Goal: Information Seeking & Learning: Learn about a topic

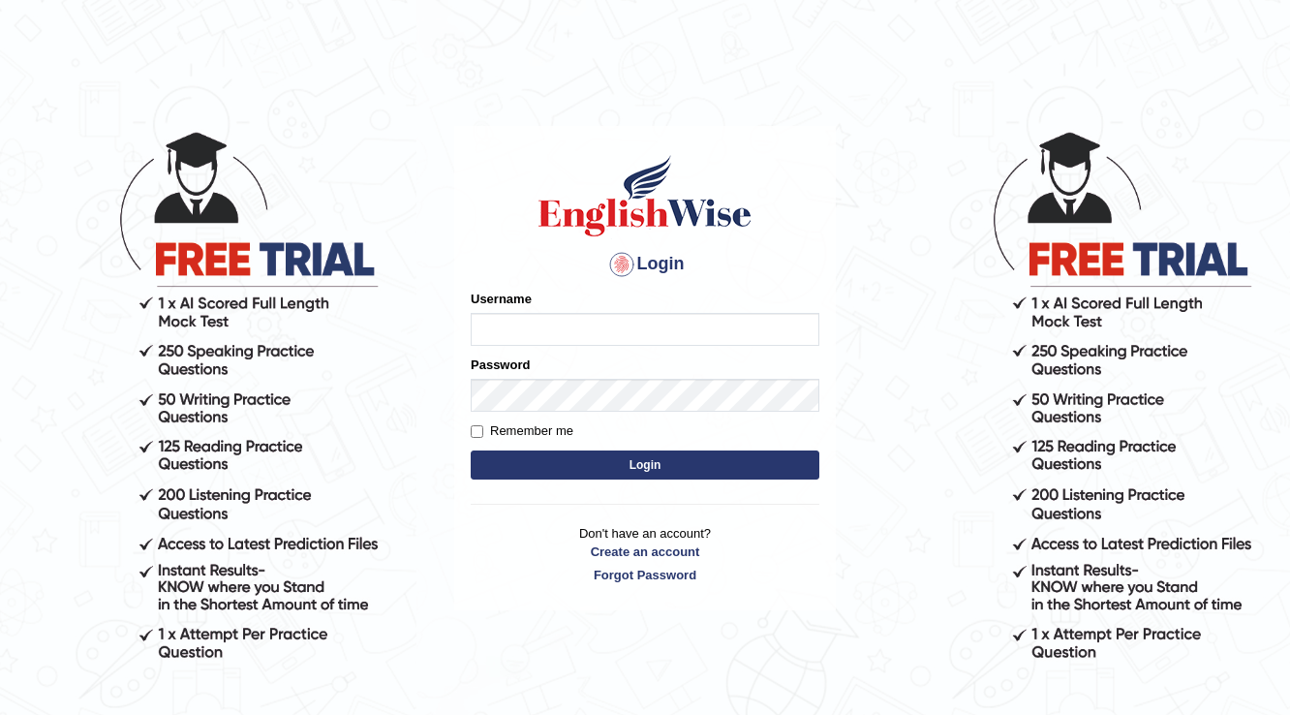
click at [611, 317] on input "Username" at bounding box center [645, 329] width 349 height 33
type input "Badmaarag"
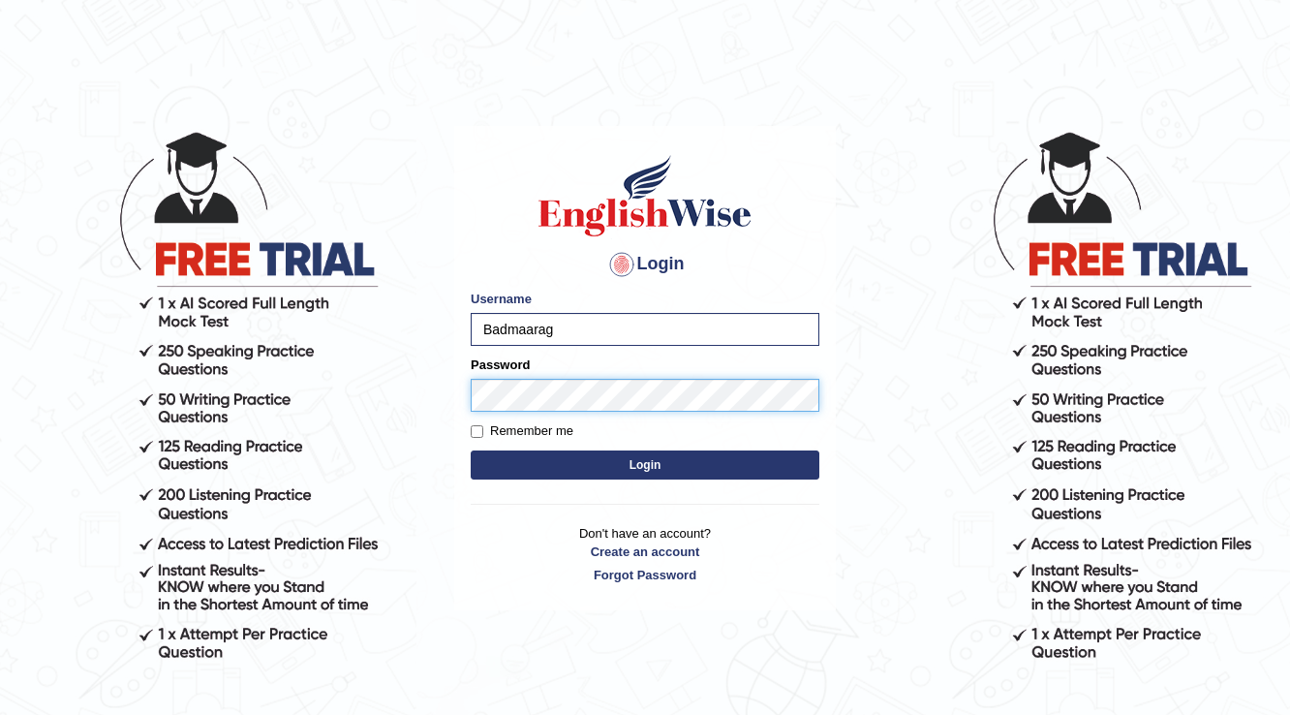
click at [471, 450] on button "Login" at bounding box center [645, 464] width 349 height 29
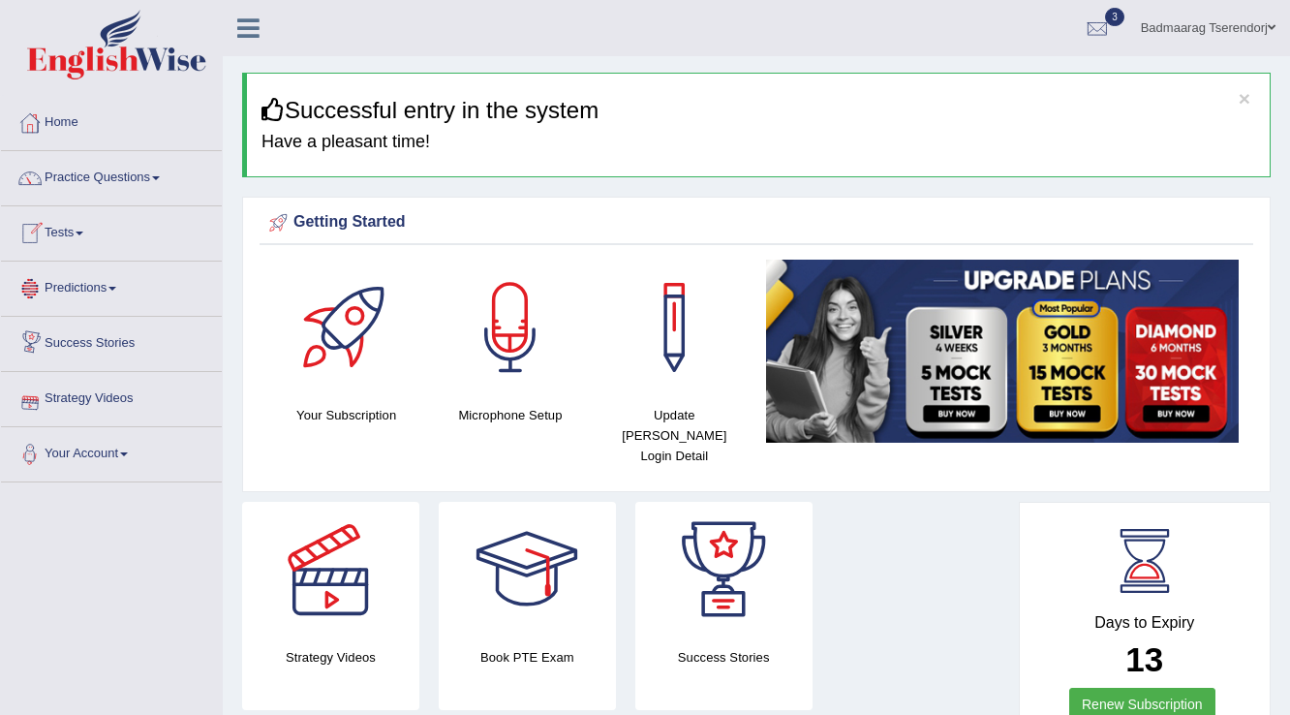
click at [68, 116] on link "Home" at bounding box center [111, 120] width 221 height 48
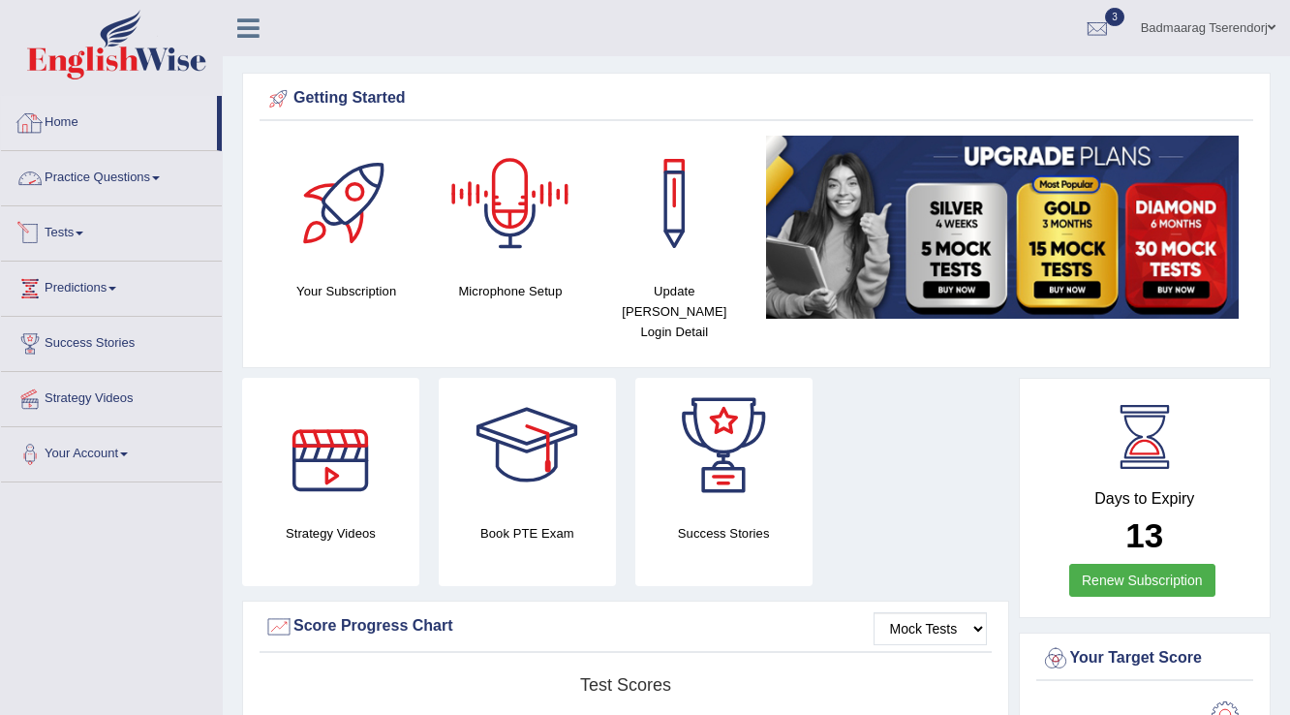
click at [144, 170] on link "Practice Questions" at bounding box center [111, 175] width 221 height 48
click at [166, 174] on link "Practice Questions" at bounding box center [111, 175] width 221 height 48
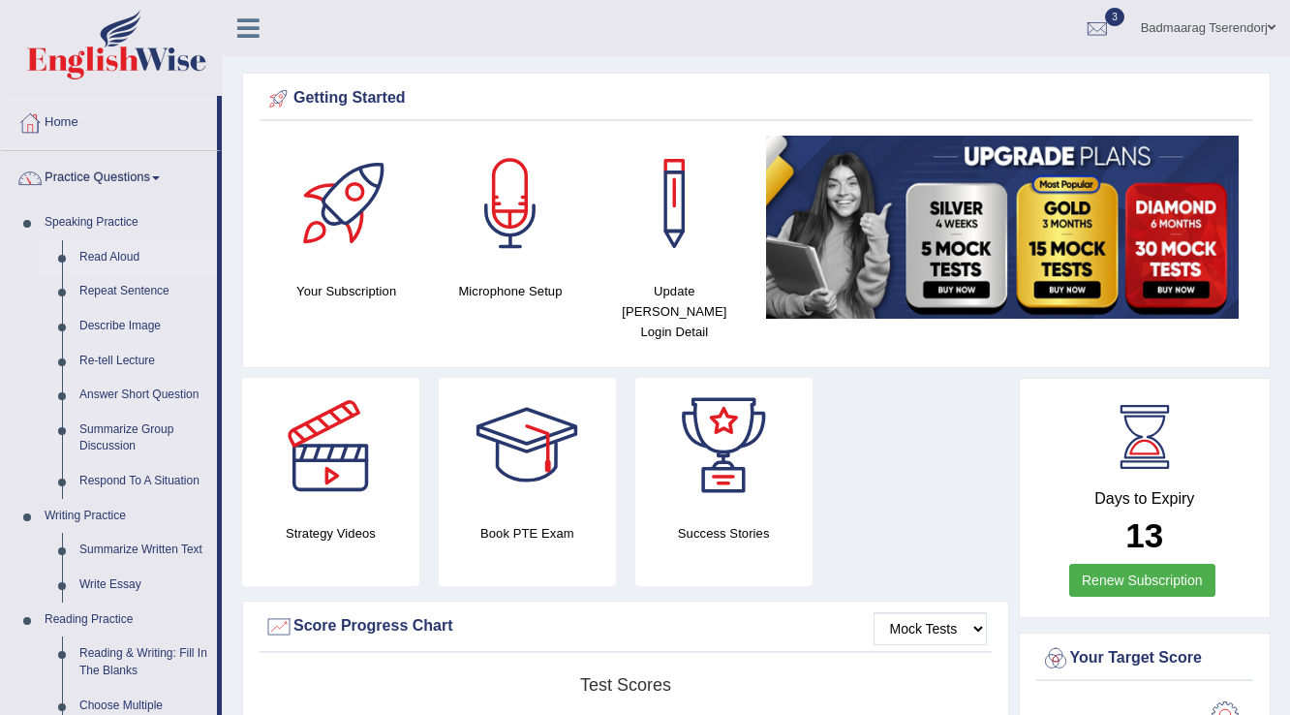
click at [117, 248] on link "Read Aloud" at bounding box center [144, 257] width 146 height 35
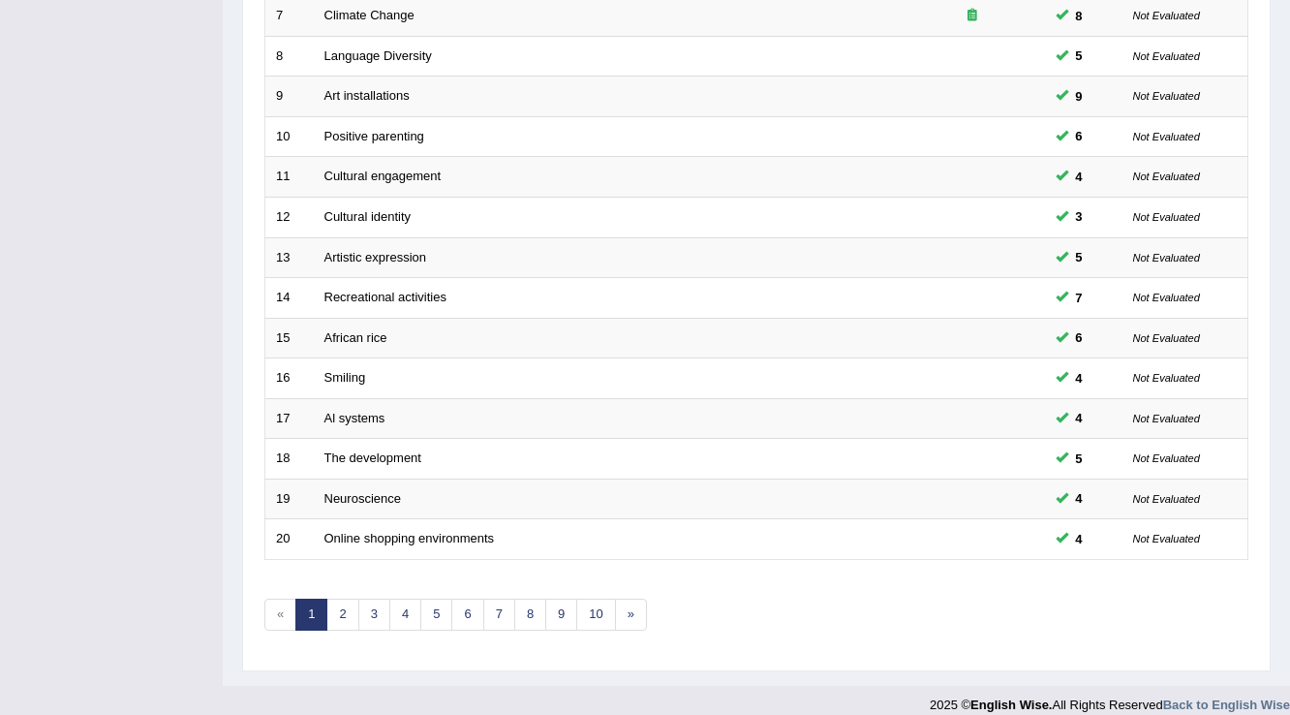
scroll to position [562, 0]
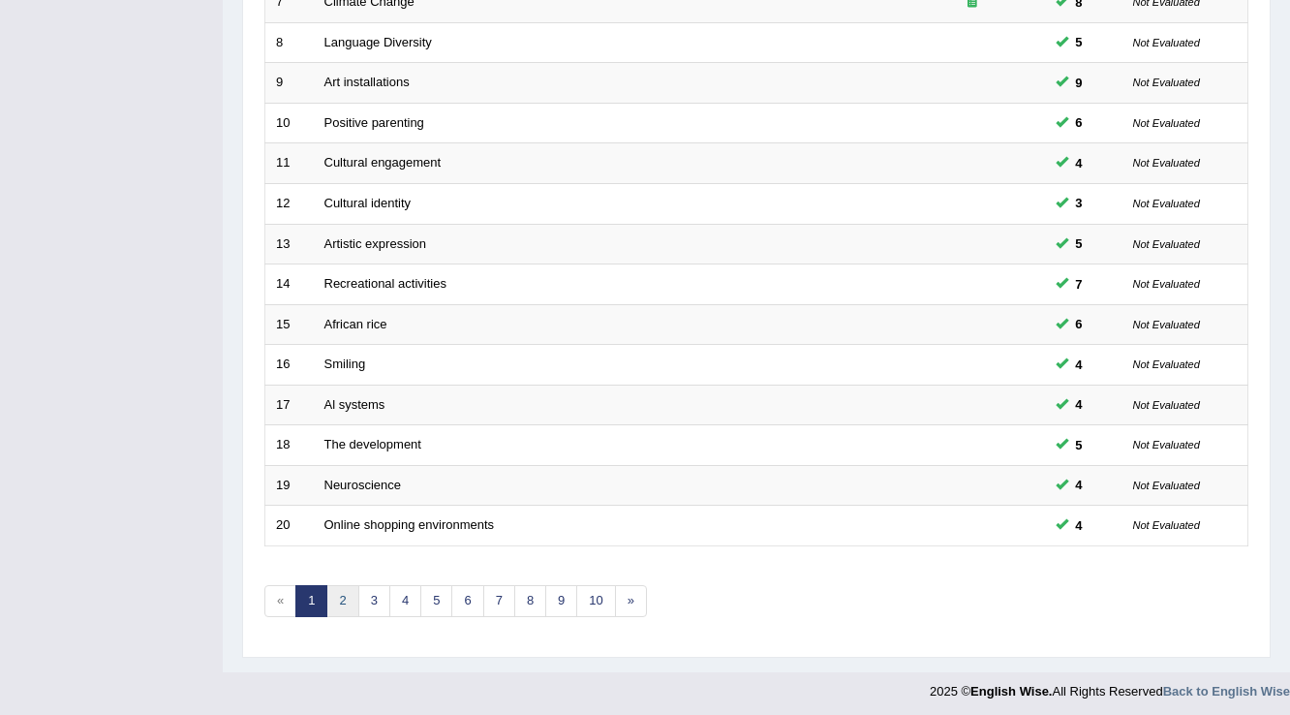
click at [338, 592] on link "2" at bounding box center [342, 601] width 32 height 32
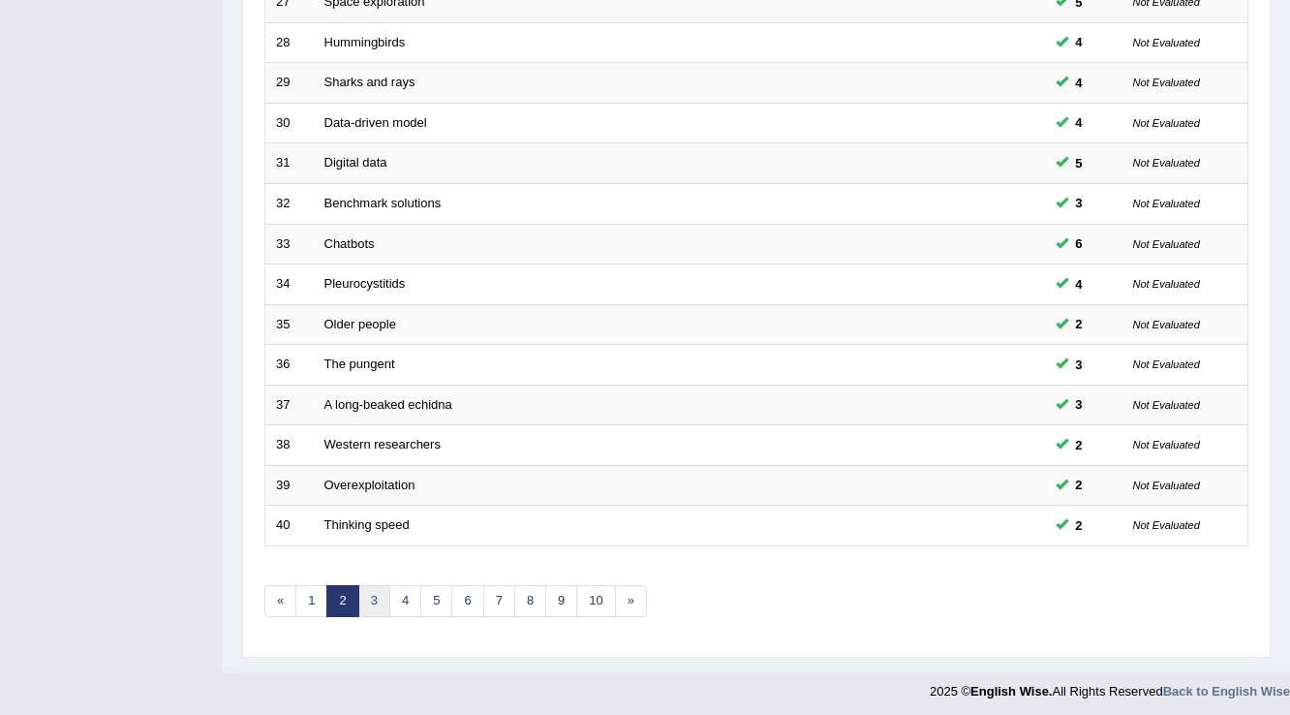
click at [378, 587] on link "3" at bounding box center [374, 601] width 32 height 32
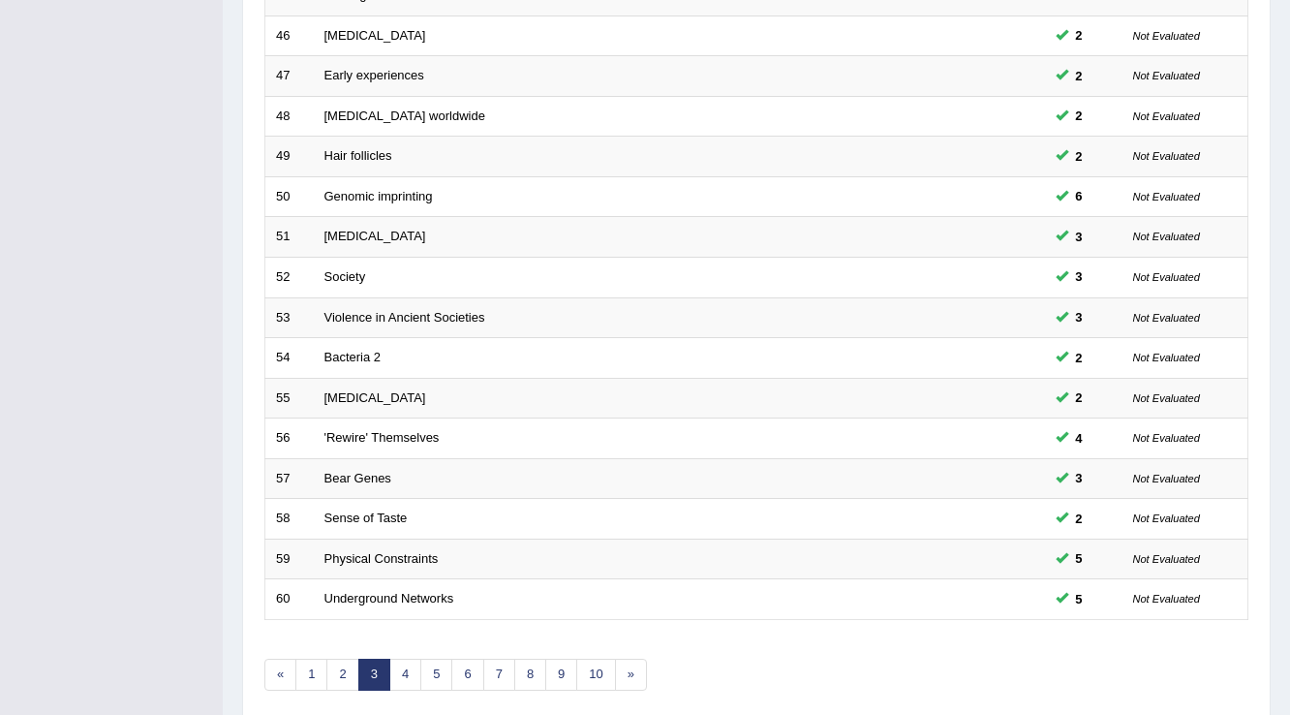
scroll to position [562, 0]
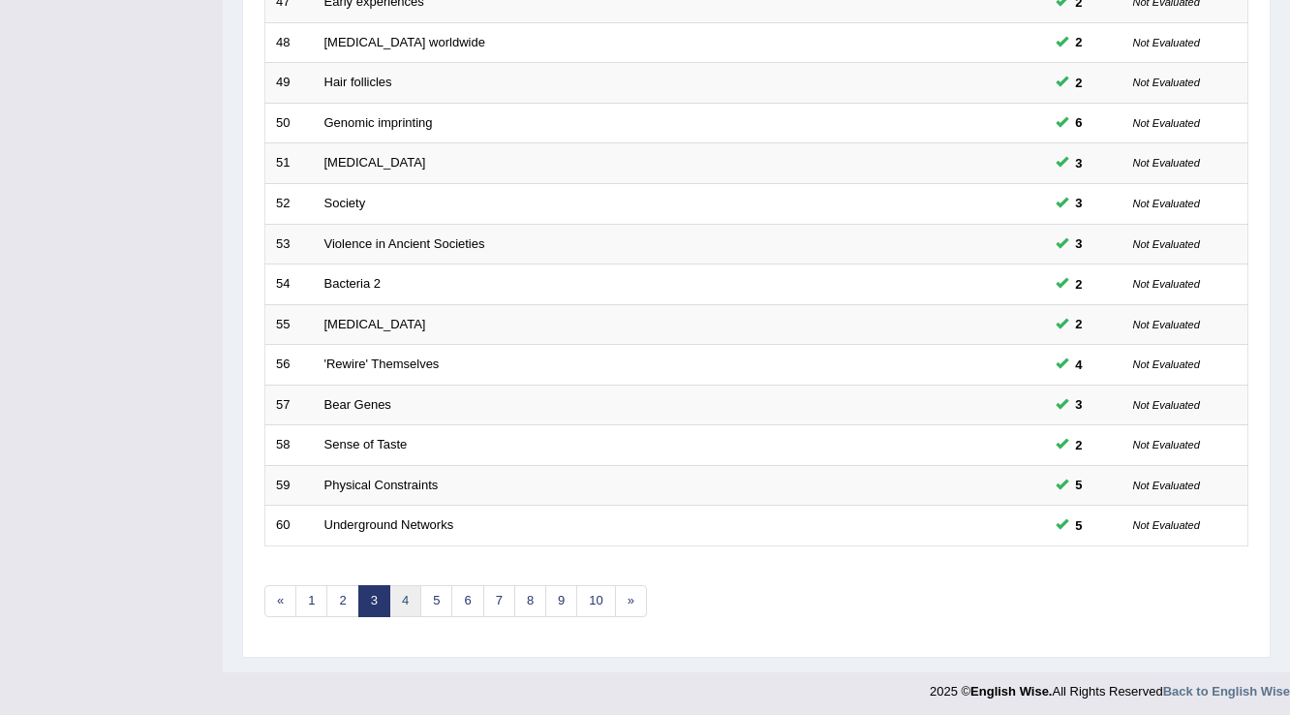
click at [403, 598] on link "4" at bounding box center [405, 601] width 32 height 32
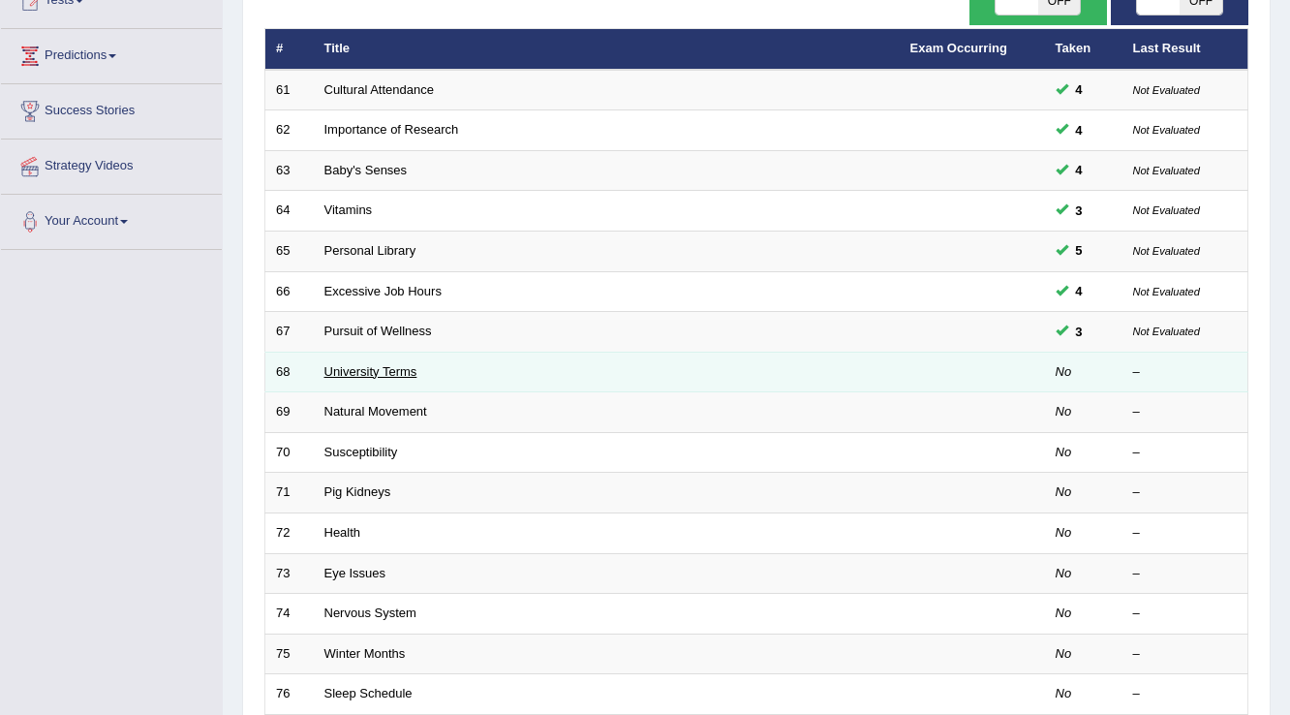
click at [394, 375] on link "University Terms" at bounding box center [370, 371] width 93 height 15
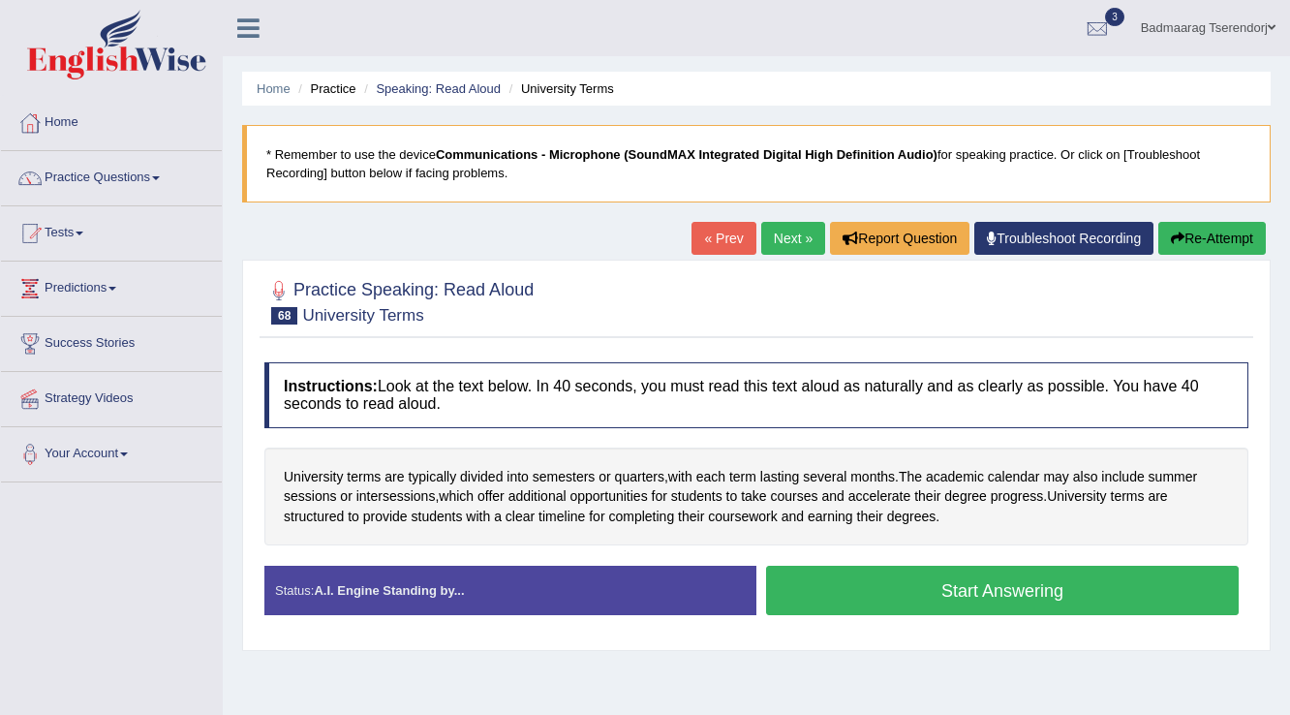
click at [860, 605] on button "Start Answering" at bounding box center [1002, 590] width 473 height 49
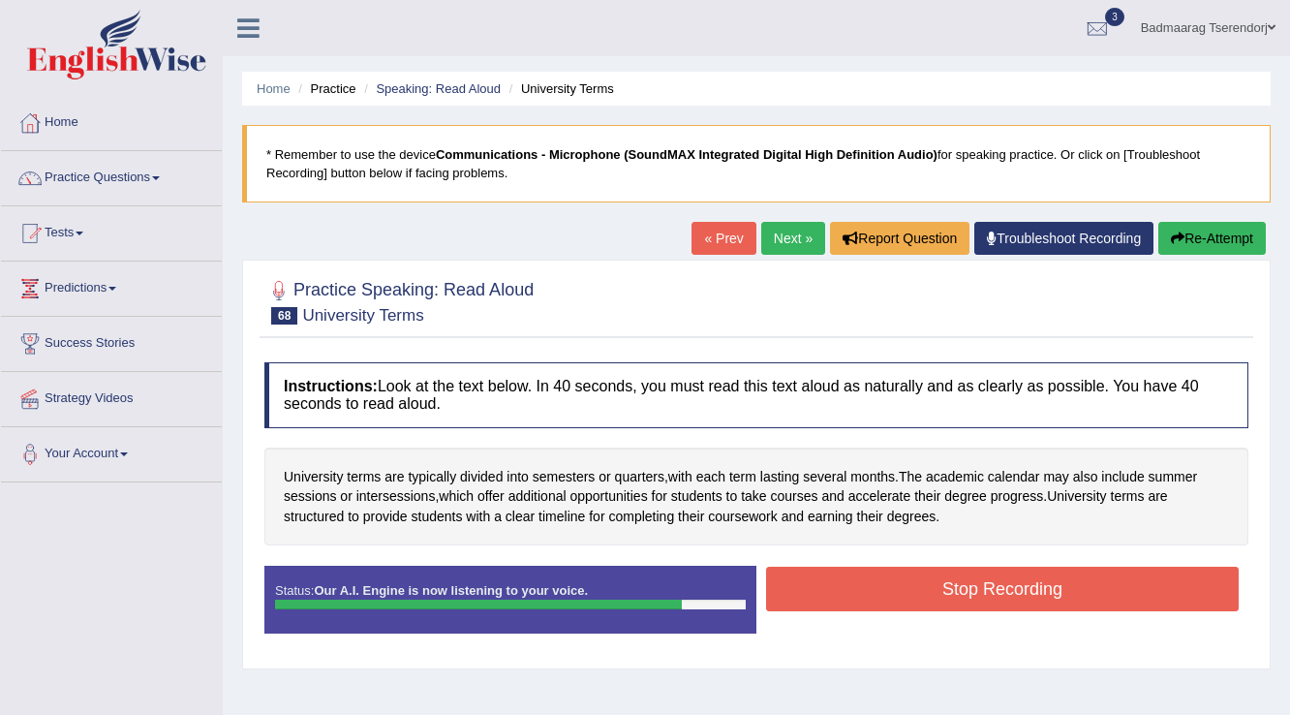
click at [872, 589] on button "Stop Recording" at bounding box center [1002, 589] width 473 height 45
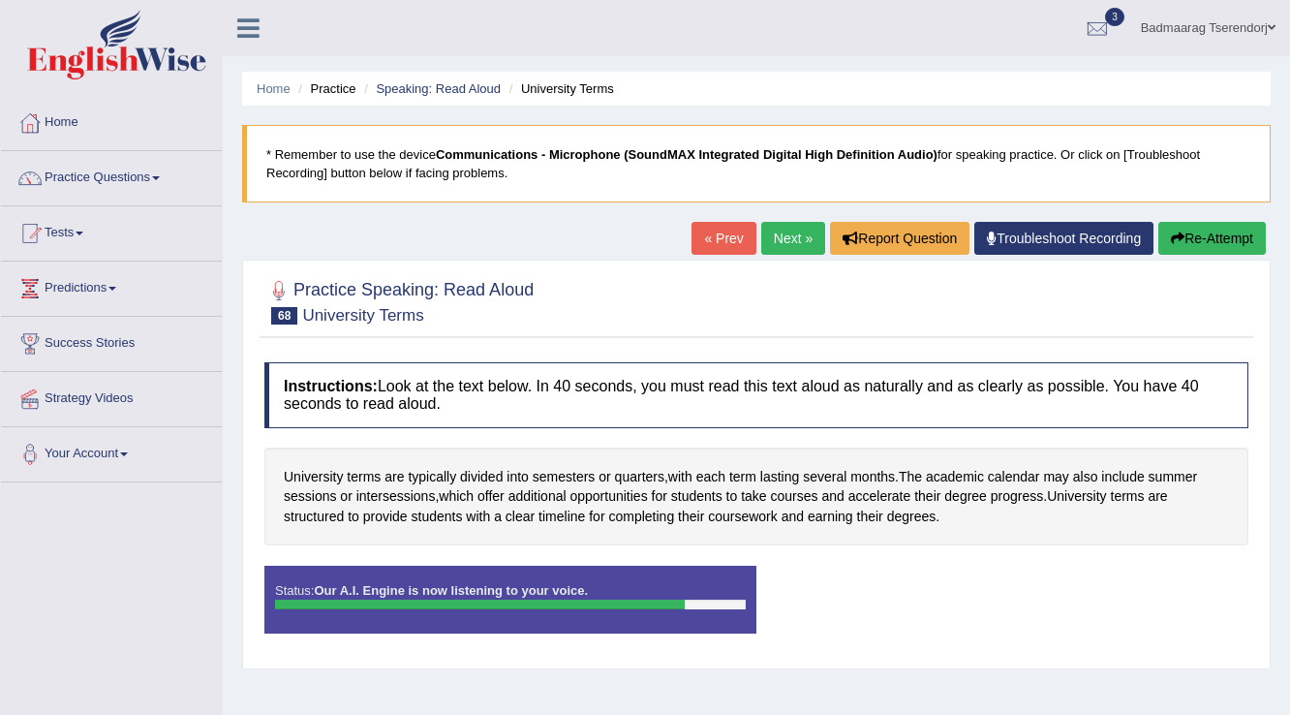
click at [872, 589] on div "Status: Our A.I. Engine is now listening to your voice. Start Answering Stop Re…" at bounding box center [756, 609] width 984 height 87
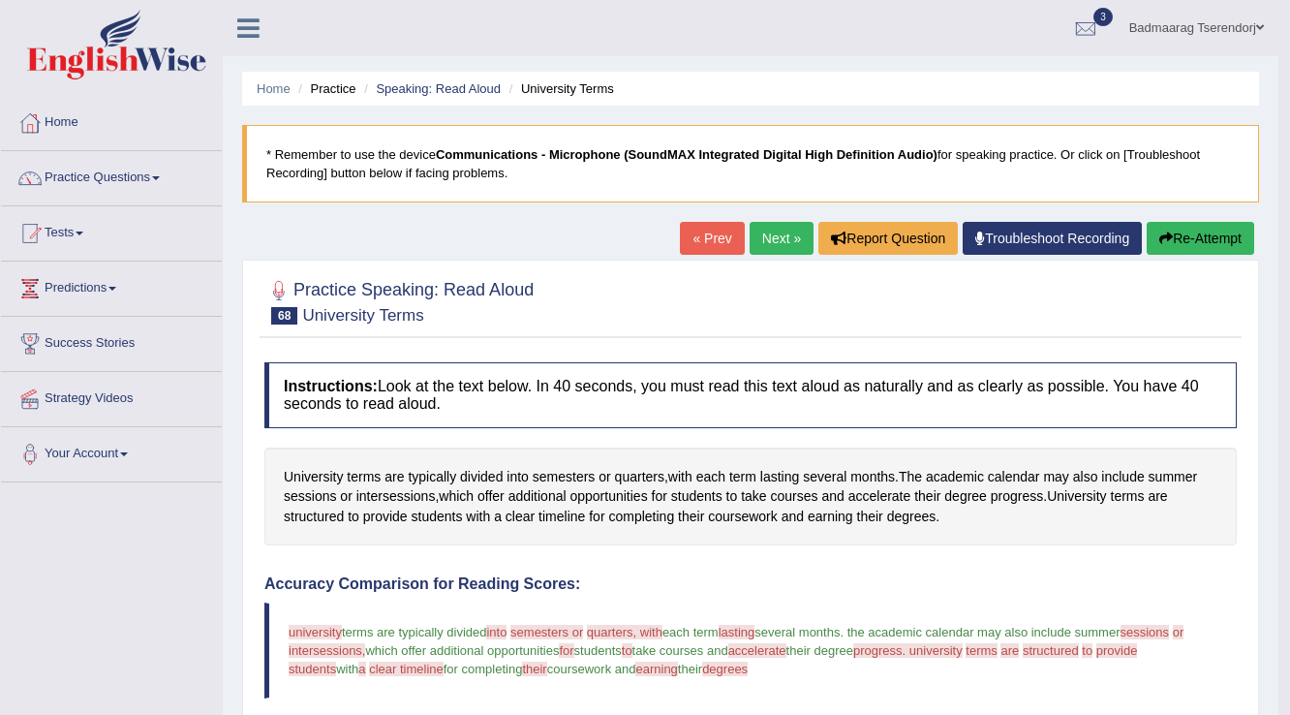
click at [1227, 232] on button "Re-Attempt" at bounding box center [1201, 238] width 108 height 33
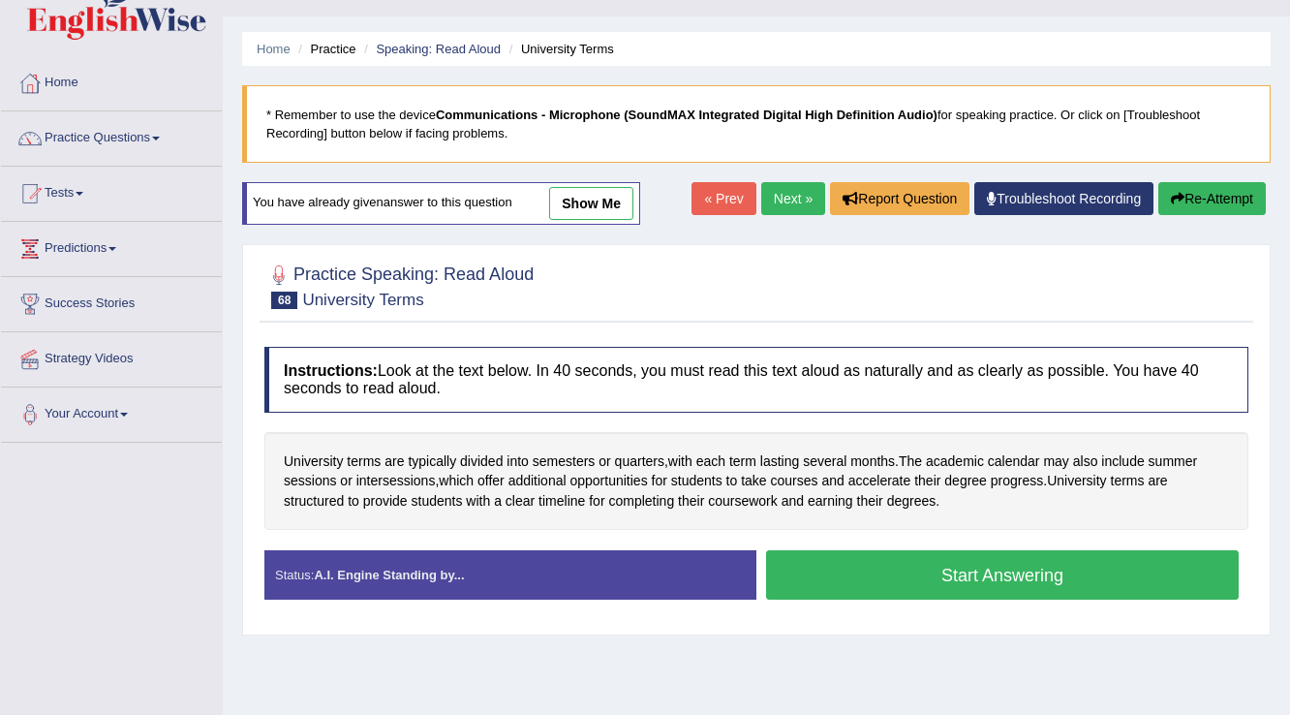
scroll to position [77, 0]
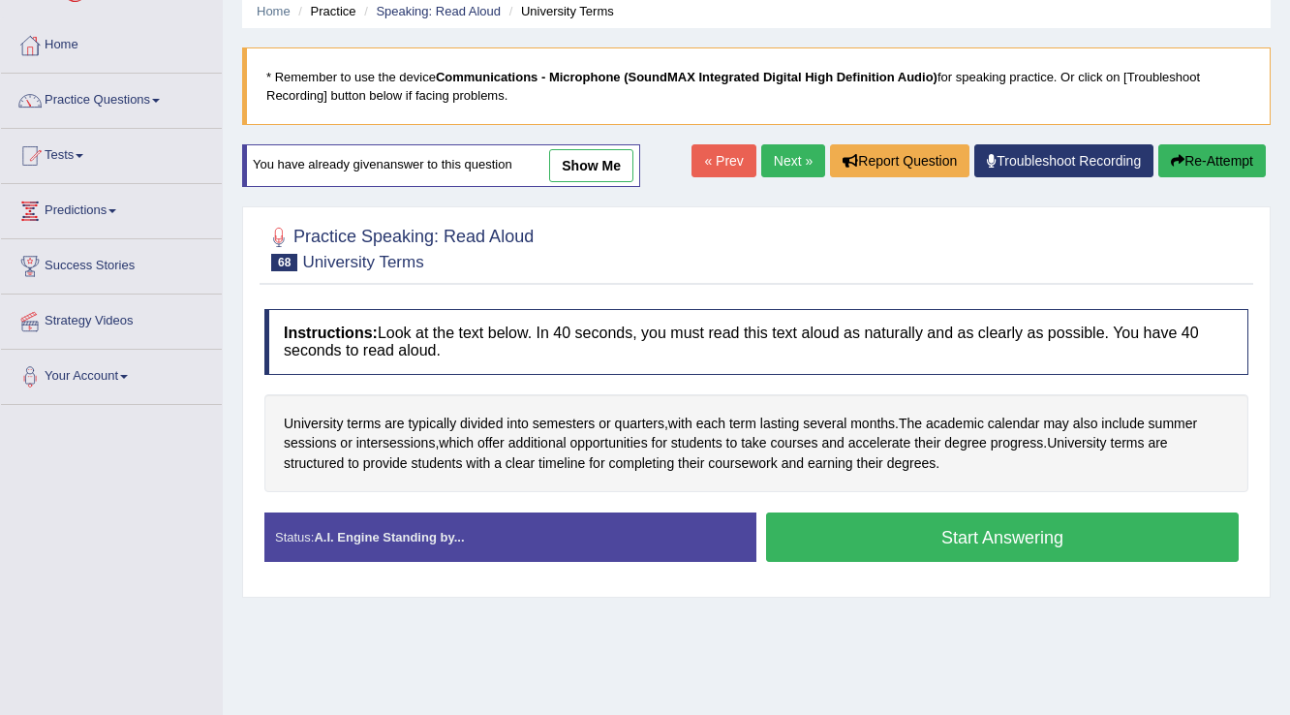
click at [918, 551] on button "Start Answering" at bounding box center [1002, 536] width 473 height 49
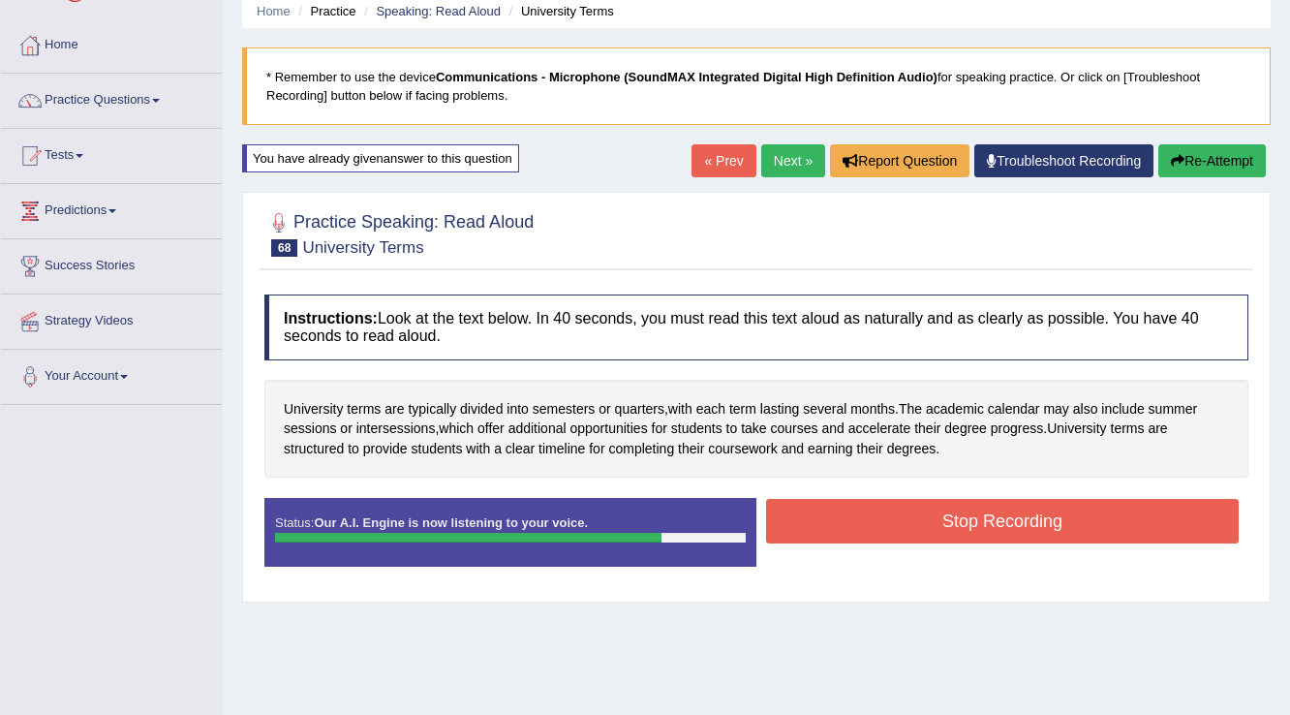
click at [896, 527] on button "Stop Recording" at bounding box center [1002, 521] width 473 height 45
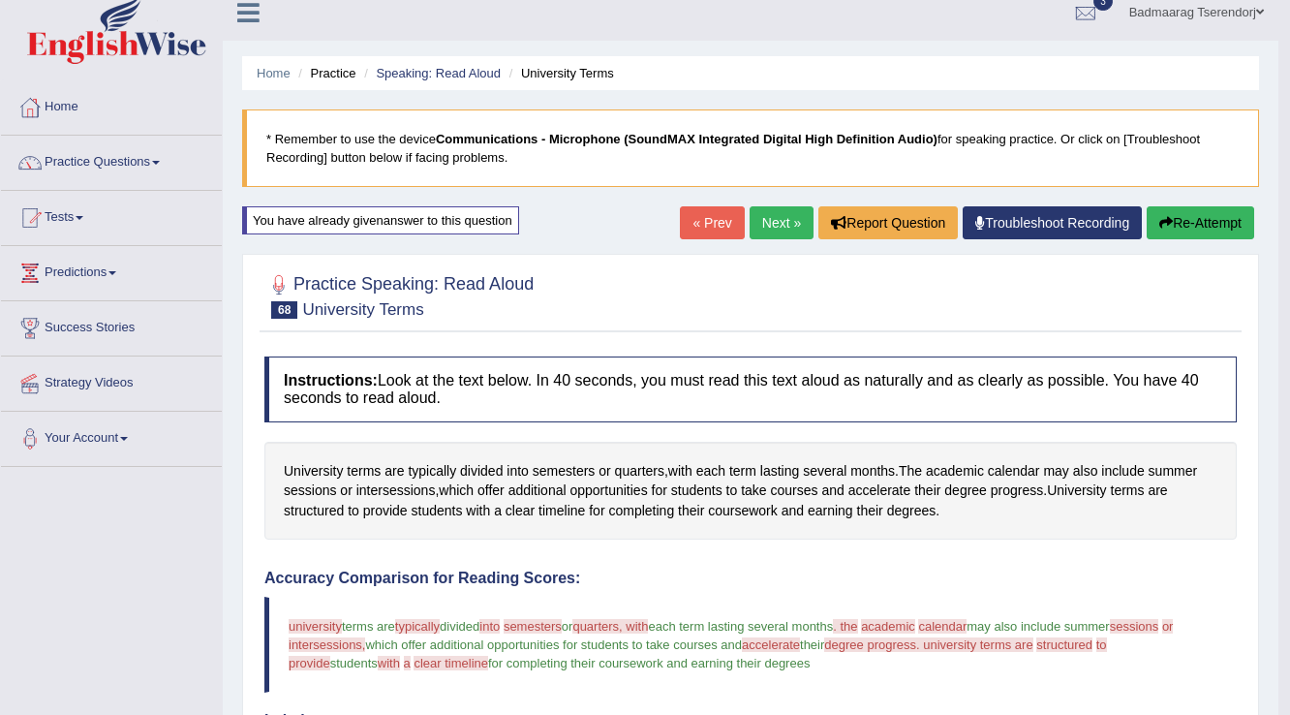
scroll to position [0, 0]
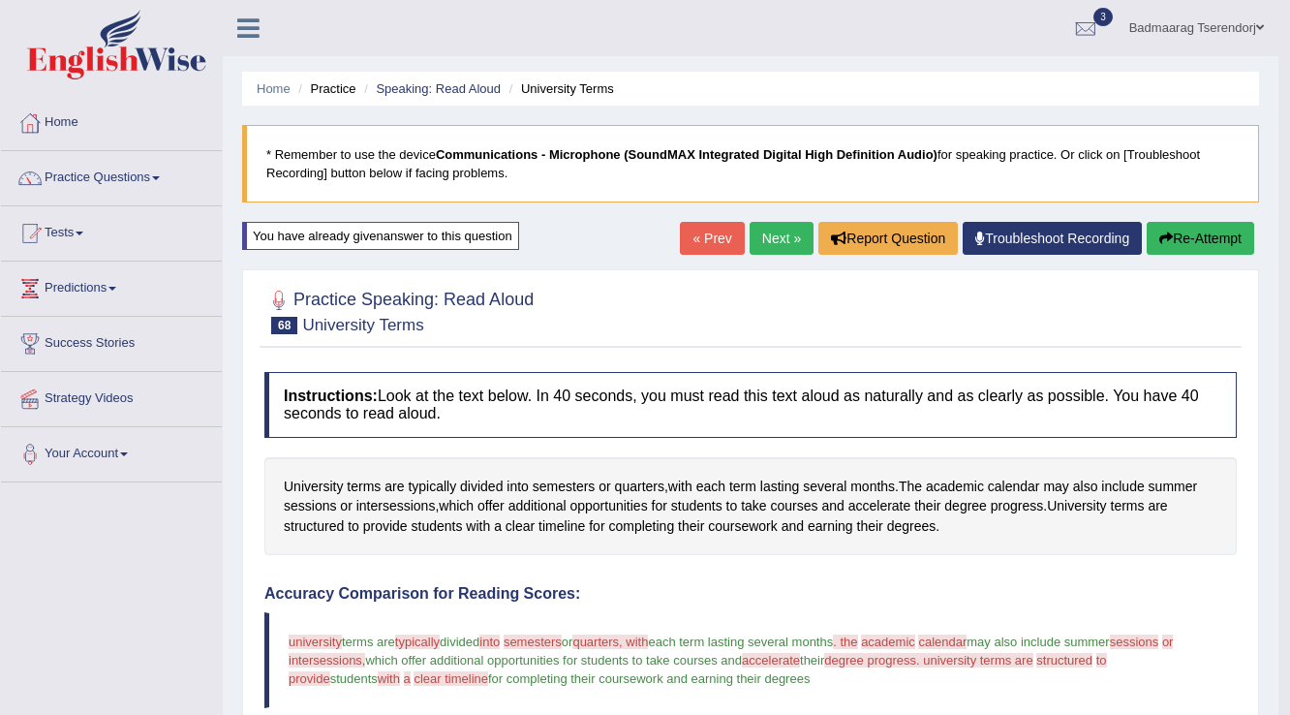
click at [1215, 243] on button "Re-Attempt" at bounding box center [1201, 238] width 108 height 33
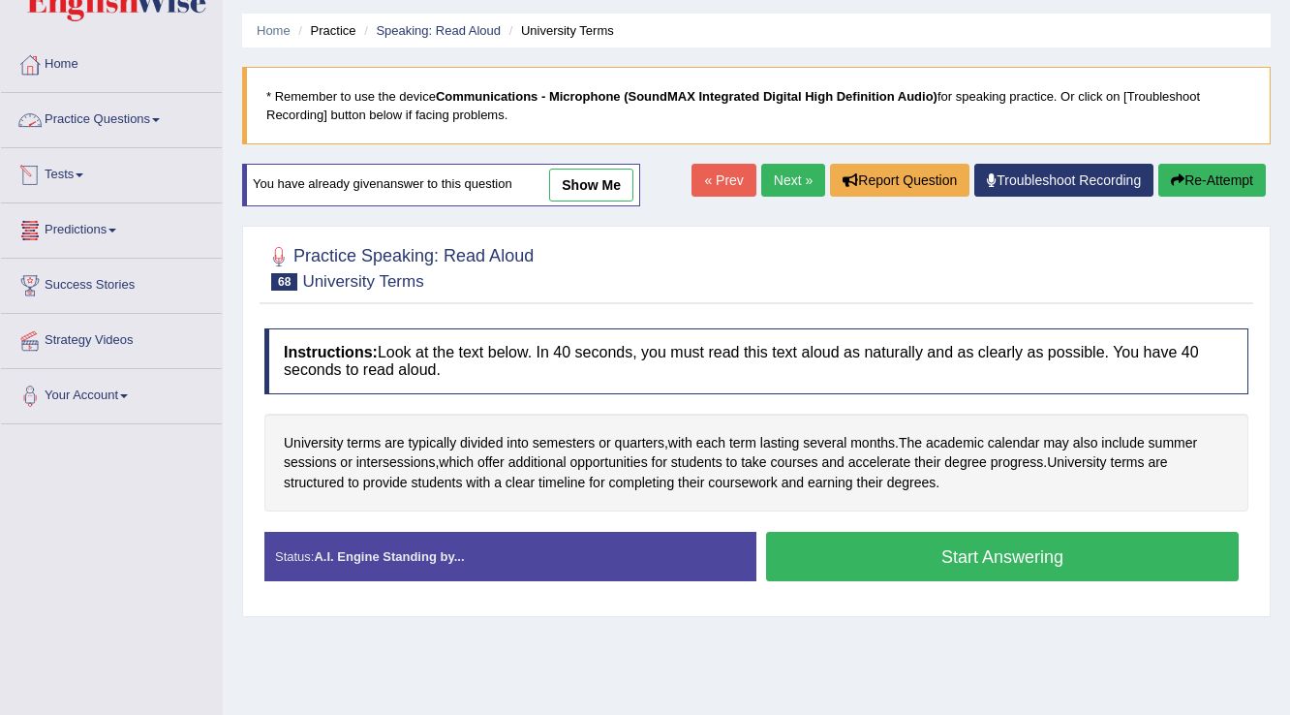
scroll to position [155, 0]
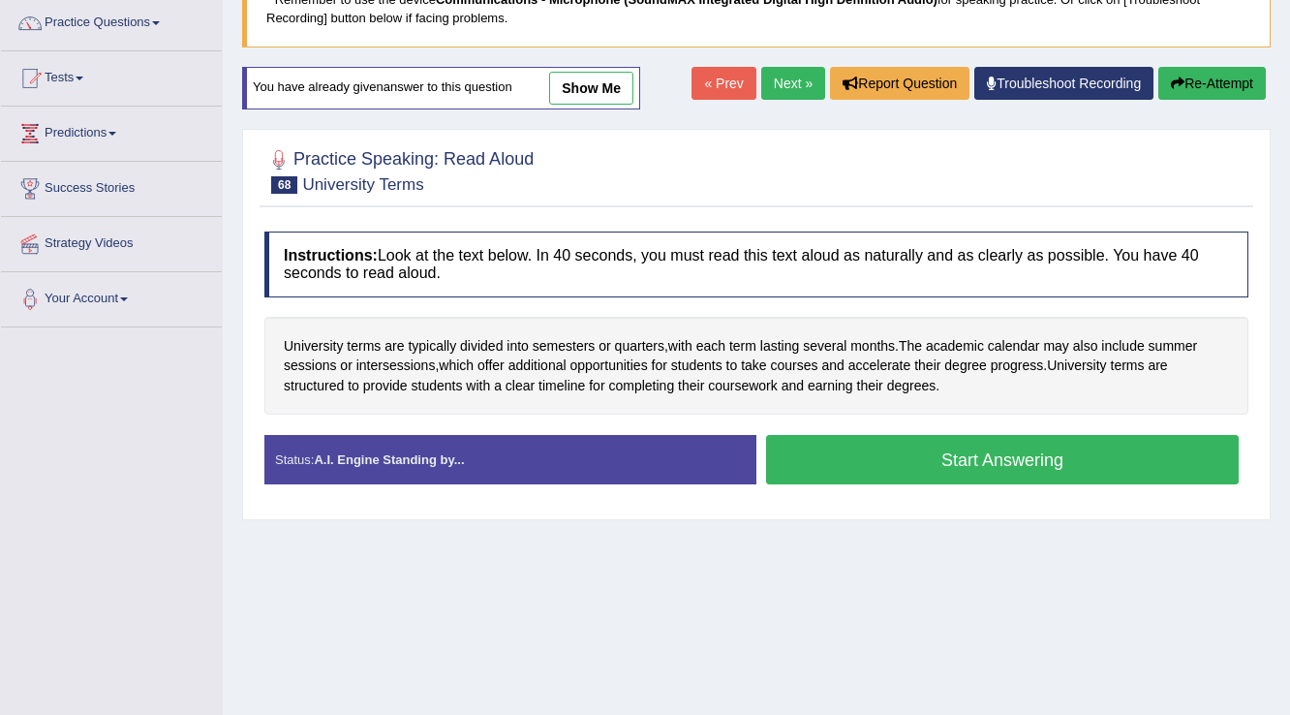
click at [819, 457] on button "Start Answering" at bounding box center [1002, 459] width 473 height 49
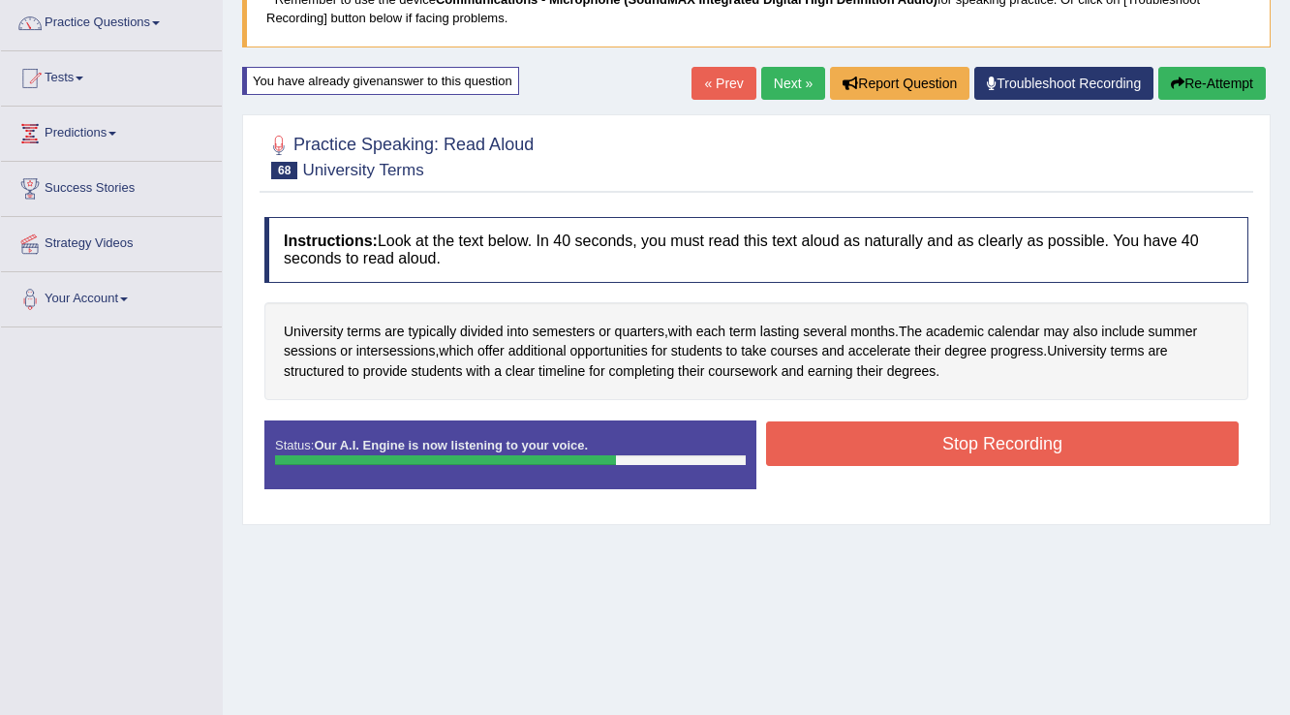
click at [824, 449] on button "Stop Recording" at bounding box center [1002, 443] width 473 height 45
click at [824, 449] on div "Status: Our A.I. Engine is now listening to your voice. Start Answering Stop Re…" at bounding box center [756, 463] width 984 height 87
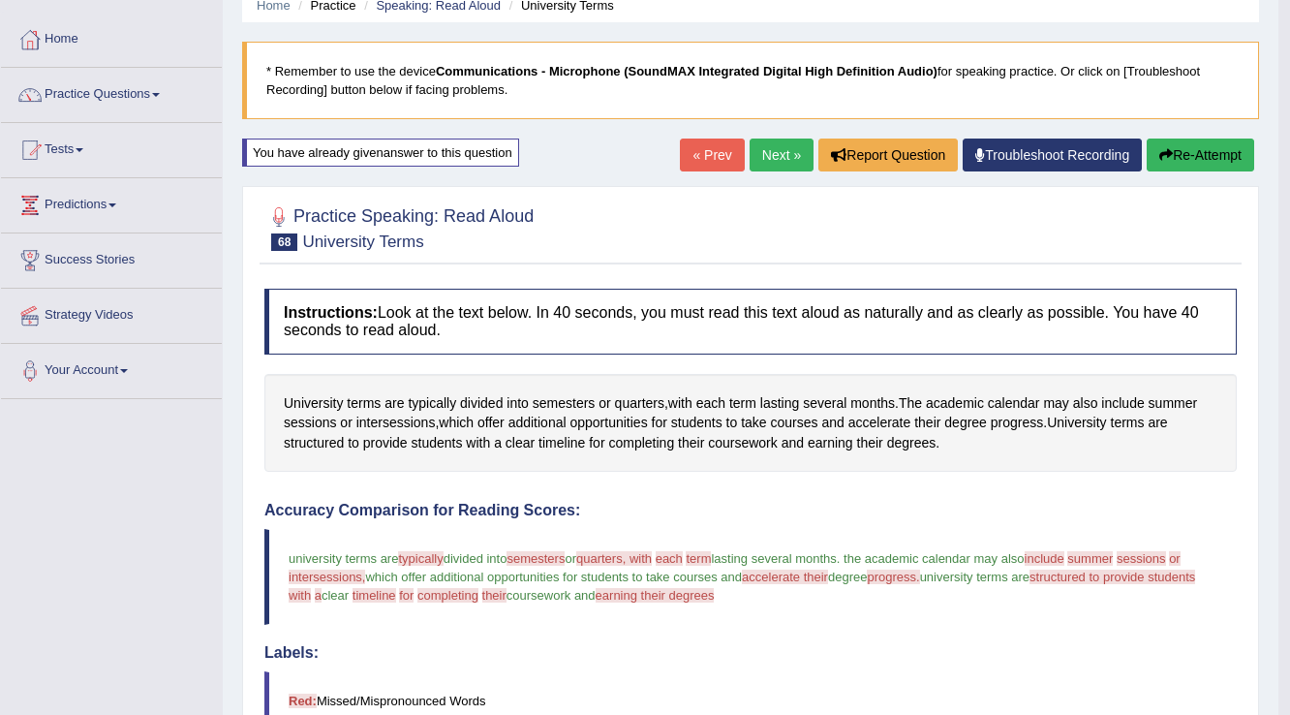
scroll to position [77, 0]
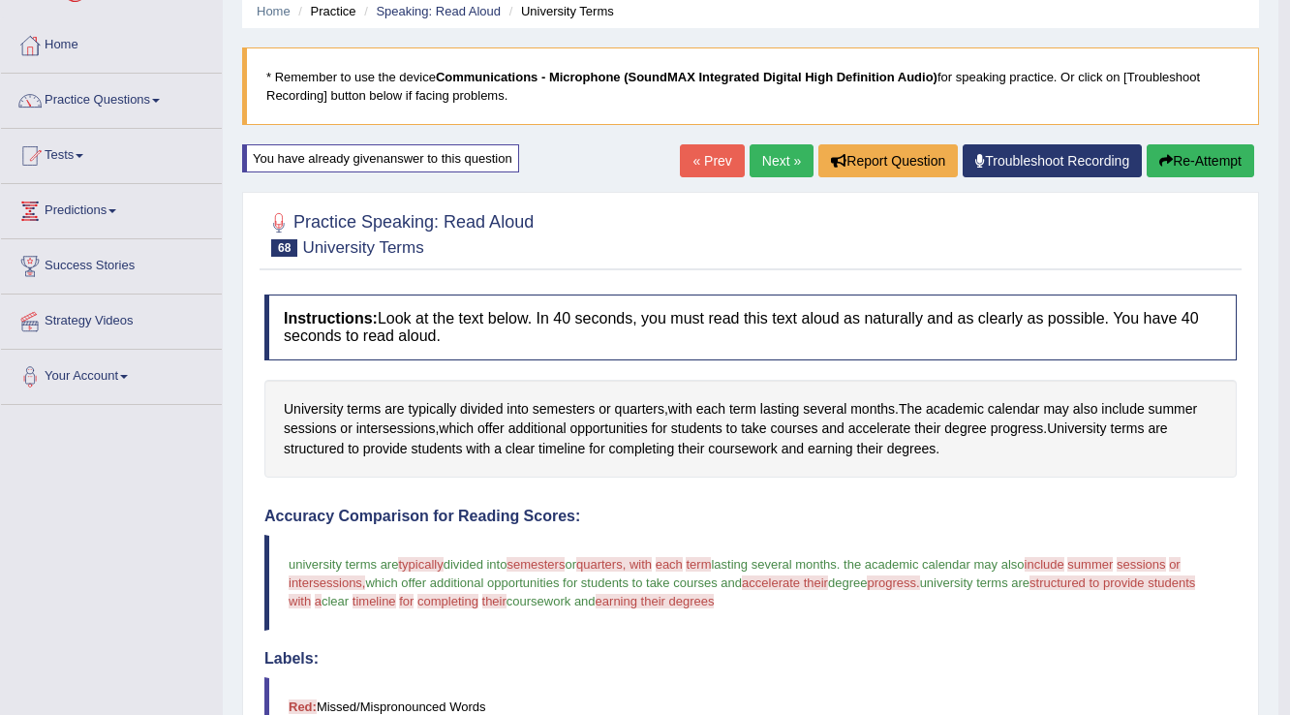
click at [1200, 159] on button "Re-Attempt" at bounding box center [1201, 160] width 108 height 33
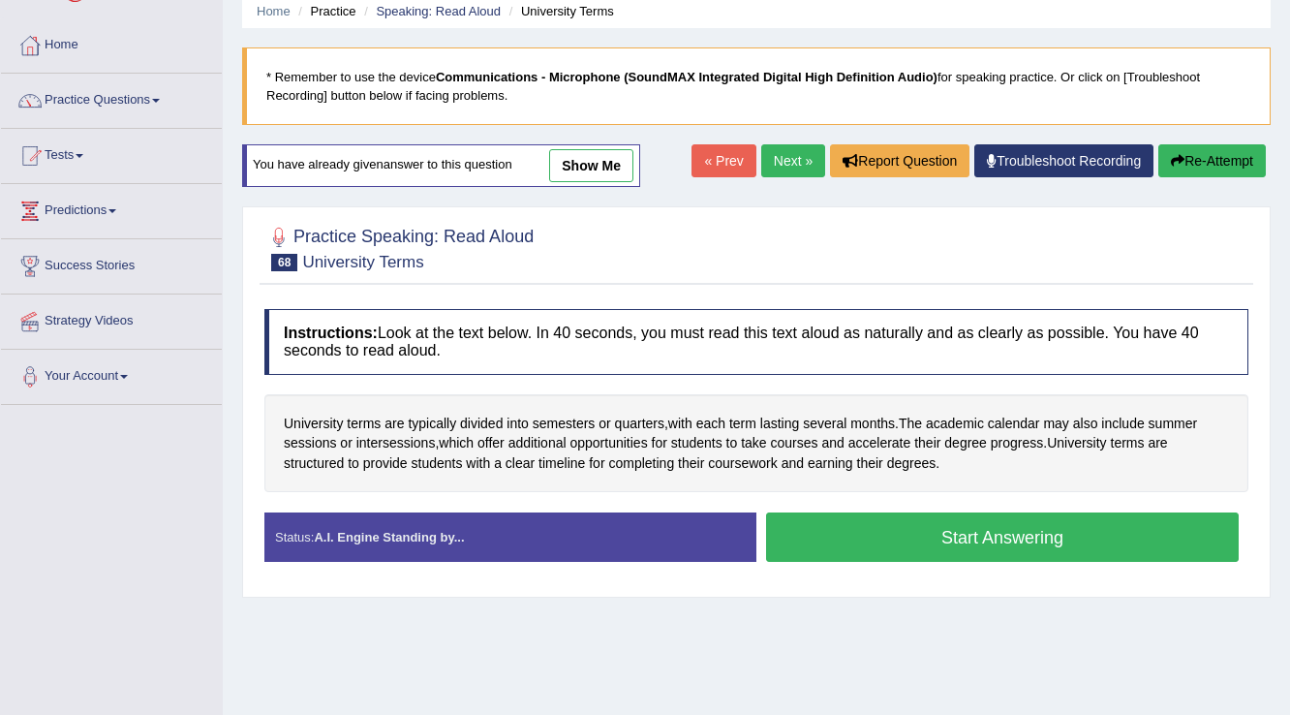
click at [899, 527] on button "Start Answering" at bounding box center [1002, 536] width 473 height 49
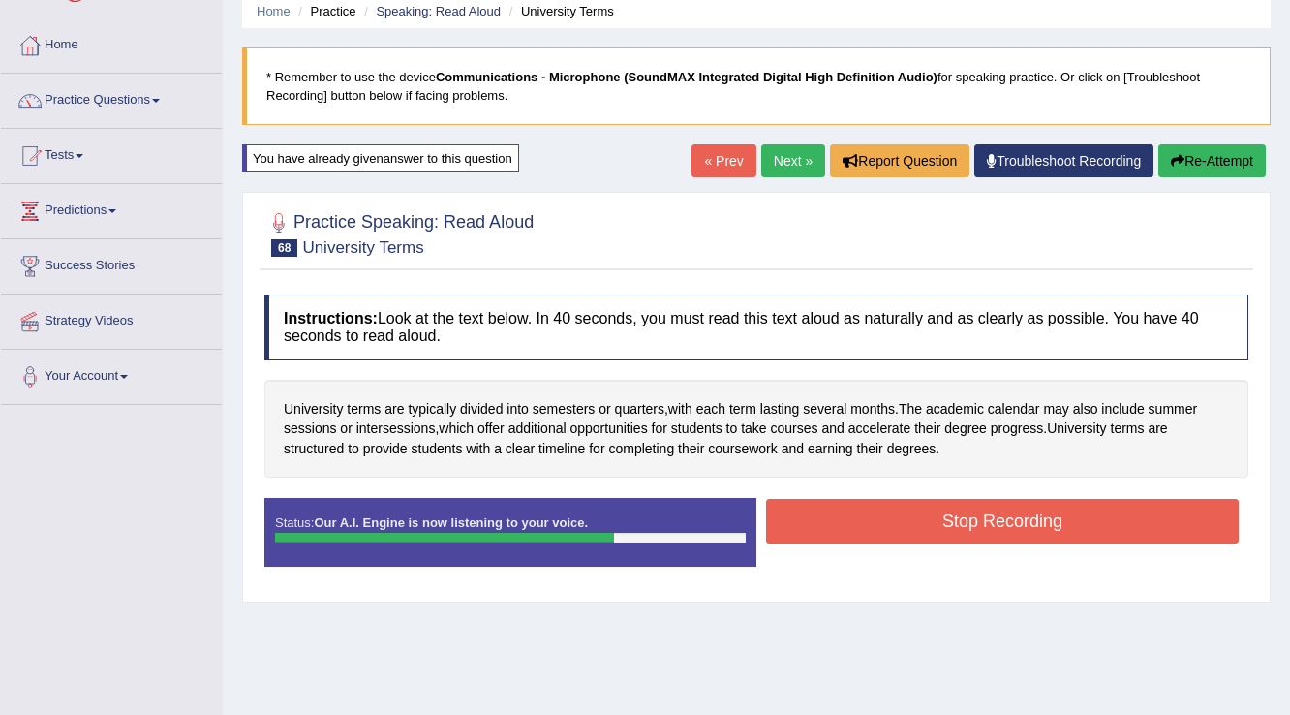
click at [875, 506] on button "Stop Recording" at bounding box center [1002, 521] width 473 height 45
click at [875, 506] on div "Status: Our A.I. Engine is now listening to your voice. Start Answering Stop Re…" at bounding box center [756, 541] width 984 height 87
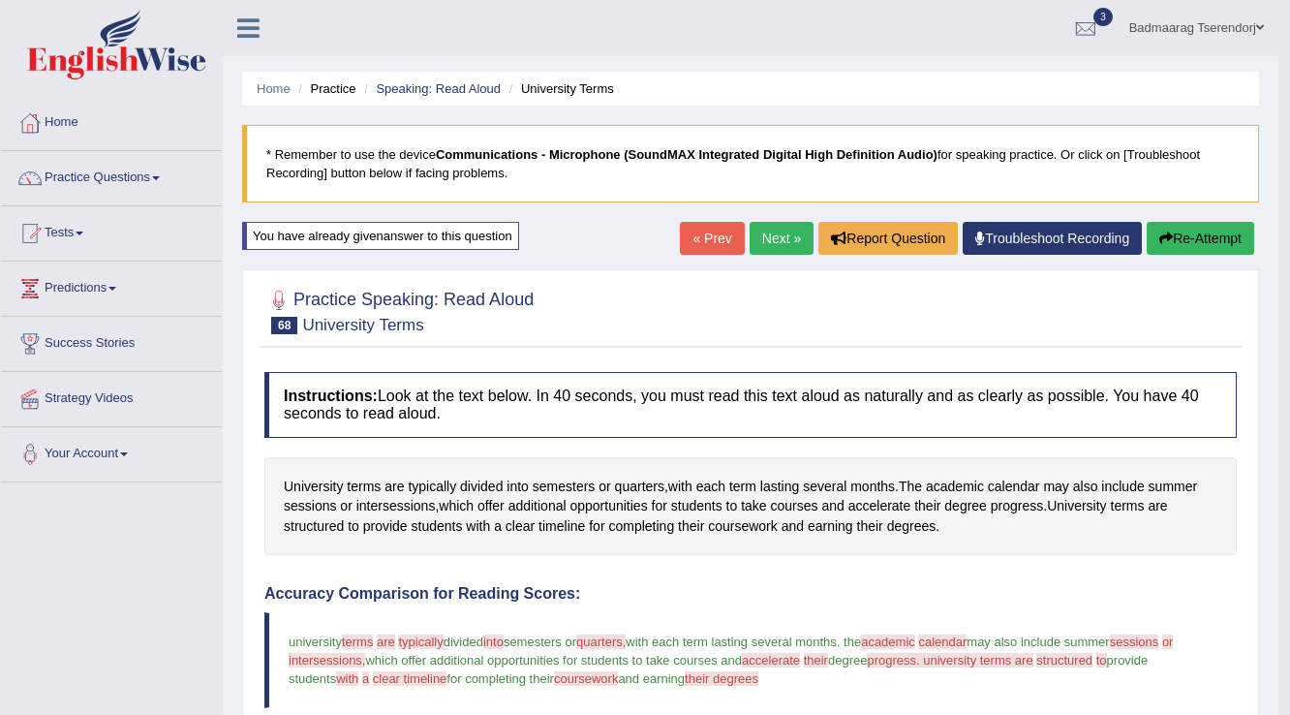
click at [1186, 235] on button "Re-Attempt" at bounding box center [1201, 238] width 108 height 33
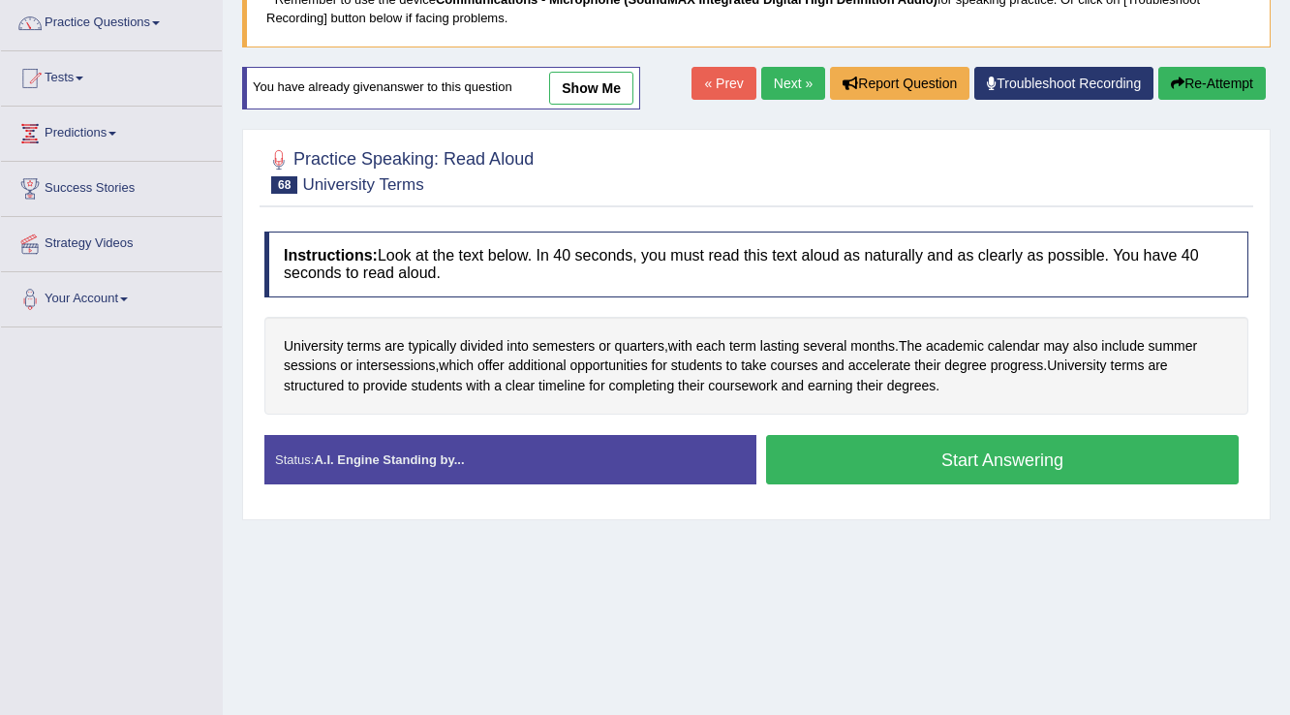
click at [867, 461] on button "Start Answering" at bounding box center [1002, 459] width 473 height 49
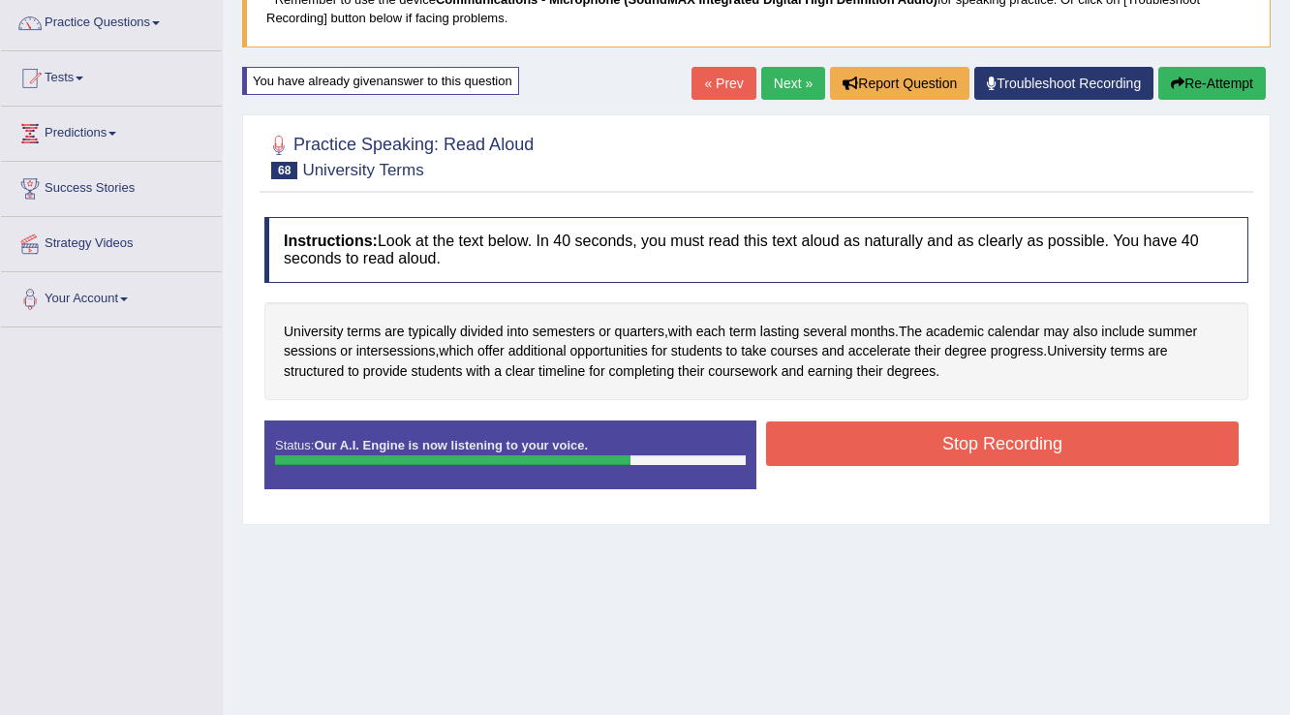
click at [922, 446] on button "Stop Recording" at bounding box center [1002, 443] width 473 height 45
click at [922, 446] on div "Status: Our A.I. Engine is now listening to your voice. Start Answering Stop Re…" at bounding box center [756, 463] width 984 height 87
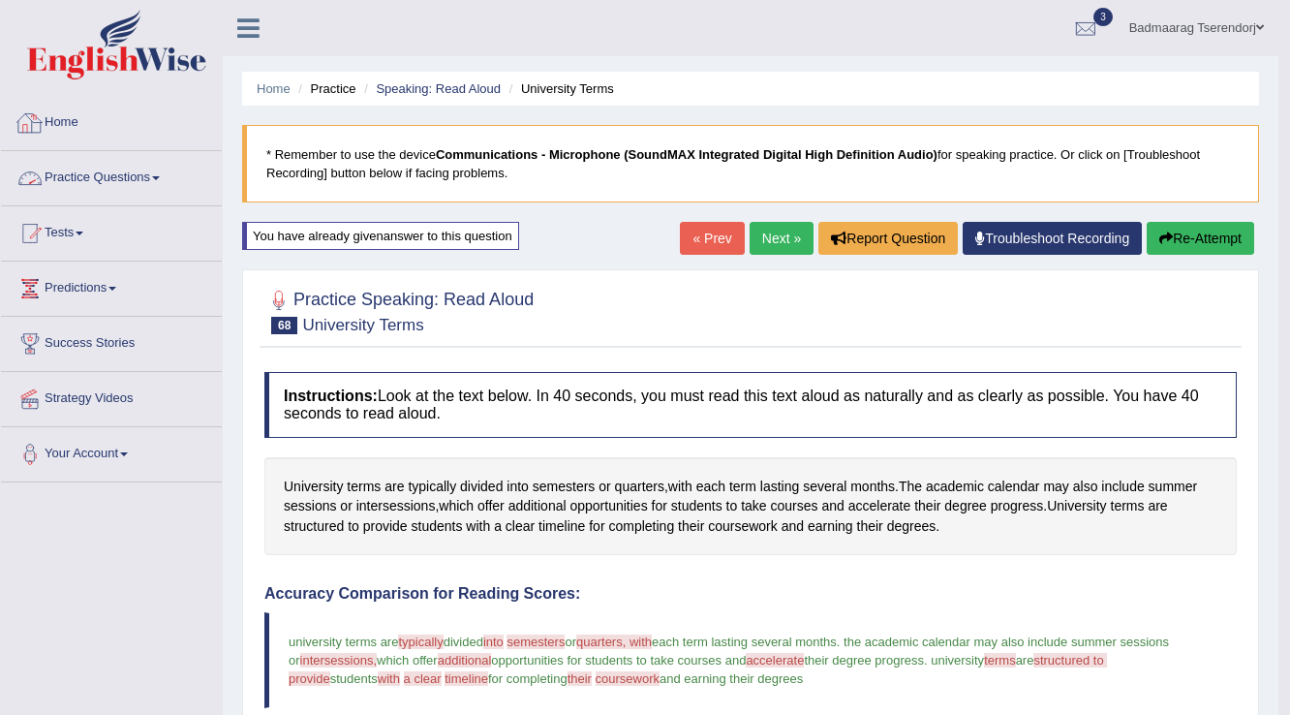
click at [163, 182] on link "Practice Questions" at bounding box center [111, 175] width 221 height 48
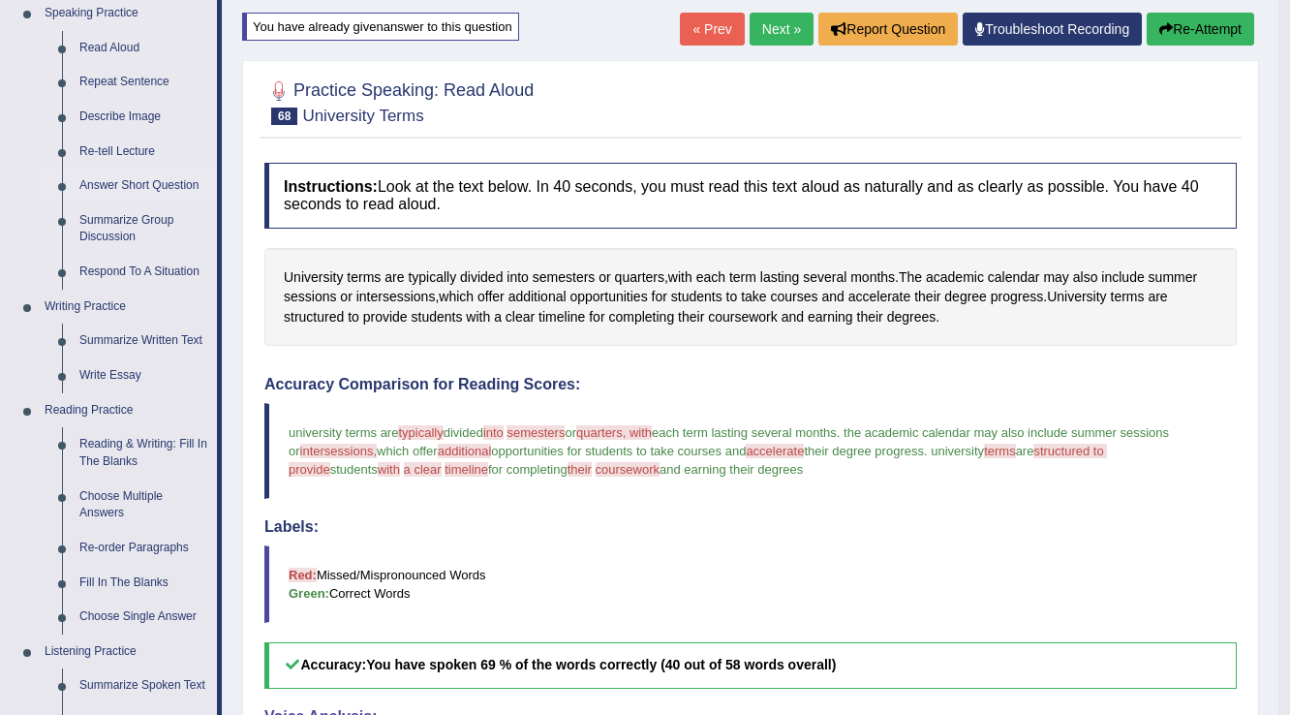
scroll to position [232, 0]
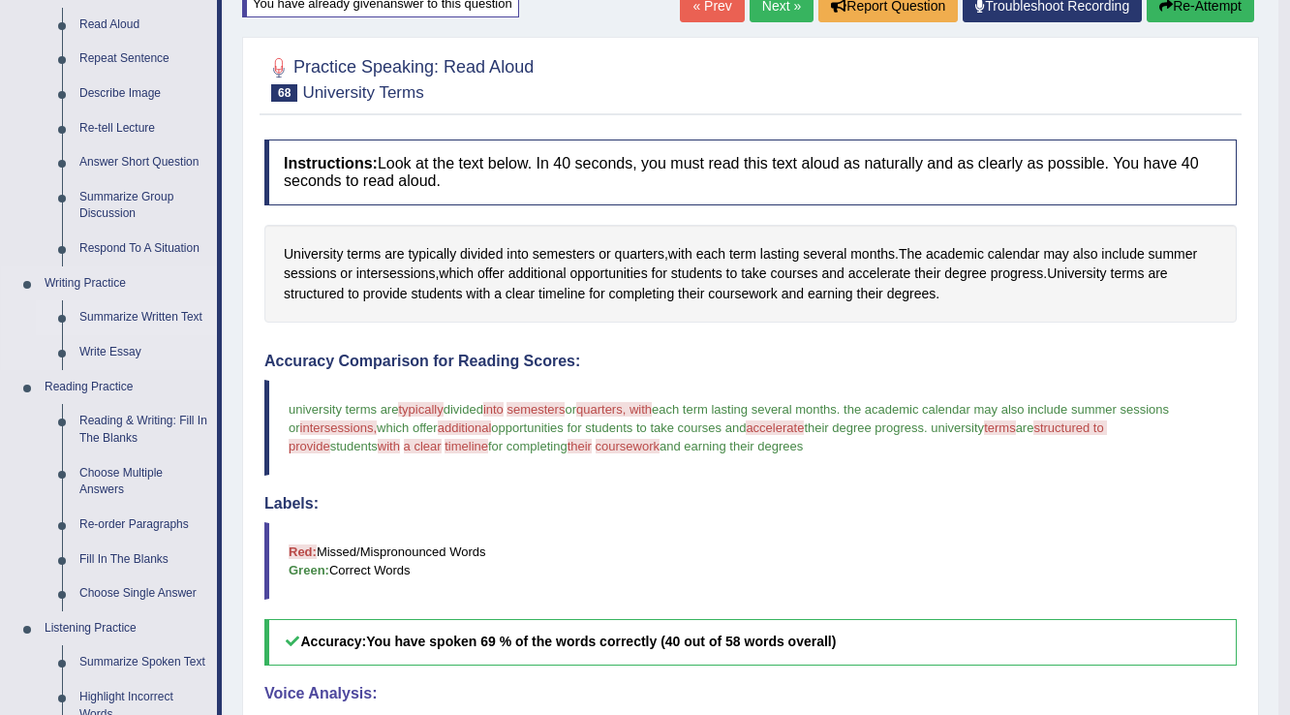
click at [178, 316] on link "Summarize Written Text" at bounding box center [144, 317] width 146 height 35
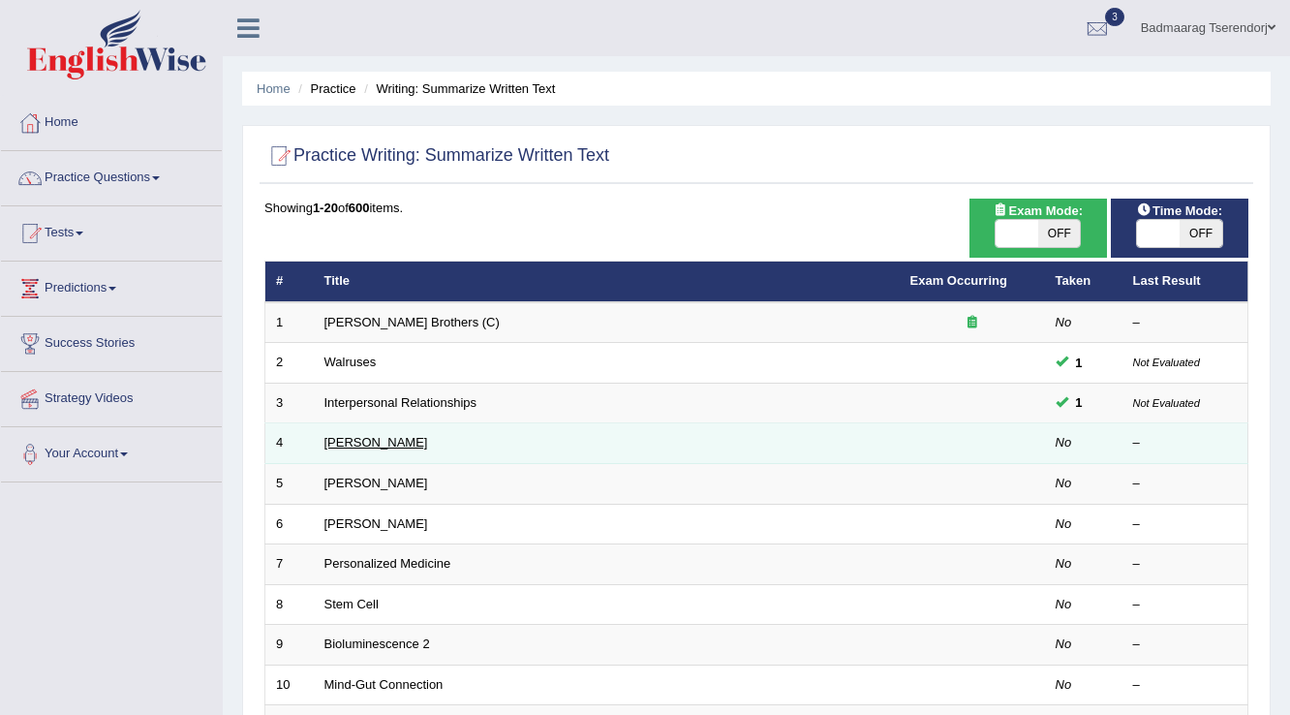
click at [360, 442] on link "Rosalid Franklin" at bounding box center [376, 442] width 104 height 15
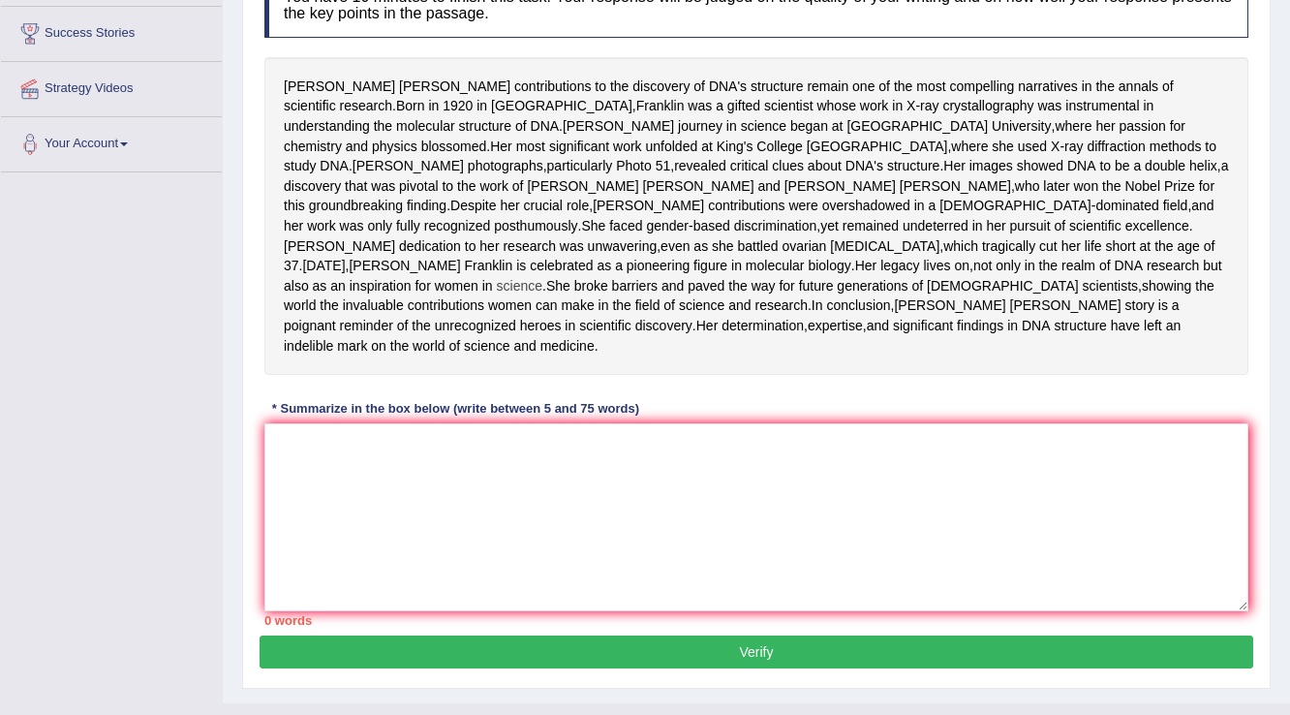
scroll to position [387, 0]
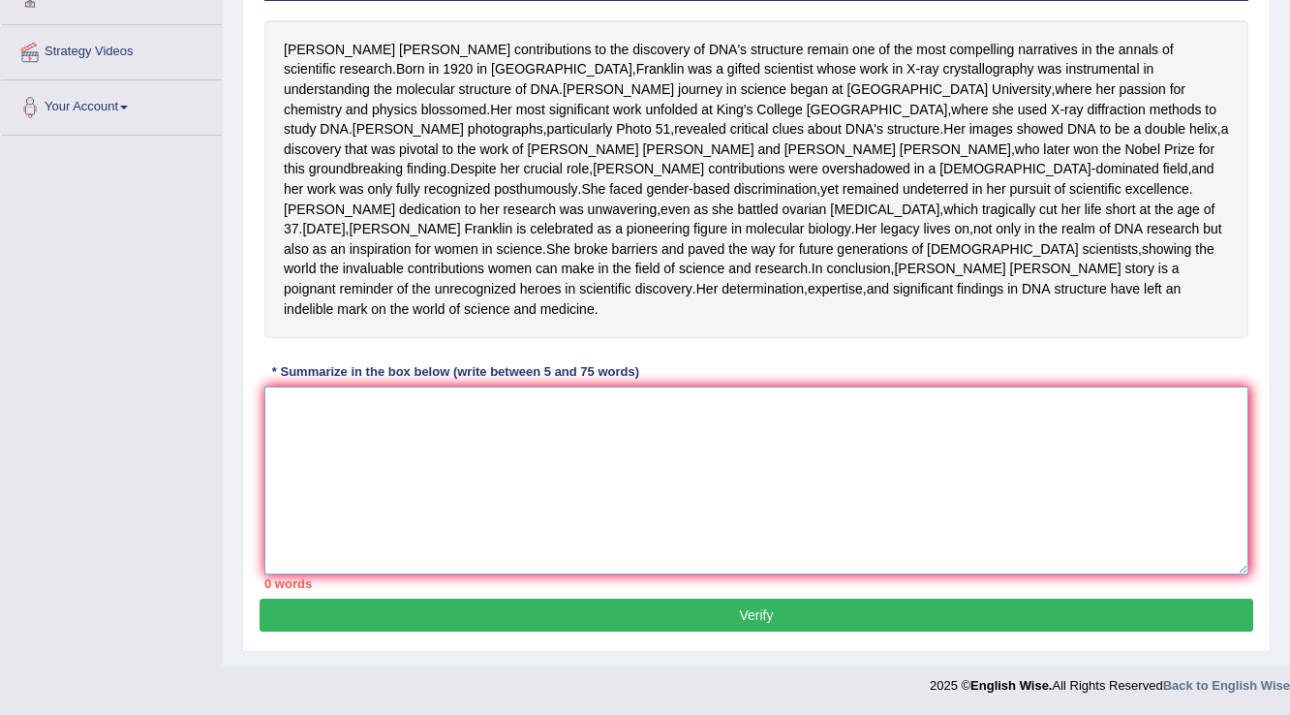
click at [432, 442] on textarea at bounding box center [756, 480] width 984 height 188
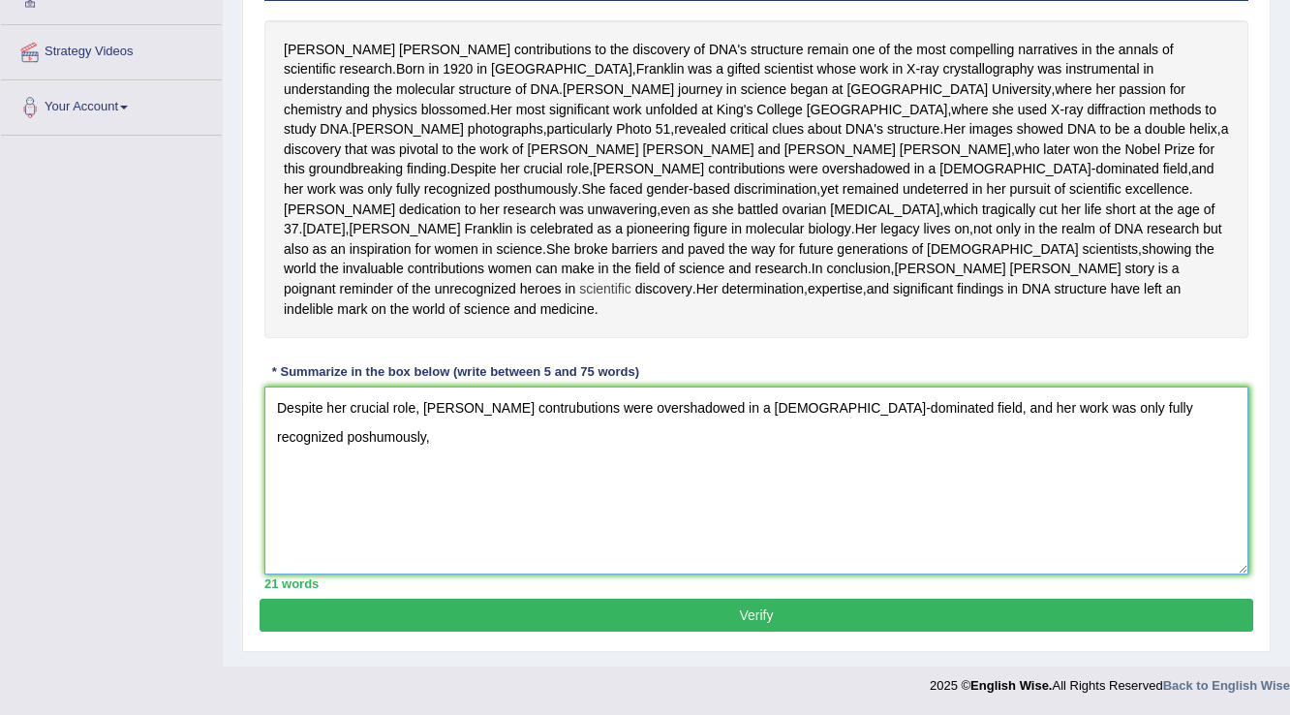
scroll to position [423, 0]
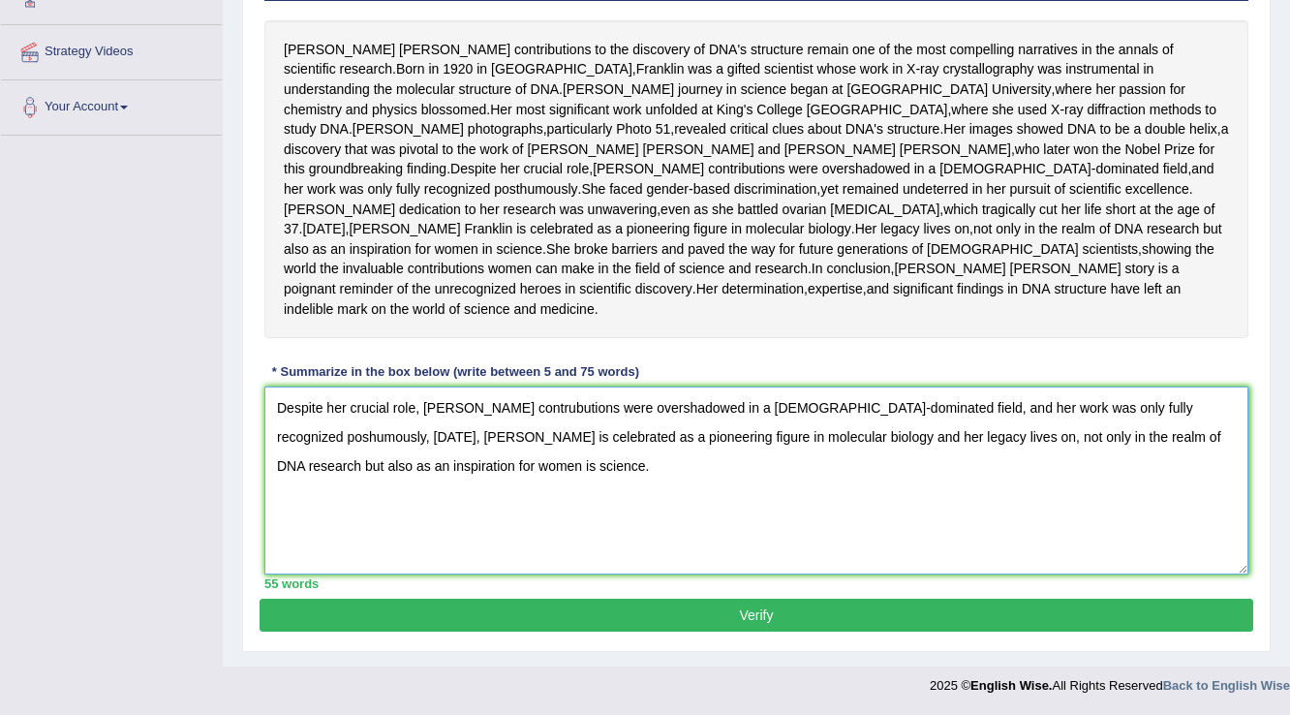
type textarea "Despite her crucial role, Franklin's contrubutions were overshadowed in a male-…"
click at [954, 612] on button "Verify" at bounding box center [757, 615] width 994 height 33
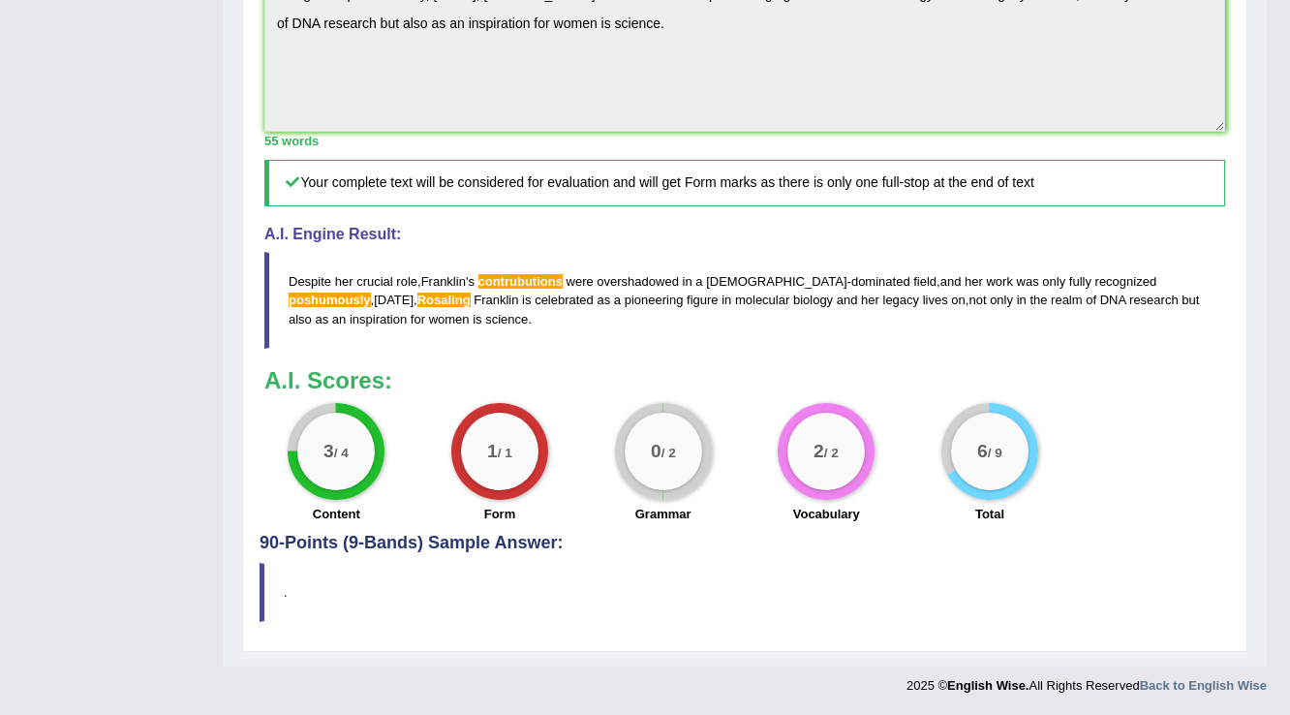
scroll to position [799, 0]
click at [517, 289] on span "contrubutions" at bounding box center [521, 281] width 84 height 15
click at [417, 307] on span "Rosaling" at bounding box center [443, 300] width 53 height 15
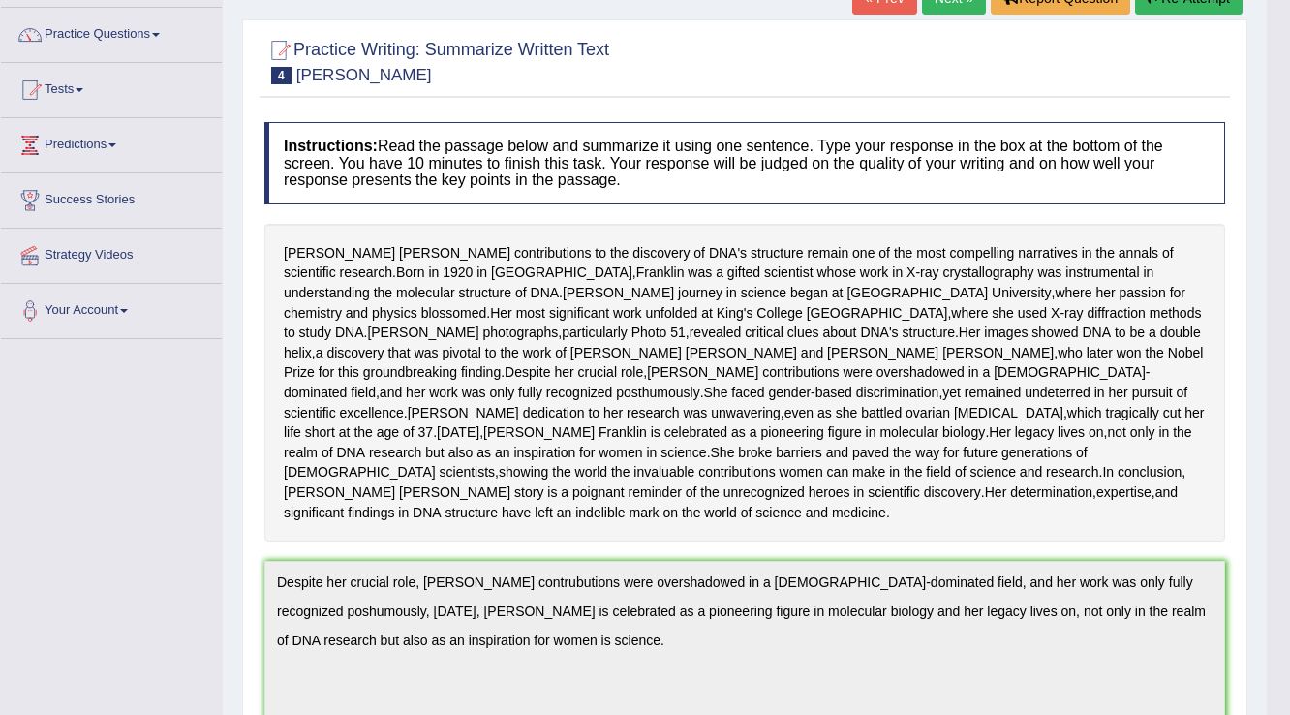
scroll to position [0, 0]
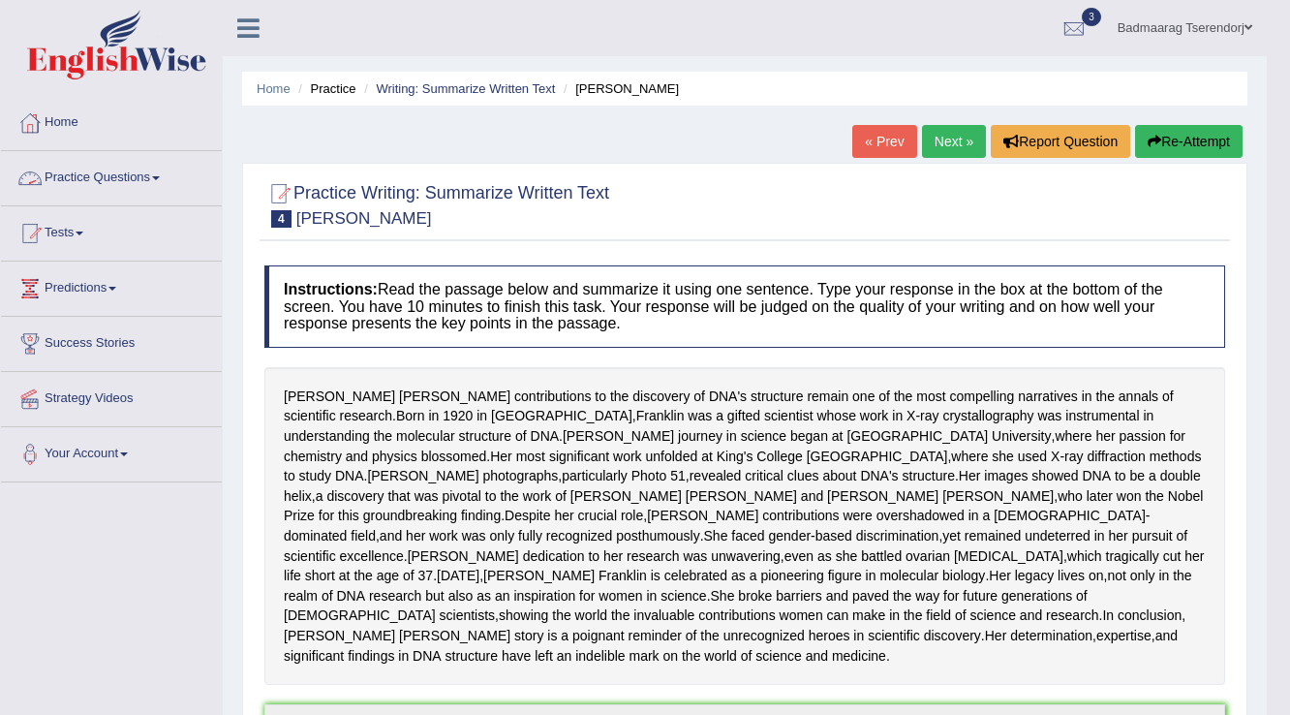
click at [156, 179] on link "Practice Questions" at bounding box center [111, 175] width 221 height 48
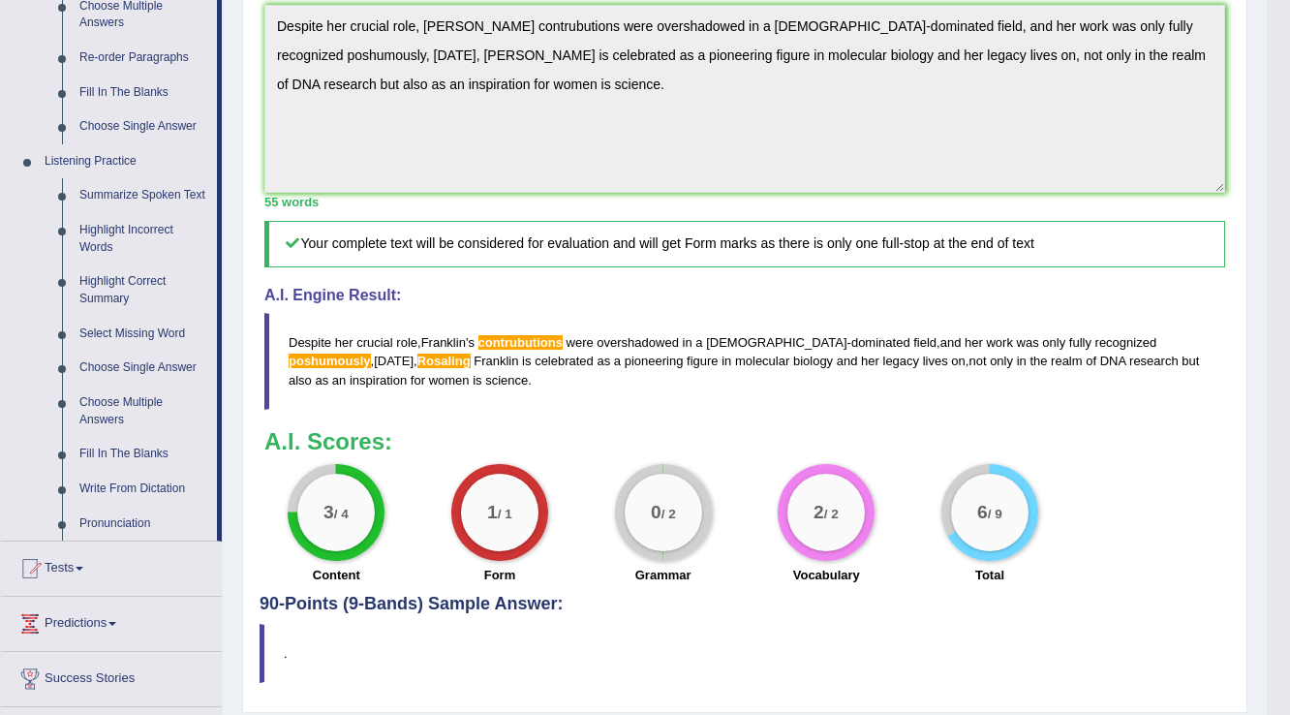
scroll to position [775, 0]
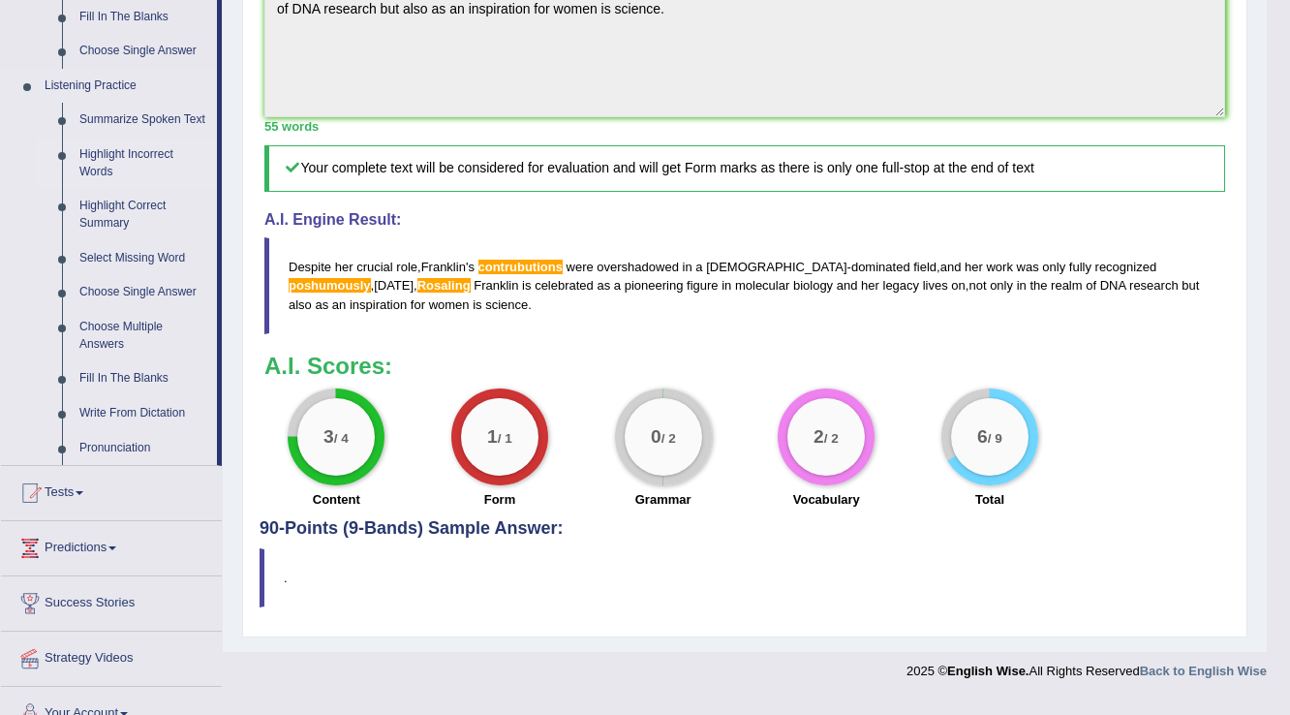
click at [93, 150] on link "Highlight Incorrect Words" at bounding box center [144, 163] width 146 height 51
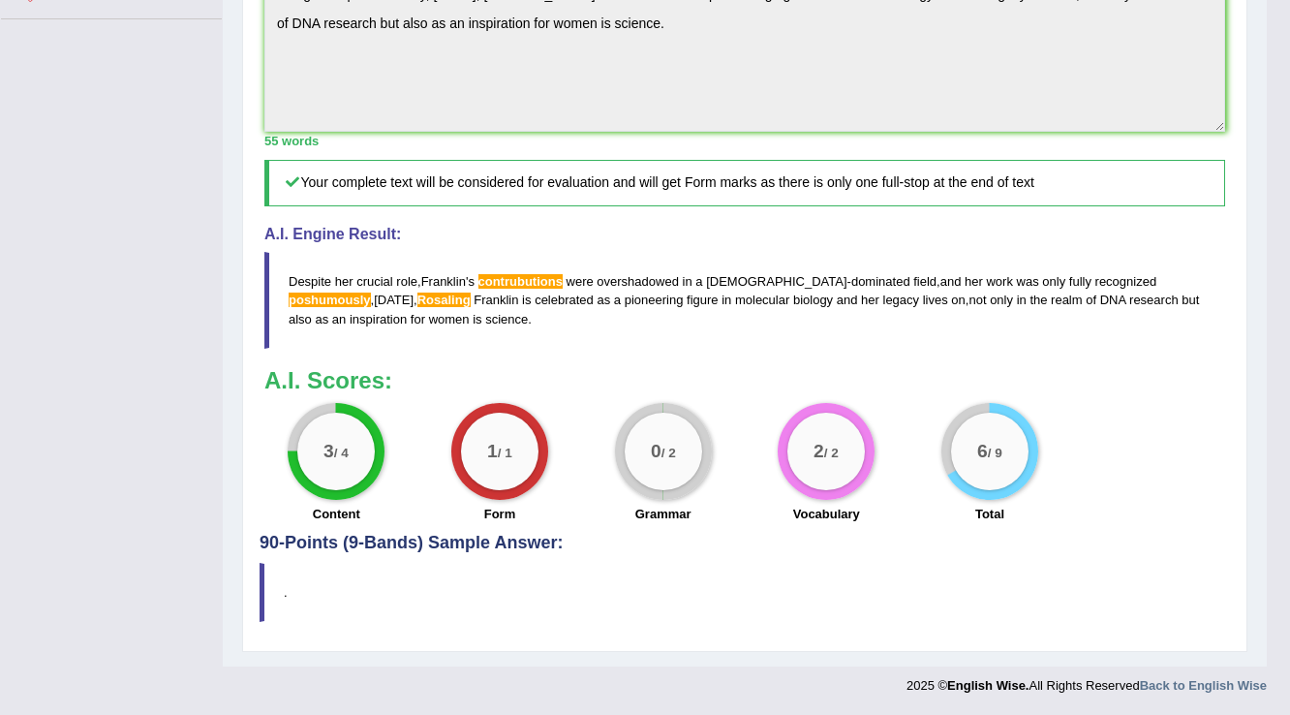
scroll to position [281, 0]
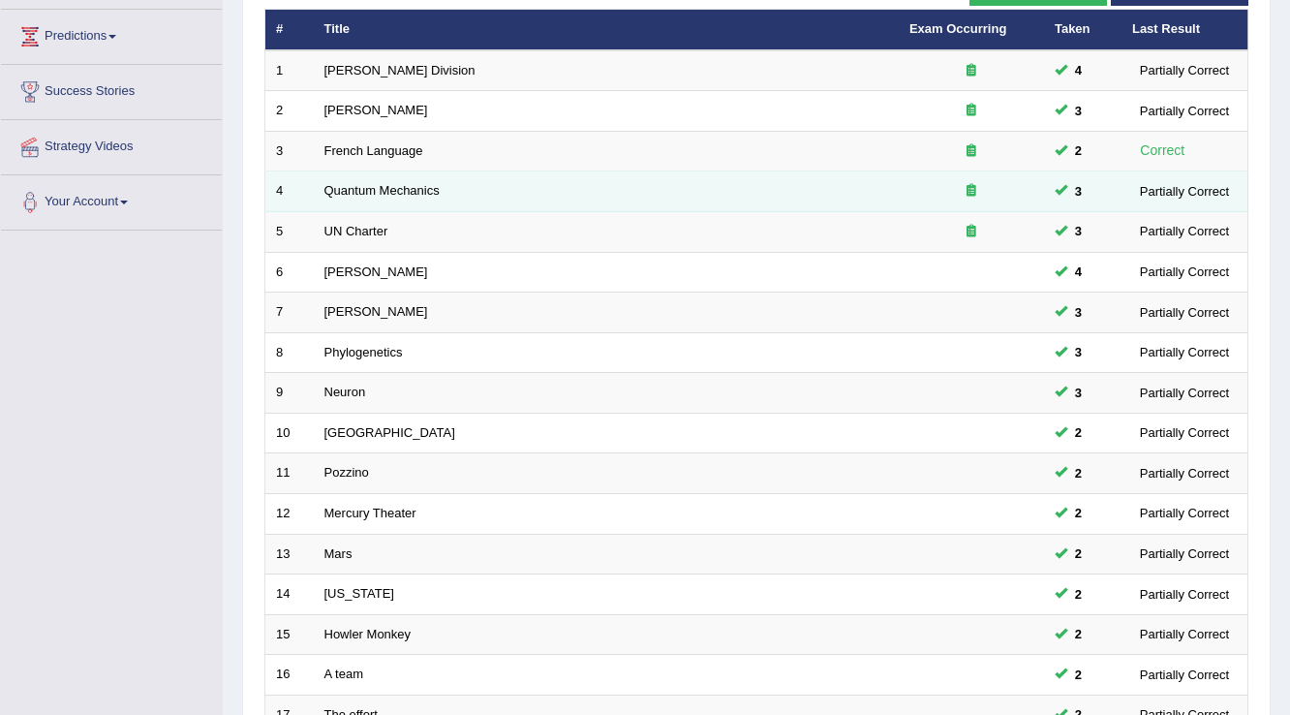
scroll to position [252, 0]
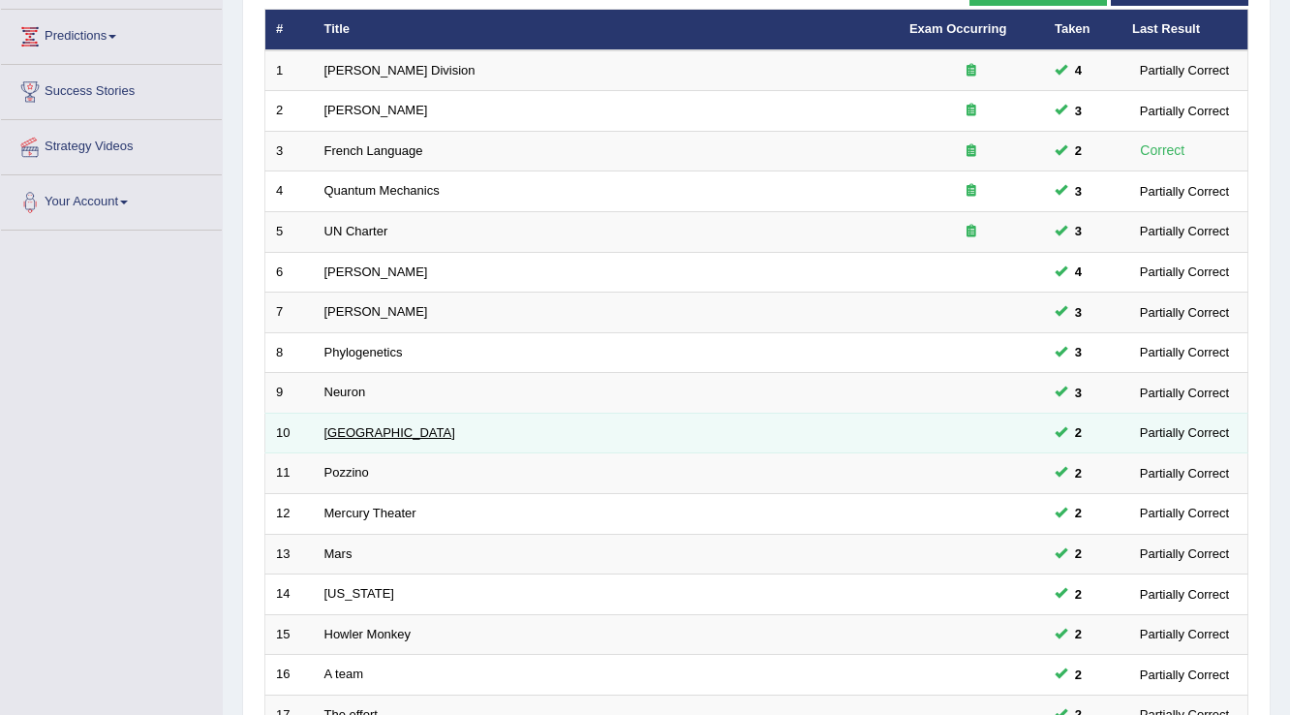
click at [355, 429] on link "Harvard" at bounding box center [389, 432] width 131 height 15
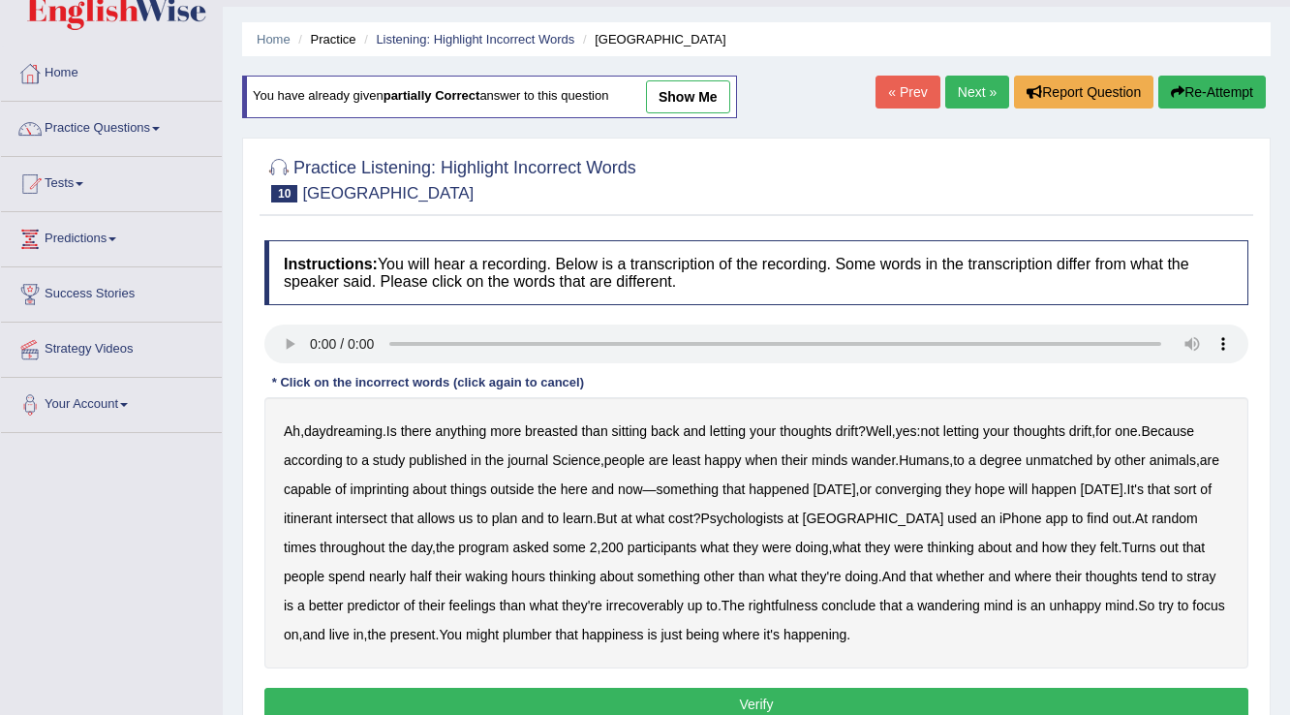
scroll to position [155, 0]
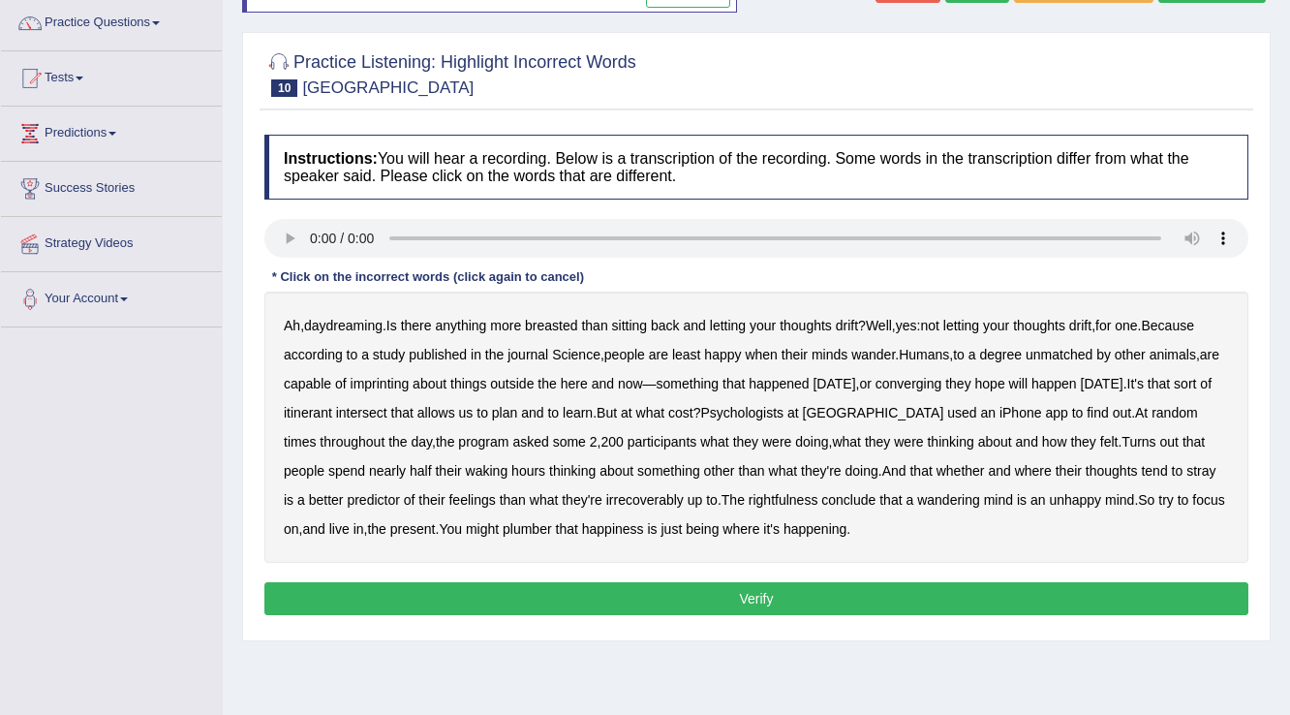
click at [626, 497] on b "irrecoverably" at bounding box center [644, 499] width 77 height 15
click at [755, 497] on b "rightfulness" at bounding box center [784, 499] width 70 height 15
click at [541, 530] on b "plumber" at bounding box center [527, 528] width 49 height 15
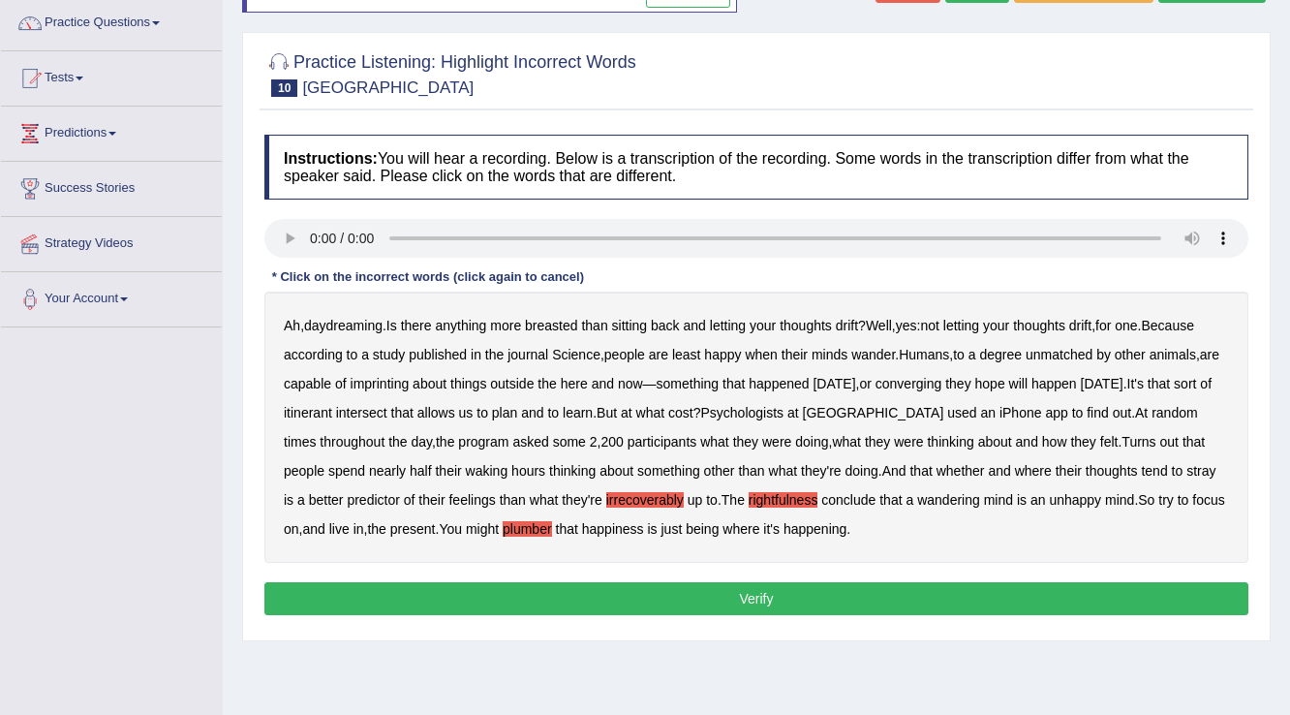
click at [620, 592] on button "Verify" at bounding box center [756, 598] width 984 height 33
click at [620, 592] on div "Home Practice Listening: Highlight Incorrect Words Harvard You have already giv…" at bounding box center [756, 329] width 1067 height 969
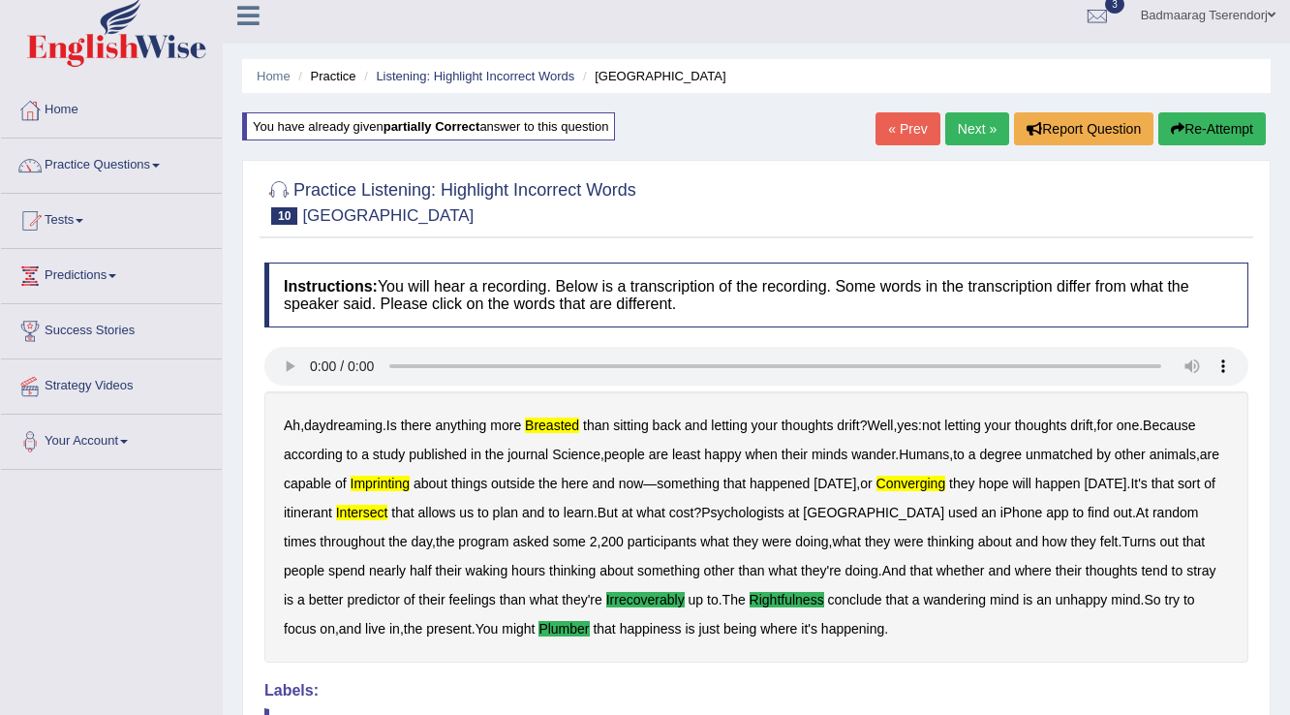
scroll to position [0, 0]
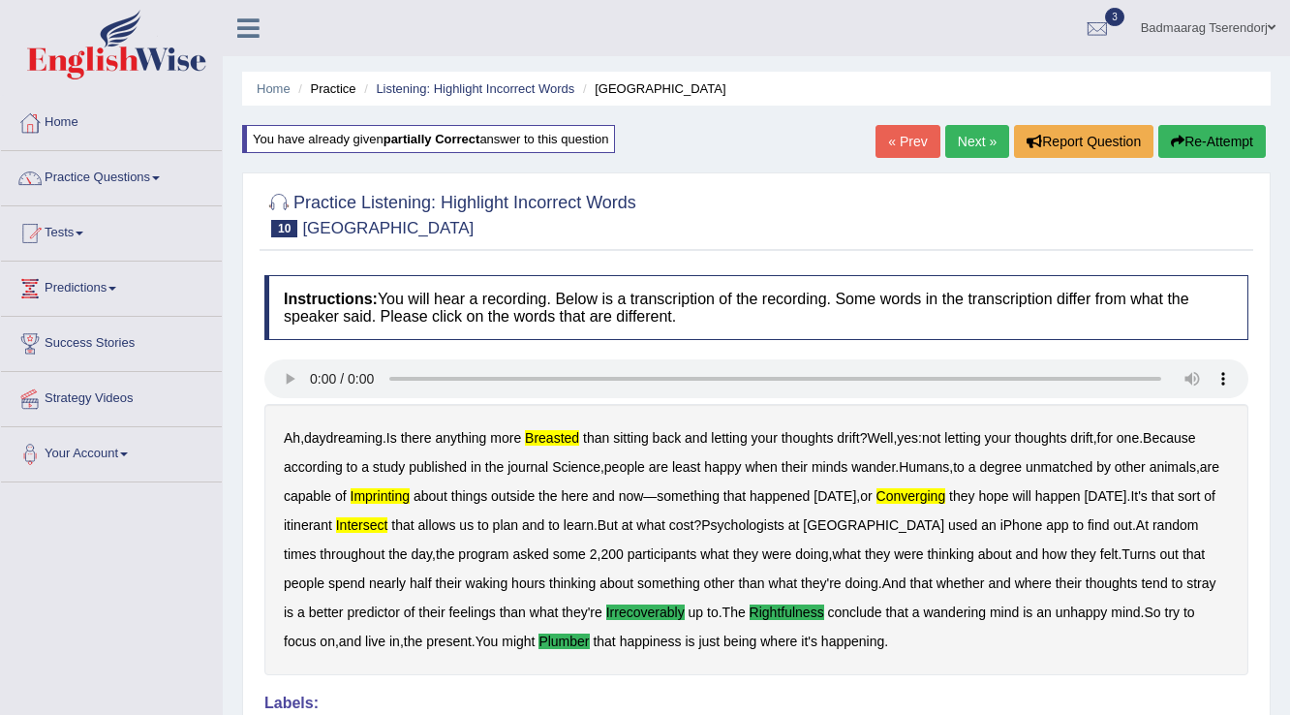
click at [970, 143] on link "Next »" at bounding box center [977, 141] width 64 height 33
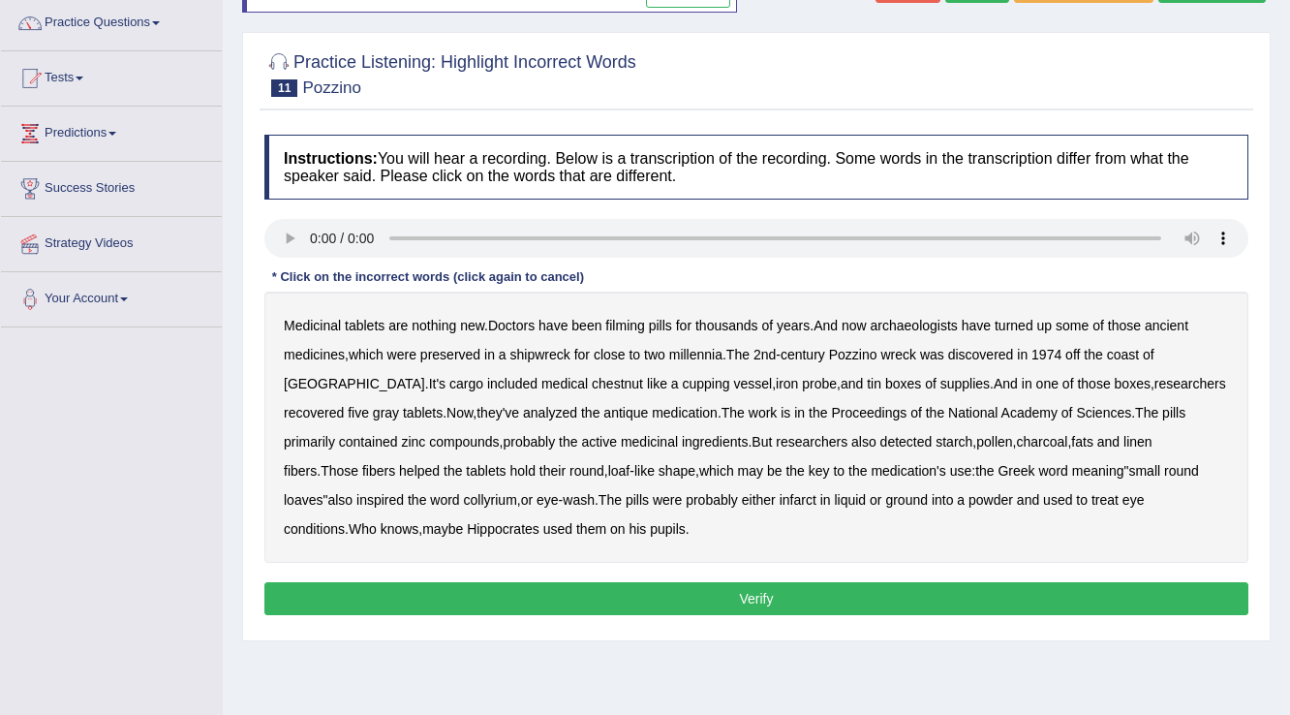
click at [633, 324] on b "filming" at bounding box center [624, 325] width 39 height 15
click at [592, 377] on b "chestnut" at bounding box center [617, 383] width 51 height 15
click at [483, 594] on button "Verify" at bounding box center [756, 598] width 984 height 33
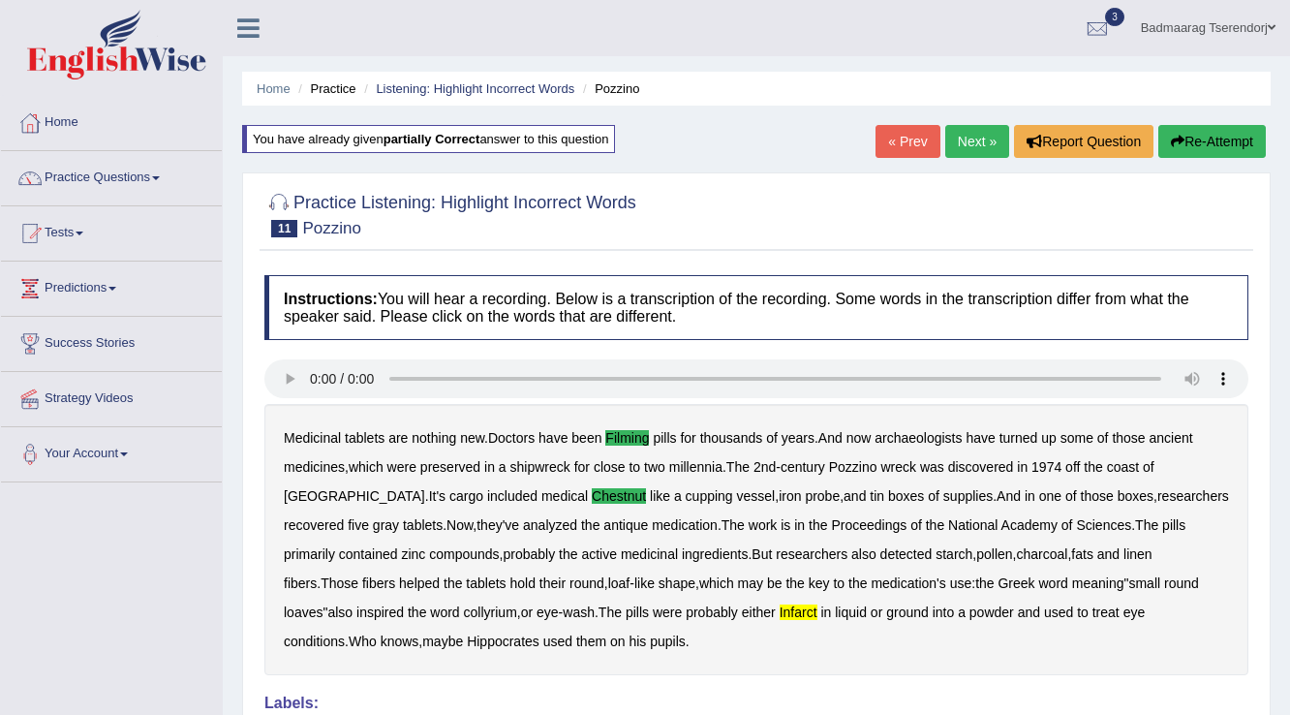
click at [969, 136] on link "Next »" at bounding box center [977, 141] width 64 height 33
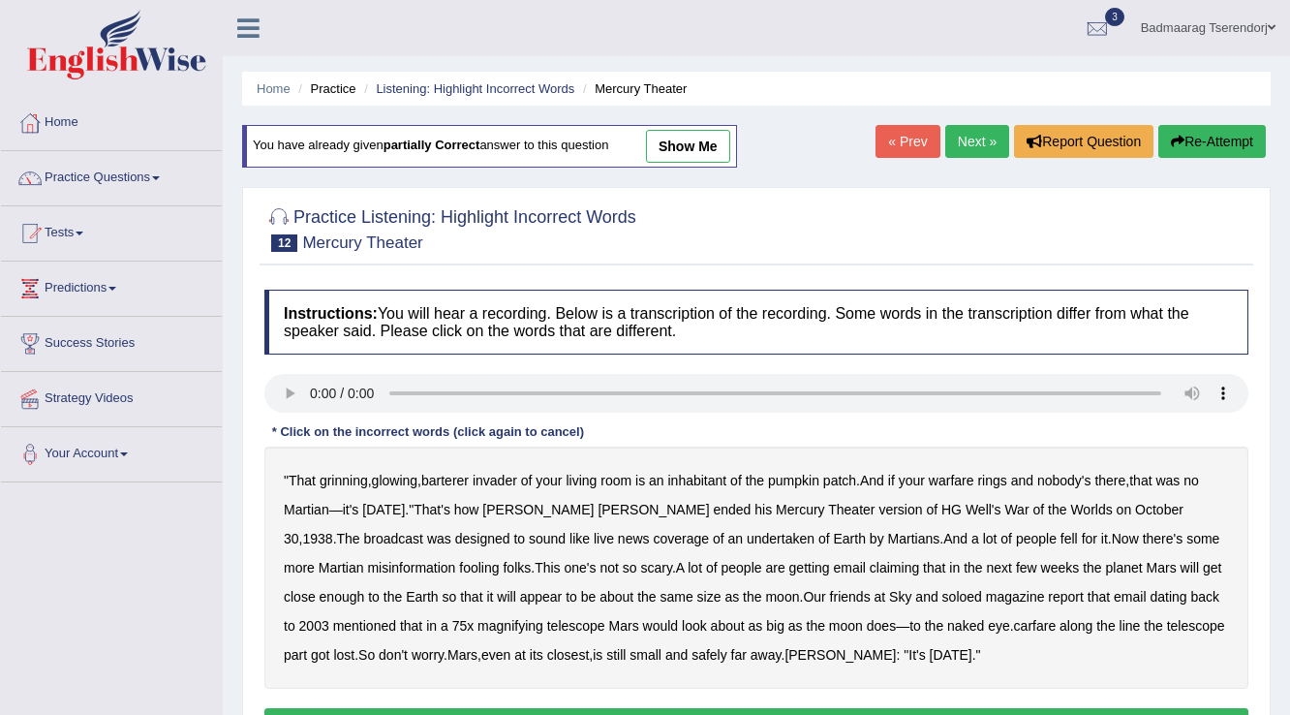
scroll to position [77, 0]
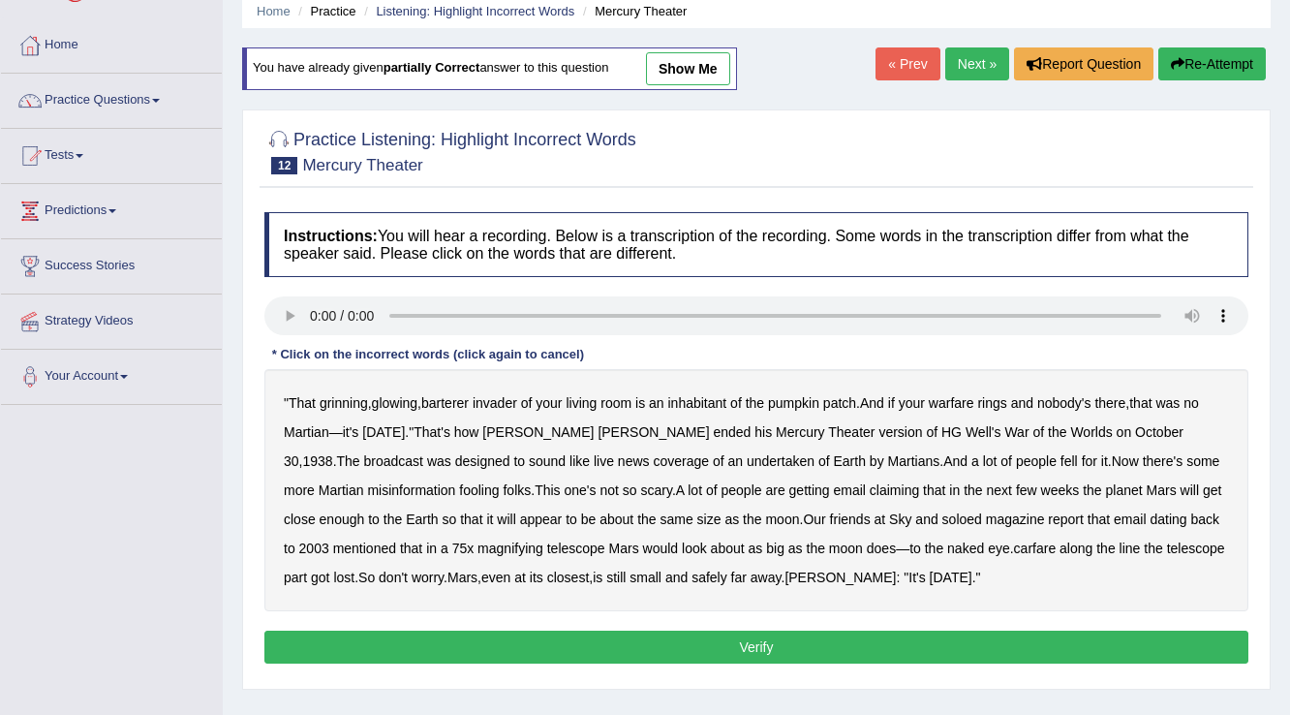
click at [430, 648] on button "Verify" at bounding box center [756, 647] width 984 height 33
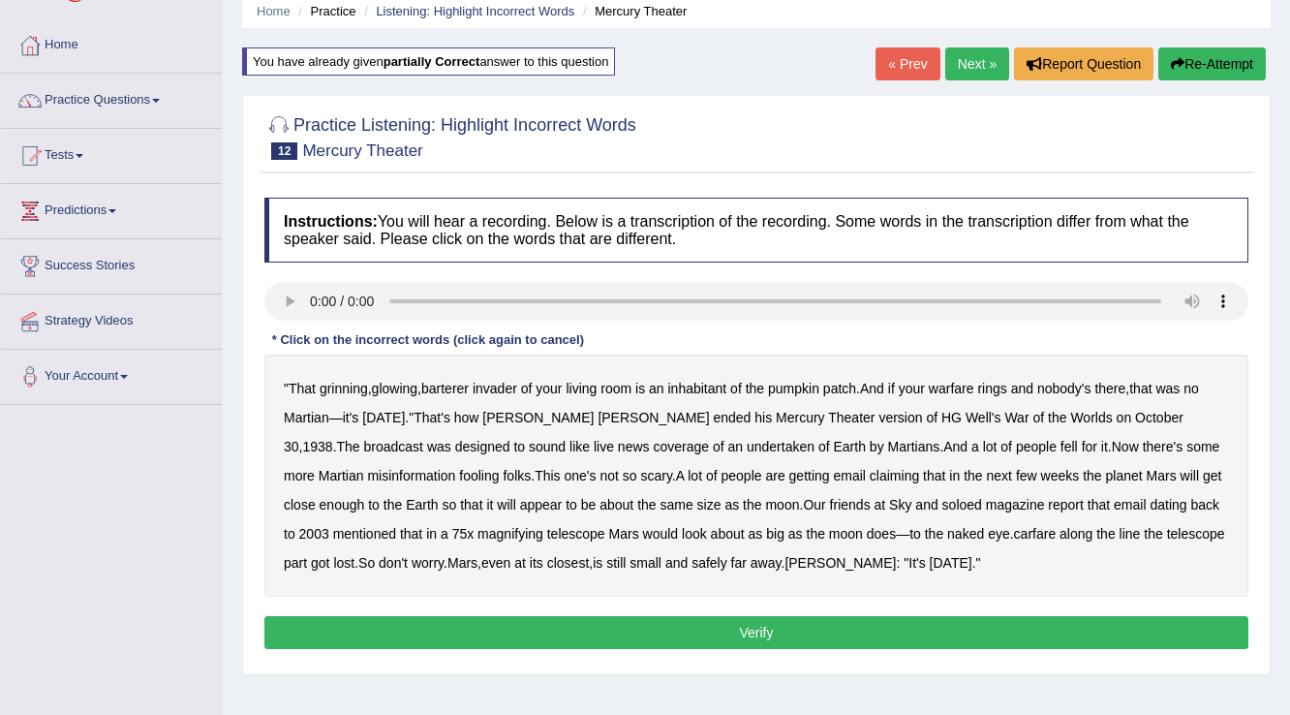
click at [461, 388] on b "barterer" at bounding box center [444, 388] width 47 height 15
click at [460, 385] on b "barterer" at bounding box center [444, 388] width 47 height 15
click at [747, 446] on b "undertaken" at bounding box center [781, 446] width 68 height 15
click at [1014, 532] on b "carfare" at bounding box center [1035, 533] width 43 height 15
click at [643, 633] on button "Verify" at bounding box center [756, 632] width 984 height 33
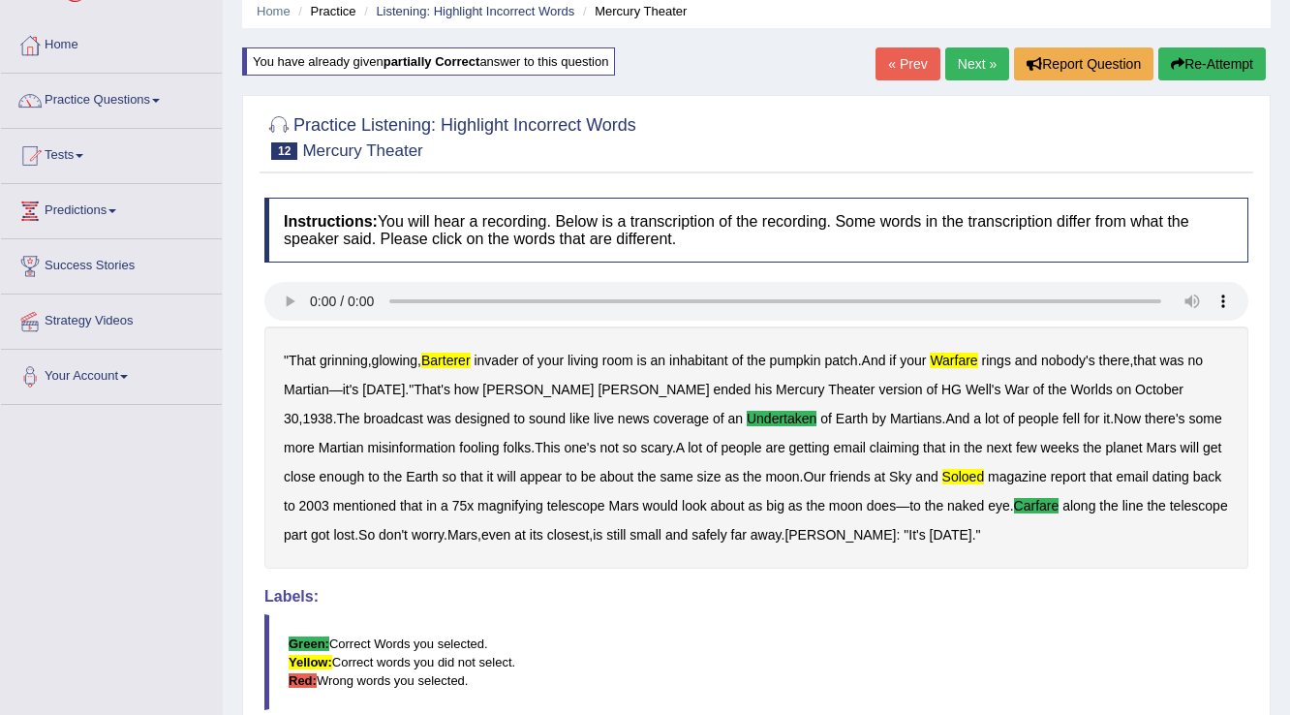
click at [965, 58] on link "Next »" at bounding box center [977, 63] width 64 height 33
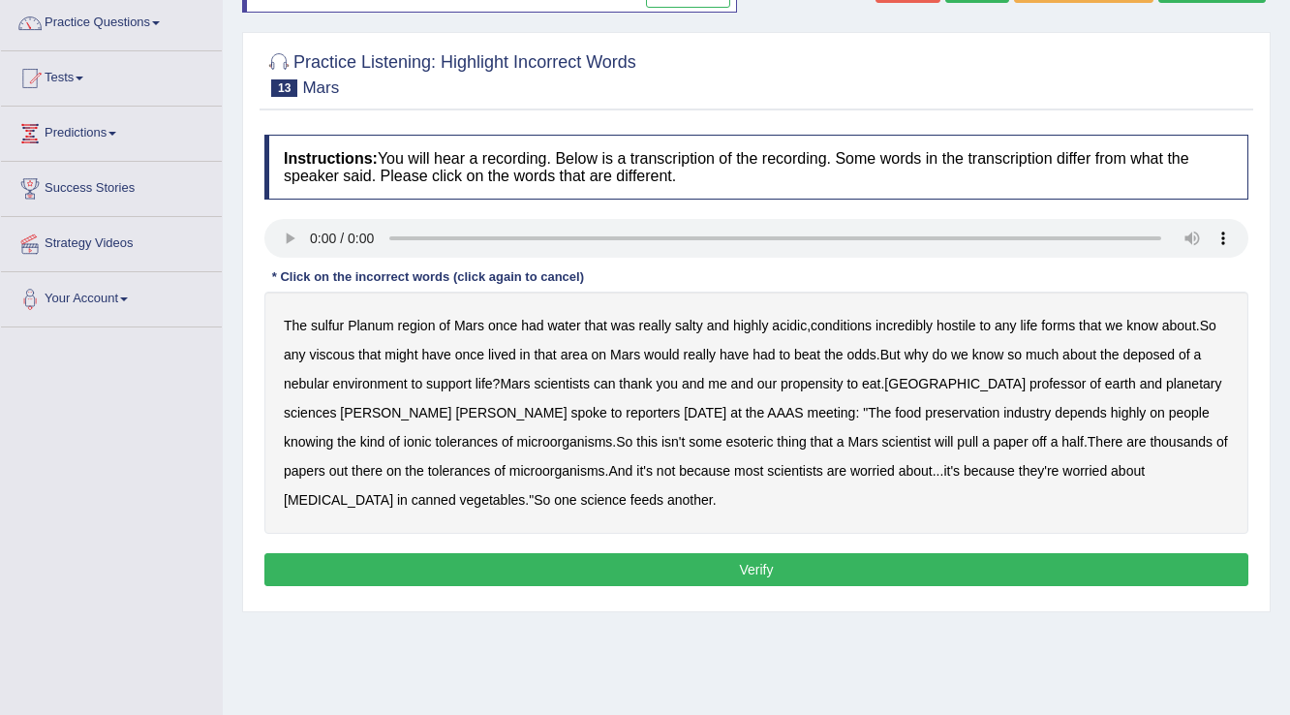
click at [323, 351] on b "viscous" at bounding box center [332, 354] width 46 height 15
click at [1147, 347] on b "deposed" at bounding box center [1149, 354] width 52 height 15
click at [497, 560] on button "Verify" at bounding box center [756, 569] width 984 height 33
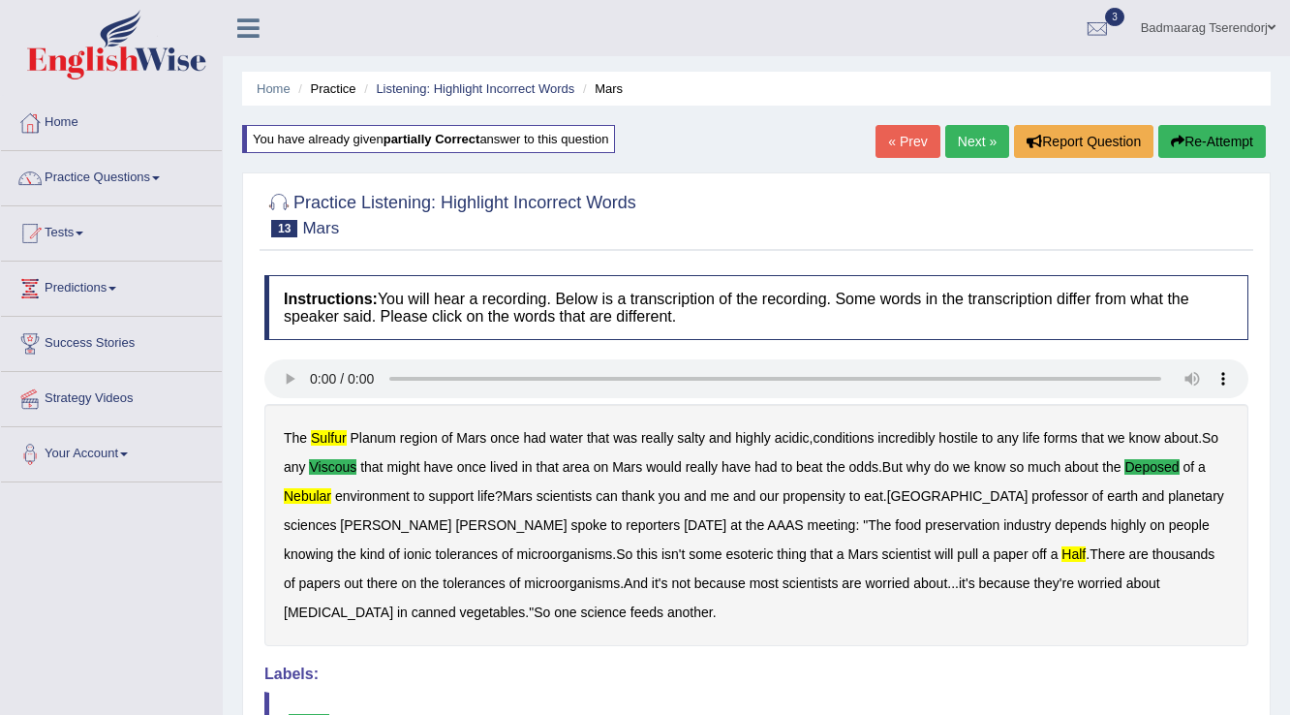
click at [959, 139] on link "Next »" at bounding box center [977, 141] width 64 height 33
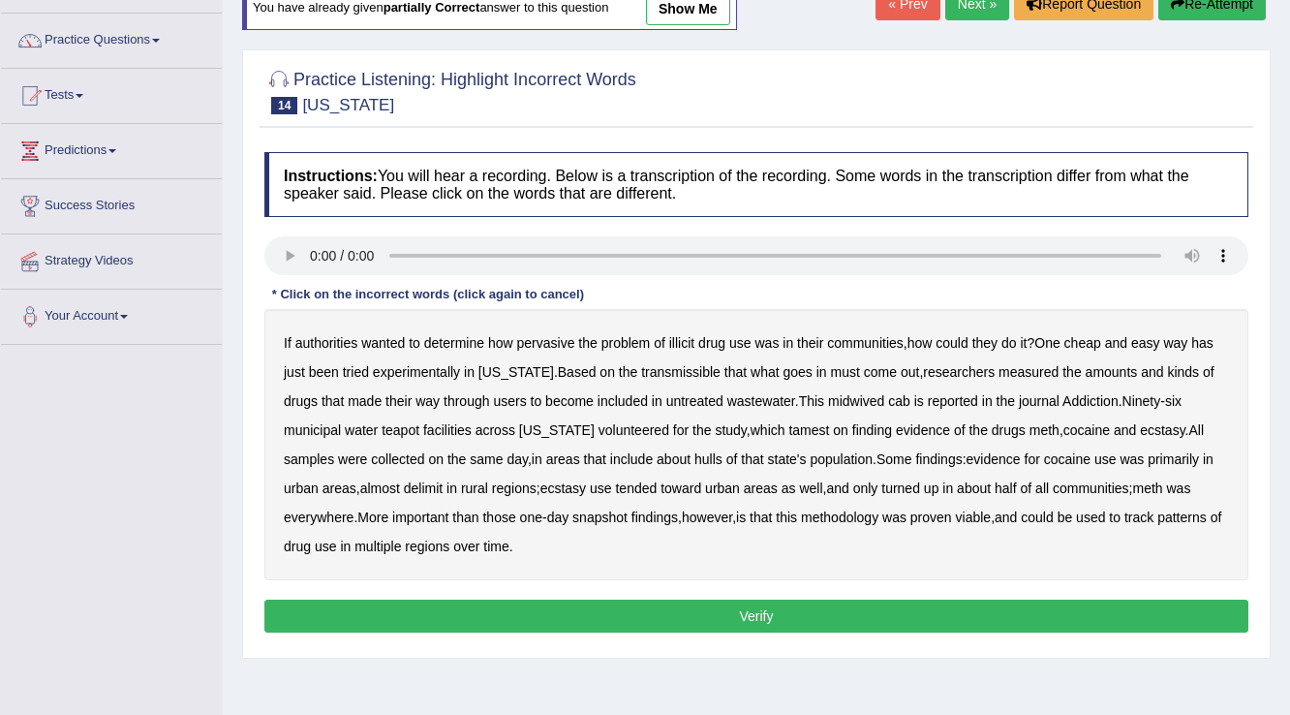
scroll to position [155, 0]
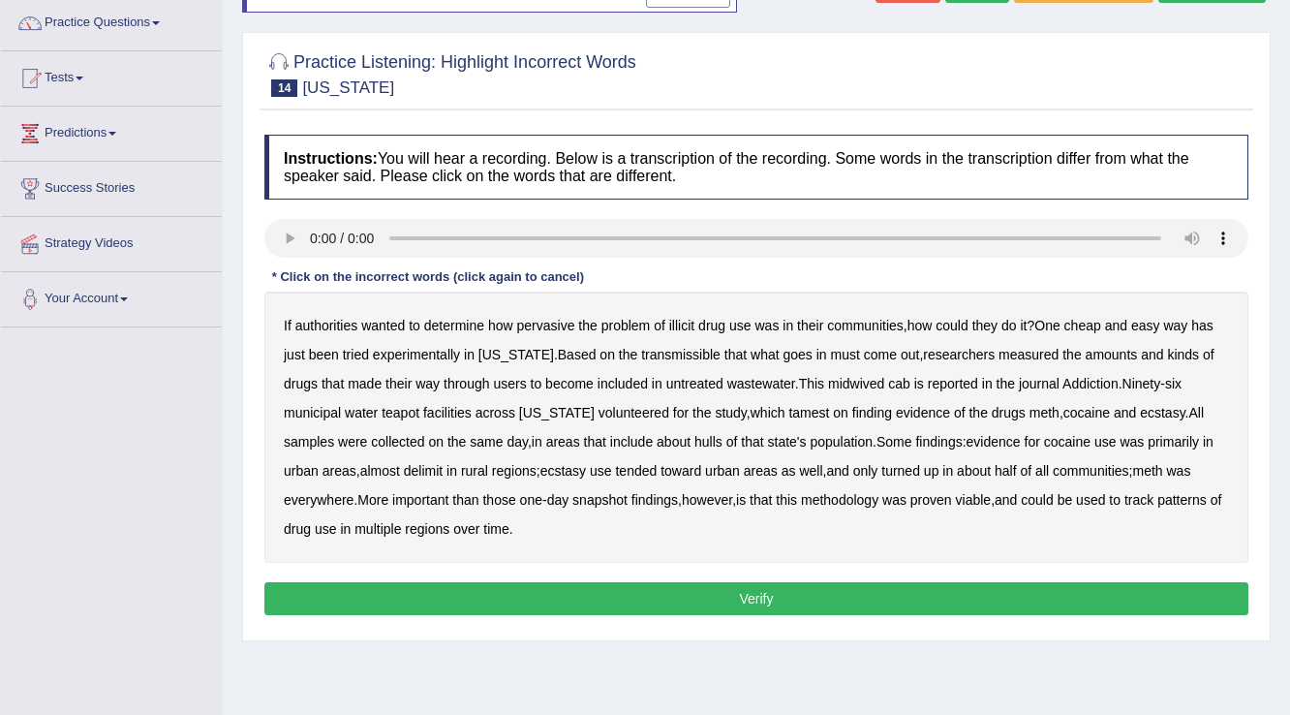
click at [828, 380] on b "midwived" at bounding box center [856, 383] width 56 height 15
click at [788, 406] on b "tamest" at bounding box center [808, 412] width 41 height 15
click at [404, 472] on b "delimit" at bounding box center [423, 470] width 39 height 15
click at [572, 496] on b "snapshot" at bounding box center [599, 499] width 55 height 15
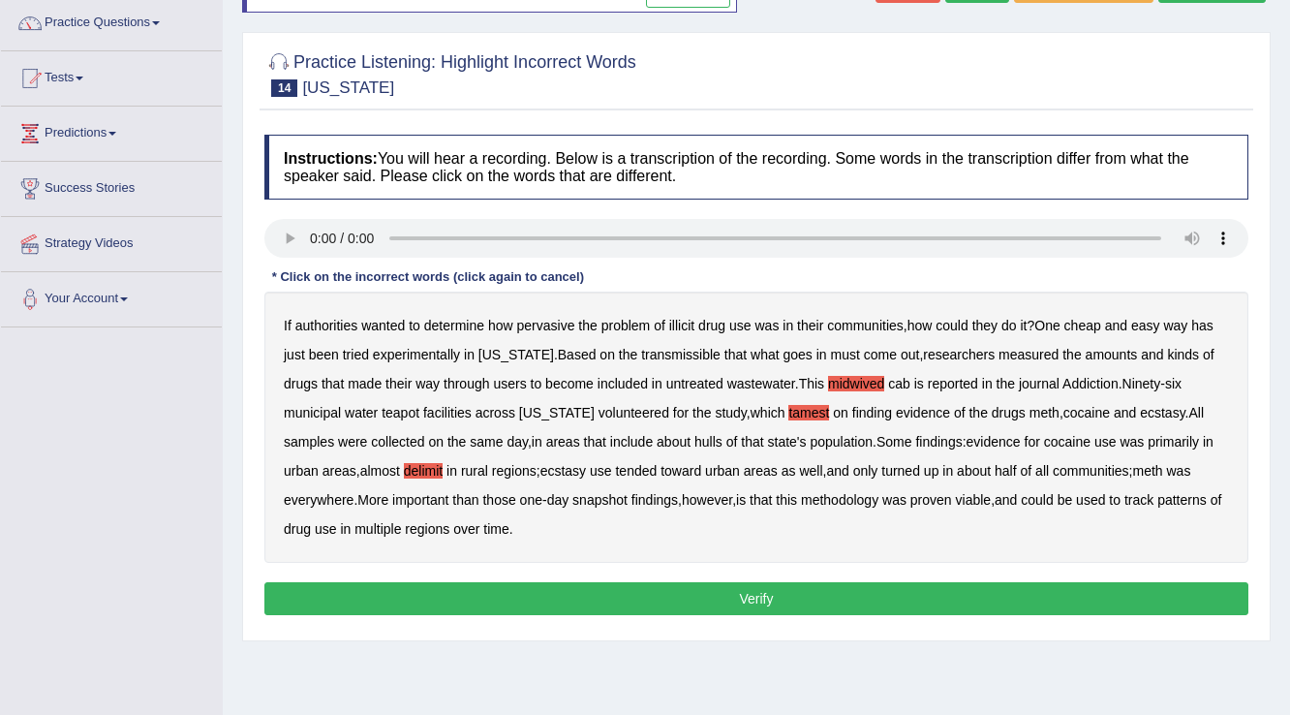
click at [572, 496] on b "snapshot" at bounding box center [599, 499] width 55 height 15
click at [429, 595] on button "Verify" at bounding box center [756, 598] width 984 height 33
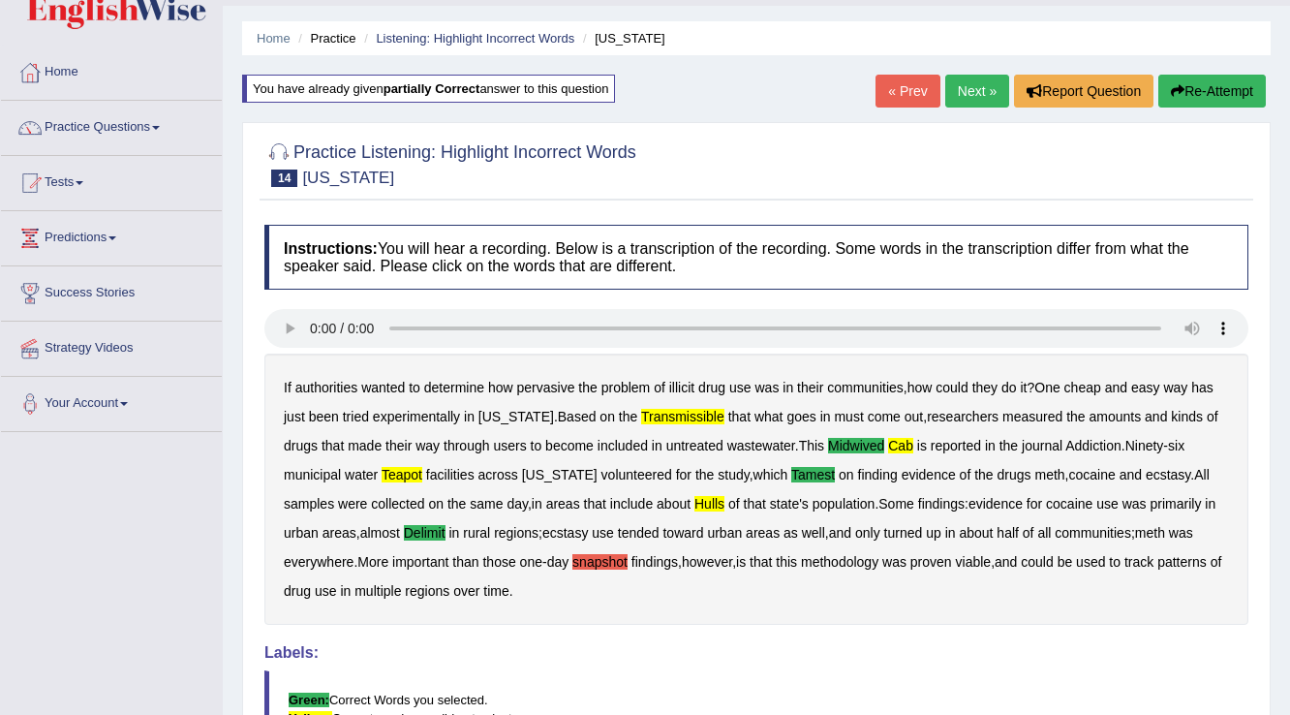
scroll to position [0, 0]
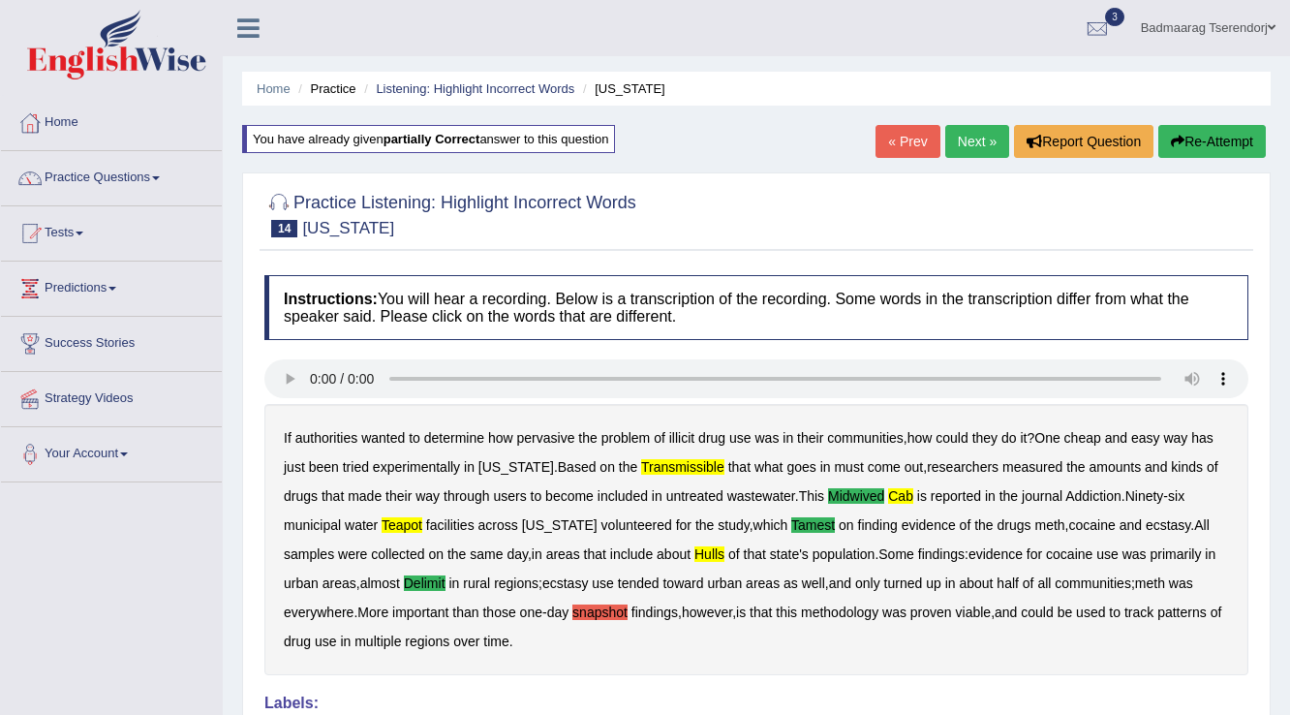
click at [969, 134] on link "Next »" at bounding box center [977, 141] width 64 height 33
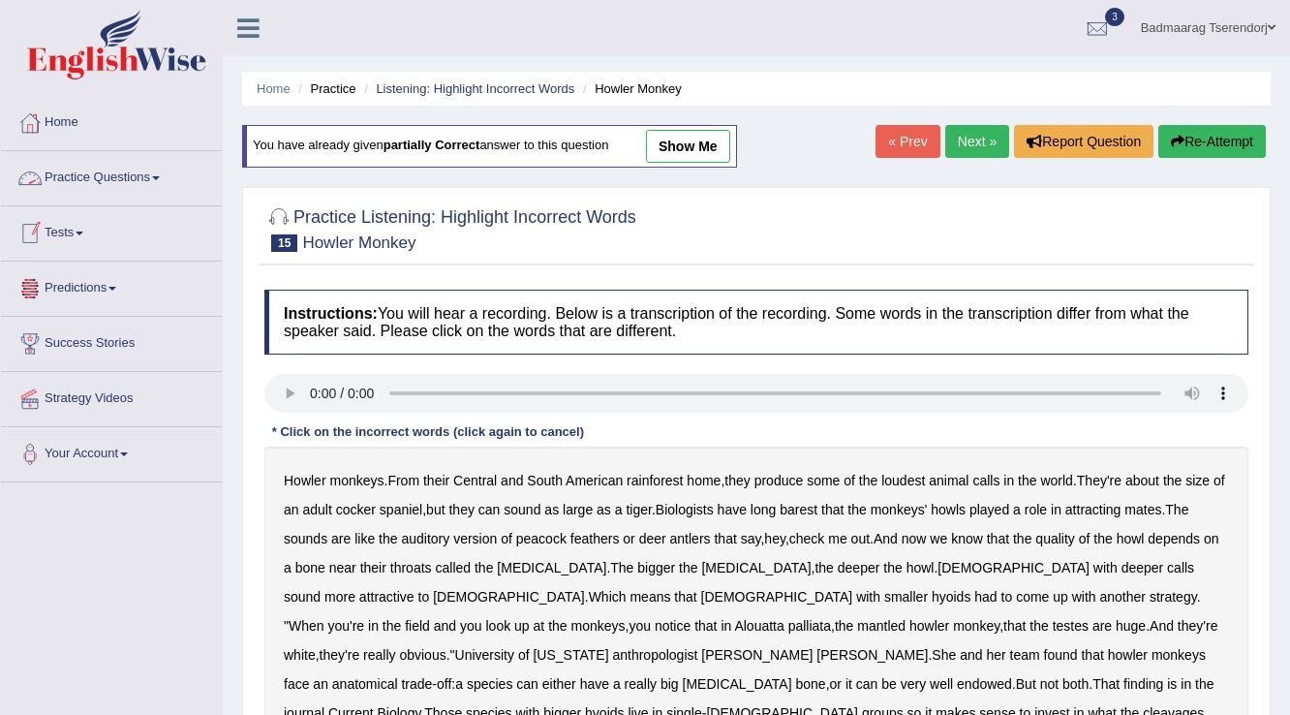
click at [143, 168] on link "Practice Questions" at bounding box center [111, 175] width 221 height 48
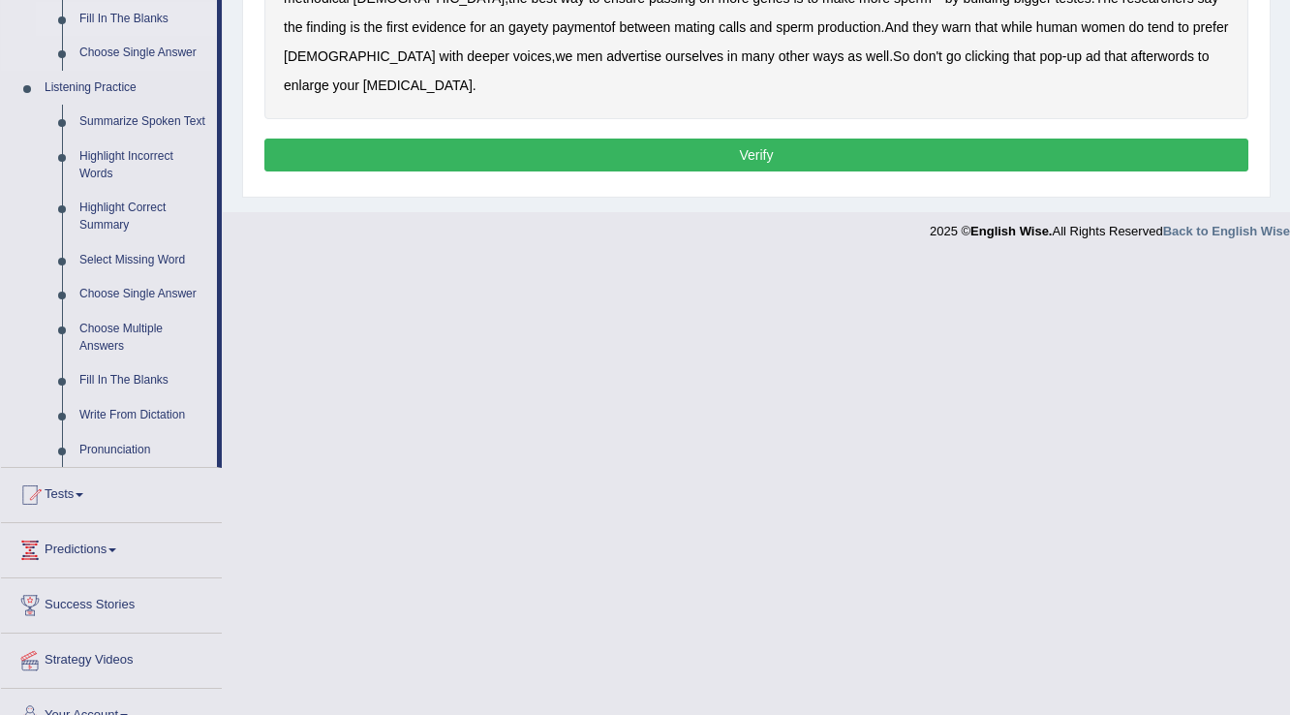
scroll to position [775, 0]
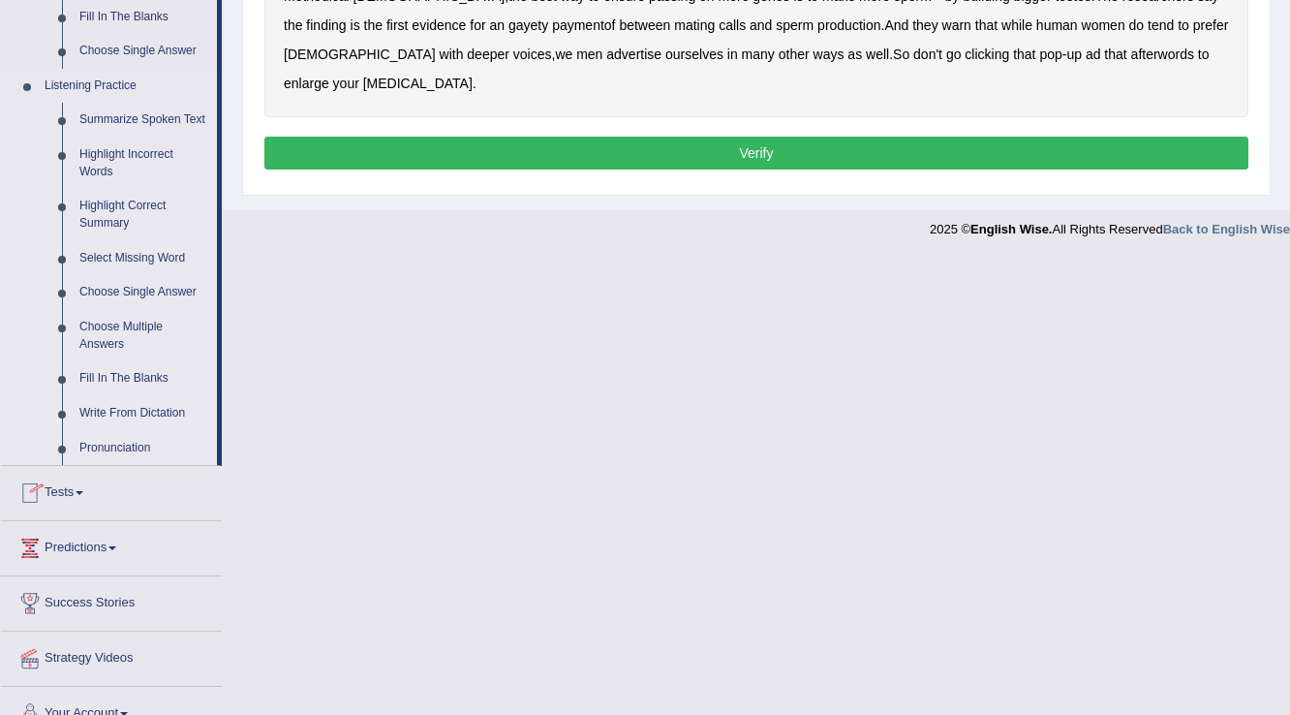
click at [118, 411] on link "Write From Dictation" at bounding box center [144, 413] width 146 height 35
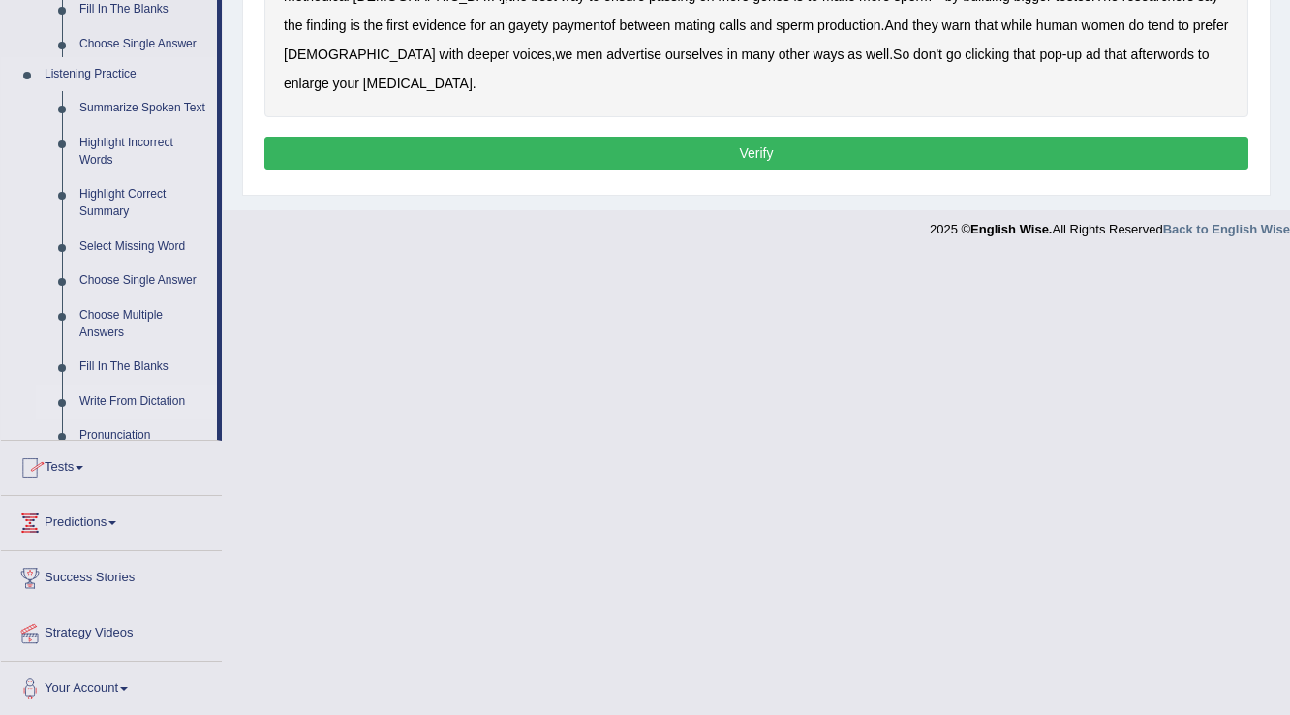
scroll to position [302, 0]
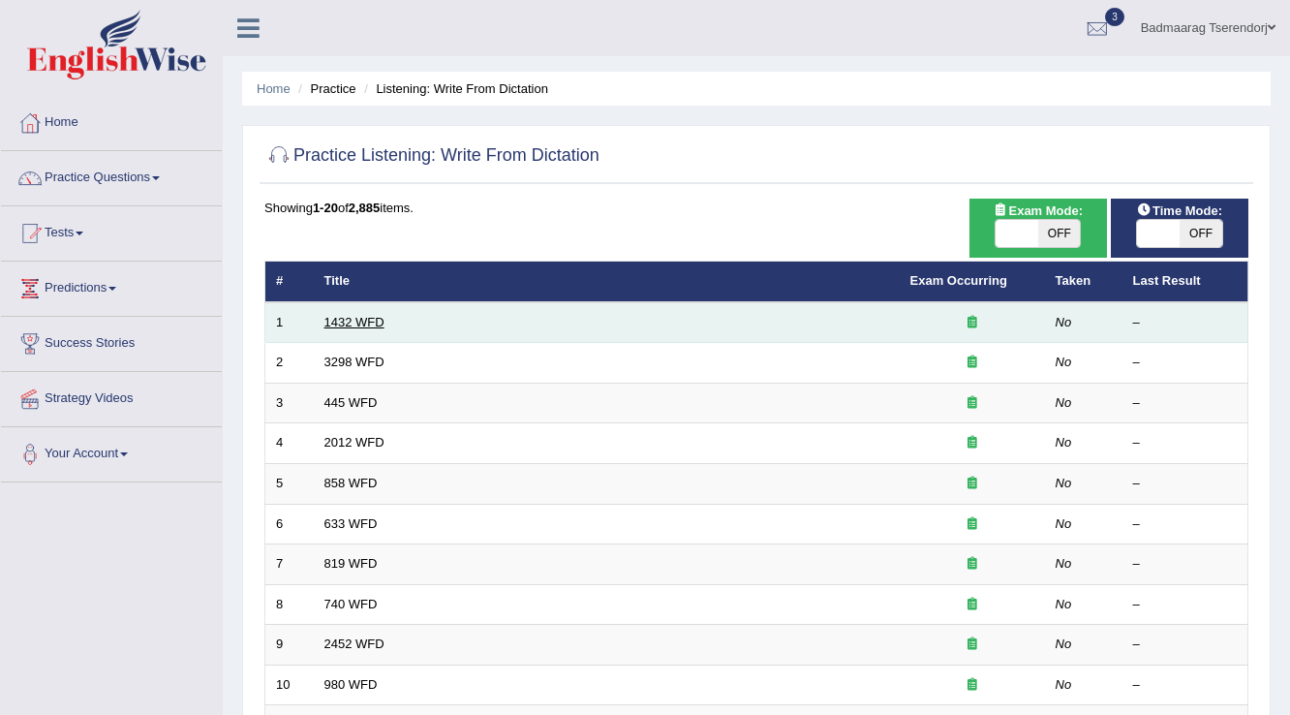
click at [342, 319] on link "1432 WFD" at bounding box center [354, 322] width 60 height 15
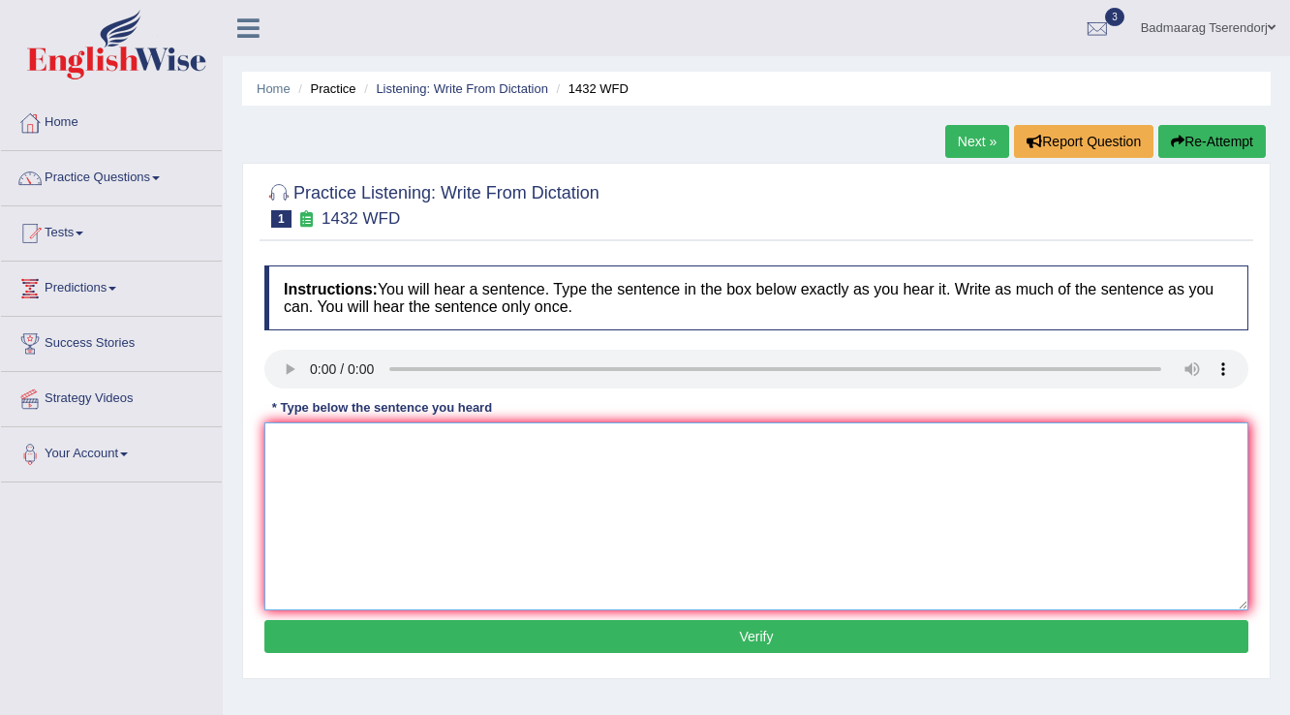
click at [317, 492] on textarea at bounding box center [756, 516] width 984 height 188
click at [288, 438] on textarea "more physdical actevitie it is benefishiol to your hearlth" at bounding box center [756, 516] width 984 height 188
click at [310, 438] on textarea "More physdical actevitie it is benefishiol to your hearlth" at bounding box center [756, 516] width 984 height 188
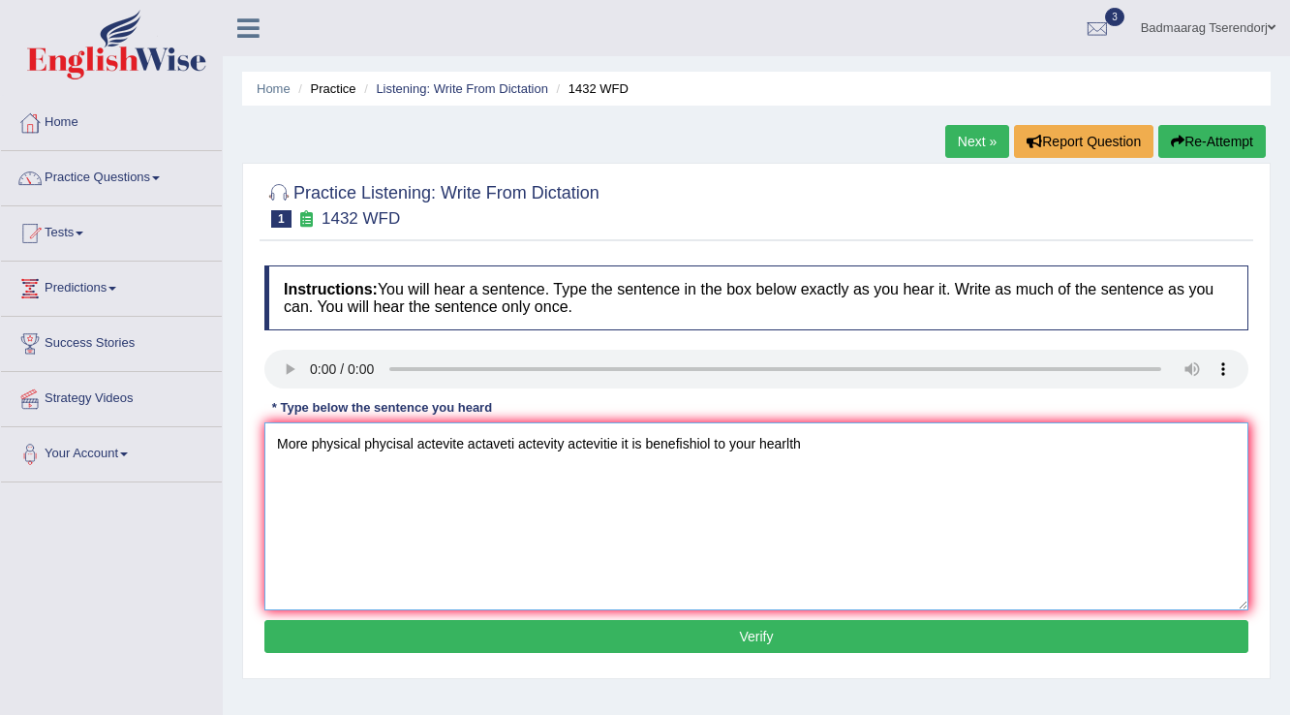
drag, startPoint x: 566, startPoint y: 446, endPoint x: 621, endPoint y: 453, distance: 55.8
click at [621, 453] on textarea "More physical phycisal actevite actaveti actevity actevitie it is benefishiol t…" at bounding box center [756, 516] width 984 height 188
click at [647, 446] on textarea "More physical phycisal actevite actaveti actevity actevitie it is benefishiol t…" at bounding box center [756, 516] width 984 height 188
click at [1050, 440] on textarea "More physical phycisal actevite actaveti actevity actevitie it is benefciol ben…" at bounding box center [756, 516] width 984 height 188
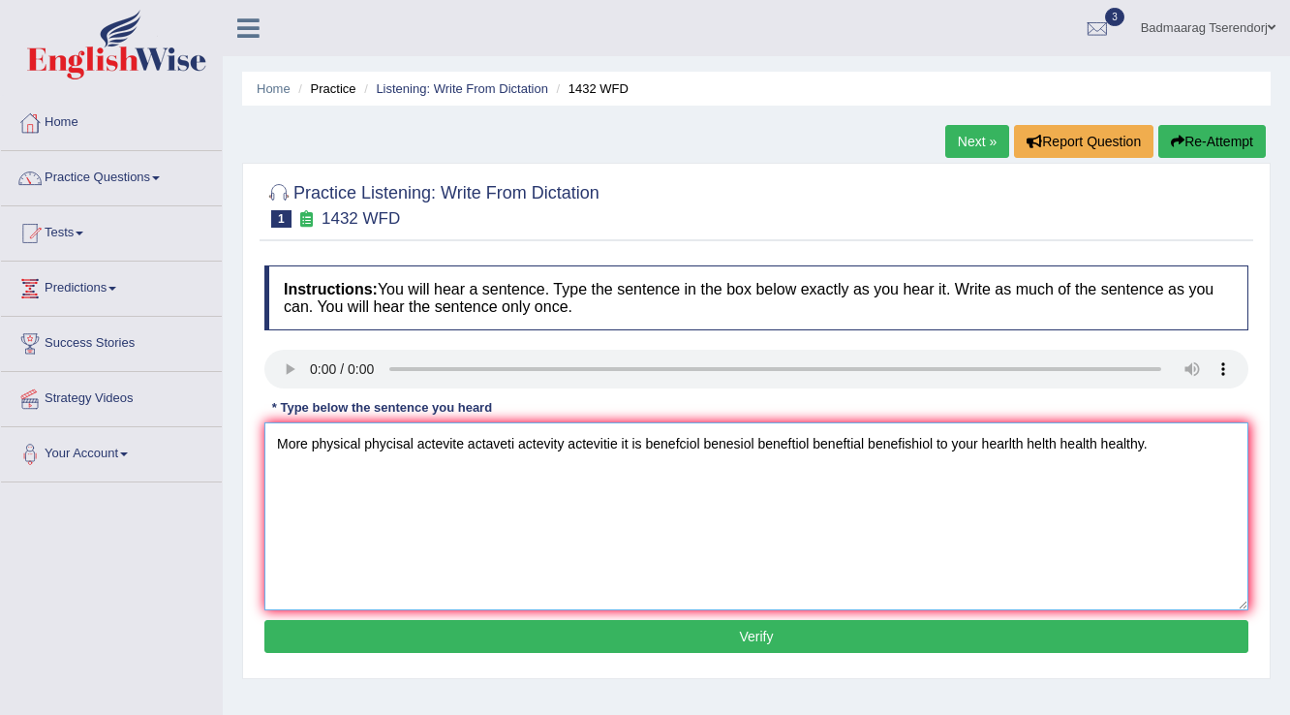
type textarea "More physical phycisal actevite actaveti actevity actevitie it is benefciol ben…"
click at [1010, 639] on button "Verify" at bounding box center [756, 636] width 984 height 33
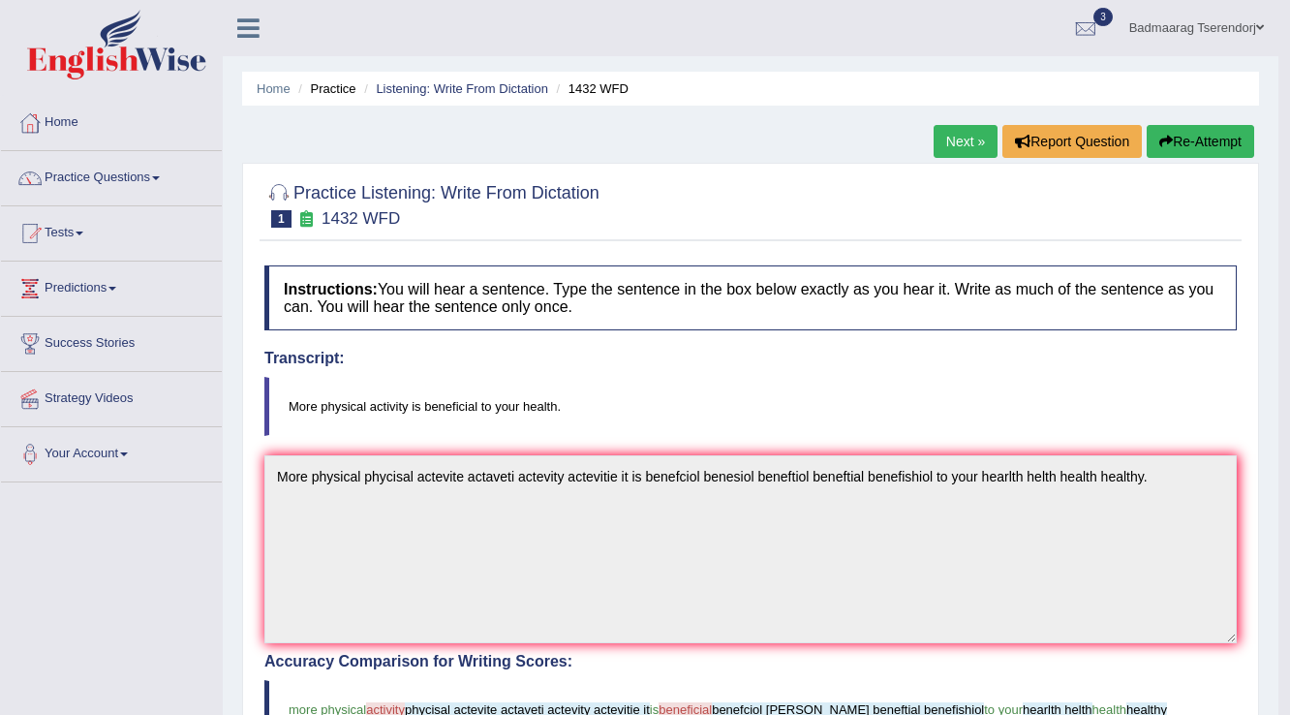
scroll to position [77, 0]
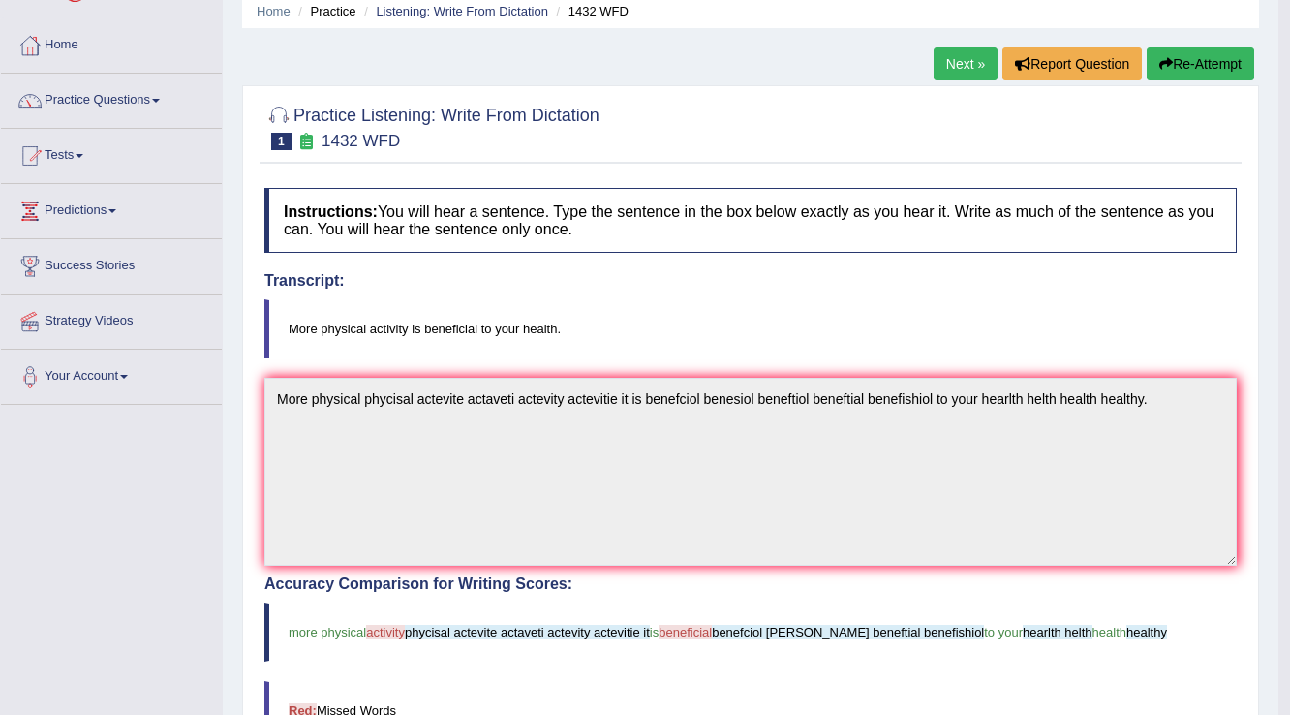
click at [1209, 62] on button "Re-Attempt" at bounding box center [1201, 63] width 108 height 33
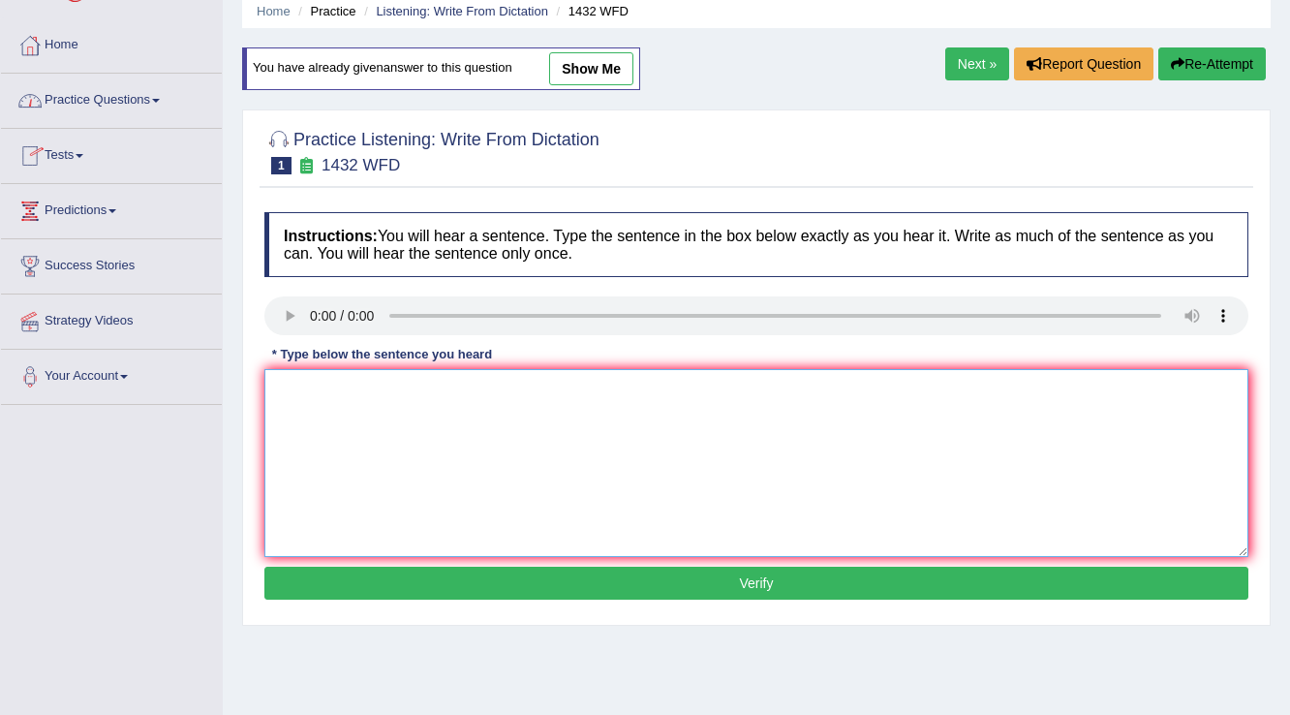
click at [356, 412] on textarea at bounding box center [756, 463] width 984 height 188
type textarea "More physical activity it is beneficial your health."
click at [587, 589] on button "Verify" at bounding box center [756, 583] width 984 height 33
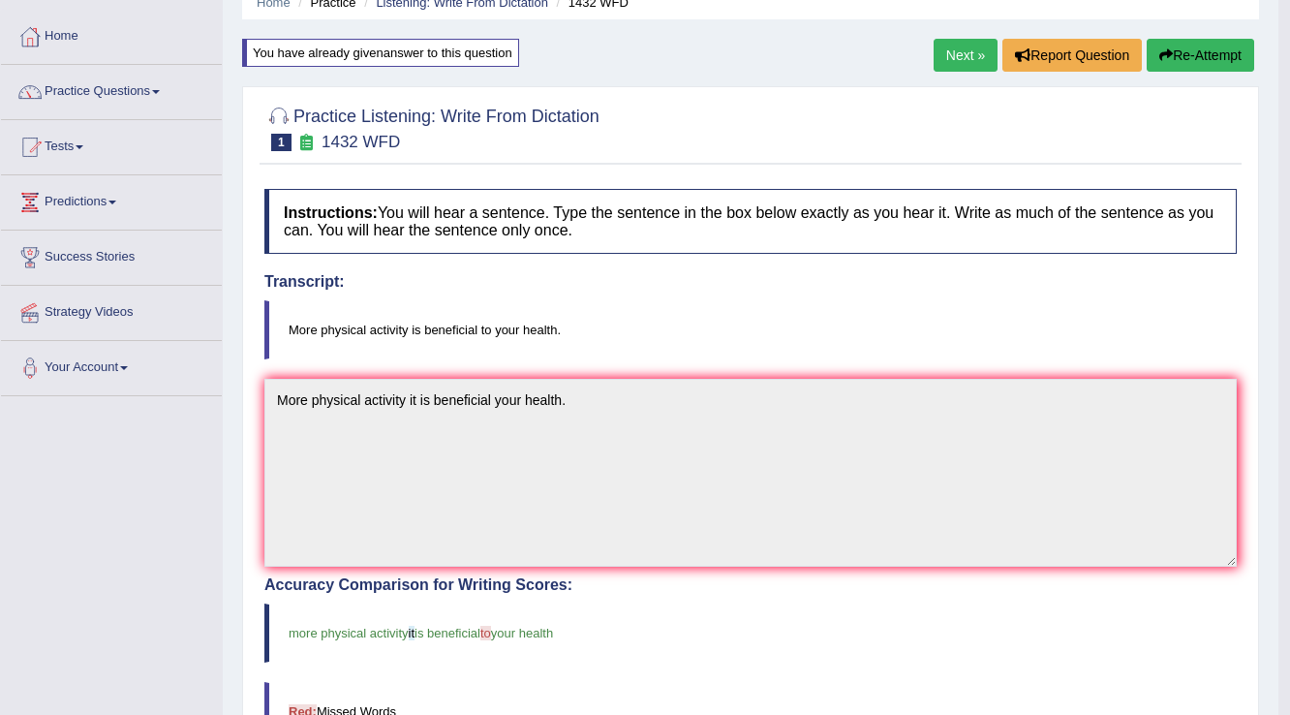
scroll to position [79, 0]
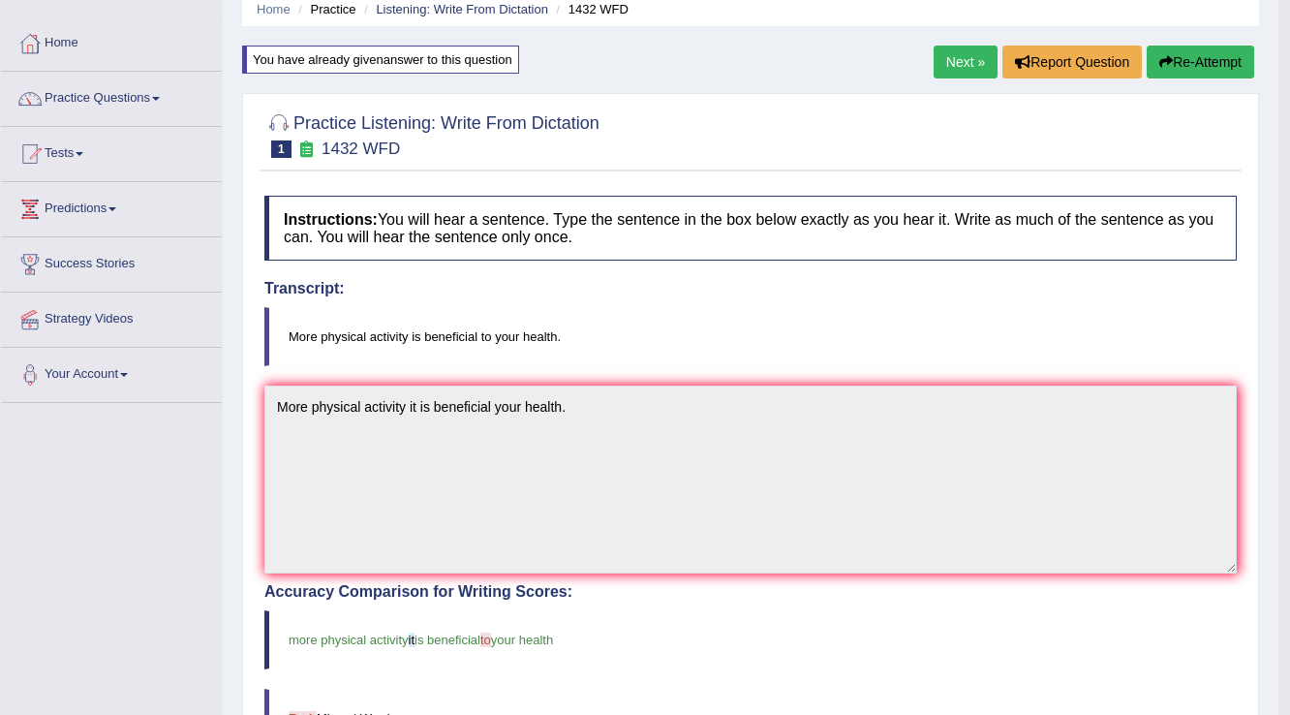
click at [964, 60] on link "Next »" at bounding box center [966, 62] width 64 height 33
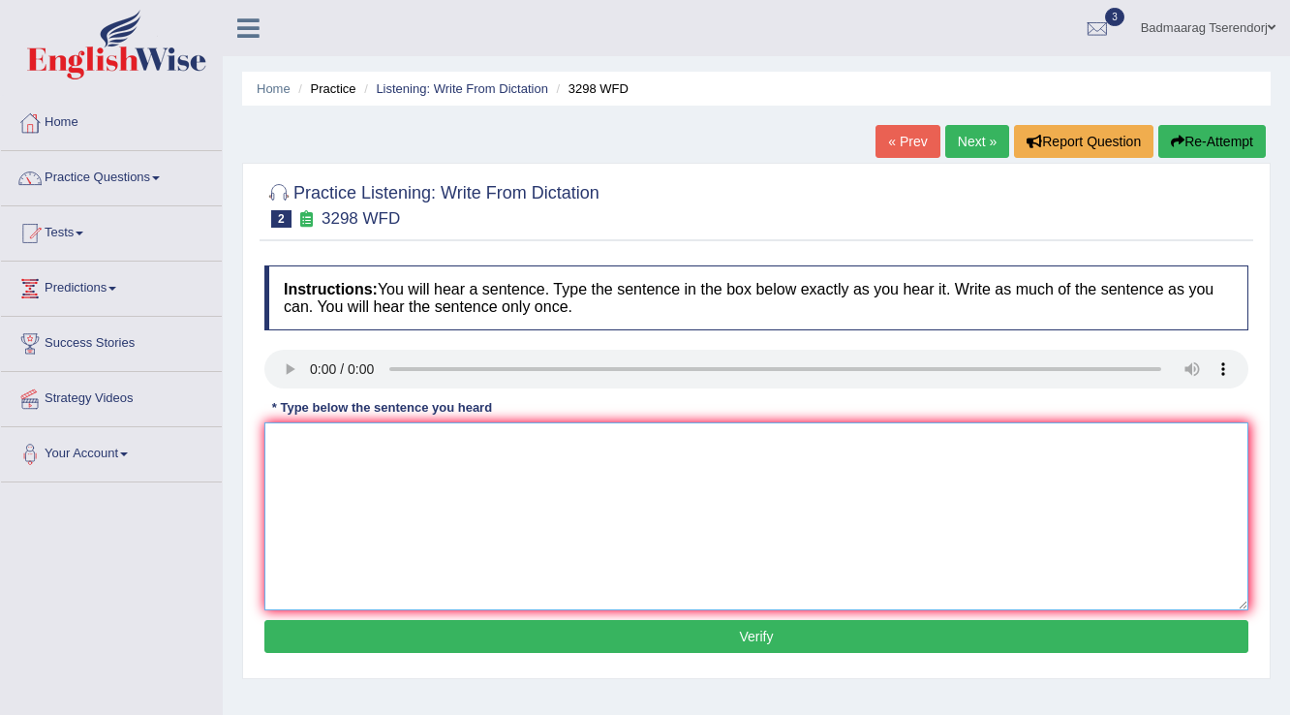
click at [322, 450] on textarea at bounding box center [756, 516] width 984 height 188
click at [321, 449] on textarea "Animal humans" at bounding box center [756, 516] width 984 height 188
click at [466, 444] on textarea "Animal bepaviour bepaviour bepaviour humans" at bounding box center [756, 516] width 984 height 188
click at [472, 446] on textarea "Animal bepaviour bepaviour bepaviour humans" at bounding box center [756, 516] width 984 height 188
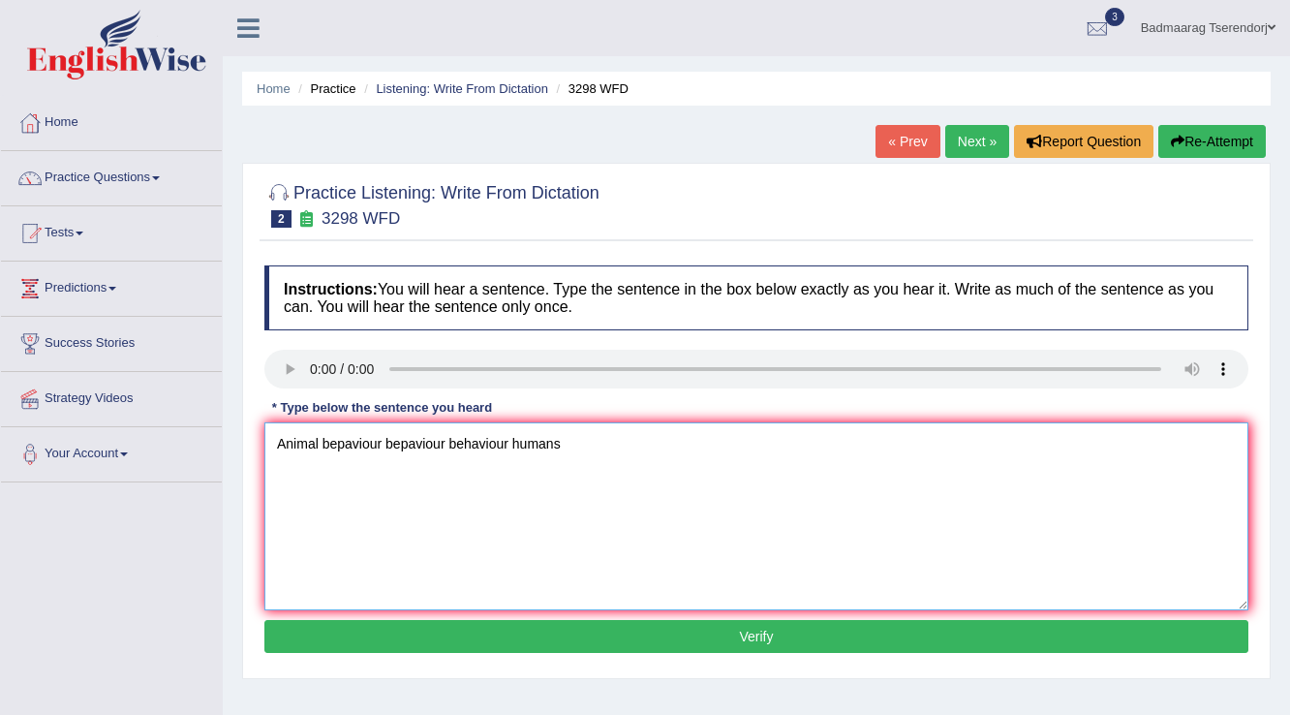
click at [577, 440] on textarea "Animal bepaviour bepaviour behaviour humans" at bounding box center [756, 516] width 984 height 188
click at [513, 442] on textarea "Animal bepaviour bepaviour behaviour humans" at bounding box center [756, 516] width 984 height 188
click at [510, 440] on textarea "Animal bepaviour bepaviour behaviour humans" at bounding box center [756, 516] width 984 height 188
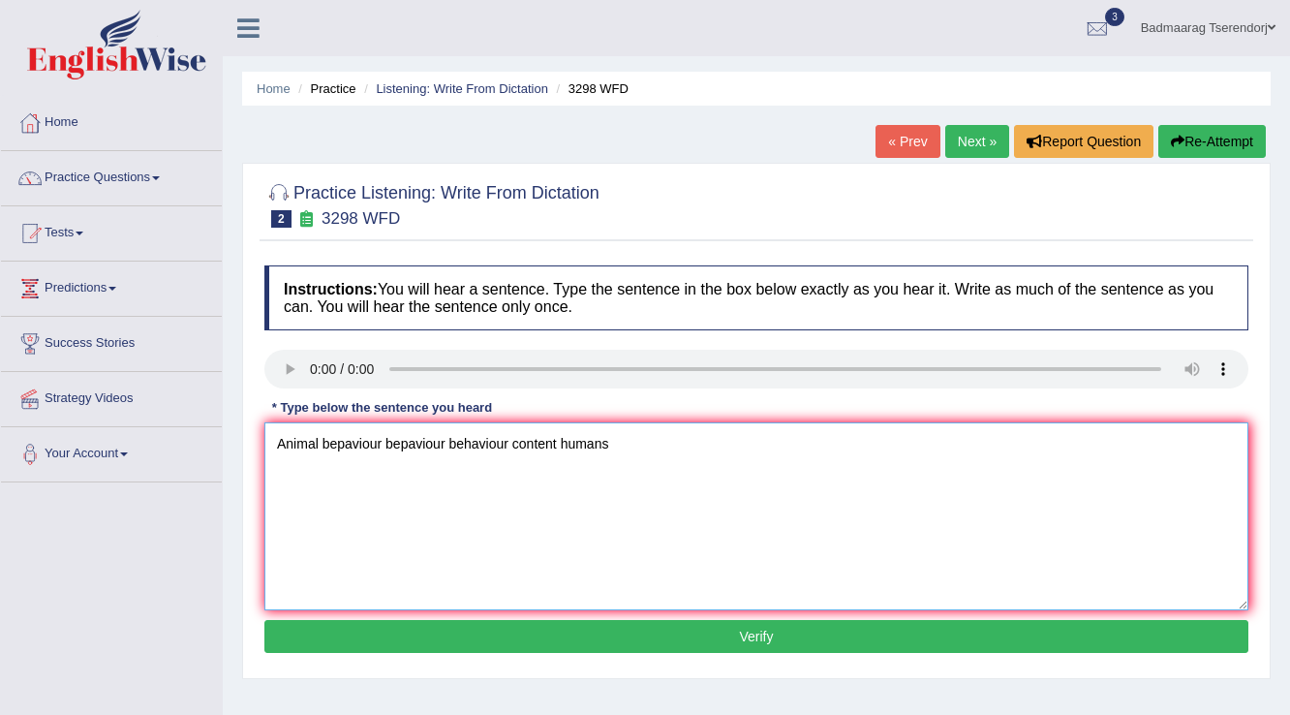
type textarea "Animal bepaviour bepaviour behaviour content humans"
click at [461, 637] on button "Verify" at bounding box center [756, 636] width 984 height 33
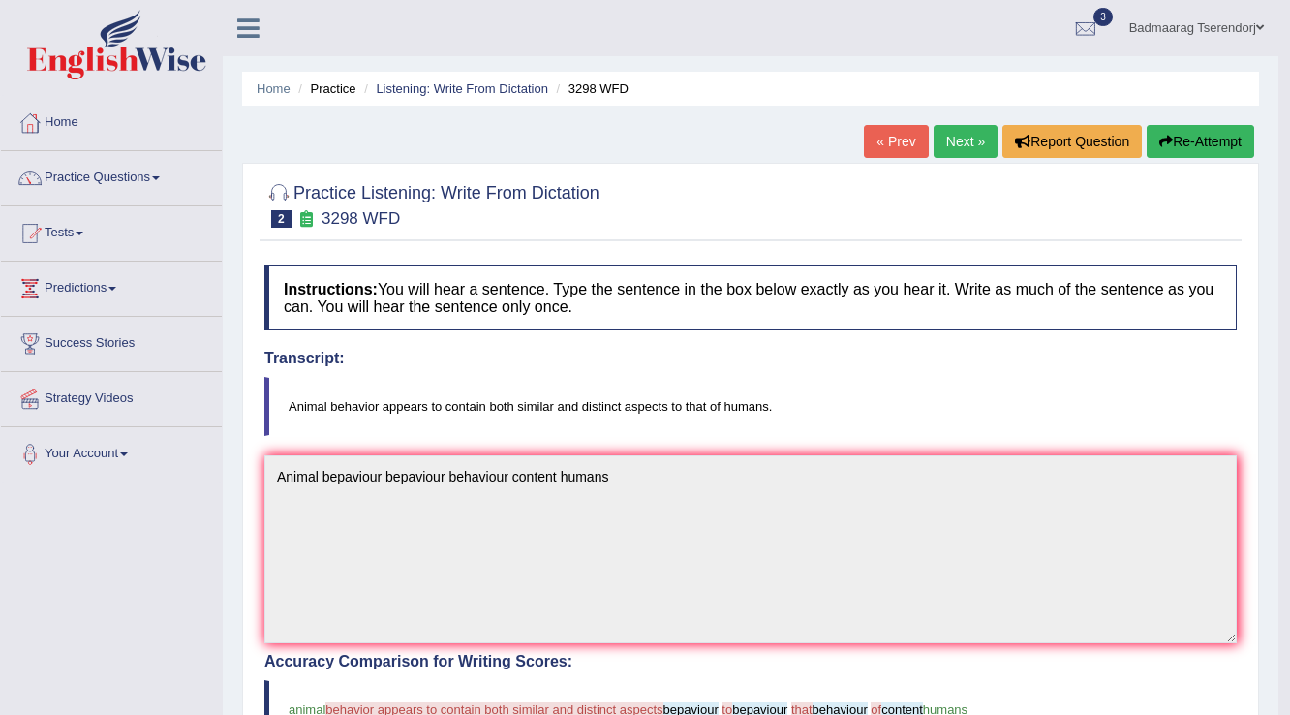
click at [1174, 146] on button "Re-Attempt" at bounding box center [1201, 141] width 108 height 33
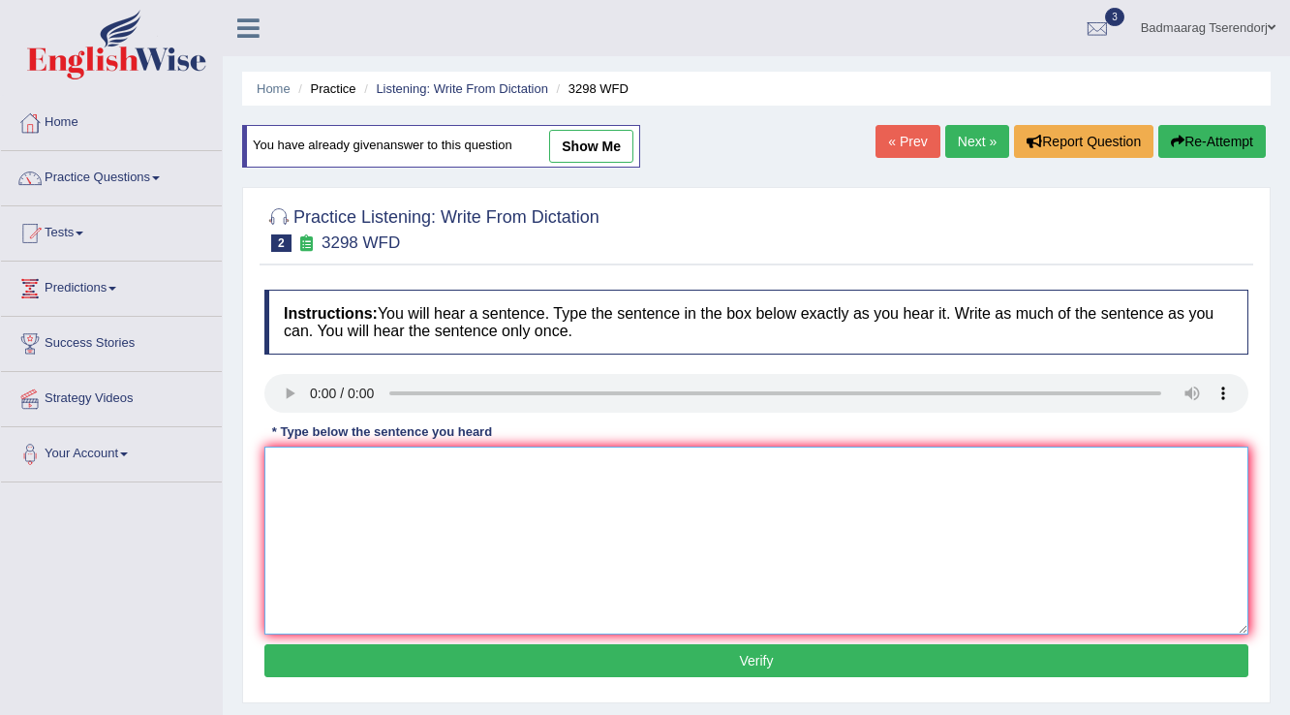
click at [373, 465] on textarea at bounding box center [756, 541] width 984 height 188
click at [461, 467] on textarea "Animal behiouver" at bounding box center [756, 541] width 984 height 188
type textarea "Animal behiouver contain aspects humans."
click at [460, 654] on button "Verify" at bounding box center [756, 660] width 984 height 33
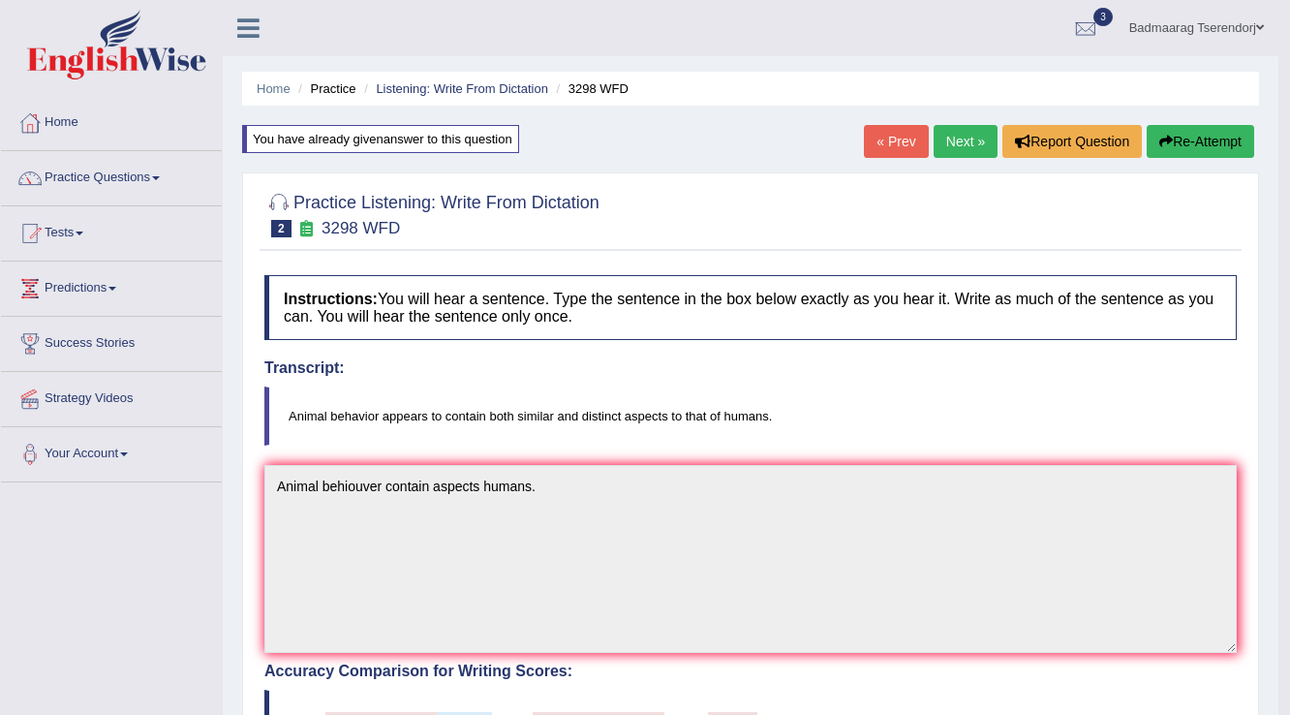
click at [1214, 136] on button "Re-Attempt" at bounding box center [1201, 141] width 108 height 33
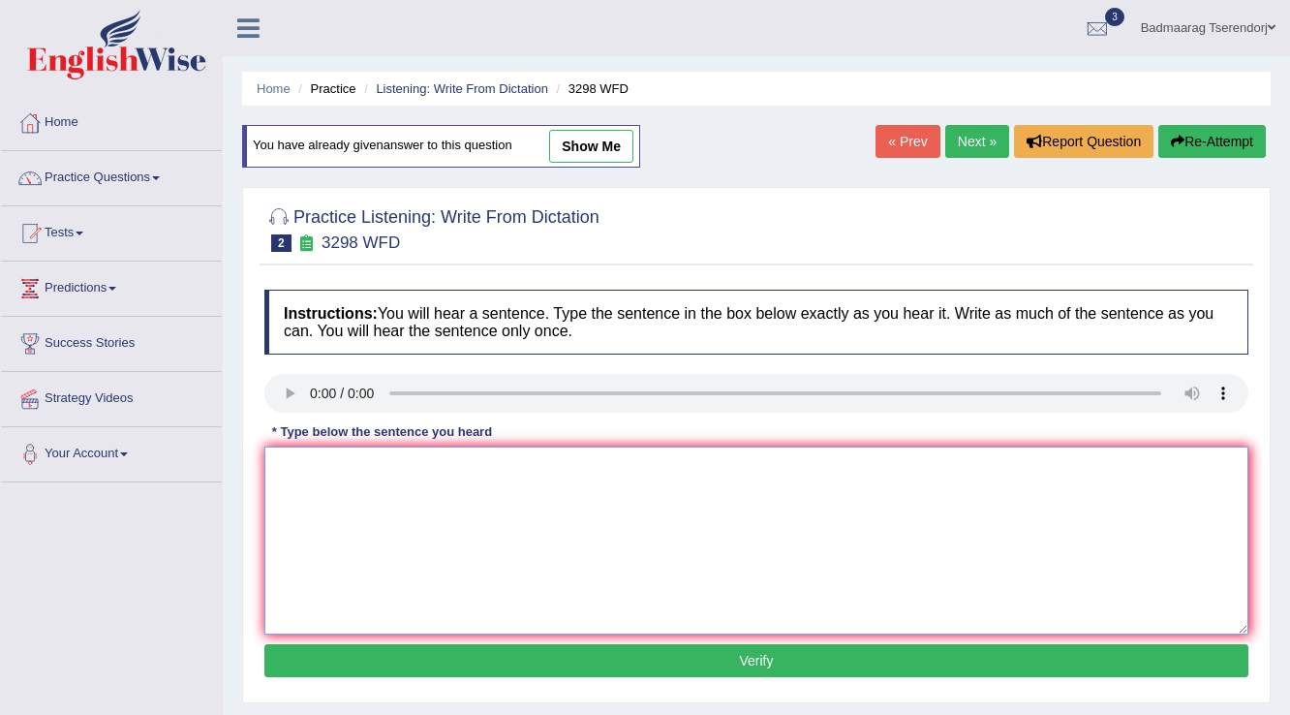
click at [438, 487] on textarea at bounding box center [756, 541] width 984 height 188
type textarea "Animal behavior appears contain distinct humans."
click at [554, 672] on button "Verify" at bounding box center [756, 660] width 984 height 33
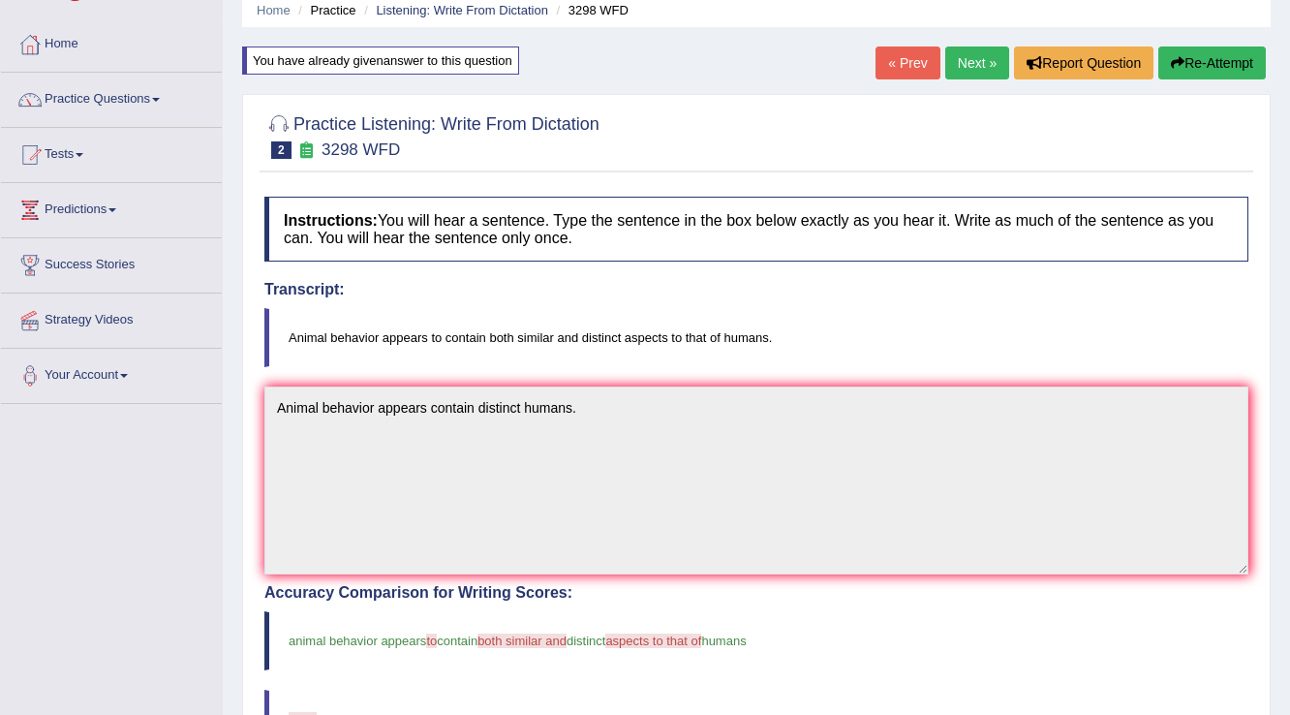
scroll to position [77, 0]
click at [978, 63] on link "Next »" at bounding box center [977, 63] width 64 height 33
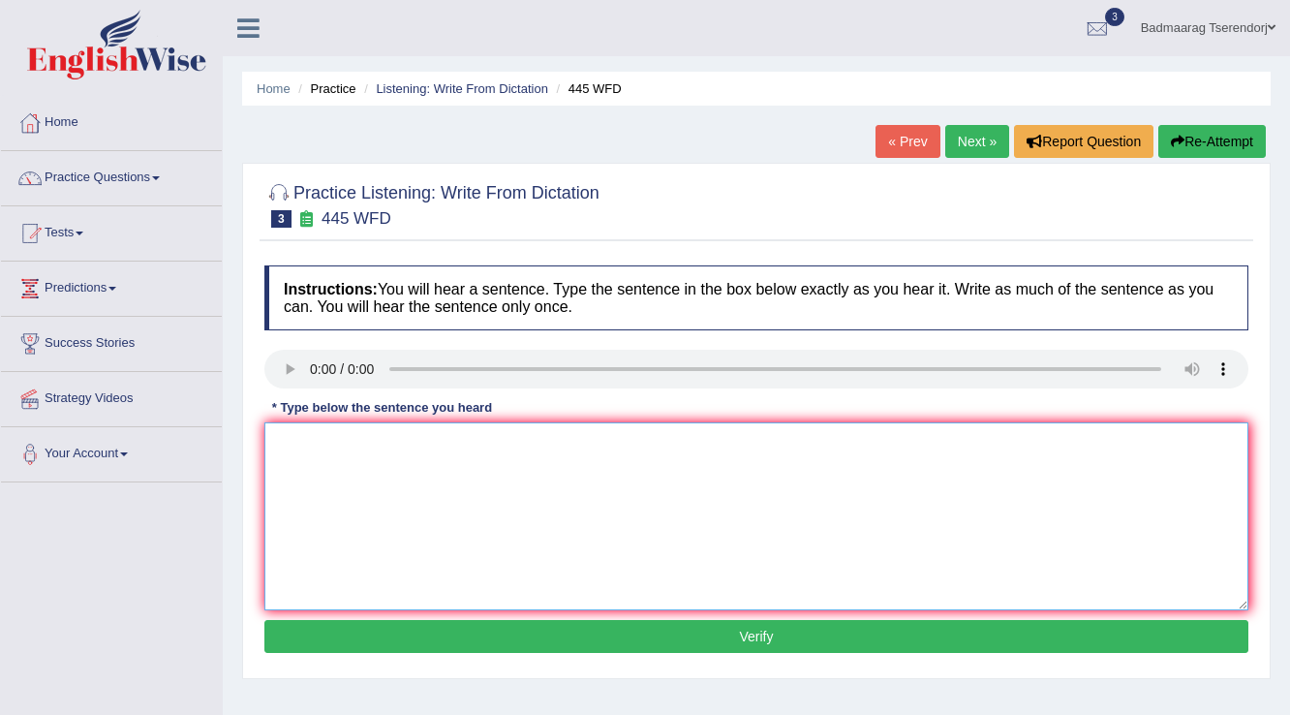
click at [322, 466] on textarea at bounding box center [756, 516] width 984 height 188
click at [312, 441] on textarea "The american mars" at bounding box center [756, 516] width 984 height 188
click at [395, 445] on textarea "The American mars" at bounding box center [756, 516] width 984 height 188
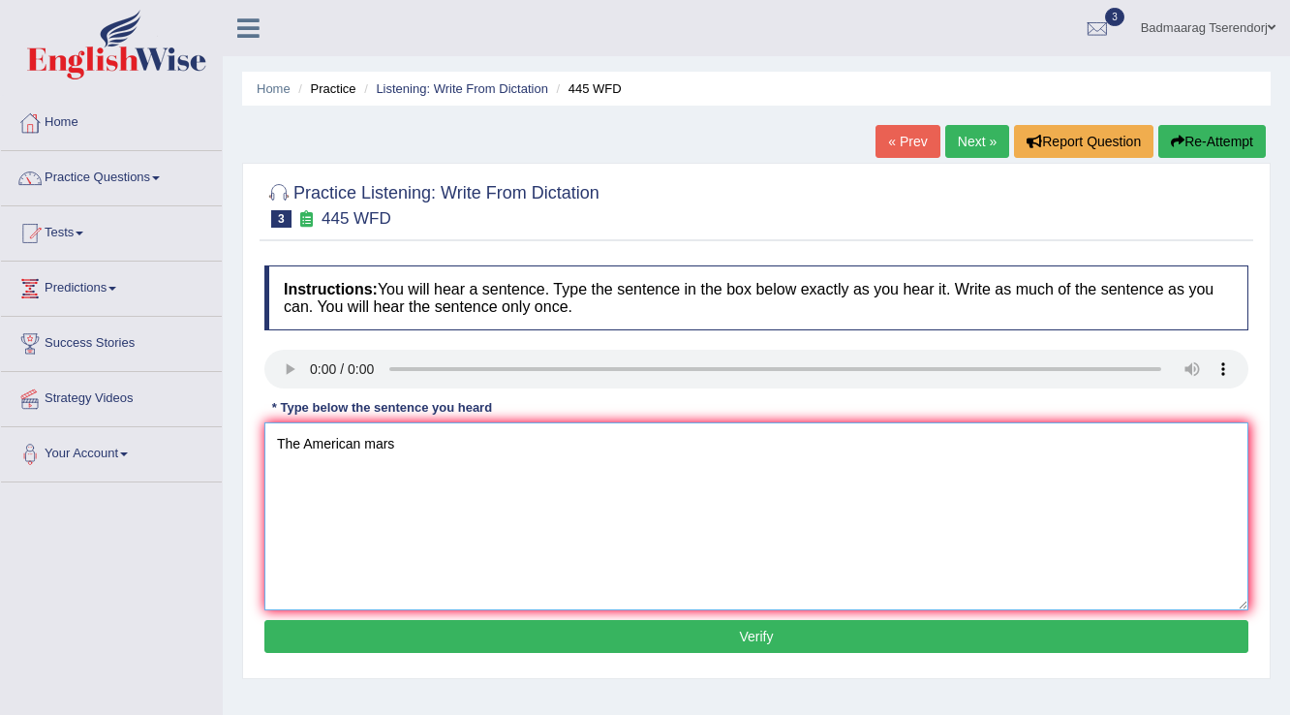
click at [404, 447] on textarea "The American mars" at bounding box center [756, 516] width 984 height 188
click at [432, 466] on textarea "The American mars" at bounding box center [756, 516] width 984 height 188
click at [363, 441] on textarea "The American mars." at bounding box center [756, 516] width 984 height 188
type textarea "The American plant mars."
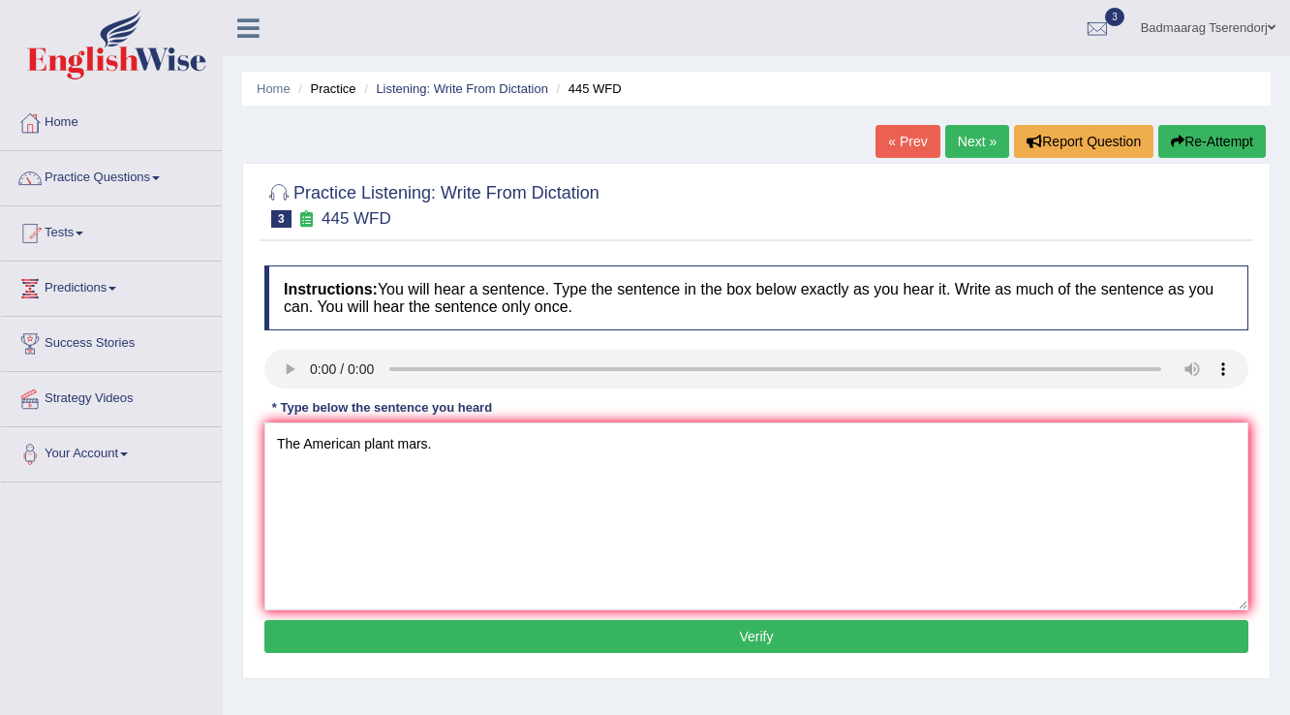
click at [430, 643] on button "Verify" at bounding box center [756, 636] width 984 height 33
click at [430, 643] on div "Home Practice Listening: Write From Dictation 445 WFD « Prev Next » Report Ques…" at bounding box center [756, 484] width 1067 height 969
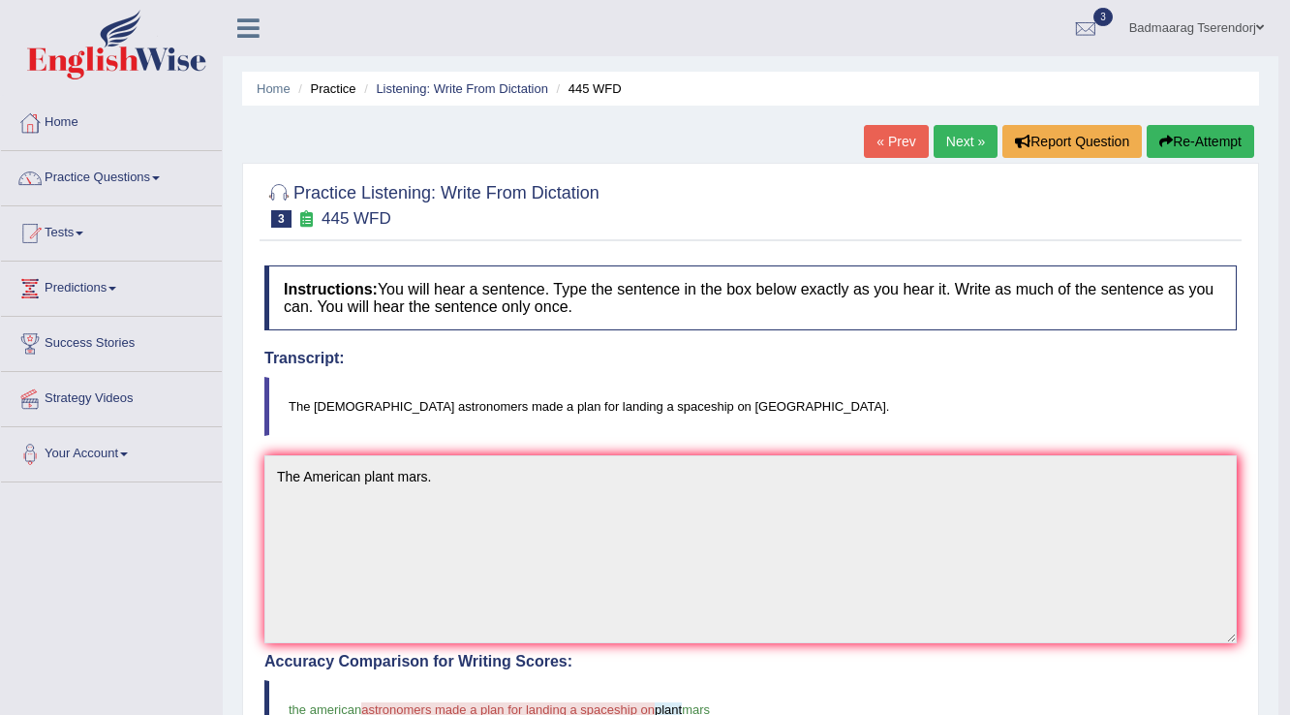
click at [1195, 144] on button "Re-Attempt" at bounding box center [1201, 141] width 108 height 33
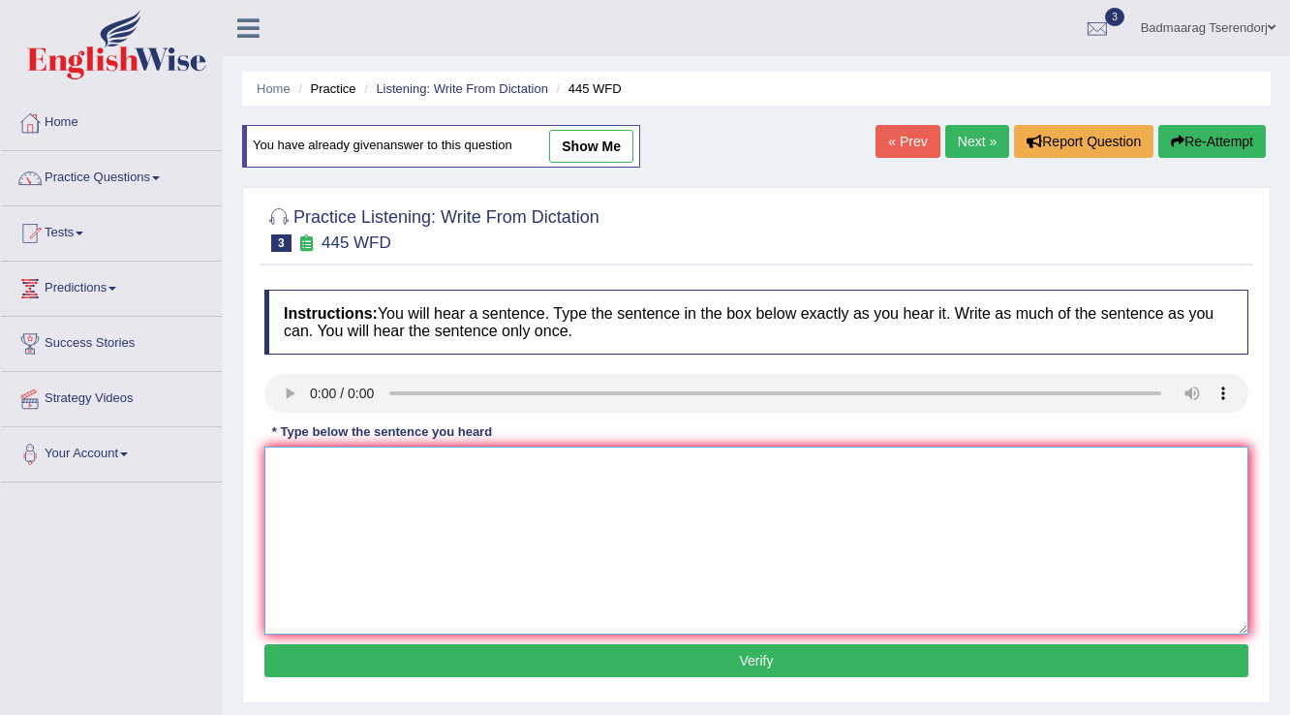
click at [391, 490] on textarea at bounding box center [756, 541] width 984 height 188
type textarea "The [DEMOGRAPHIC_DATA] astronomers plant spaceship Mars."
click at [520, 665] on button "Verify" at bounding box center [756, 660] width 984 height 33
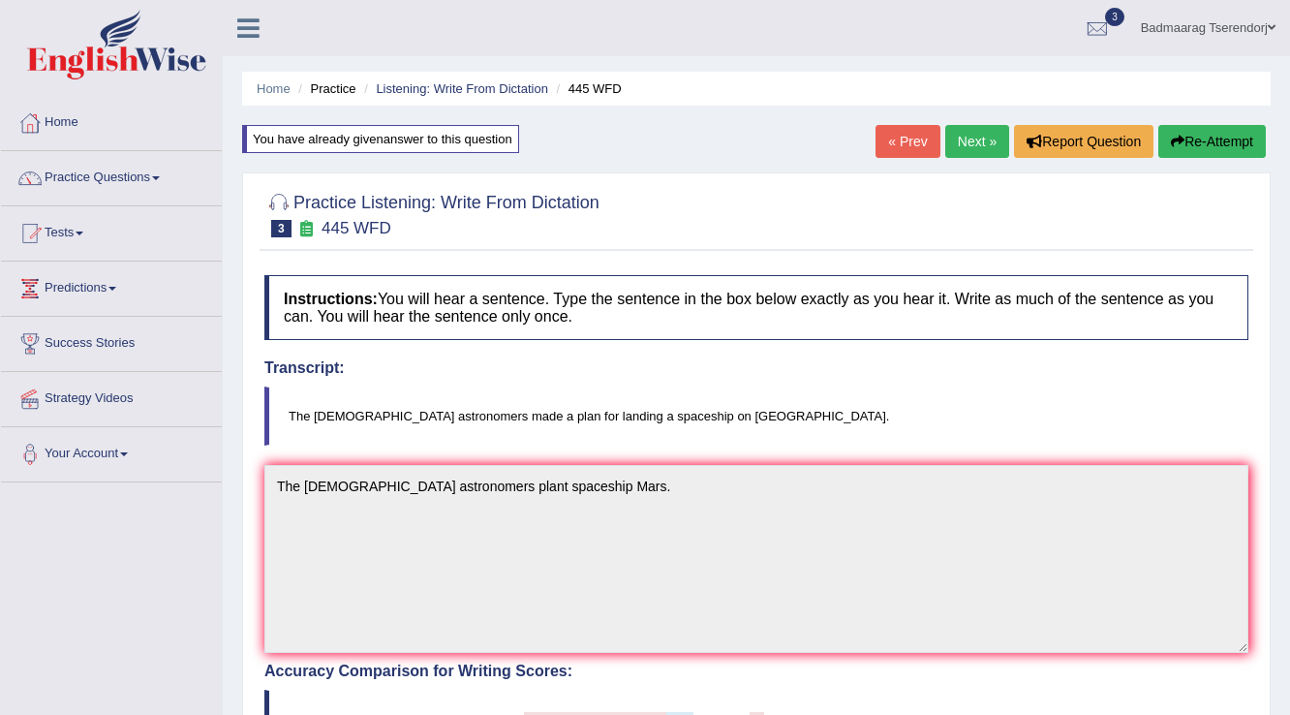
click at [1216, 141] on button "Re-Attempt" at bounding box center [1213, 141] width 108 height 33
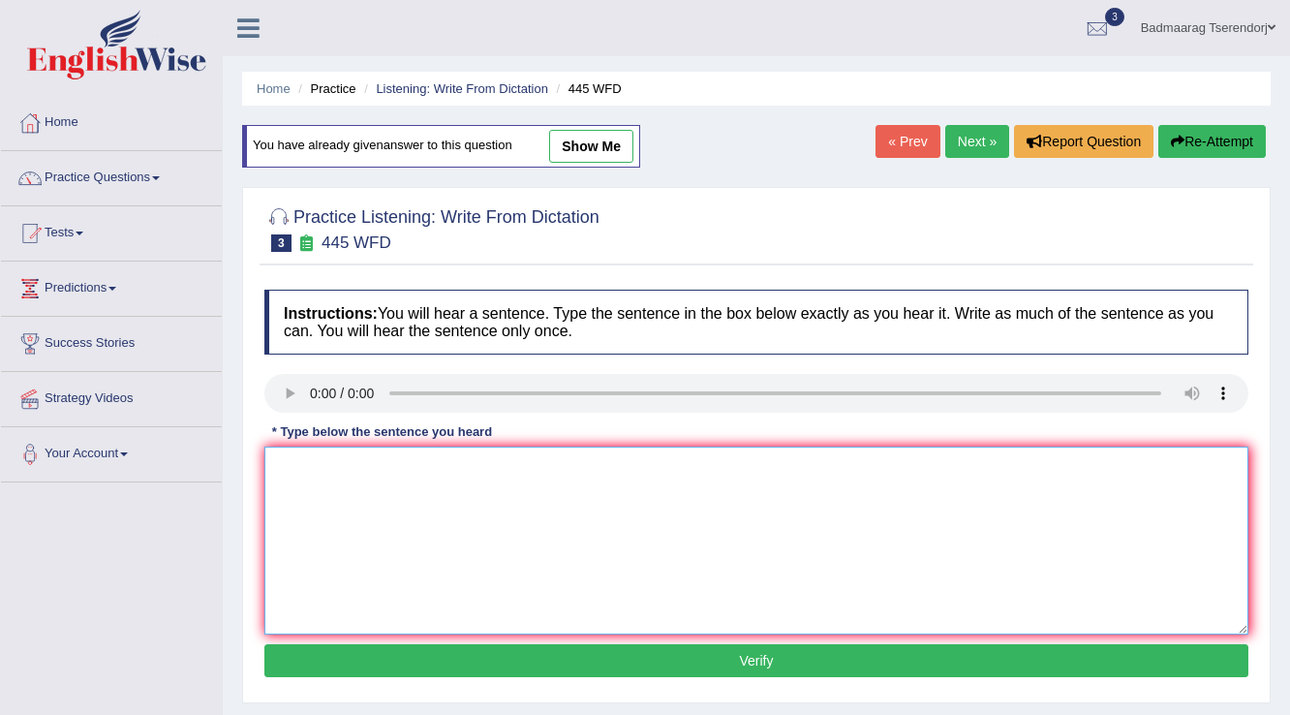
click at [315, 471] on textarea at bounding box center [756, 541] width 984 height 188
click at [371, 469] on textarea "The American" at bounding box center [756, 541] width 984 height 188
click at [485, 462] on textarea "The [DEMOGRAPHIC_DATA] astronomers" at bounding box center [756, 541] width 984 height 188
type textarea "The [DEMOGRAPHIC_DATA] astronomers made an plan spaceship on mars."
click at [620, 662] on button "Verify" at bounding box center [756, 660] width 984 height 33
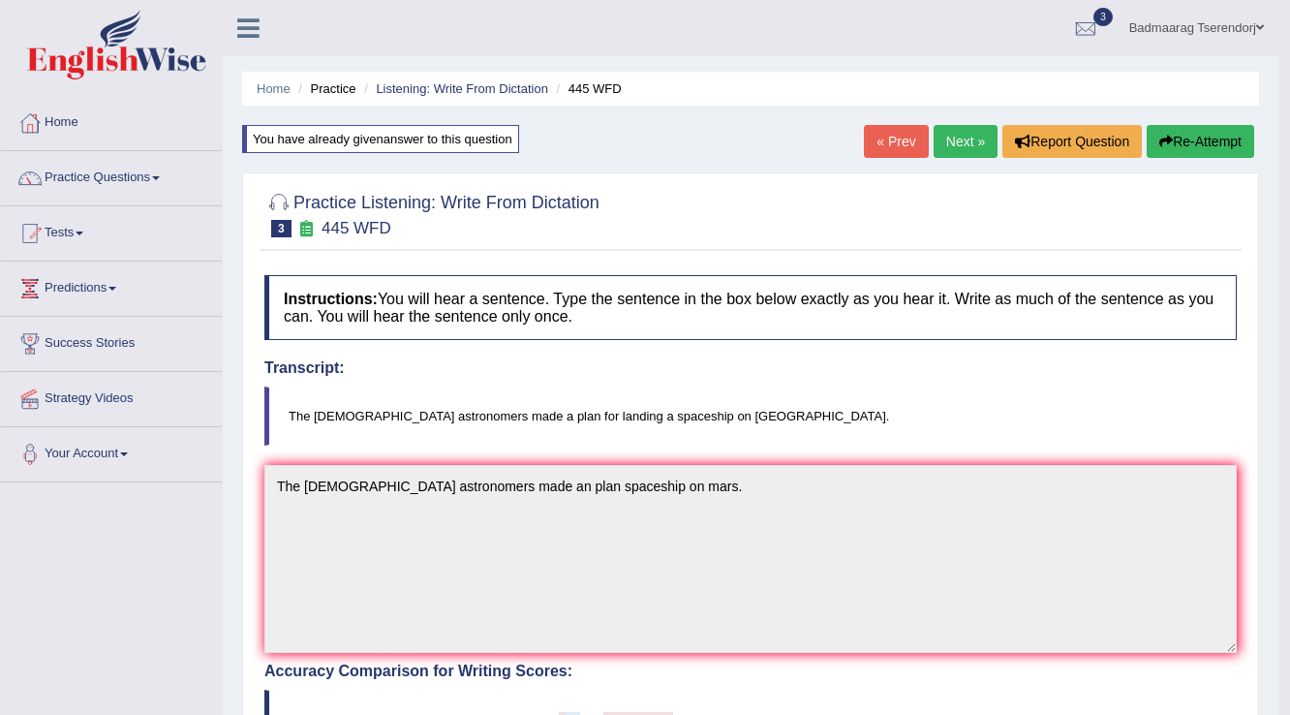
click at [969, 134] on link "Next »" at bounding box center [966, 141] width 64 height 33
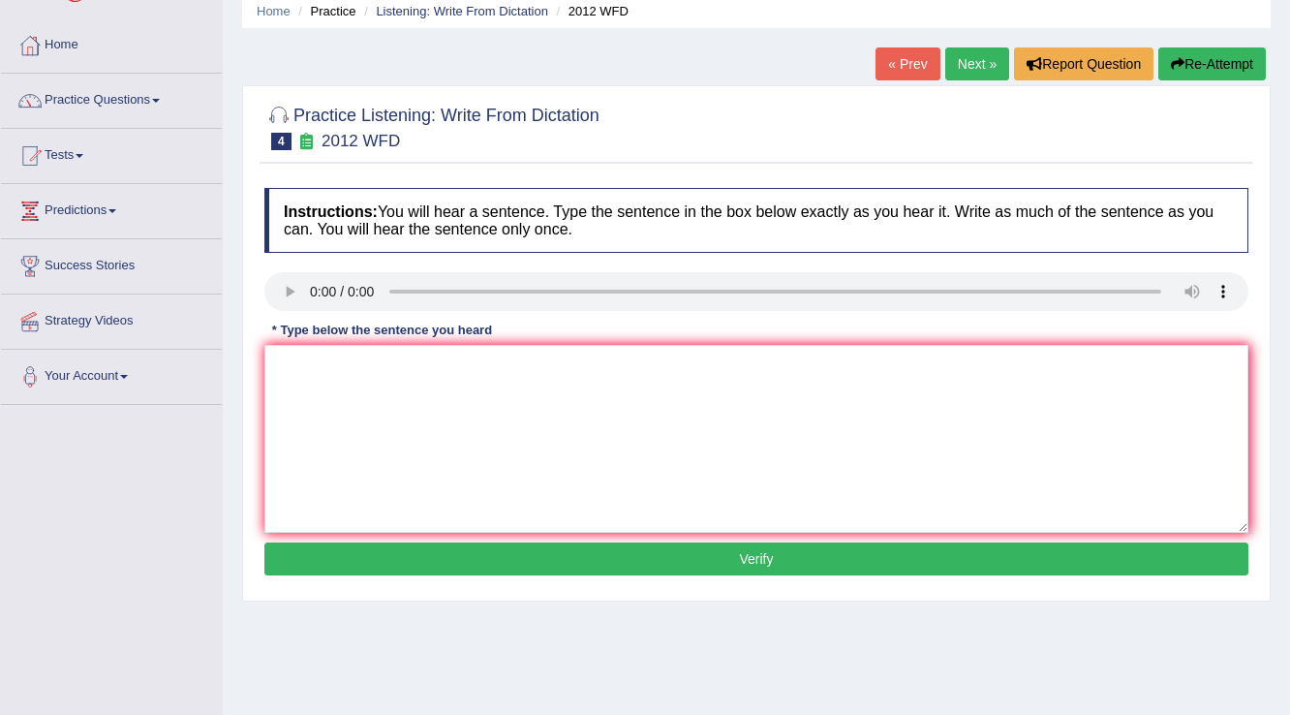
scroll to position [77, 0]
click at [355, 386] on textarea at bounding box center [756, 439] width 984 height 188
type textarea "There is a great on this topic."
click at [599, 570] on button "Verify" at bounding box center [756, 558] width 984 height 33
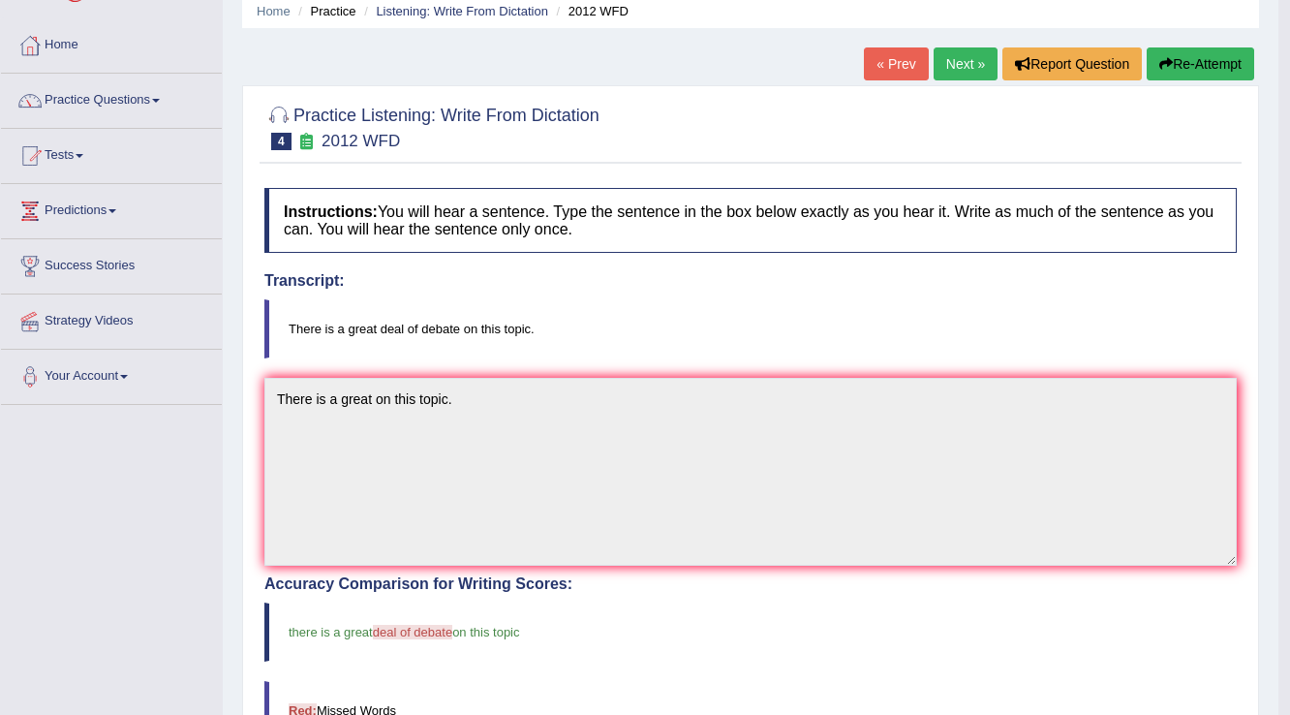
click at [1223, 56] on button "Re-Attempt" at bounding box center [1201, 63] width 108 height 33
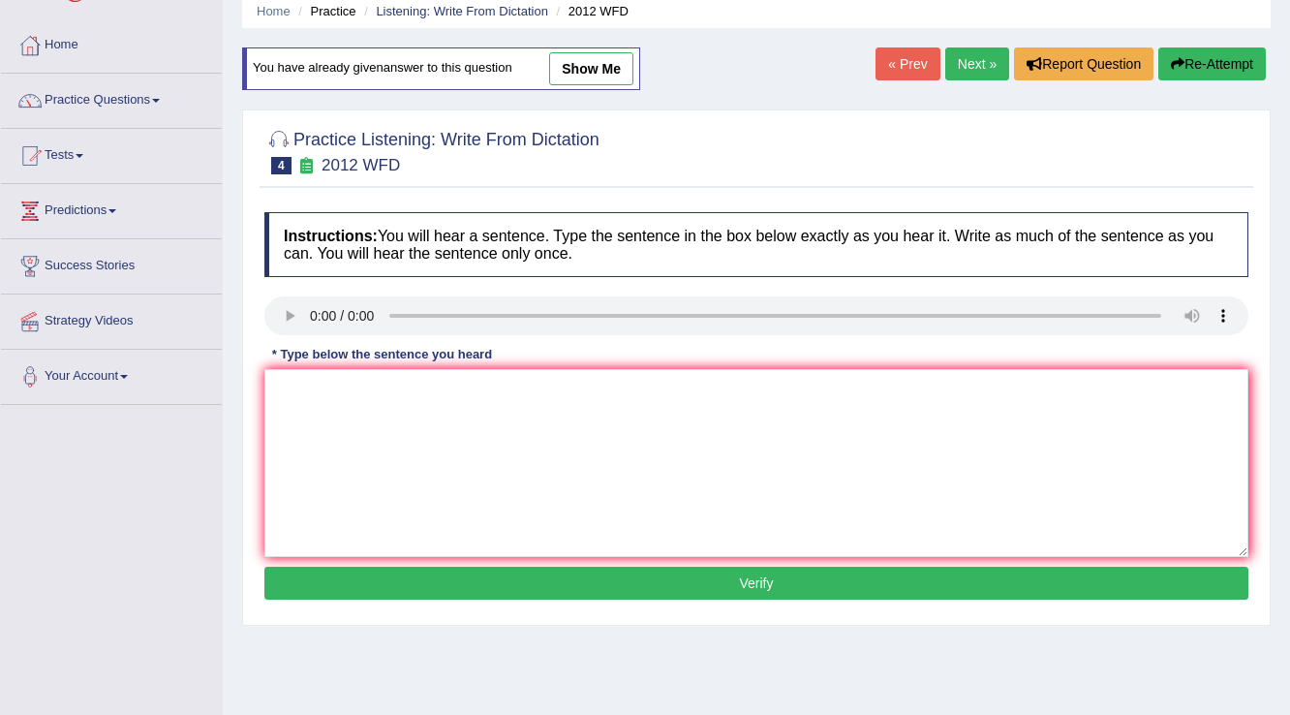
scroll to position [77, 0]
click at [294, 411] on textarea at bounding box center [756, 463] width 984 height 188
click at [405, 386] on textarea "There is a great deal on this topic." at bounding box center [756, 463] width 984 height 188
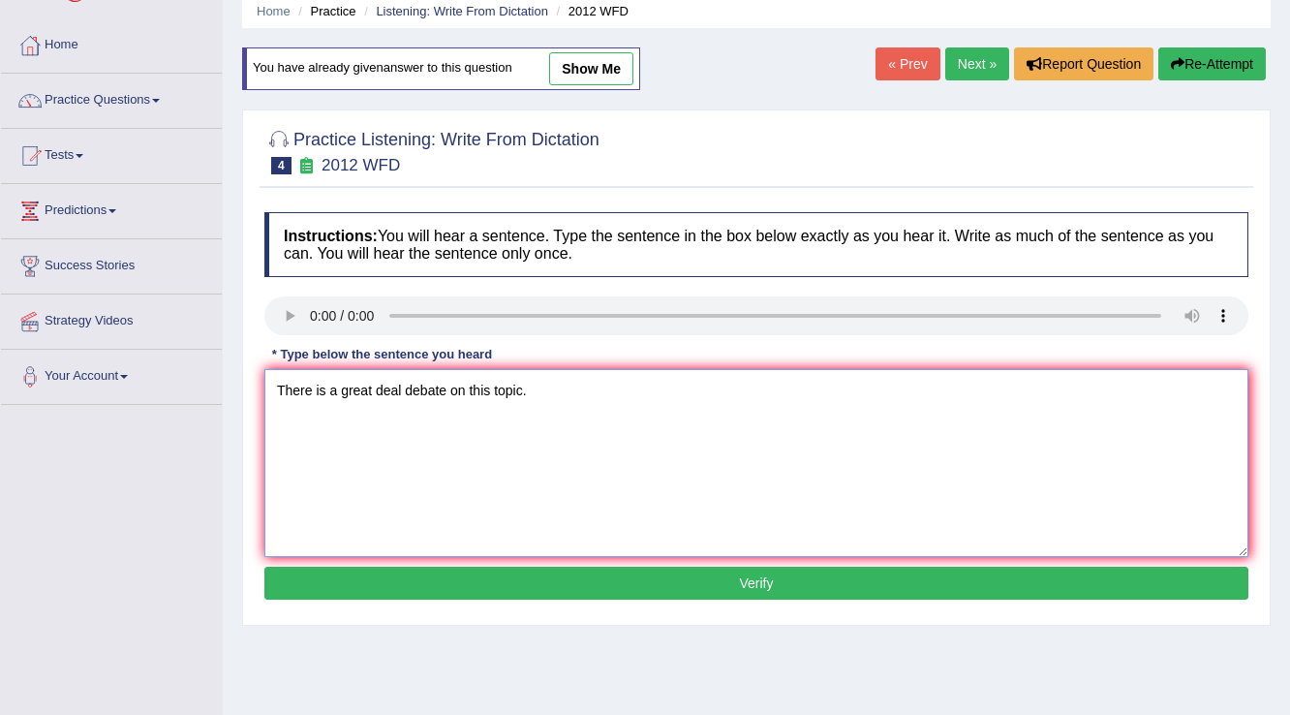
type textarea "There is a great deal debate on this topic."
click at [624, 573] on button "Verify" at bounding box center [756, 583] width 984 height 33
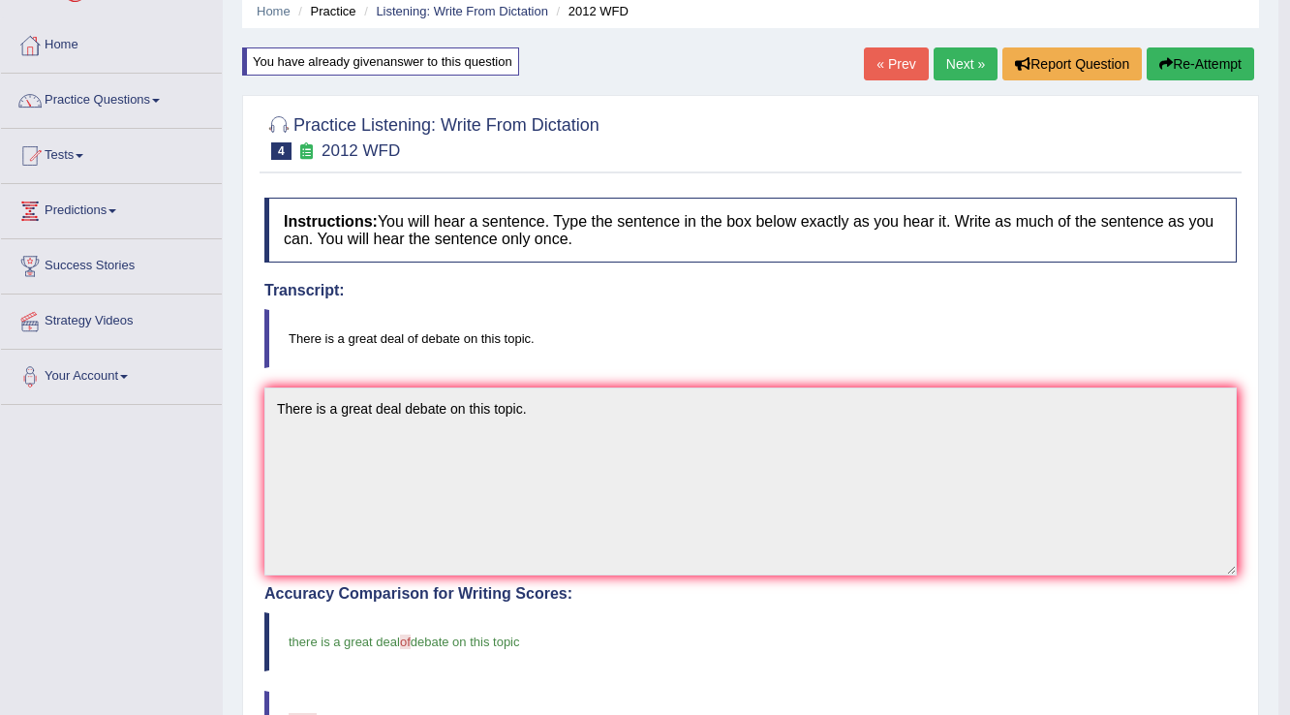
click at [961, 59] on link "Next »" at bounding box center [966, 63] width 64 height 33
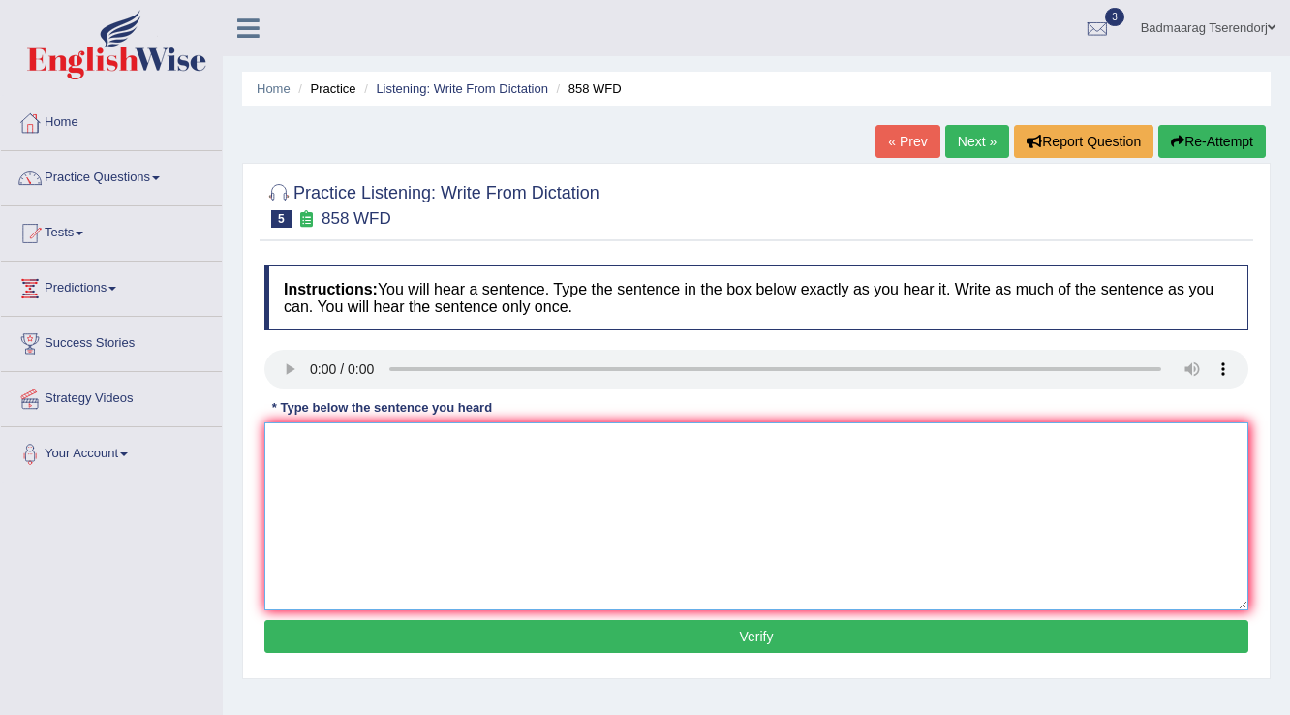
click at [327, 465] on textarea at bounding box center [756, 516] width 984 height 188
click at [332, 444] on textarea "The year intersesting histories." at bounding box center [756, 516] width 984 height 188
type textarea "The year one of areas intersesting histories."
click at [674, 634] on button "Verify" at bounding box center [756, 636] width 984 height 33
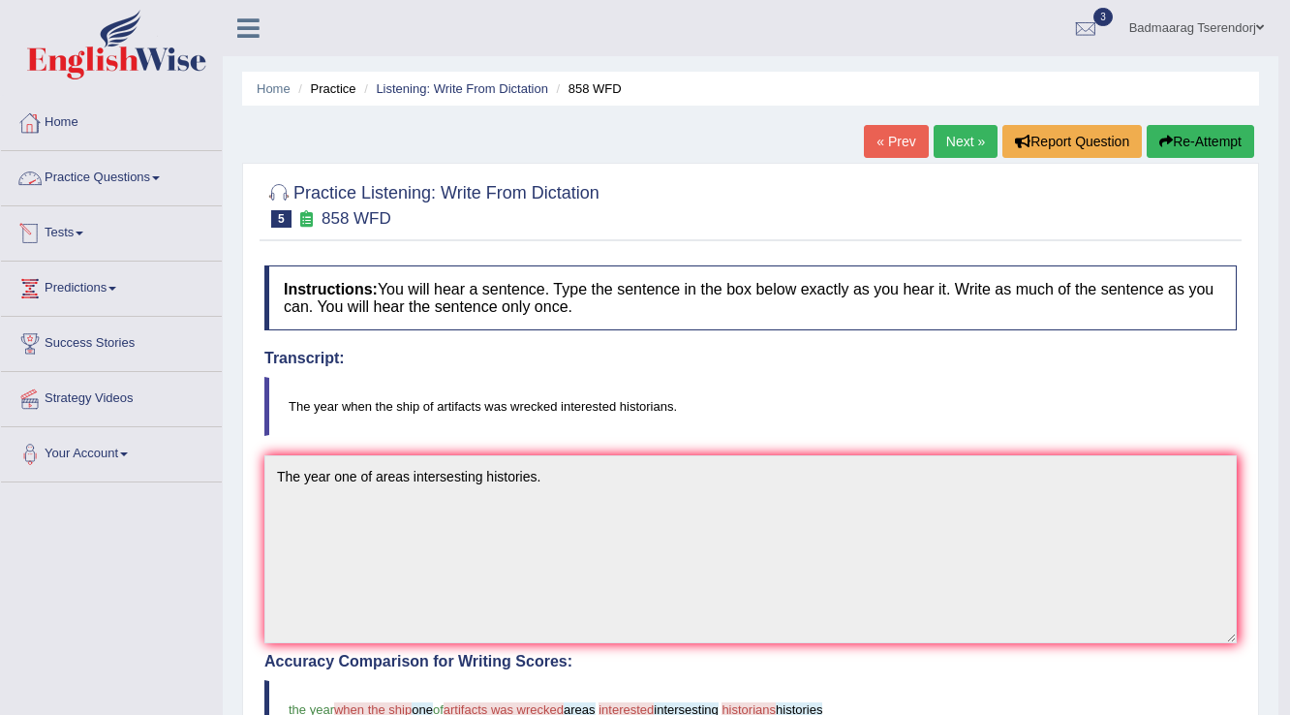
click at [148, 177] on link "Practice Questions" at bounding box center [111, 175] width 221 height 48
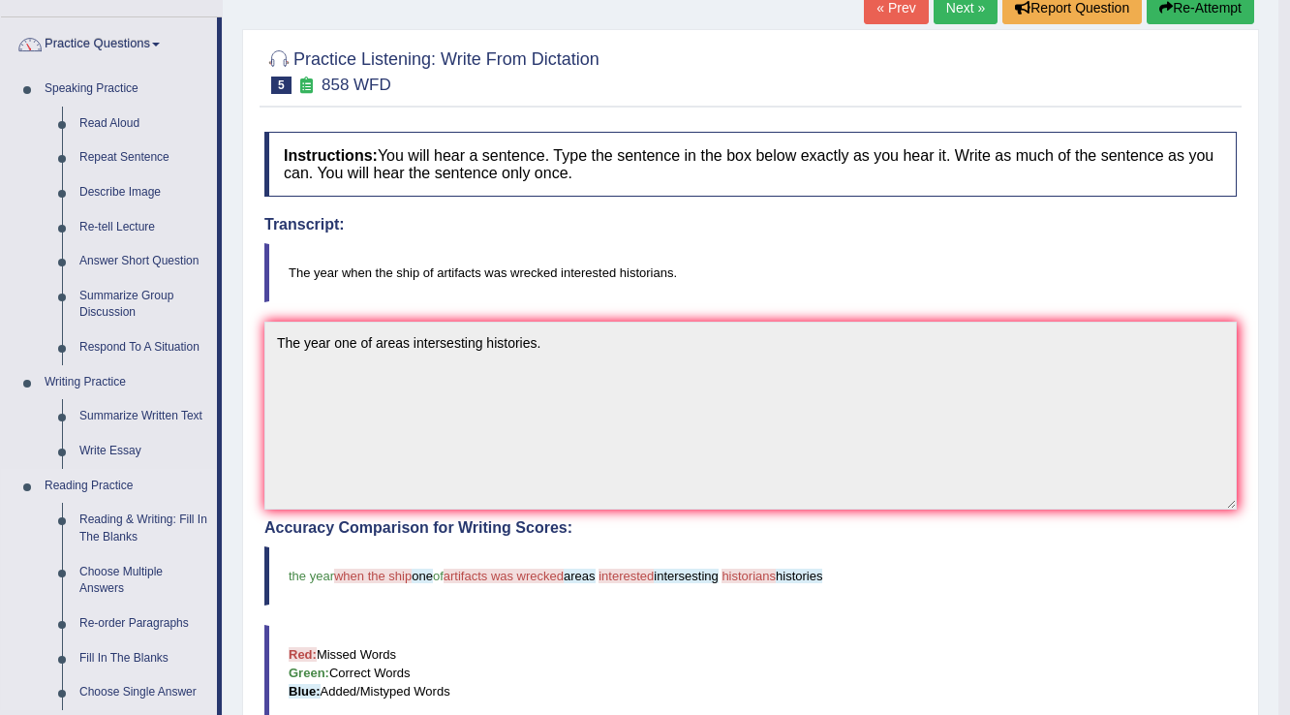
scroll to position [155, 0]
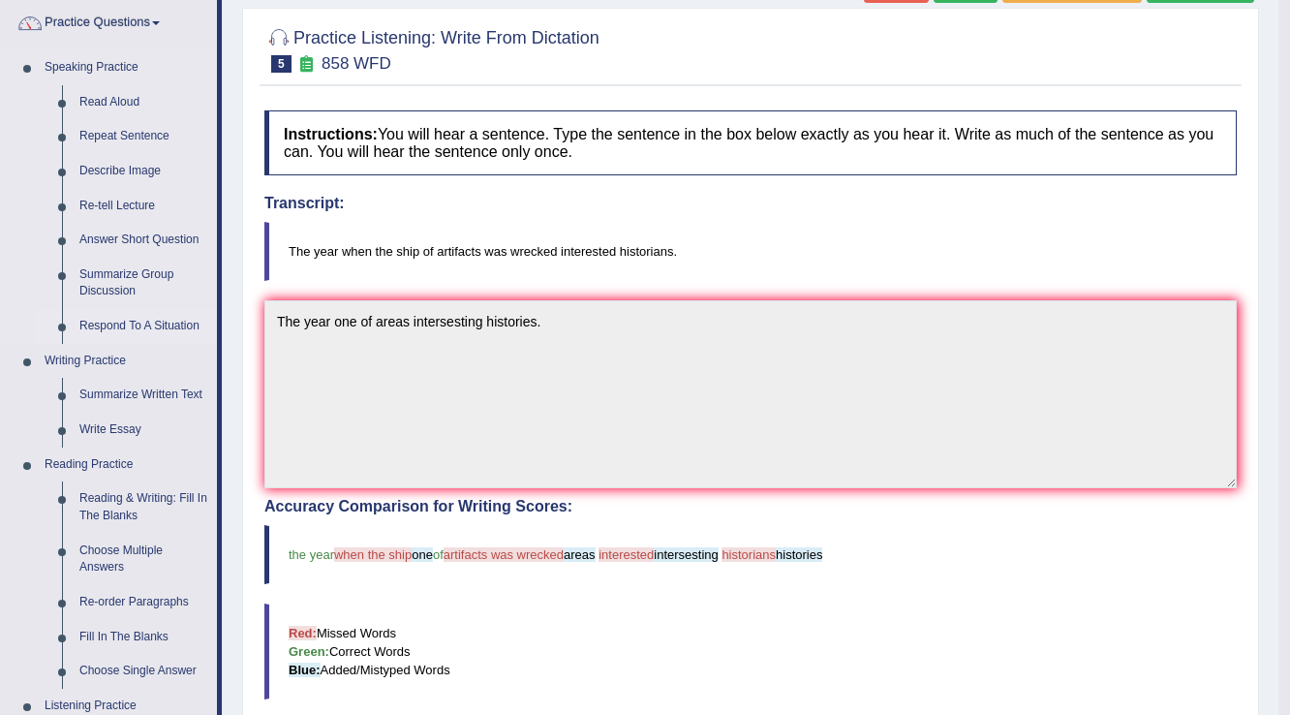
click at [165, 321] on link "Respond To A Situation" at bounding box center [144, 326] width 146 height 35
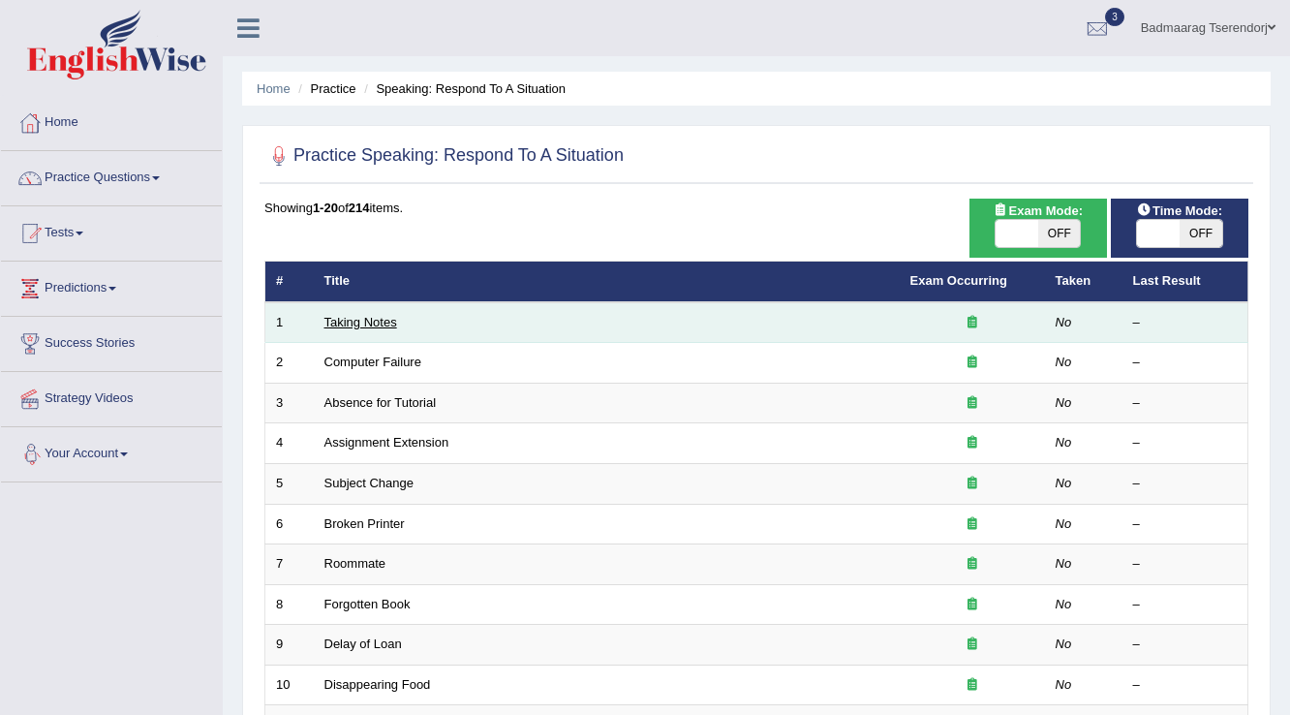
click at [357, 325] on link "Taking Notes" at bounding box center [360, 322] width 73 height 15
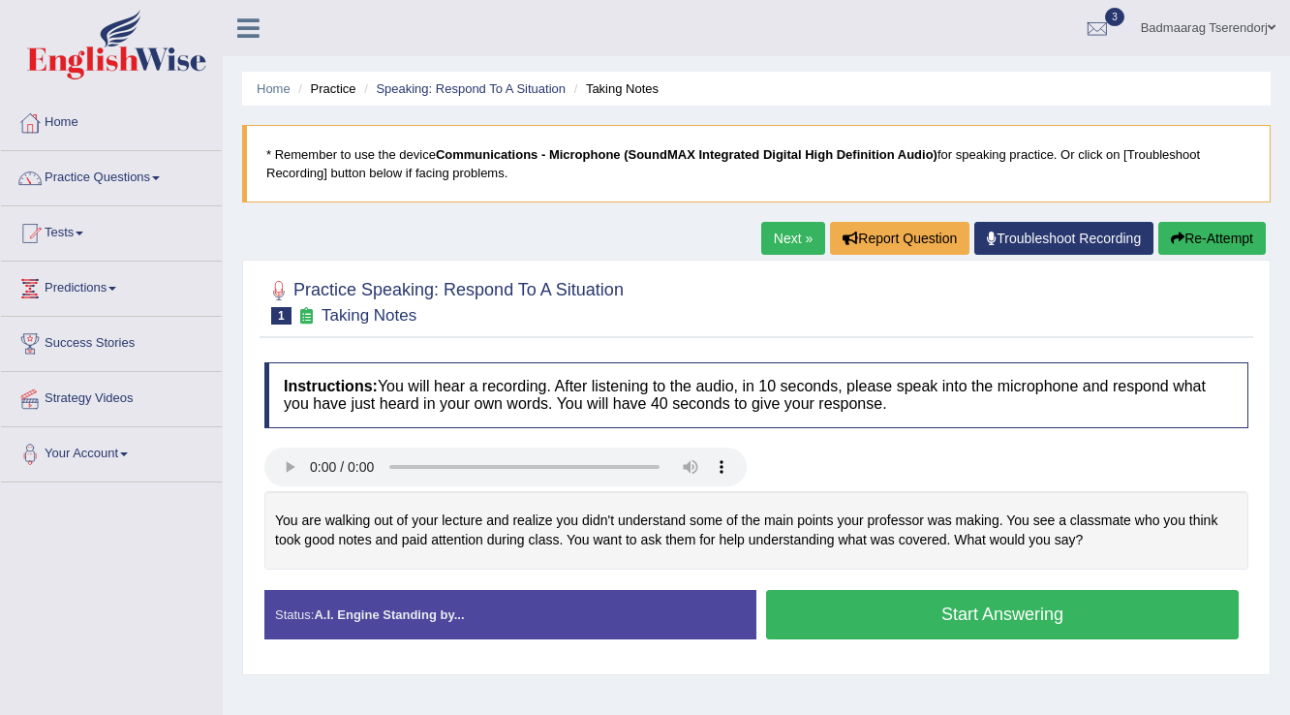
click at [771, 232] on link "Next »" at bounding box center [793, 238] width 64 height 33
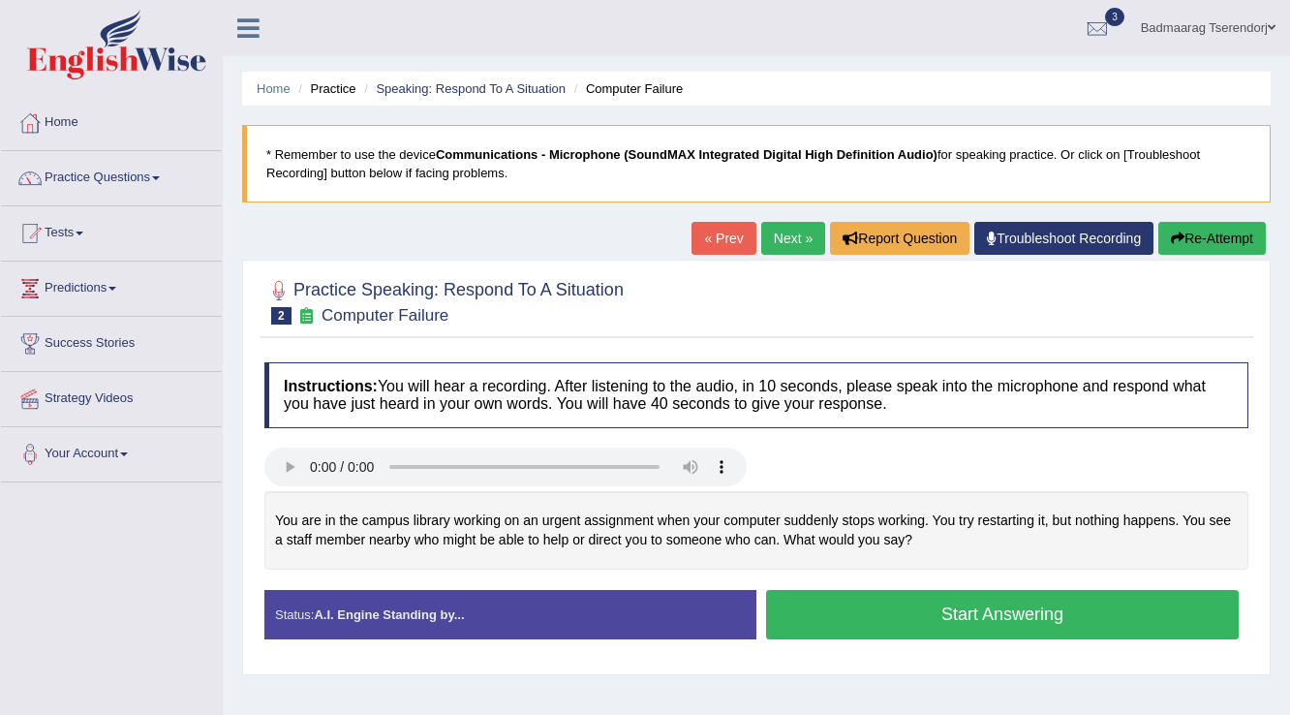
click at [809, 621] on button "Start Answering" at bounding box center [1002, 614] width 473 height 49
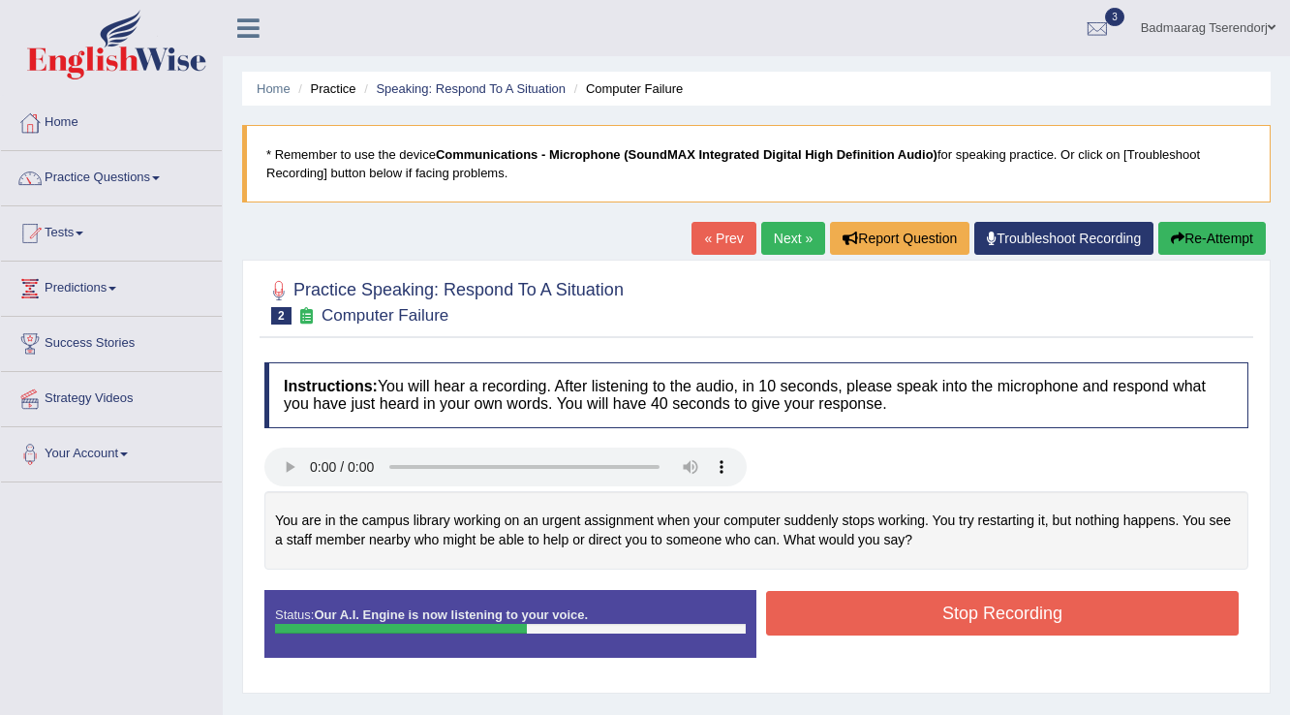
click at [809, 621] on button "Stop Recording" at bounding box center [1002, 613] width 473 height 45
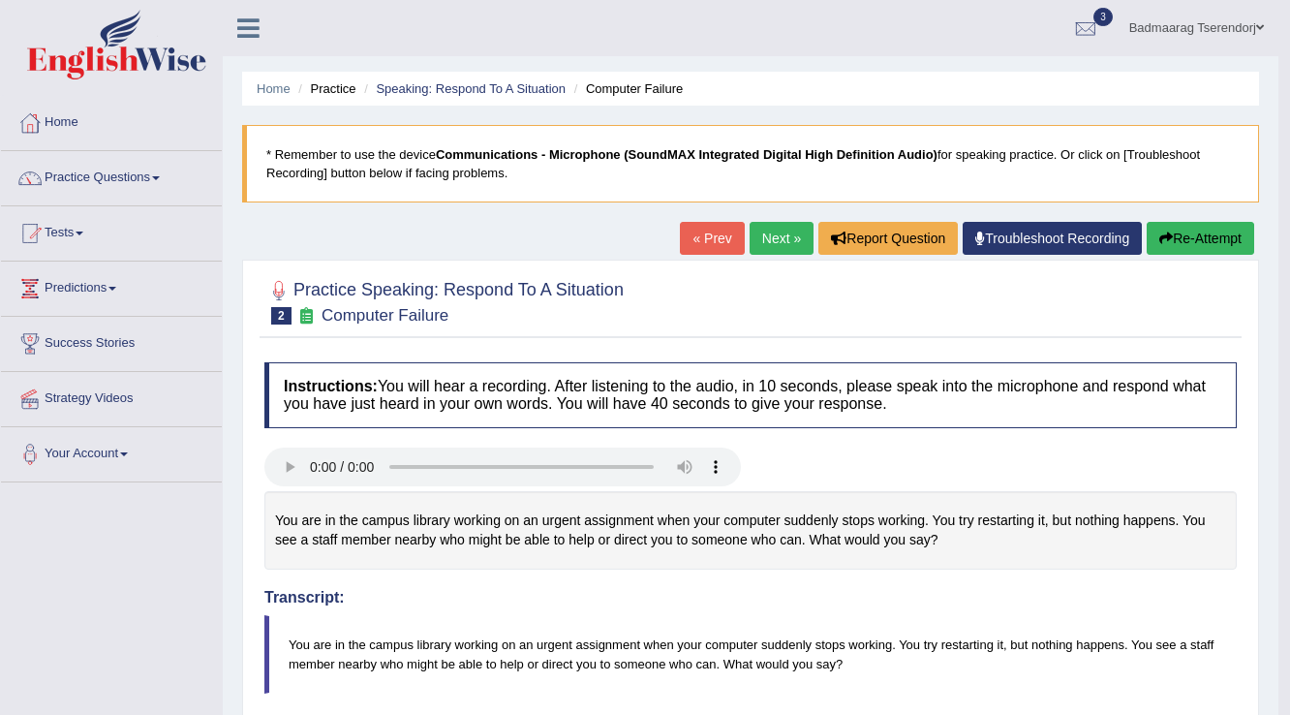
click at [1208, 232] on button "Re-Attempt" at bounding box center [1201, 238] width 108 height 33
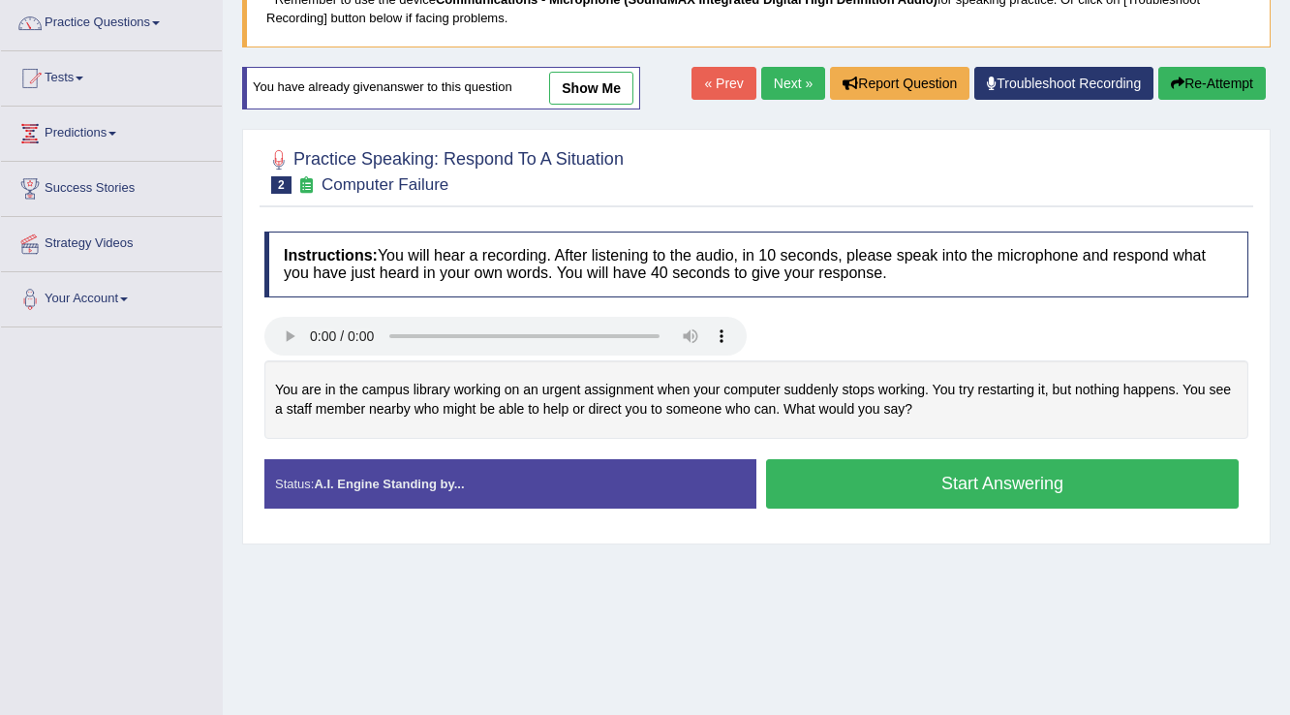
click at [1073, 467] on button "Start Answering" at bounding box center [1002, 483] width 473 height 49
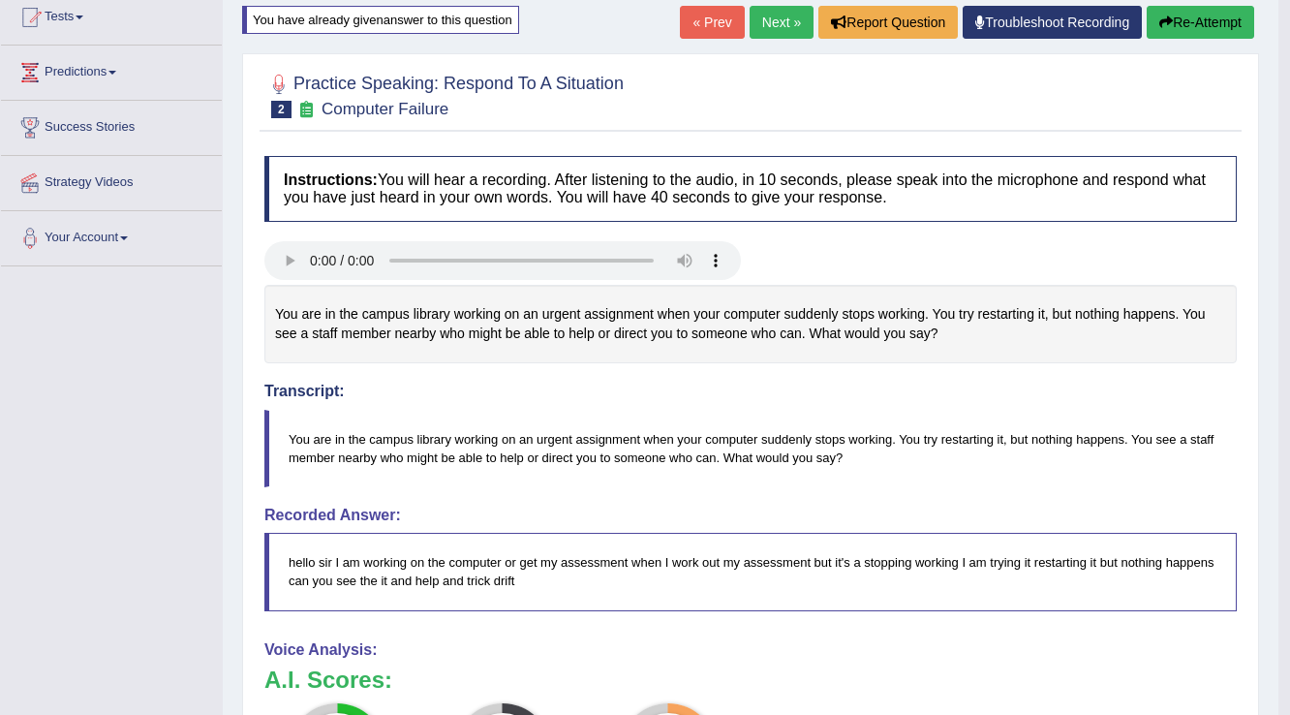
scroll to position [155, 0]
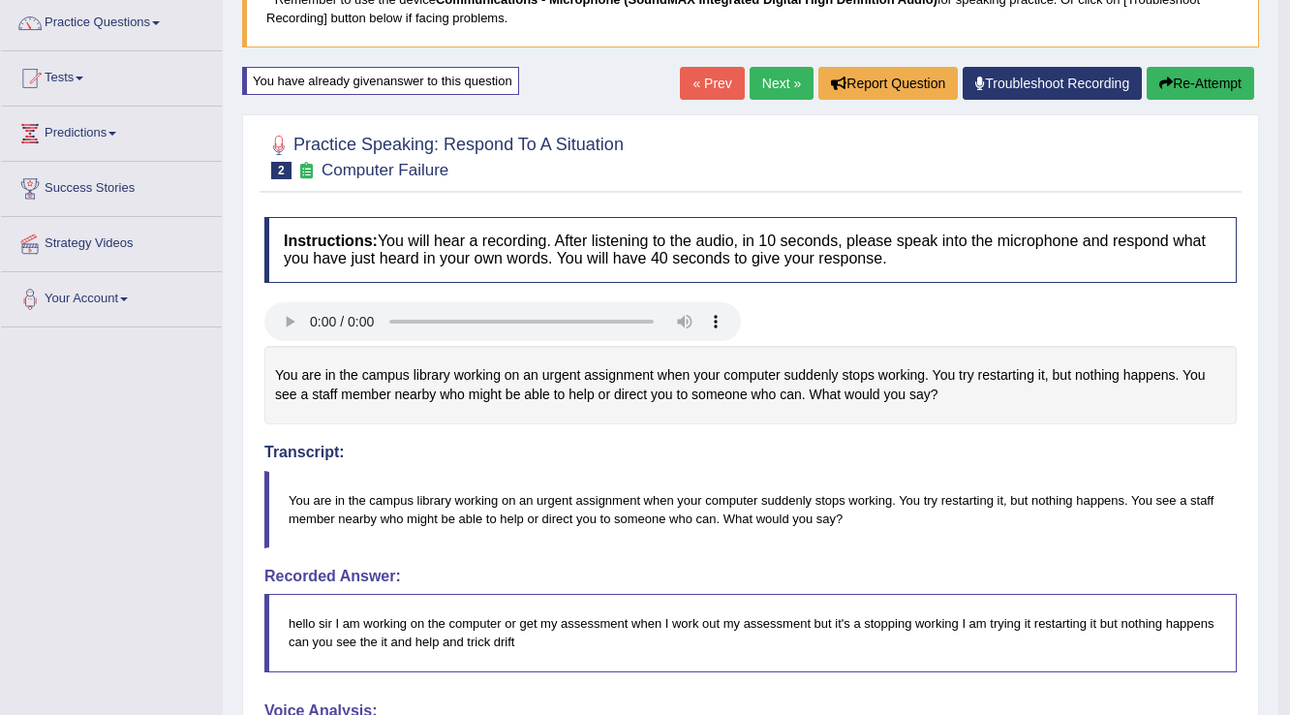
click at [1220, 81] on button "Re-Attempt" at bounding box center [1201, 83] width 108 height 33
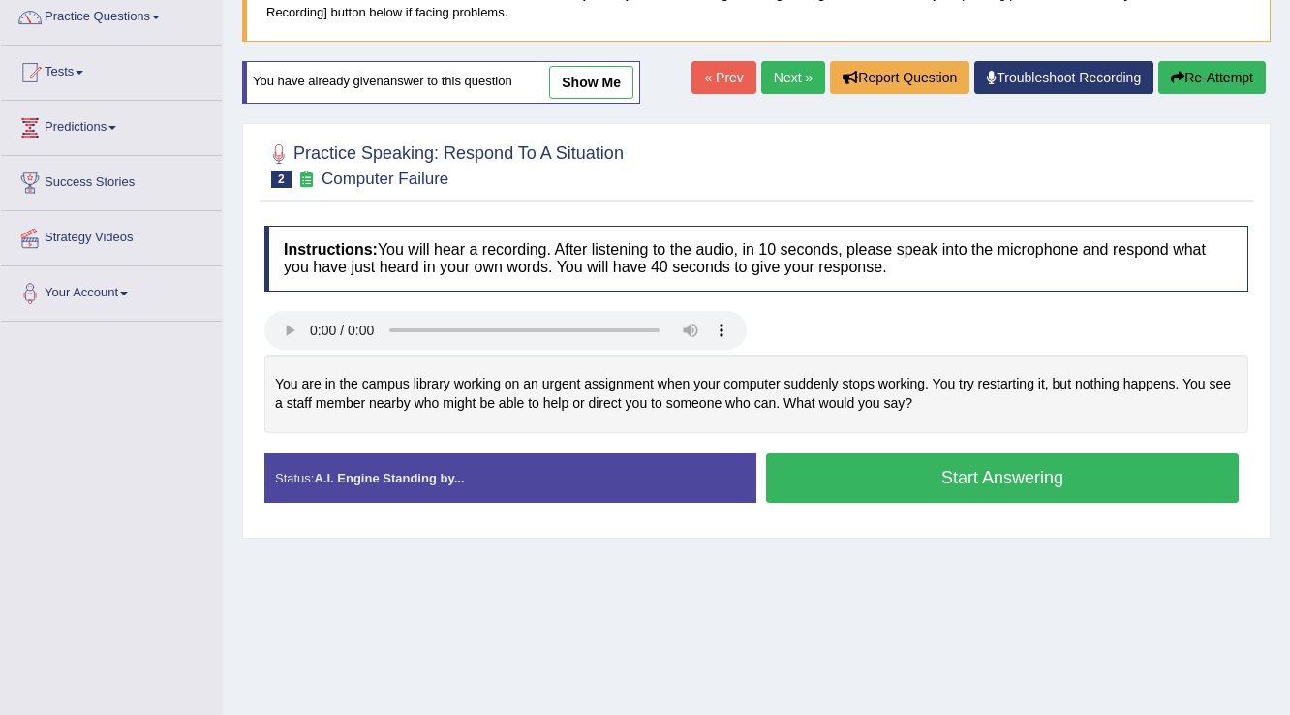
click at [1121, 477] on button "Start Answering" at bounding box center [1002, 477] width 473 height 49
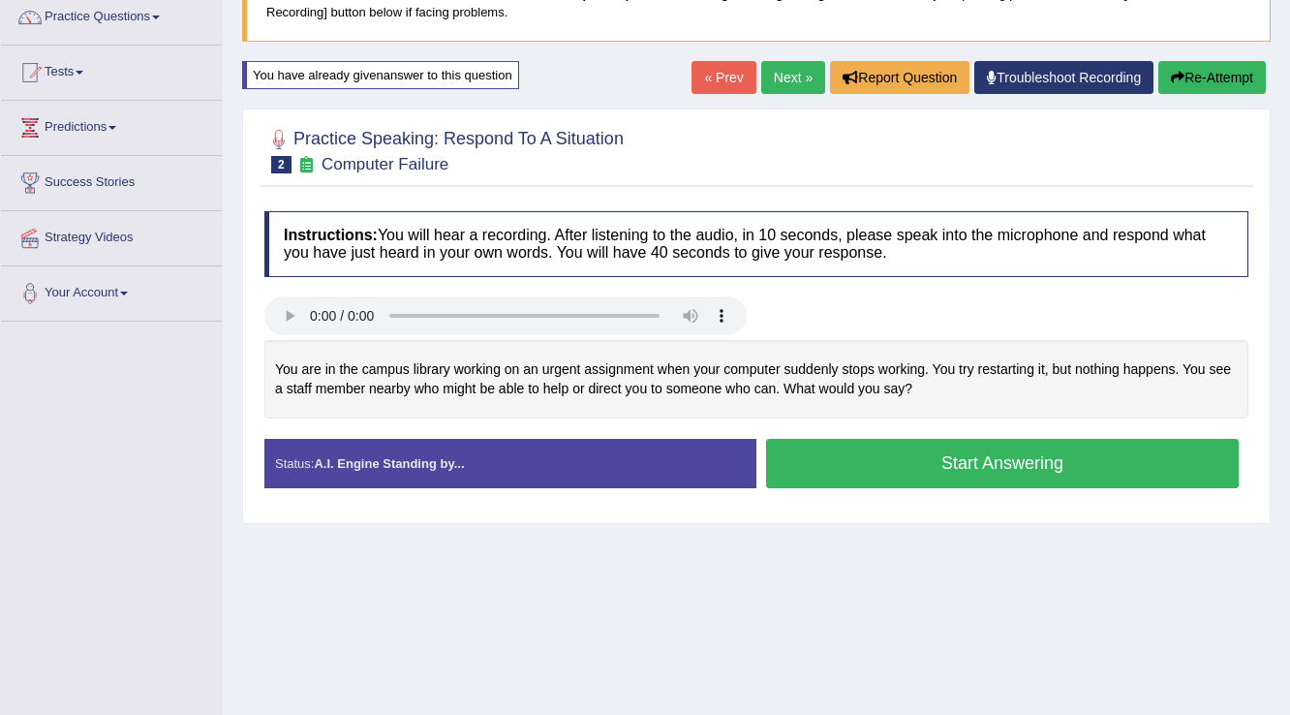
scroll to position [155, 0]
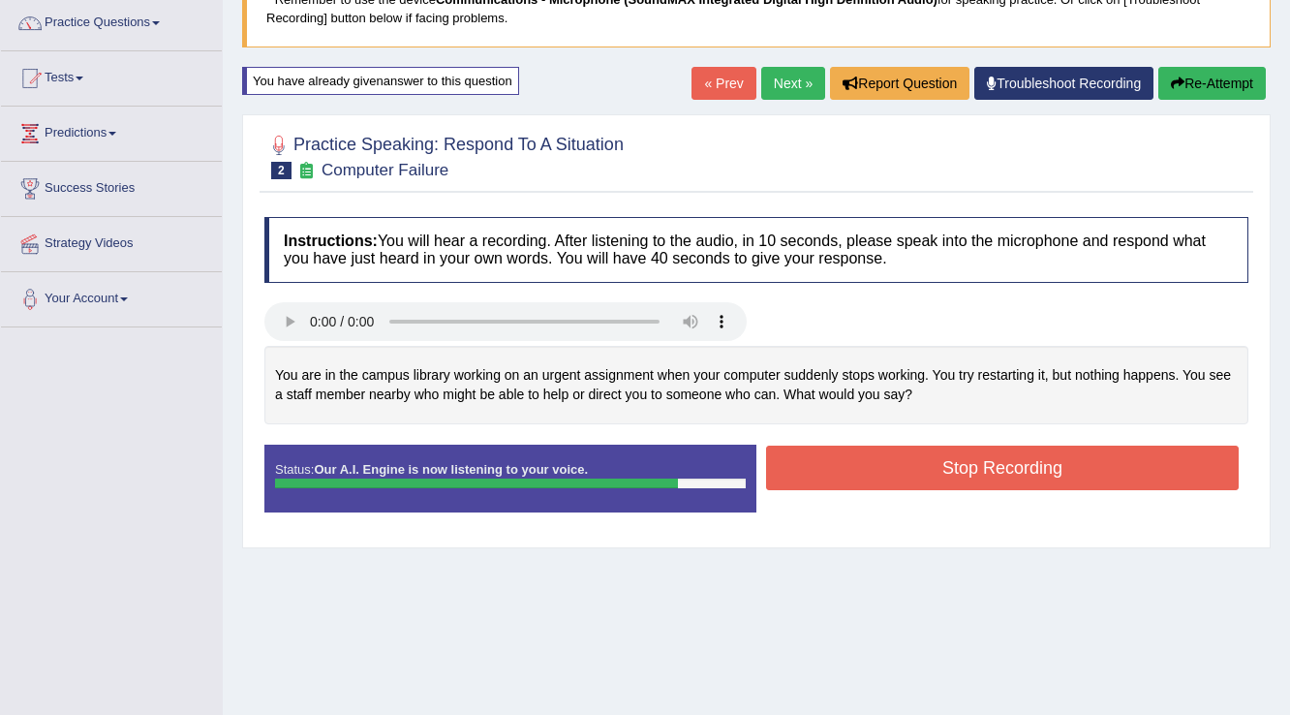
click at [1038, 463] on button "Stop Recording" at bounding box center [1002, 468] width 473 height 45
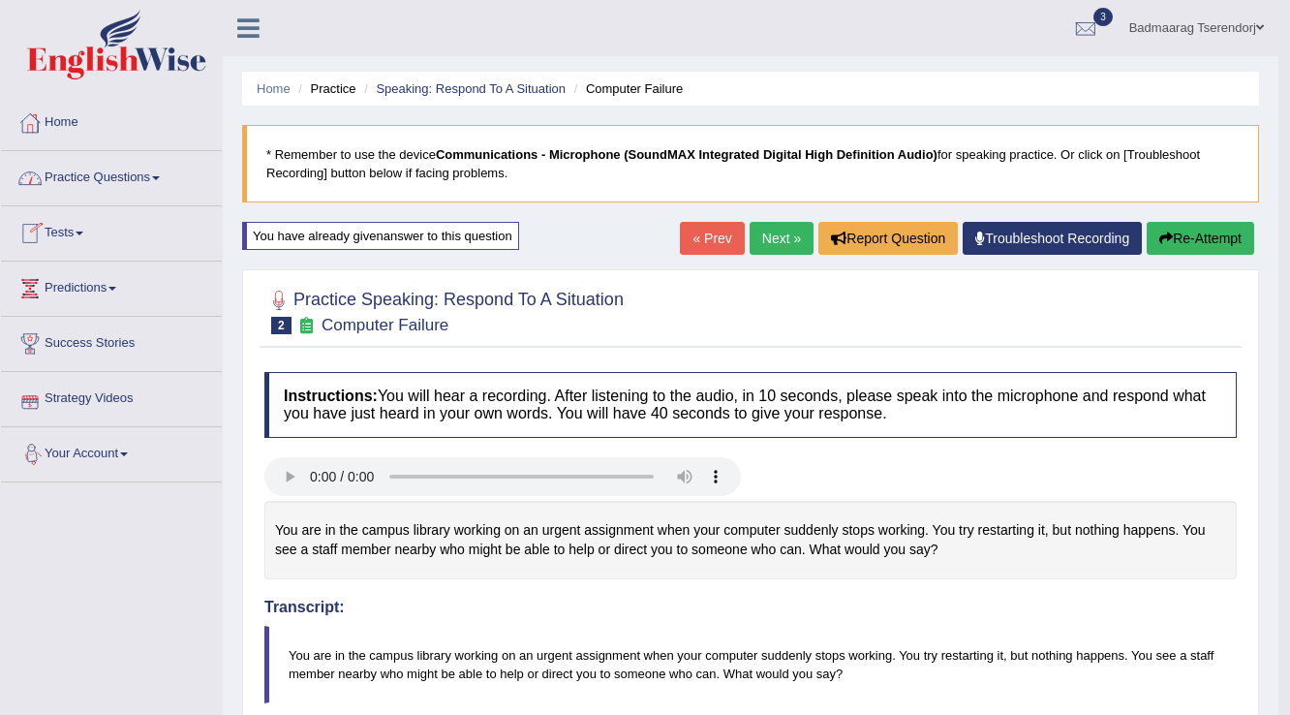
scroll to position [0, 0]
click at [1206, 244] on button "Re-Attempt" at bounding box center [1201, 238] width 108 height 33
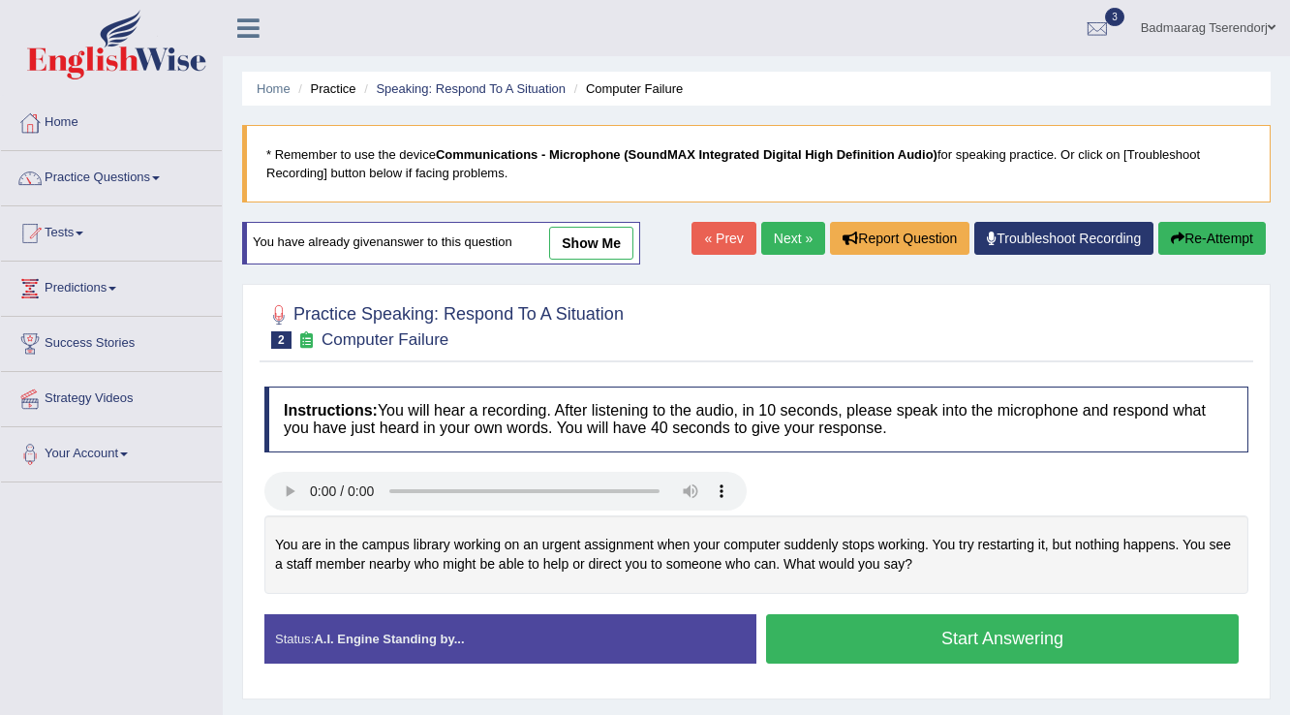
click at [767, 232] on link "Next »" at bounding box center [793, 238] width 64 height 33
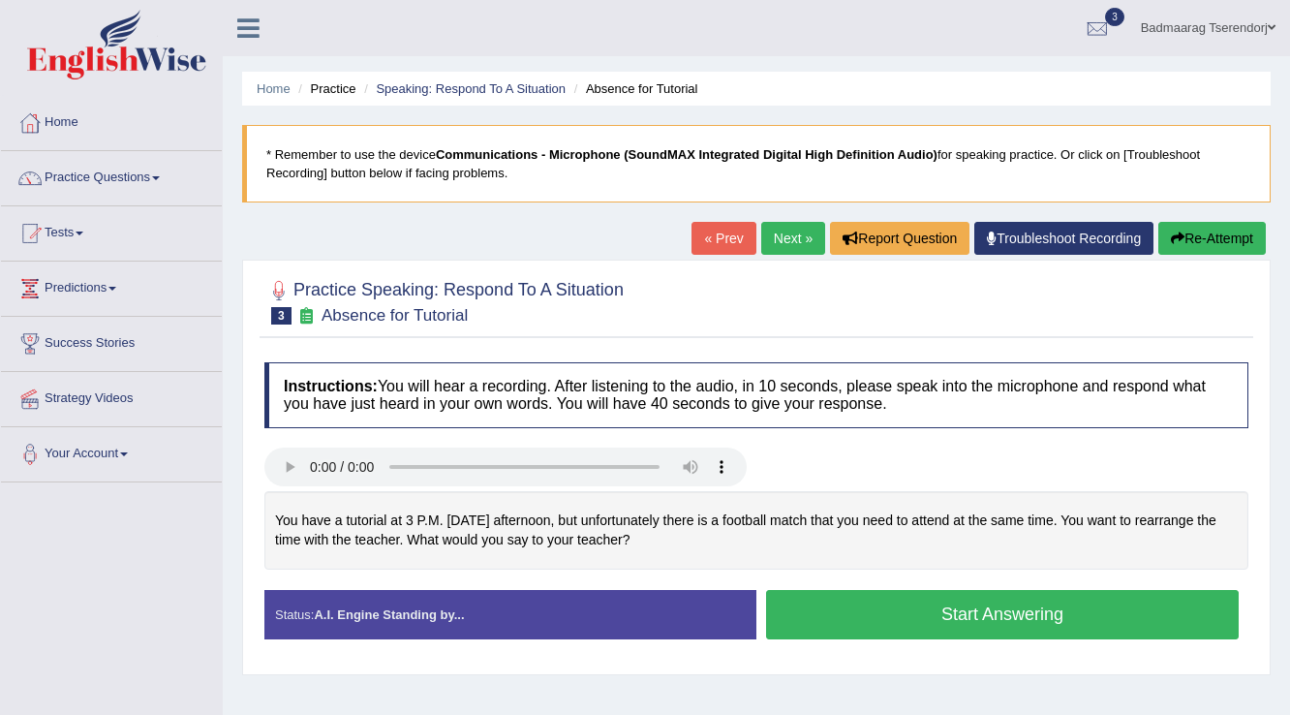
scroll to position [77, 0]
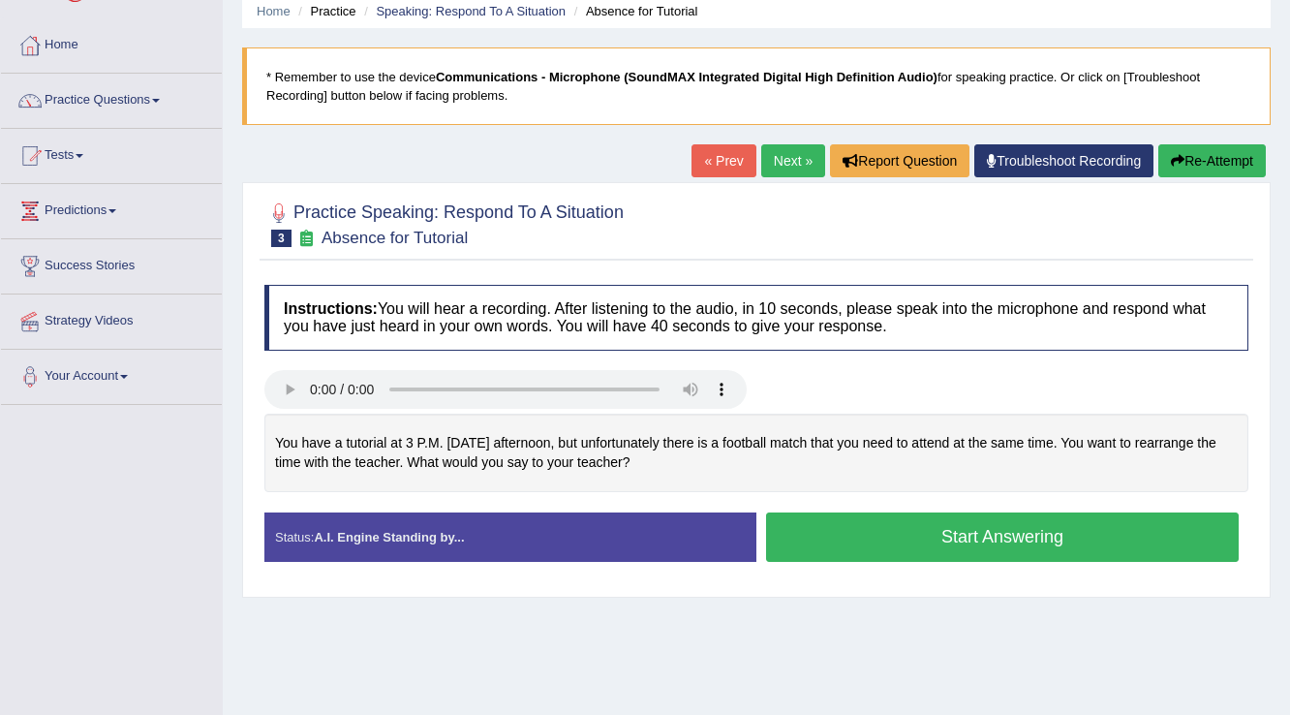
click at [879, 532] on button "Start Answering" at bounding box center [1002, 536] width 473 height 49
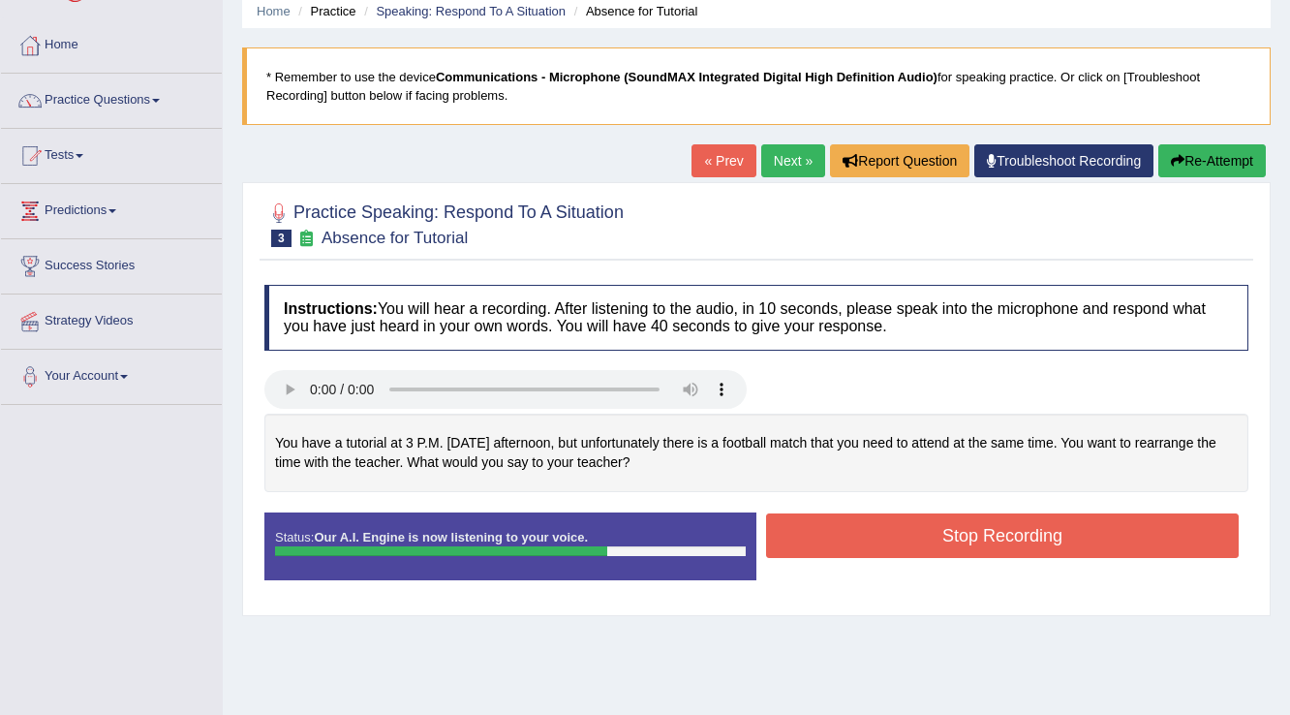
click at [860, 535] on button "Stop Recording" at bounding box center [1002, 535] width 473 height 45
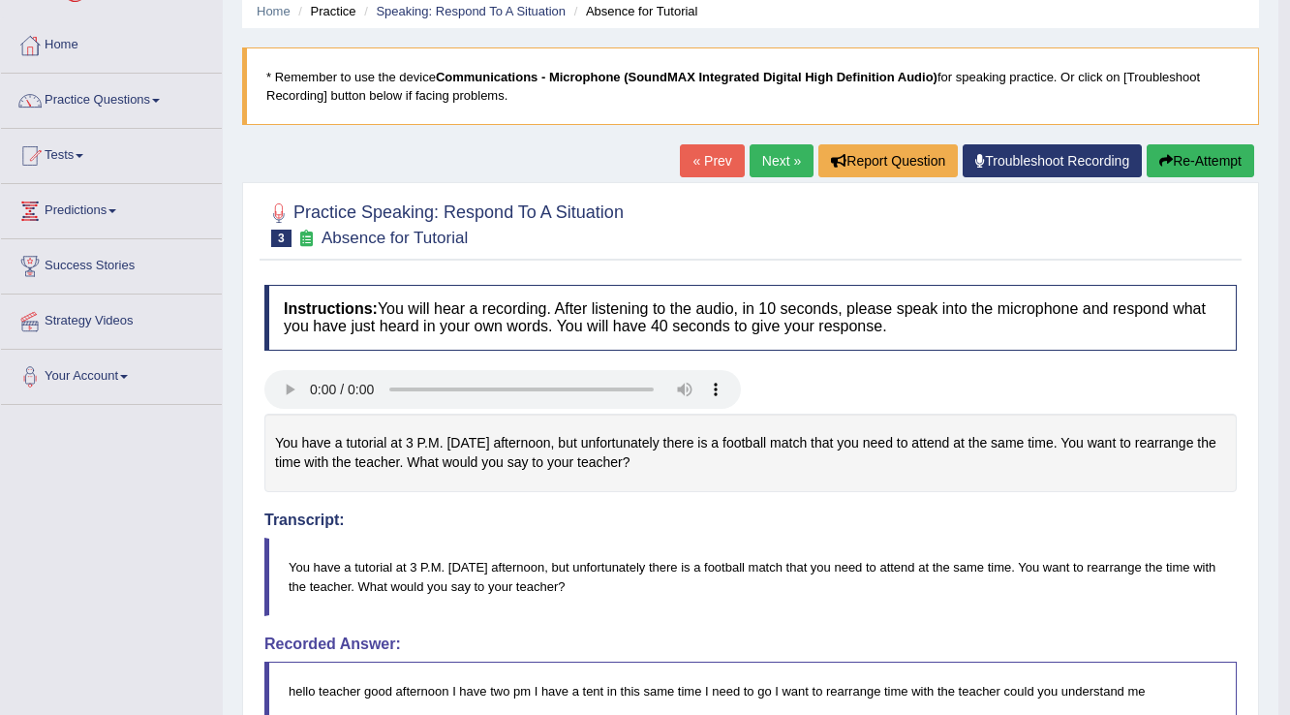
click at [1212, 145] on button "Re-Attempt" at bounding box center [1201, 160] width 108 height 33
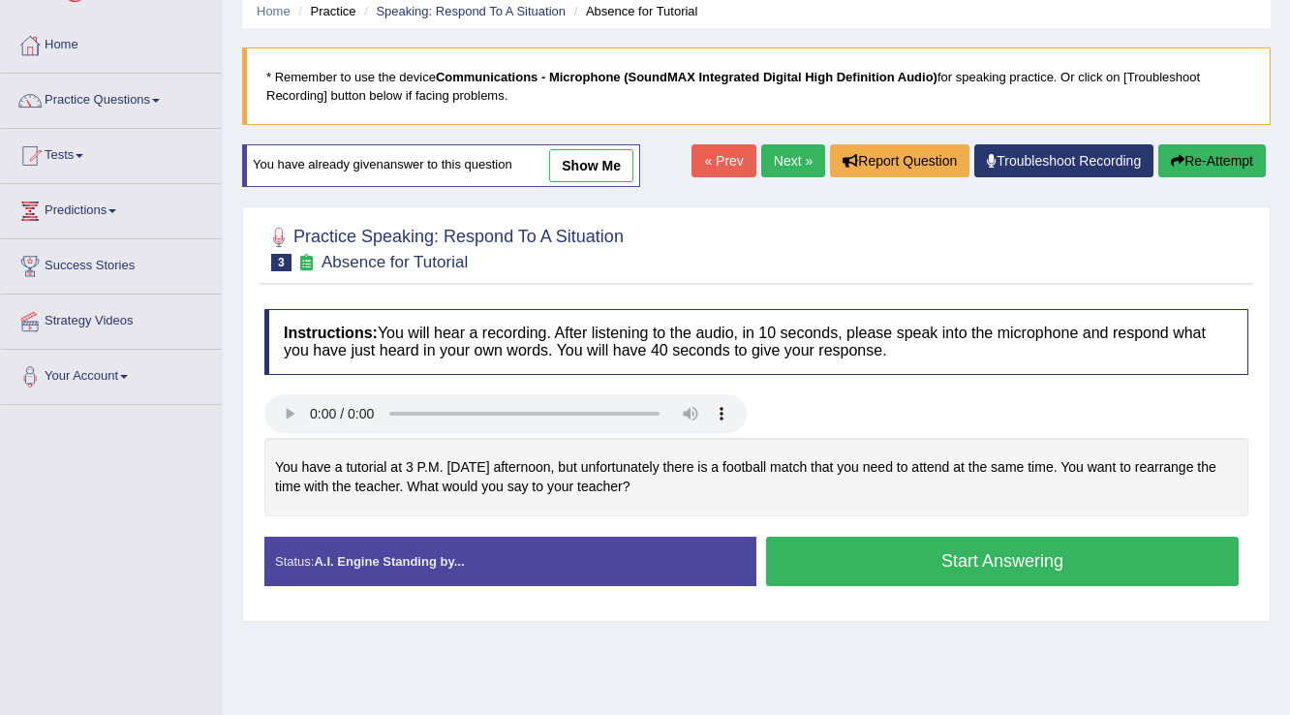
scroll to position [77, 0]
click at [941, 570] on button "Start Answering" at bounding box center [1002, 561] width 473 height 49
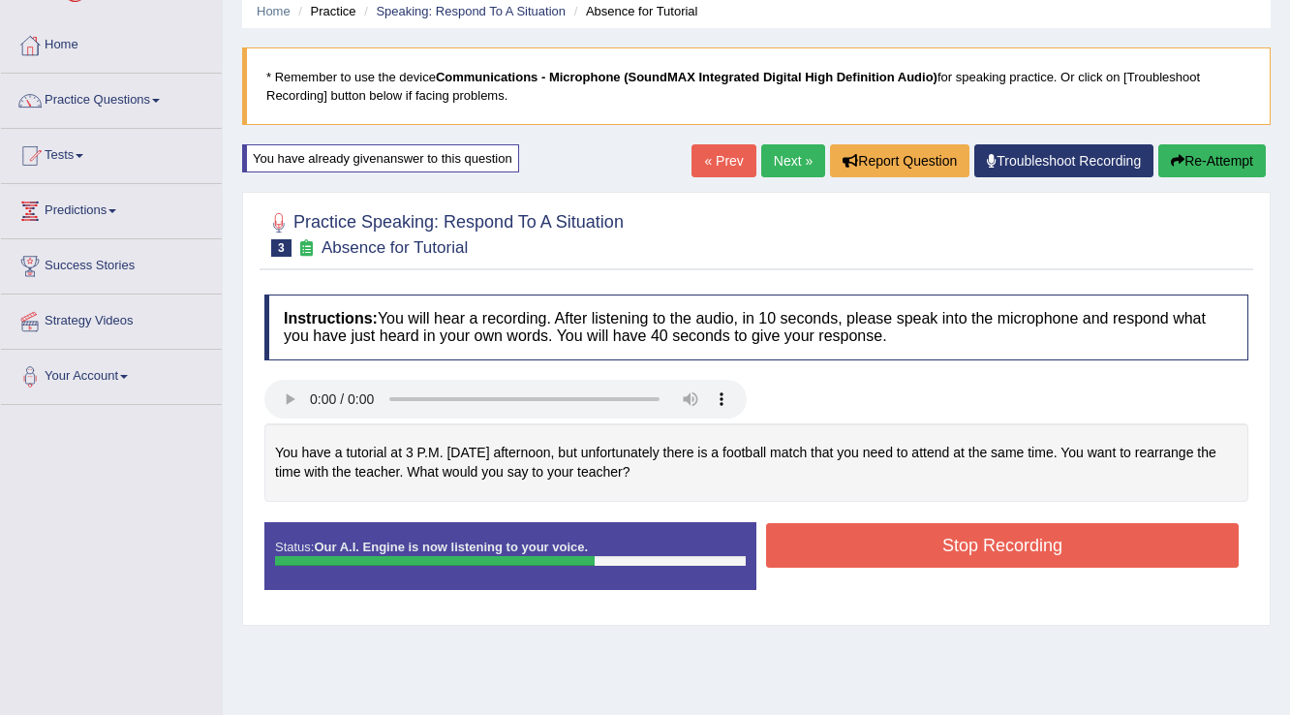
click at [892, 537] on button "Stop Recording" at bounding box center [1002, 545] width 473 height 45
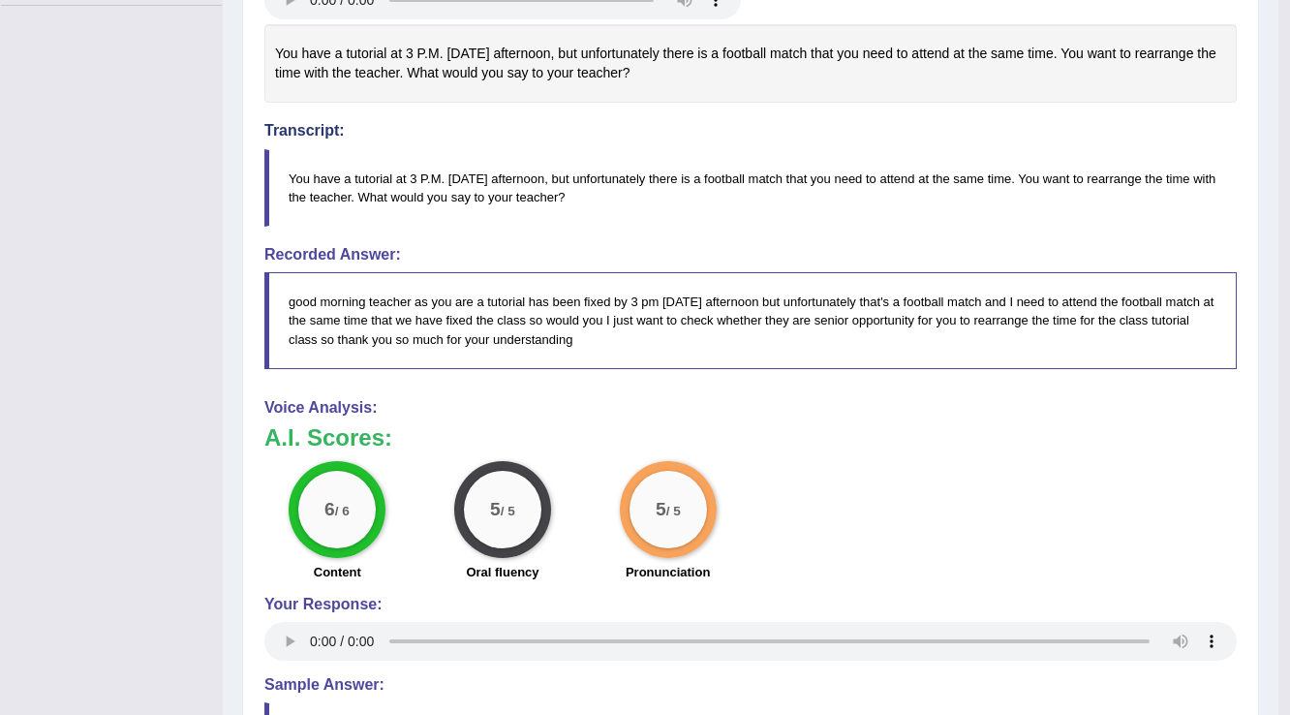
scroll to position [465, 0]
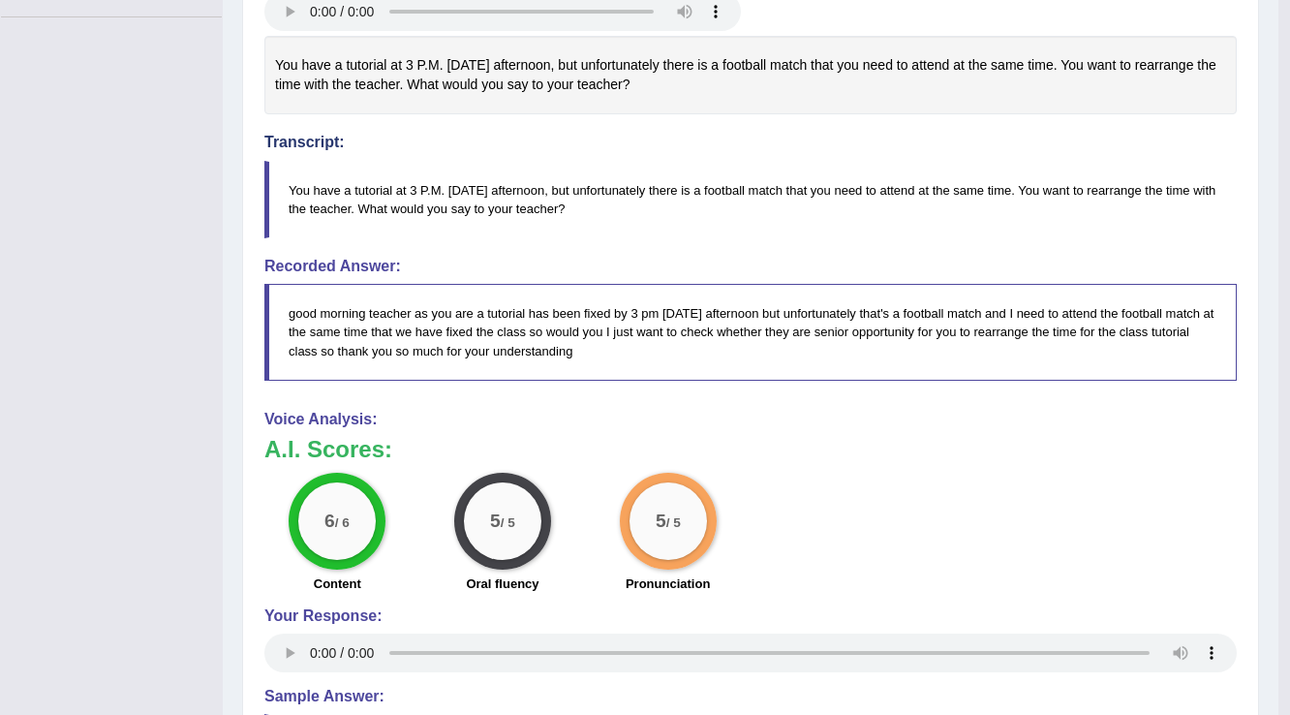
click at [1258, 227] on div "Home Practice Speaking: Respond To A Situation Absence for Tutorial * Remember …" at bounding box center [751, 222] width 1056 height 1375
click at [880, 223] on blockquote "You have a tutorial at 3 P.M. [DATE] afternoon, but unfortunately there is a fo…" at bounding box center [750, 199] width 973 height 77
click at [1073, 185] on blockquote "You have a tutorial at 3 P.M. [DATE] afternoon, but unfortunately there is a fo…" at bounding box center [750, 199] width 973 height 77
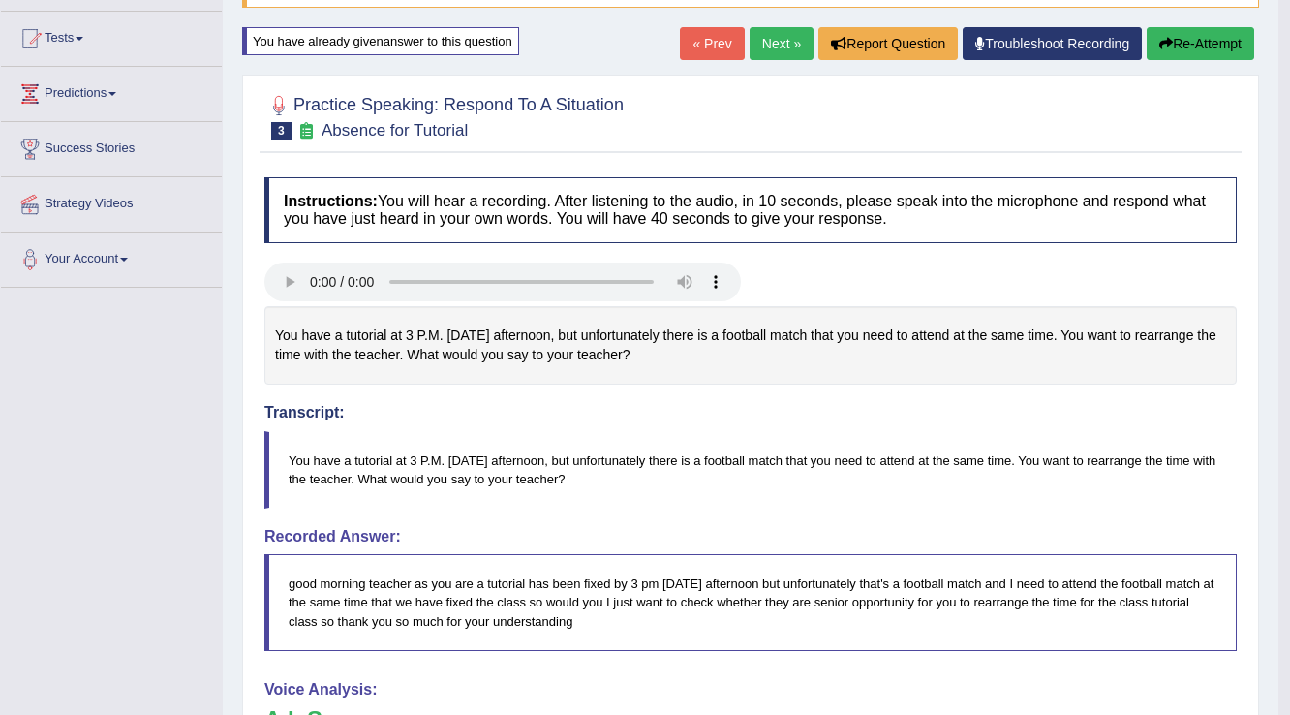
scroll to position [155, 0]
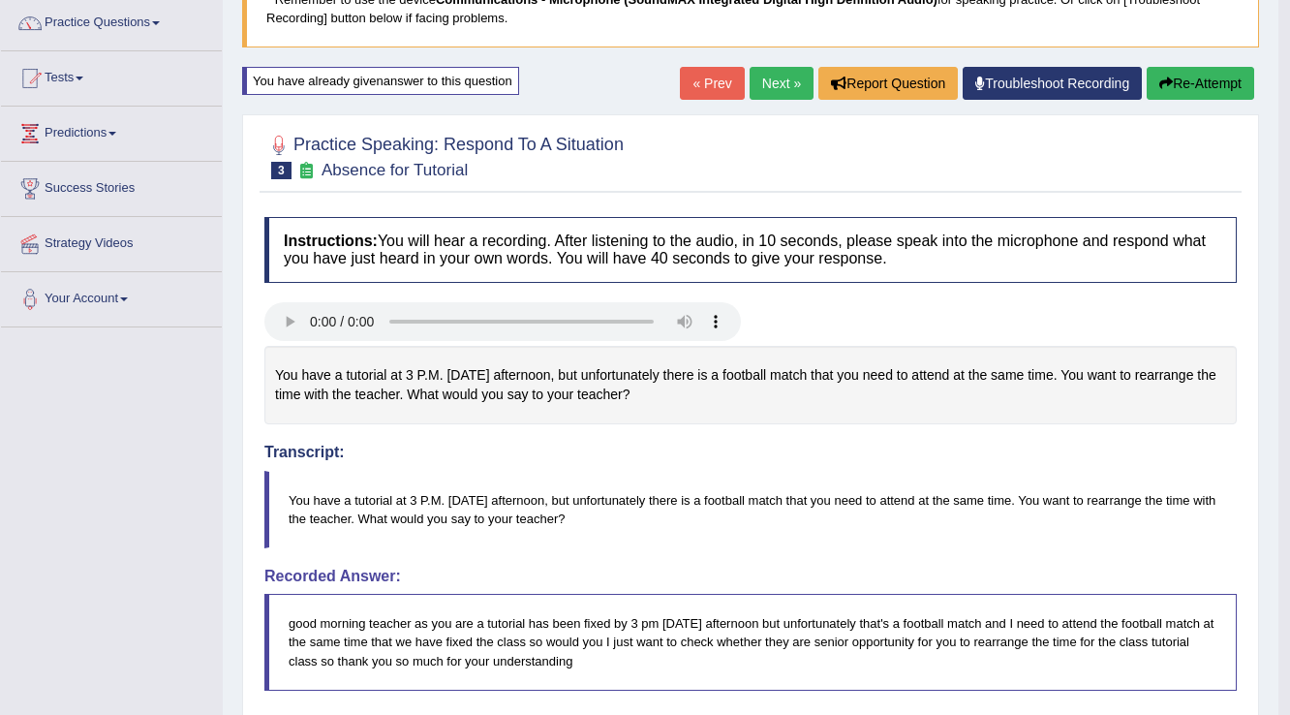
click at [1199, 78] on button "Re-Attempt" at bounding box center [1201, 83] width 108 height 33
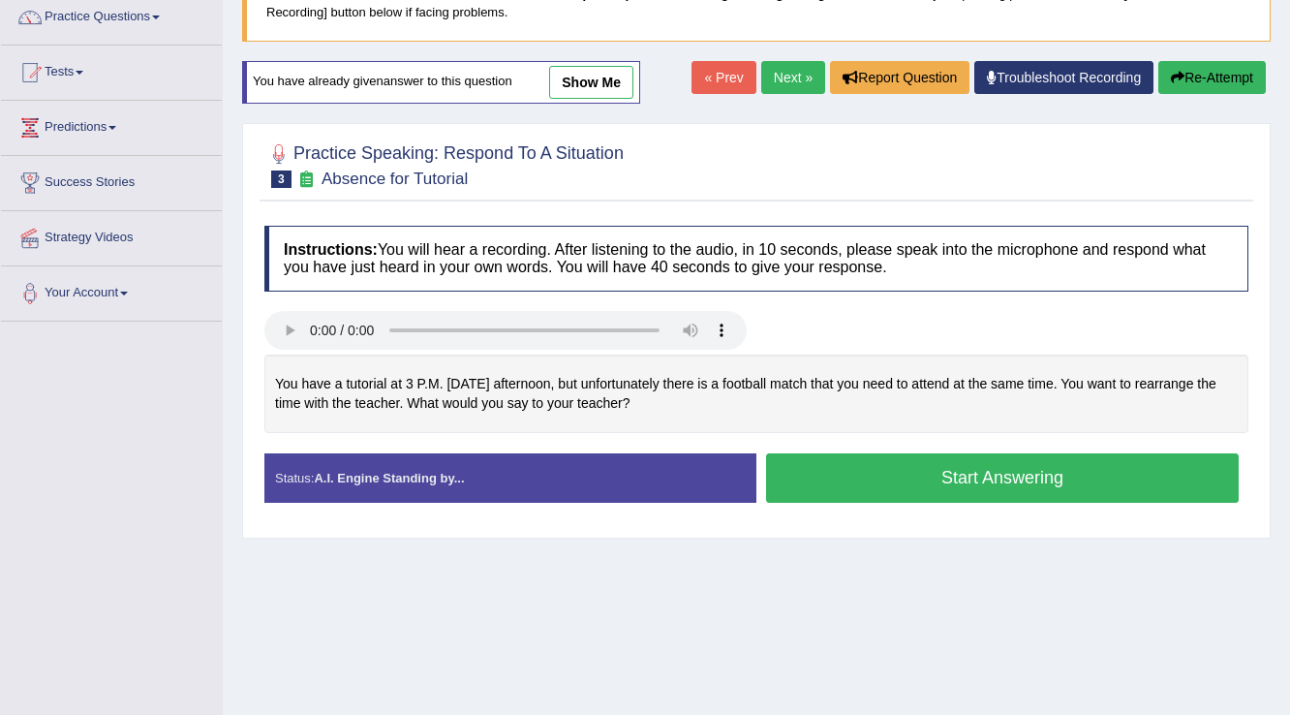
scroll to position [161, 0]
click at [874, 480] on button "Start Answering" at bounding box center [1002, 477] width 473 height 49
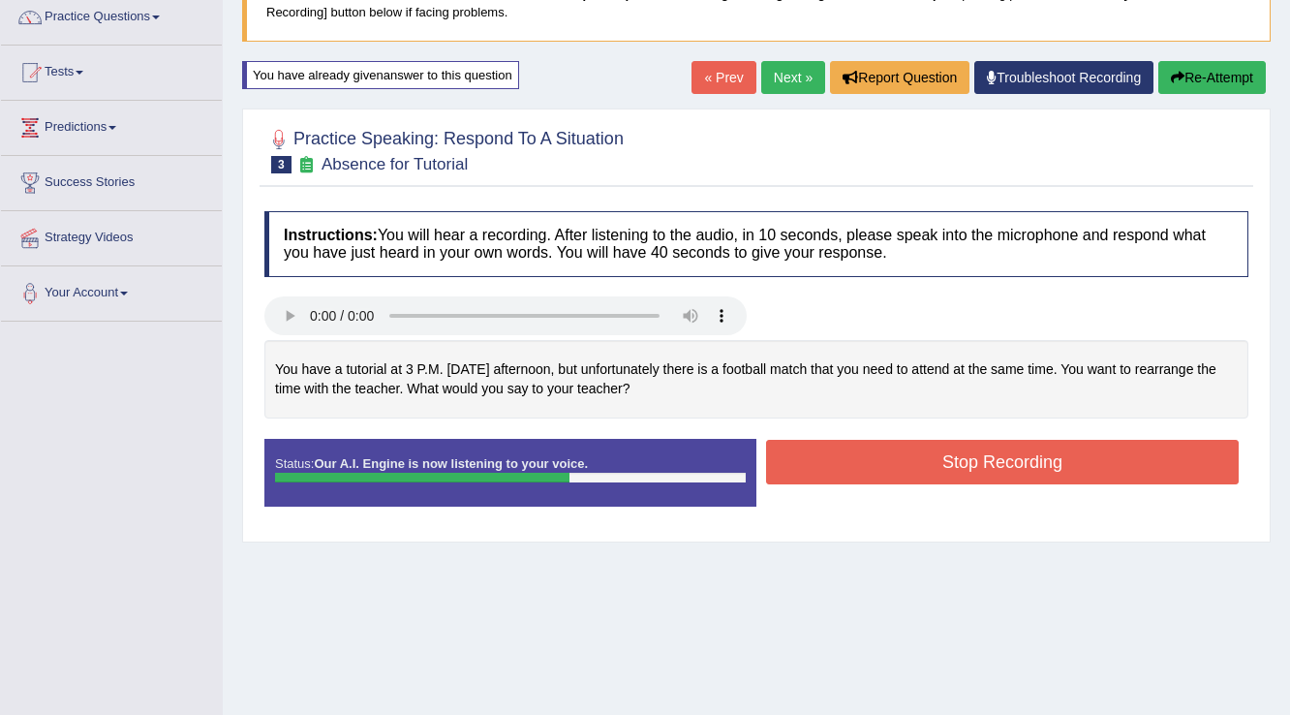
click at [889, 450] on button "Stop Recording" at bounding box center [1002, 462] width 473 height 45
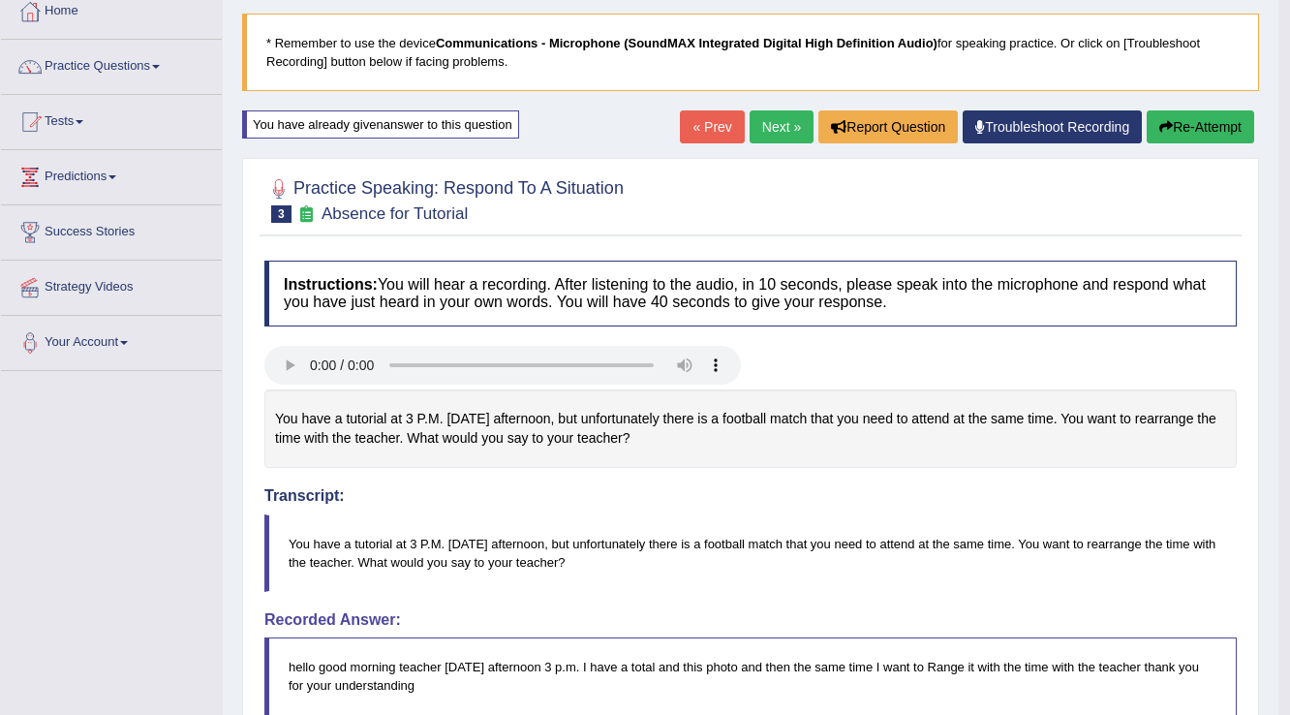
scroll to position [83, 0]
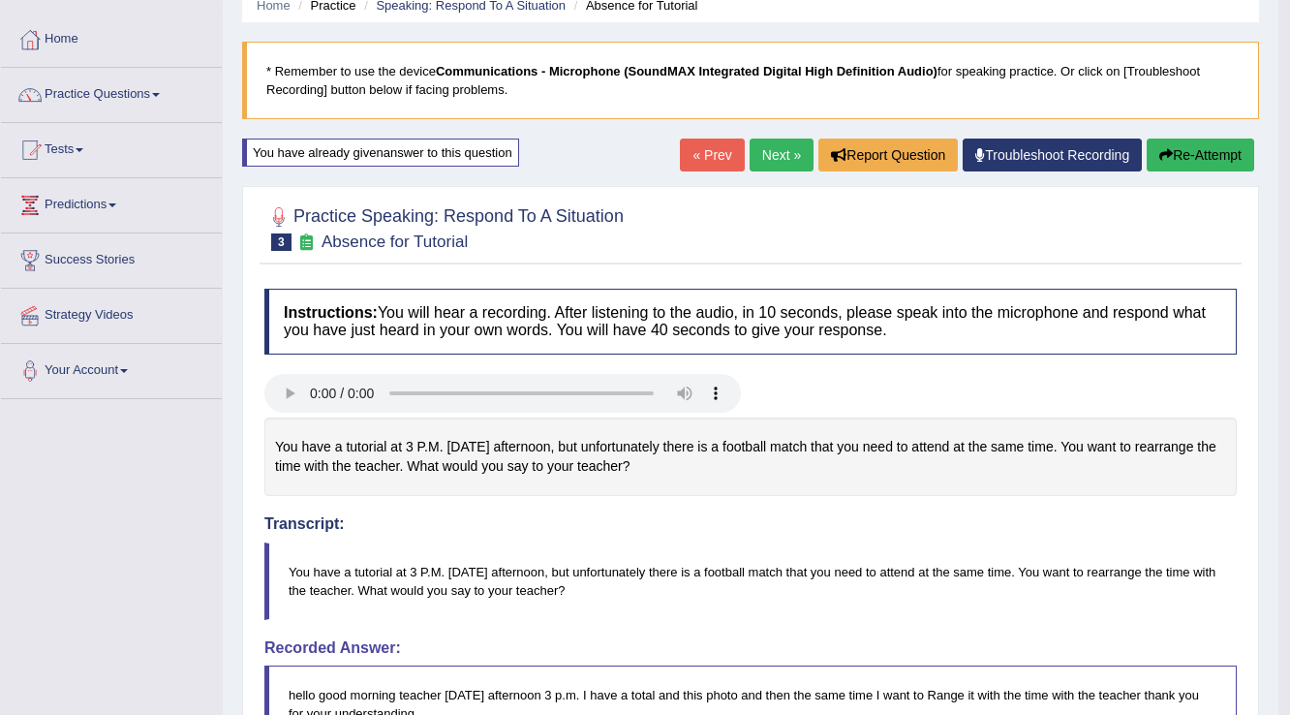
click at [1209, 150] on button "Re-Attempt" at bounding box center [1201, 155] width 108 height 33
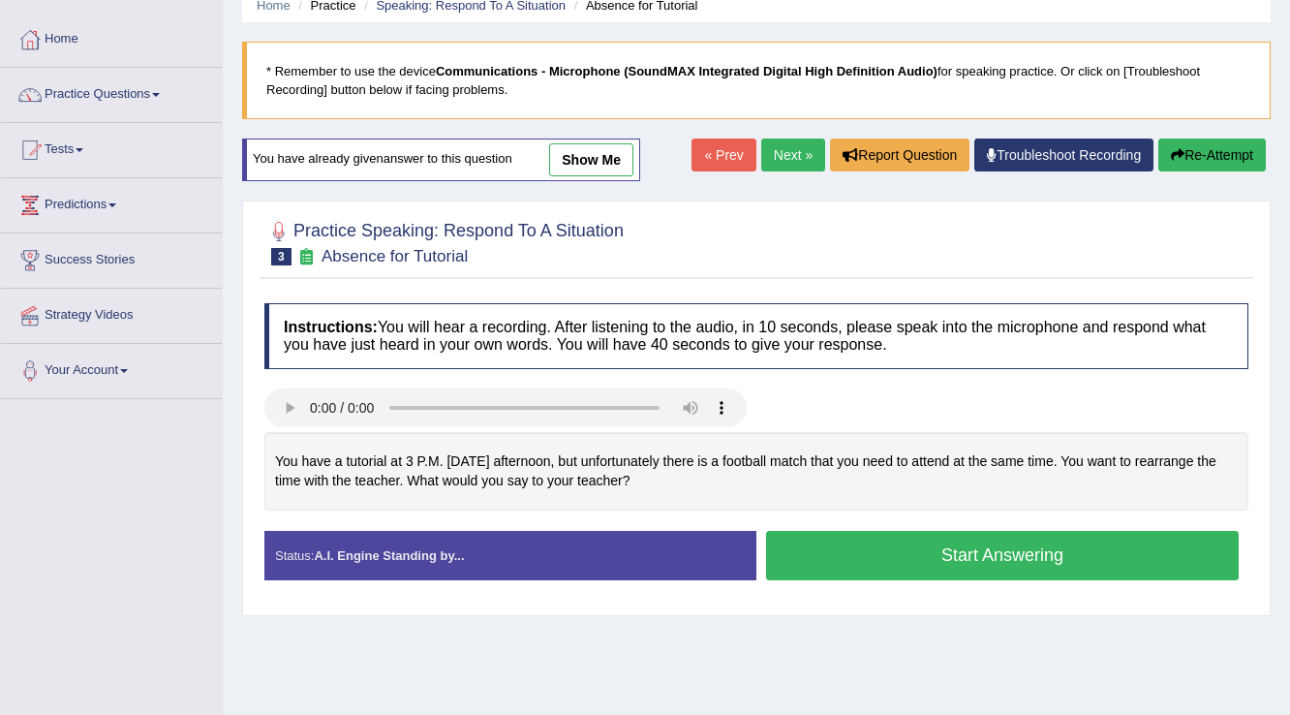
click at [860, 558] on button "Start Answering" at bounding box center [1002, 555] width 473 height 49
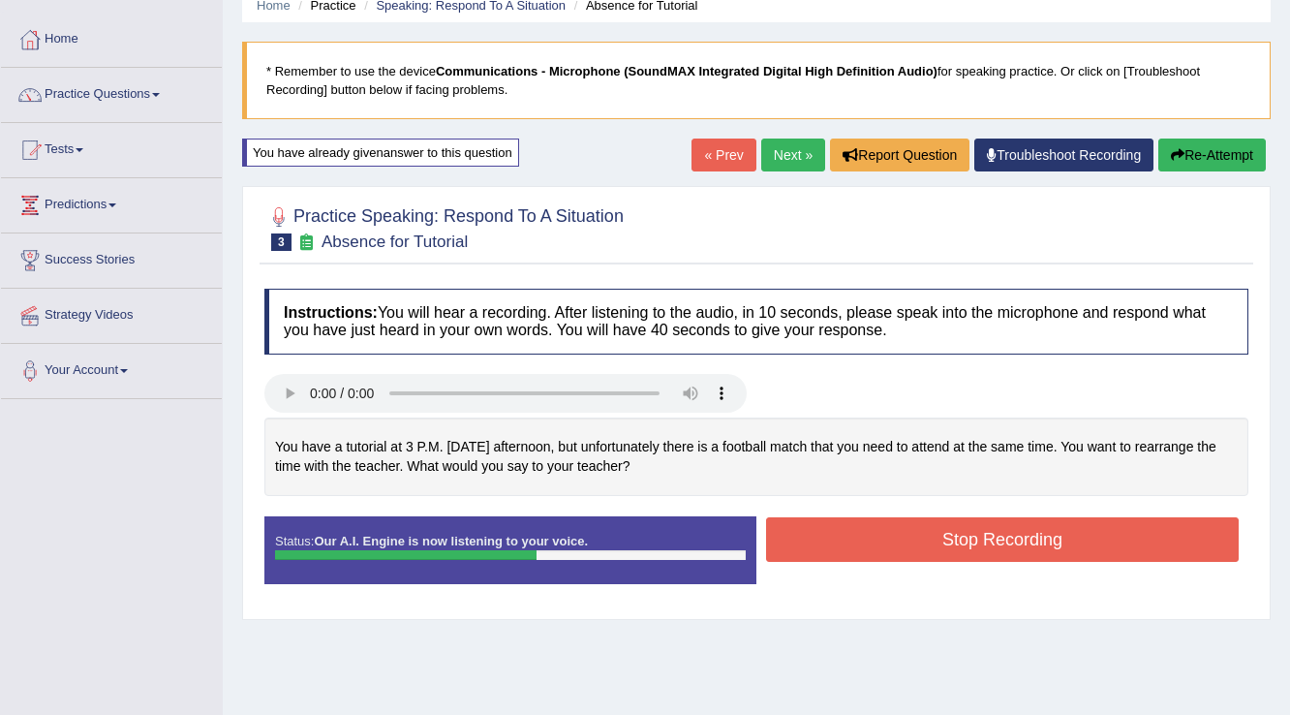
click at [860, 535] on button "Stop Recording" at bounding box center [1002, 539] width 473 height 45
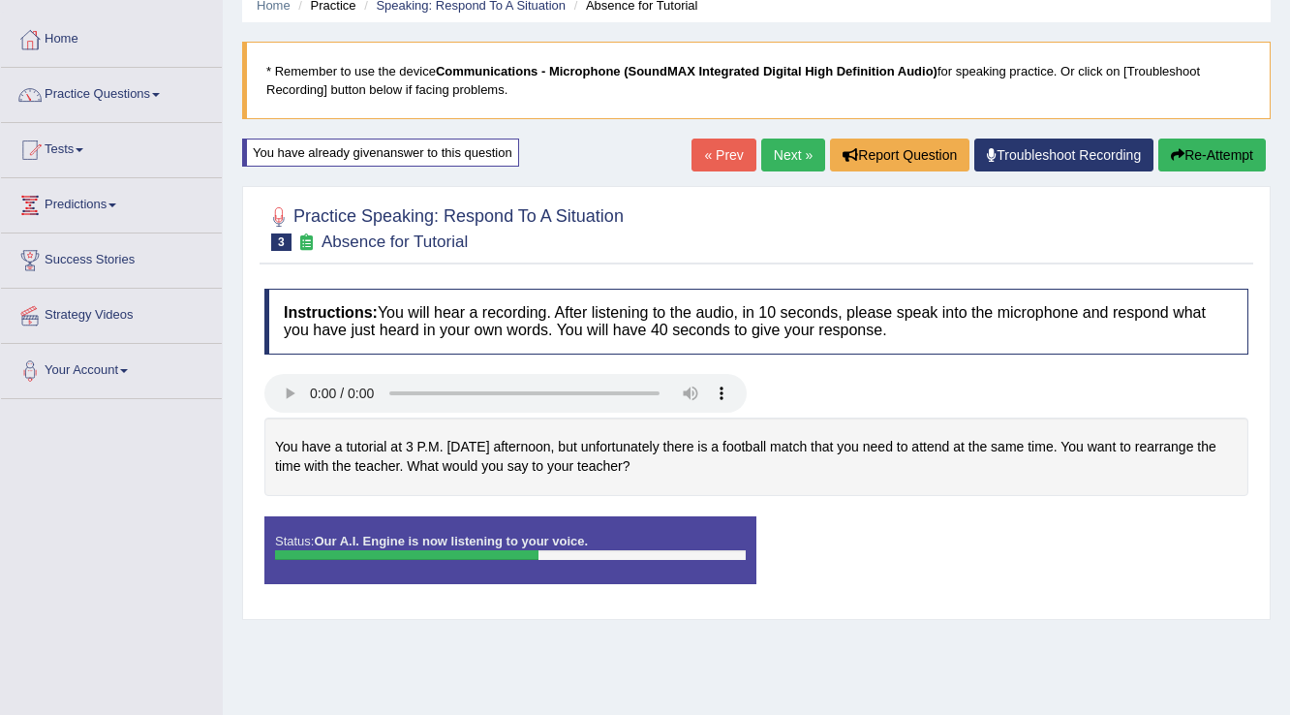
click at [860, 535] on div "Status: Our A.I. Engine is now listening to your voice. Start Answering Stop Re…" at bounding box center [756, 559] width 984 height 87
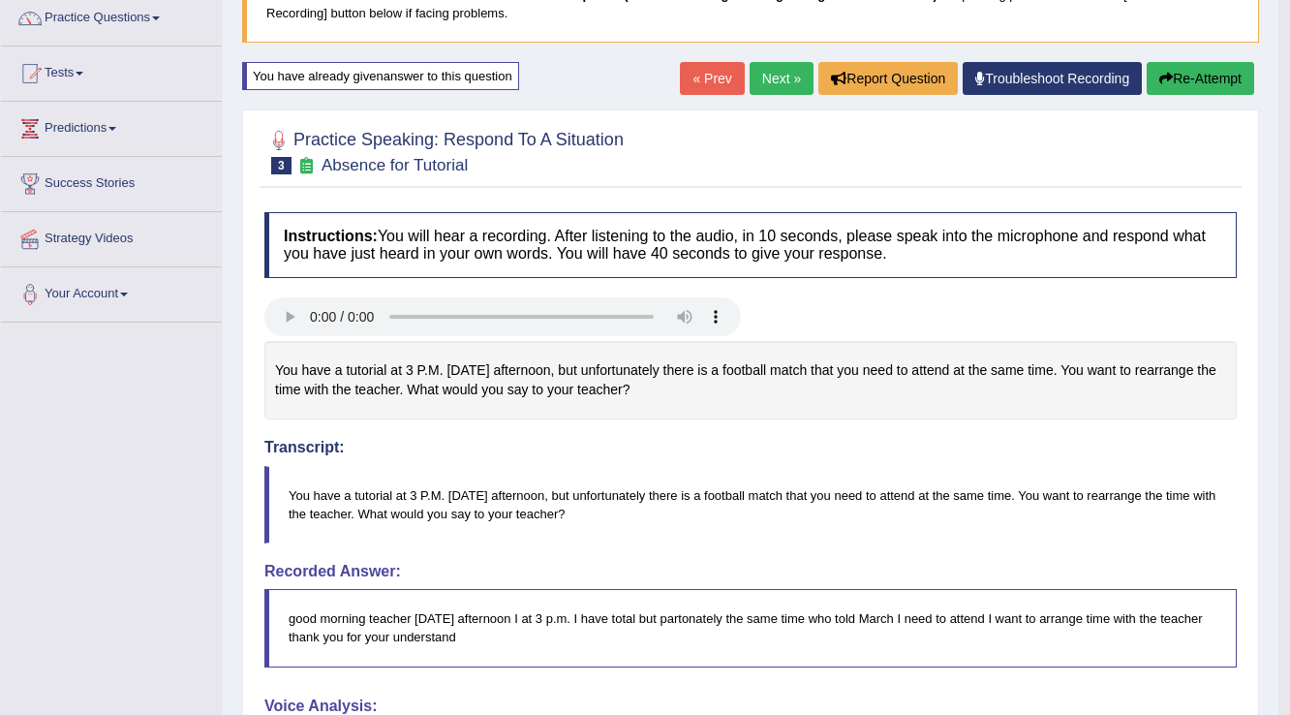
scroll to position [161, 0]
click at [1214, 71] on button "Re-Attempt" at bounding box center [1201, 77] width 108 height 33
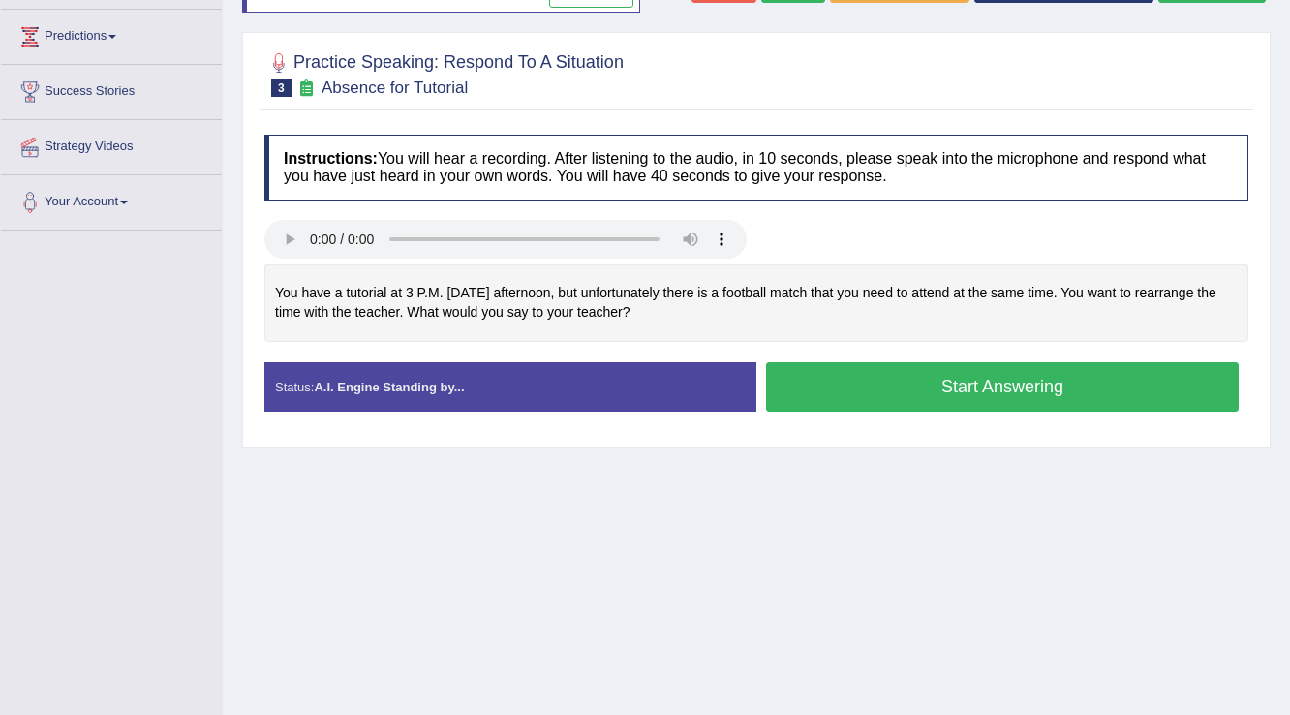
scroll to position [225, 0]
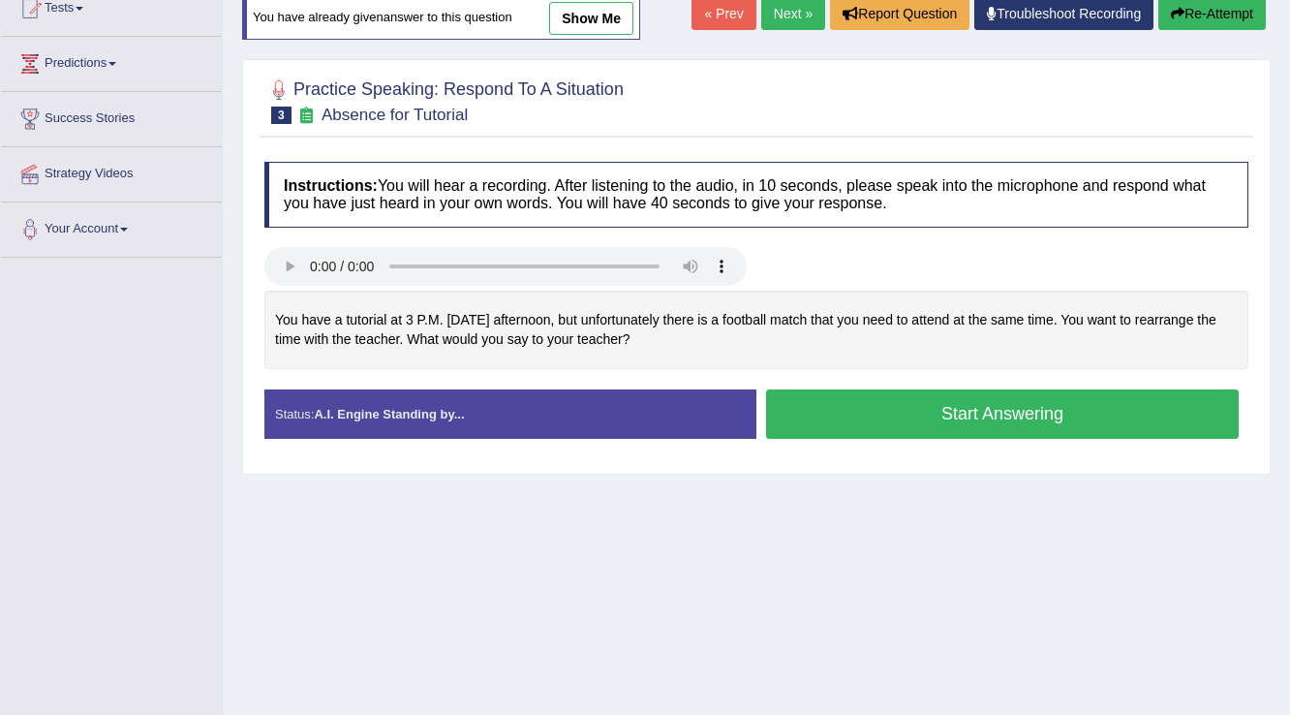
click at [1103, 411] on button "Start Answering" at bounding box center [1002, 413] width 473 height 49
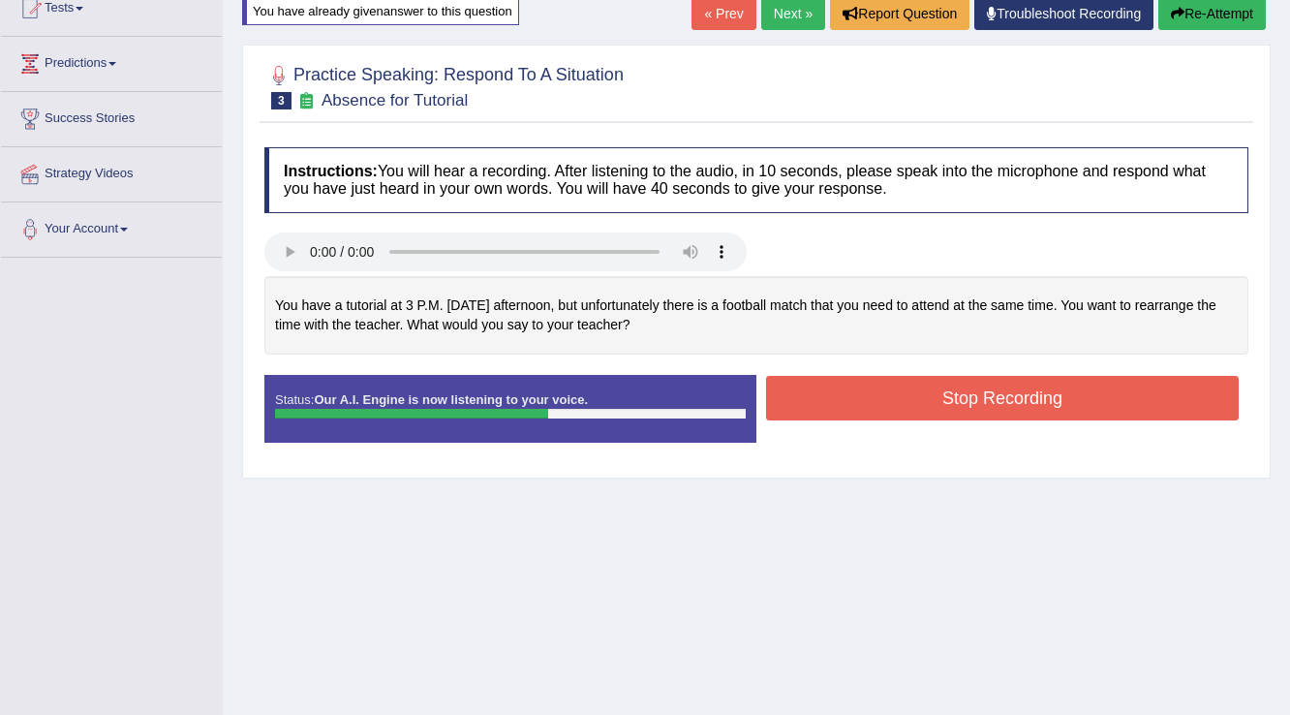
click at [924, 395] on button "Stop Recording" at bounding box center [1002, 398] width 473 height 45
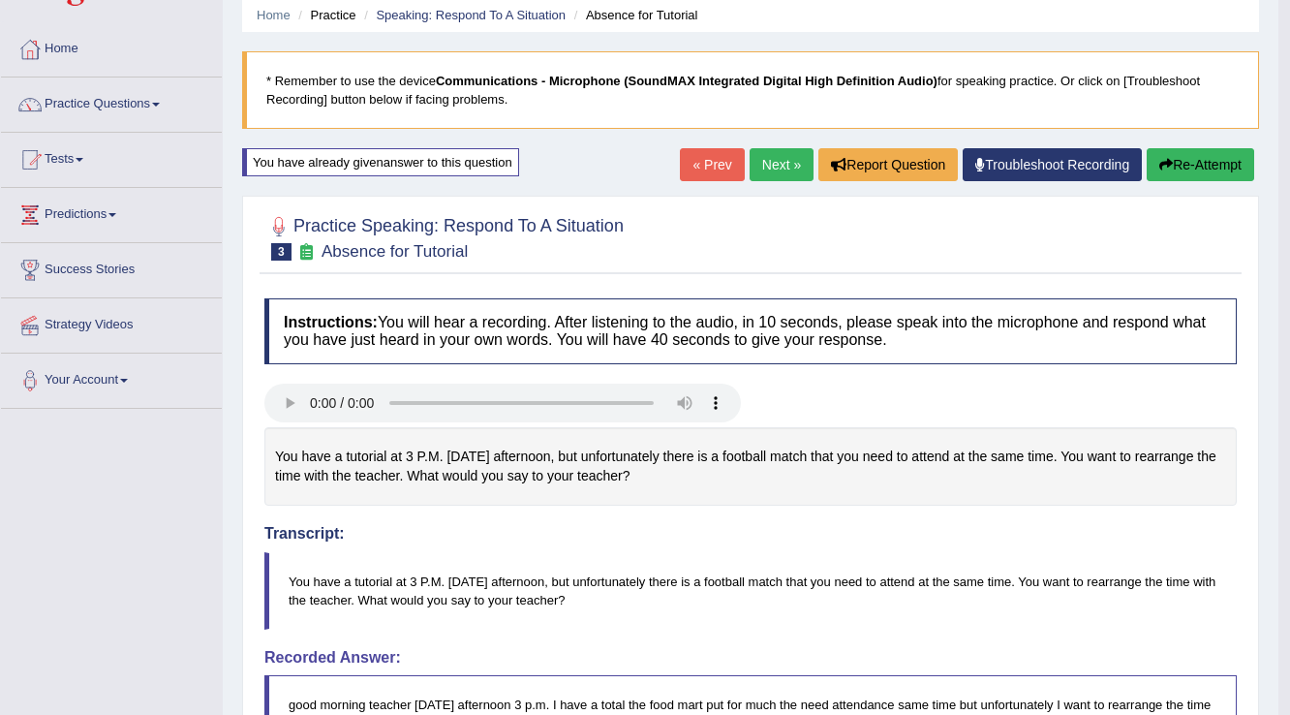
scroll to position [70, 0]
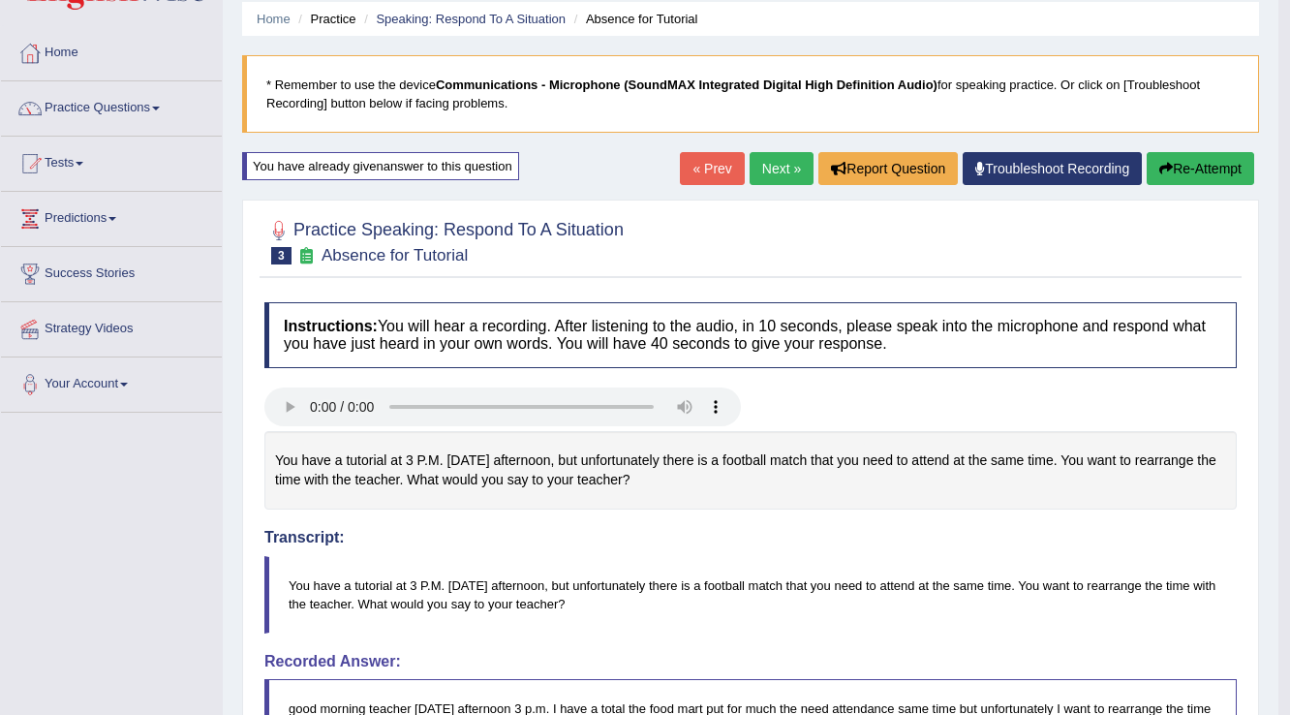
click at [767, 160] on link "Next »" at bounding box center [782, 168] width 64 height 33
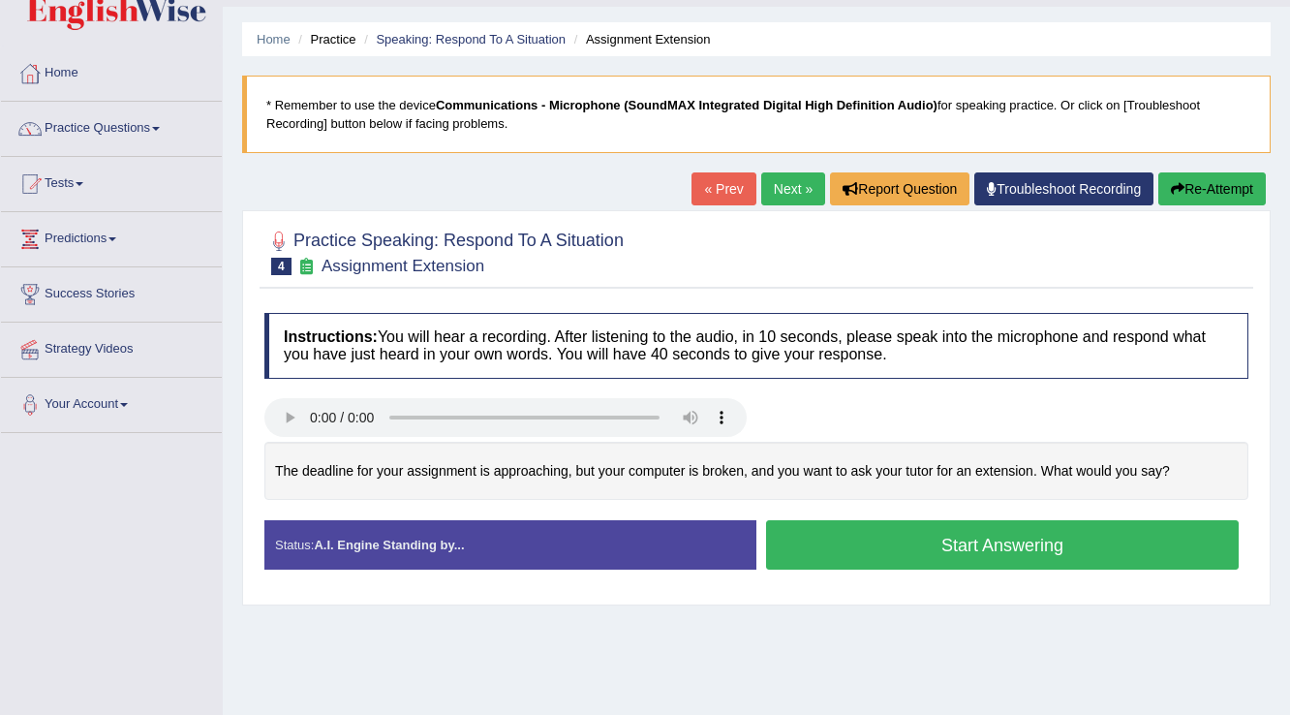
scroll to position [77, 0]
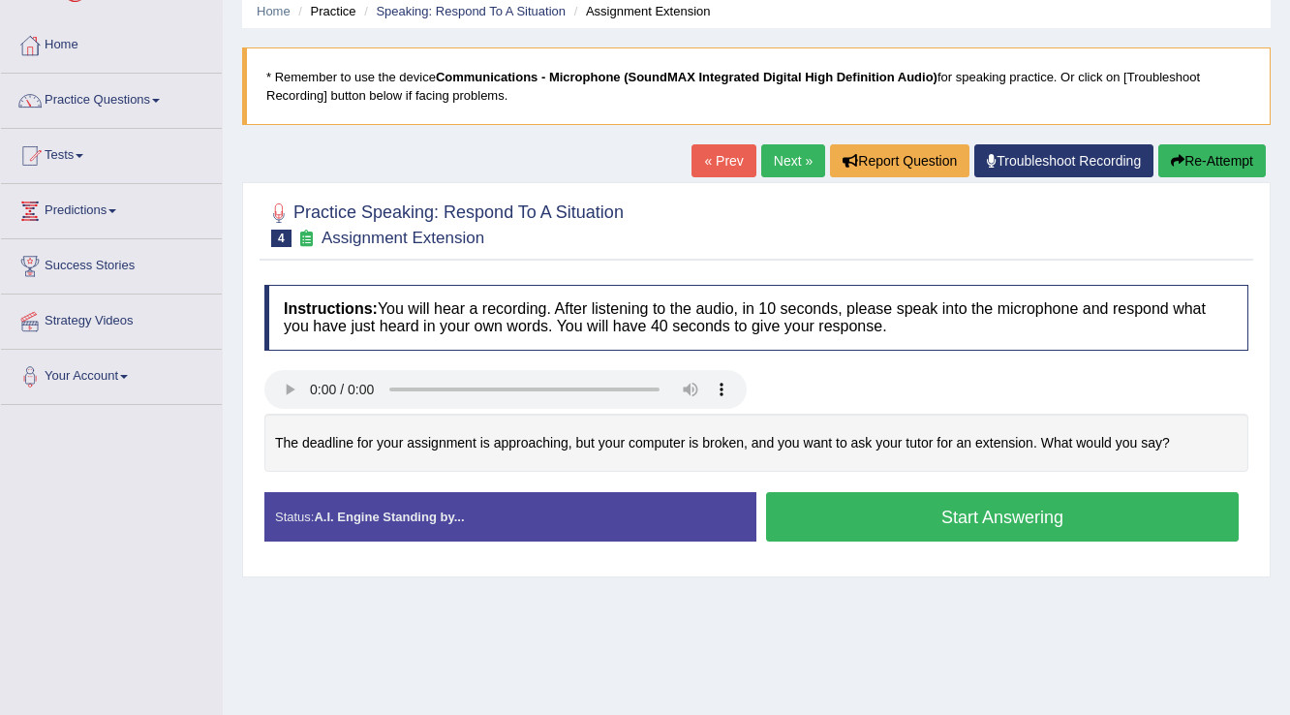
click at [881, 520] on button "Start Answering" at bounding box center [1002, 516] width 473 height 49
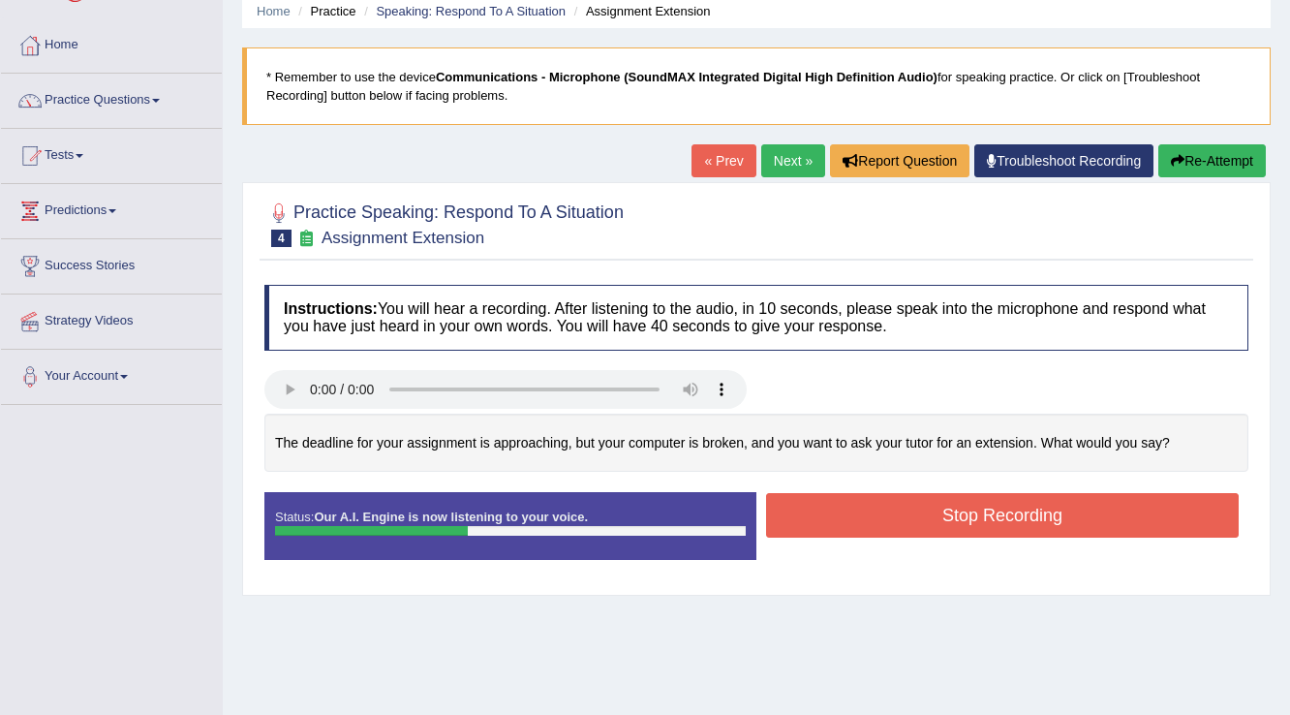
click at [881, 519] on button "Stop Recording" at bounding box center [1002, 515] width 473 height 45
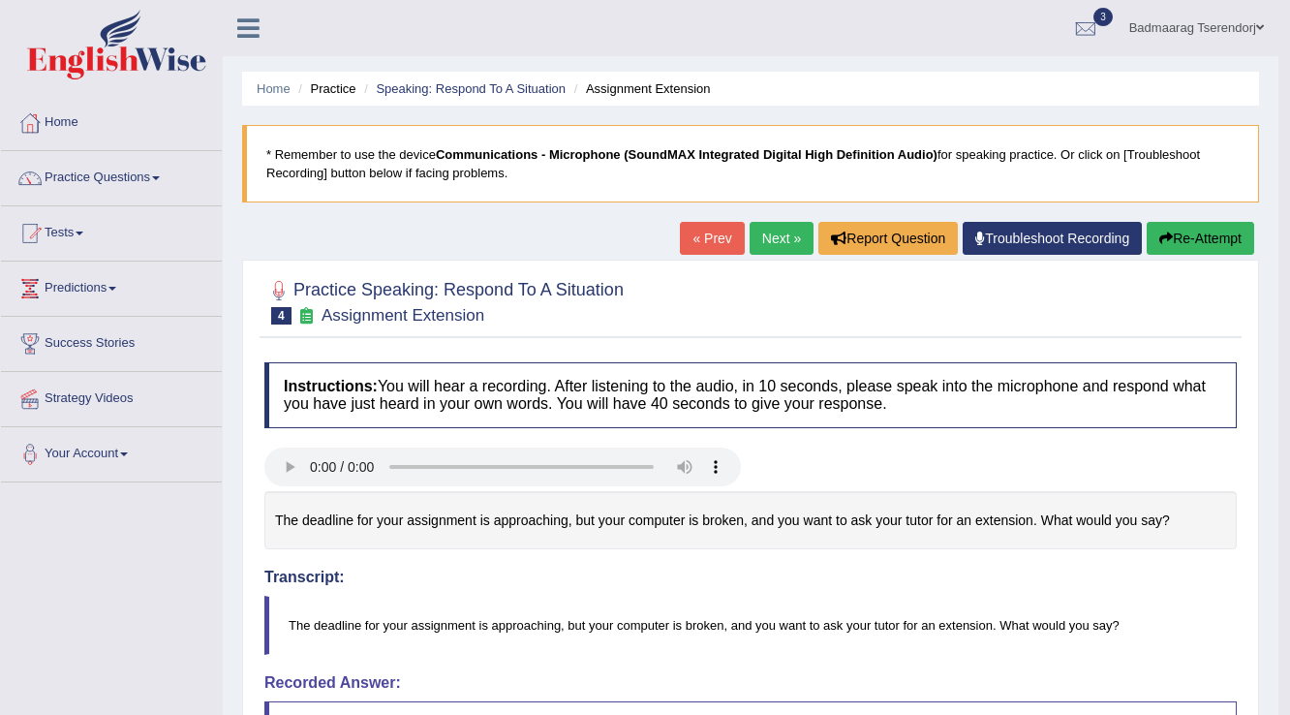
scroll to position [0, 0]
click at [1213, 235] on button "Re-Attempt" at bounding box center [1201, 238] width 108 height 33
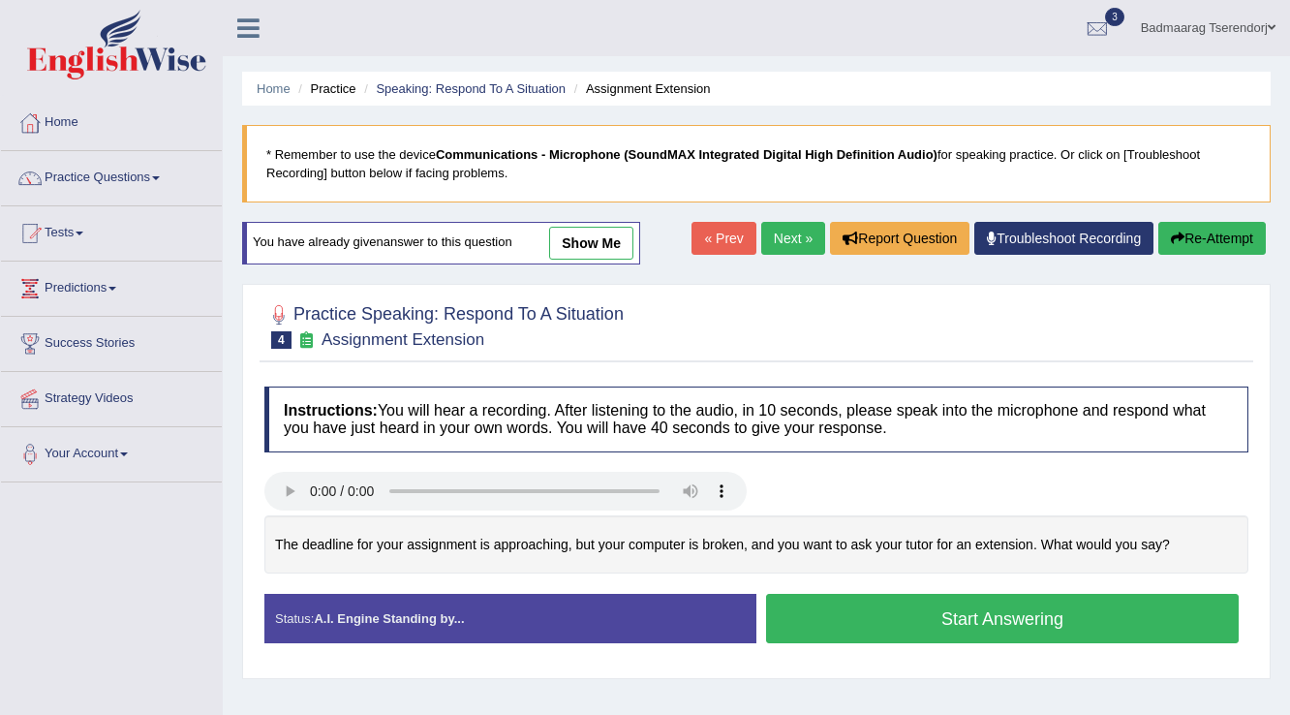
click at [918, 604] on button "Start Answering" at bounding box center [1002, 618] width 473 height 49
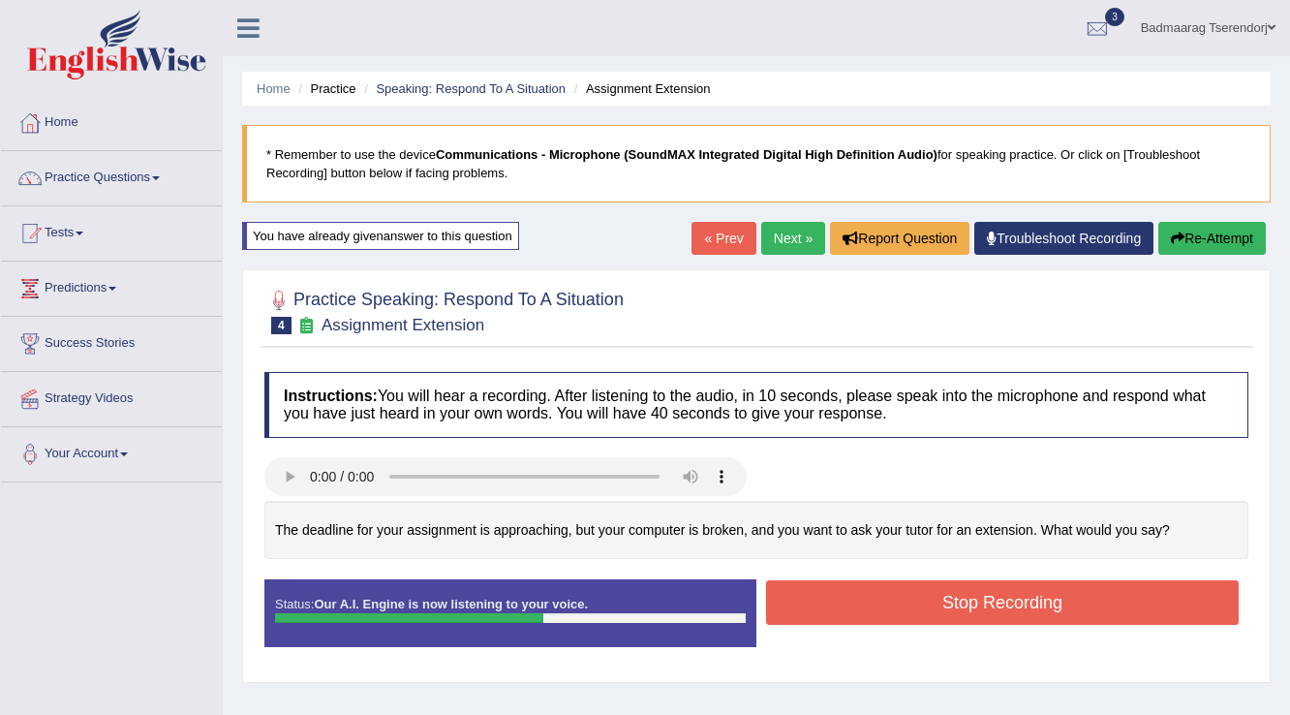
click at [900, 601] on button "Stop Recording" at bounding box center [1002, 602] width 473 height 45
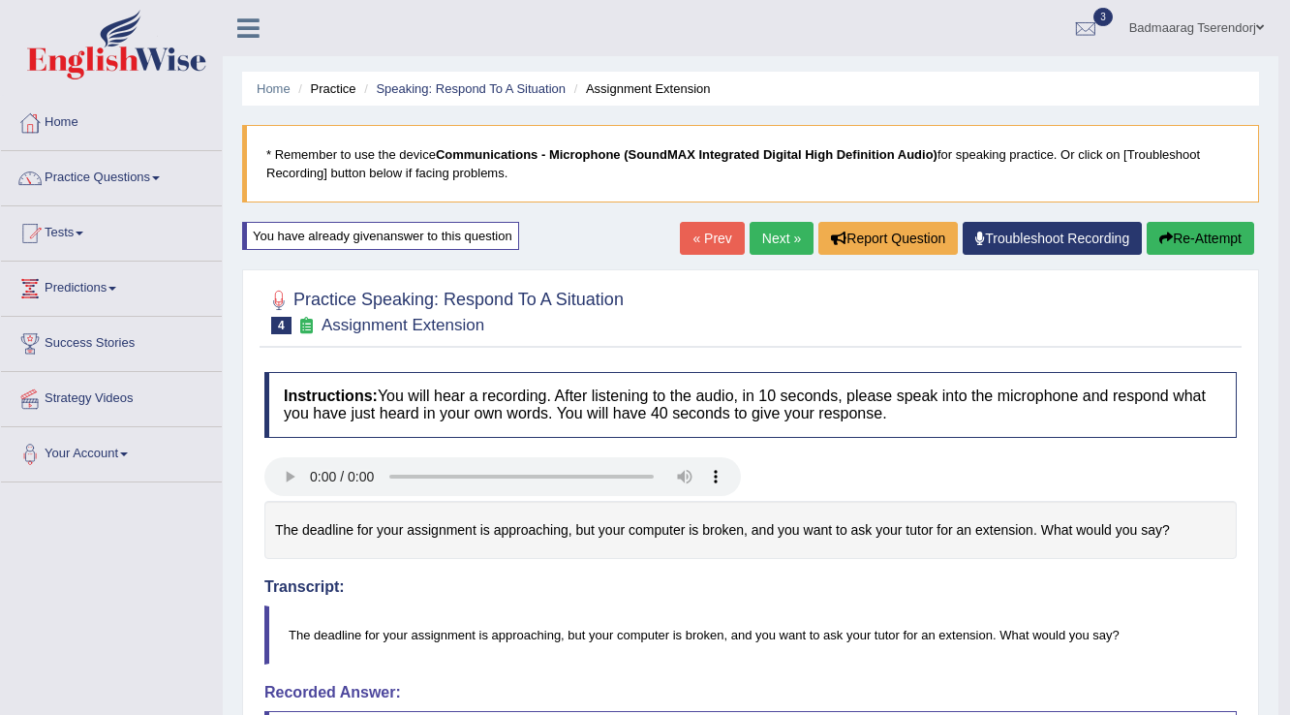
click at [1194, 232] on button "Re-Attempt" at bounding box center [1201, 238] width 108 height 33
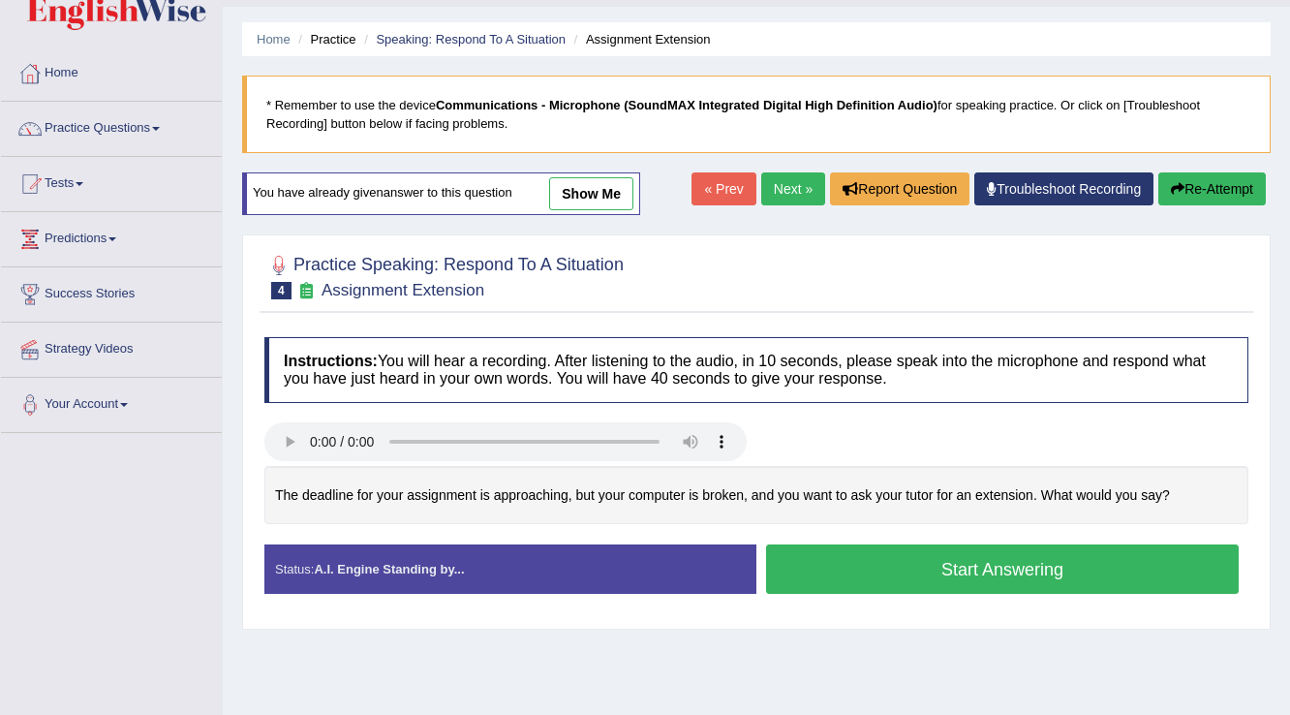
scroll to position [77, 0]
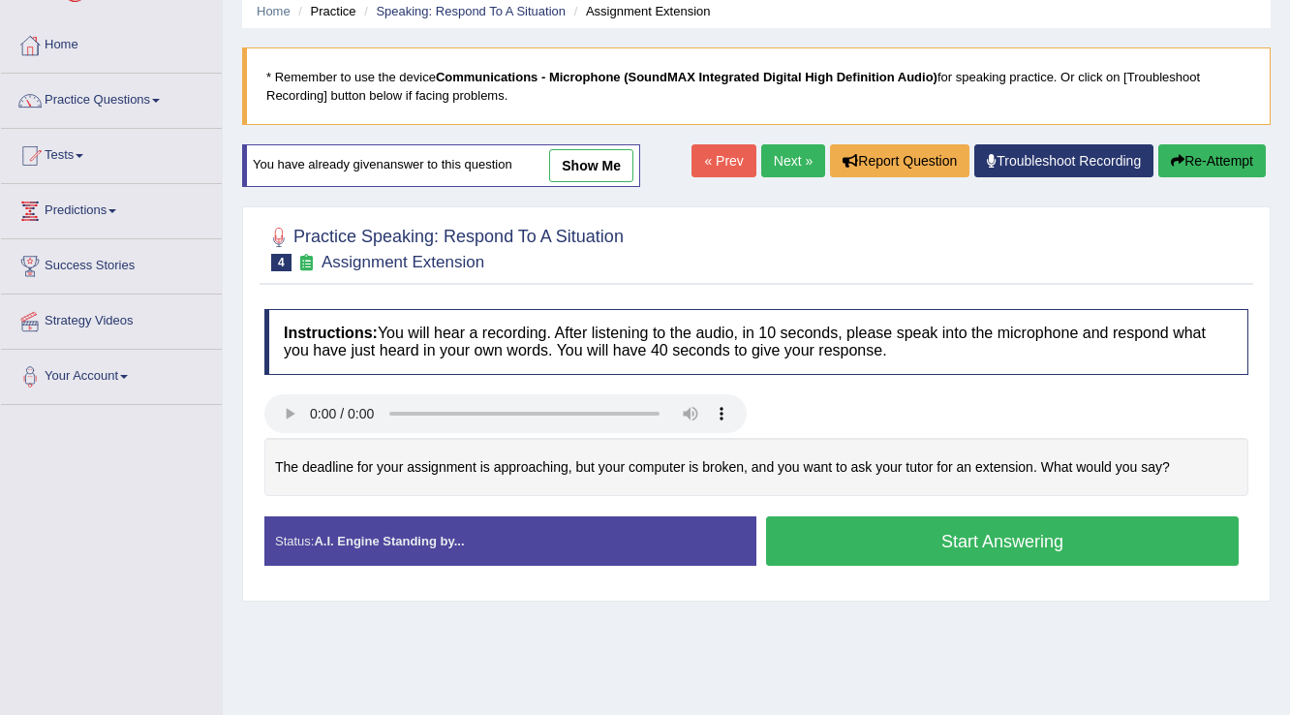
click at [913, 541] on button "Start Answering" at bounding box center [1002, 540] width 473 height 49
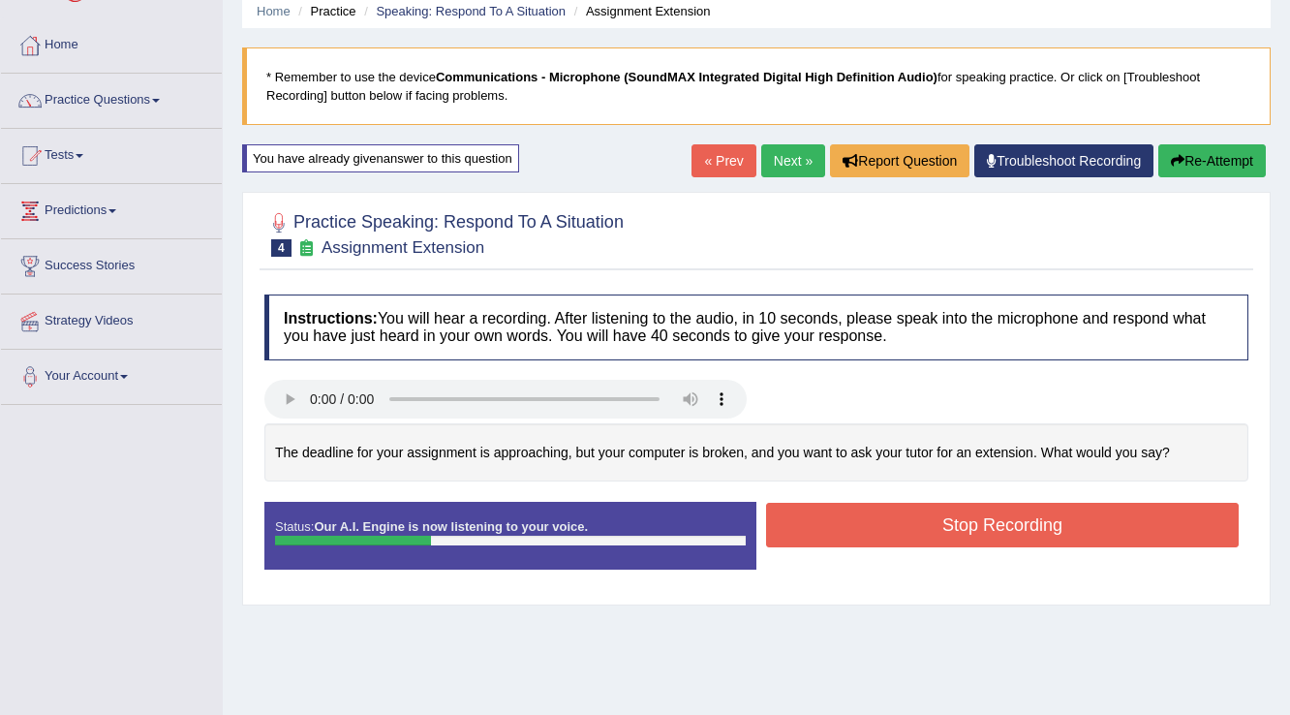
click at [882, 523] on button "Stop Recording" at bounding box center [1002, 525] width 473 height 45
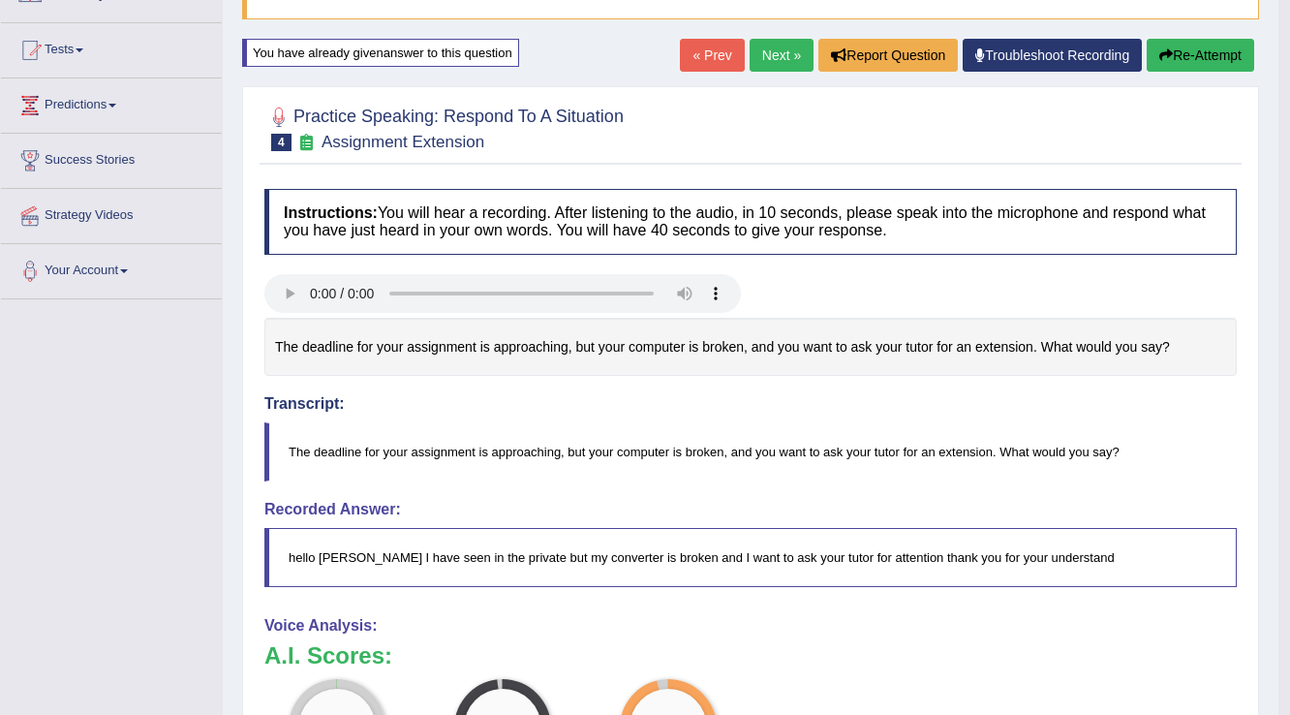
scroll to position [0, 0]
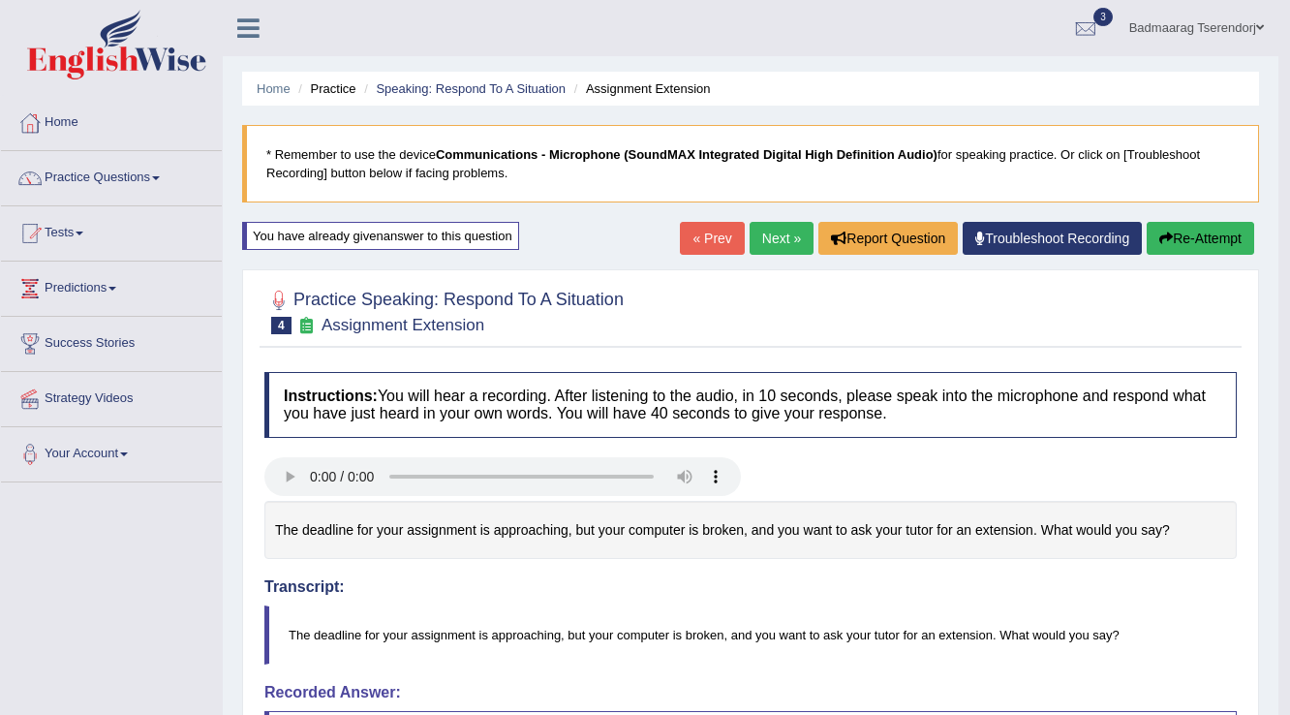
click at [1205, 236] on button "Re-Attempt" at bounding box center [1201, 238] width 108 height 33
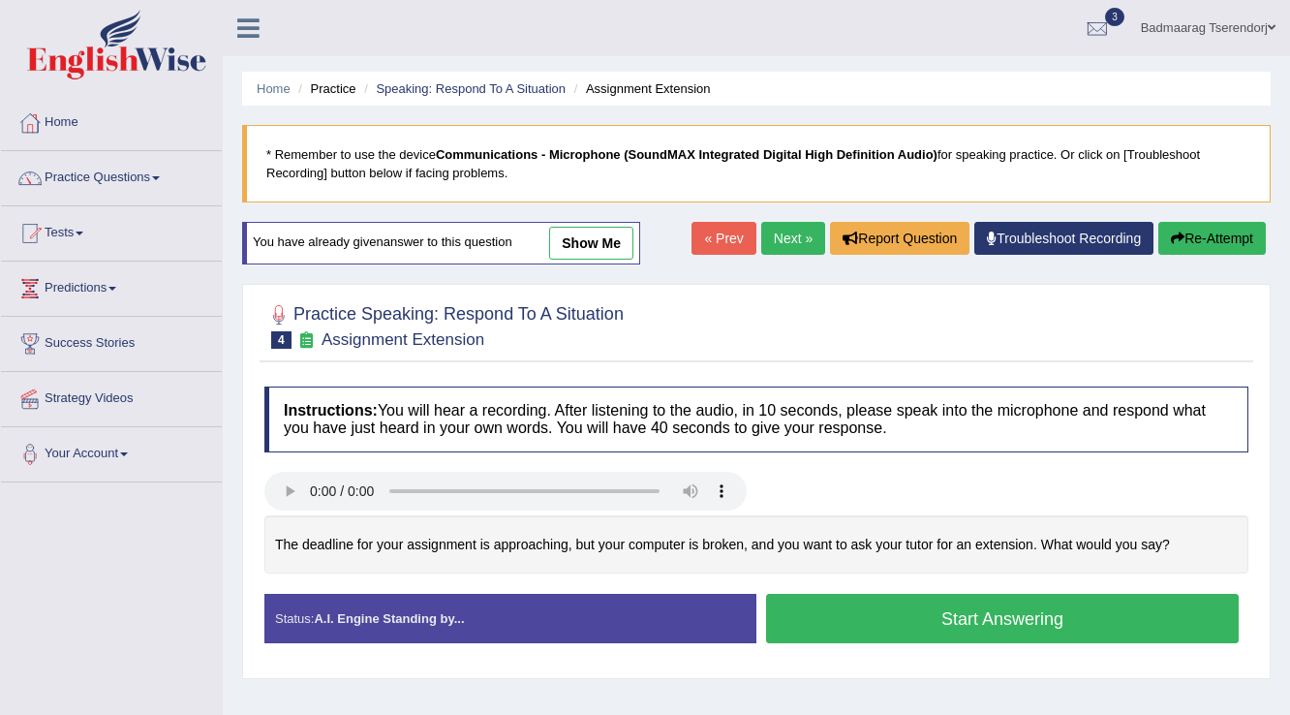
click at [887, 631] on button "Start Answering" at bounding box center [1002, 618] width 473 height 49
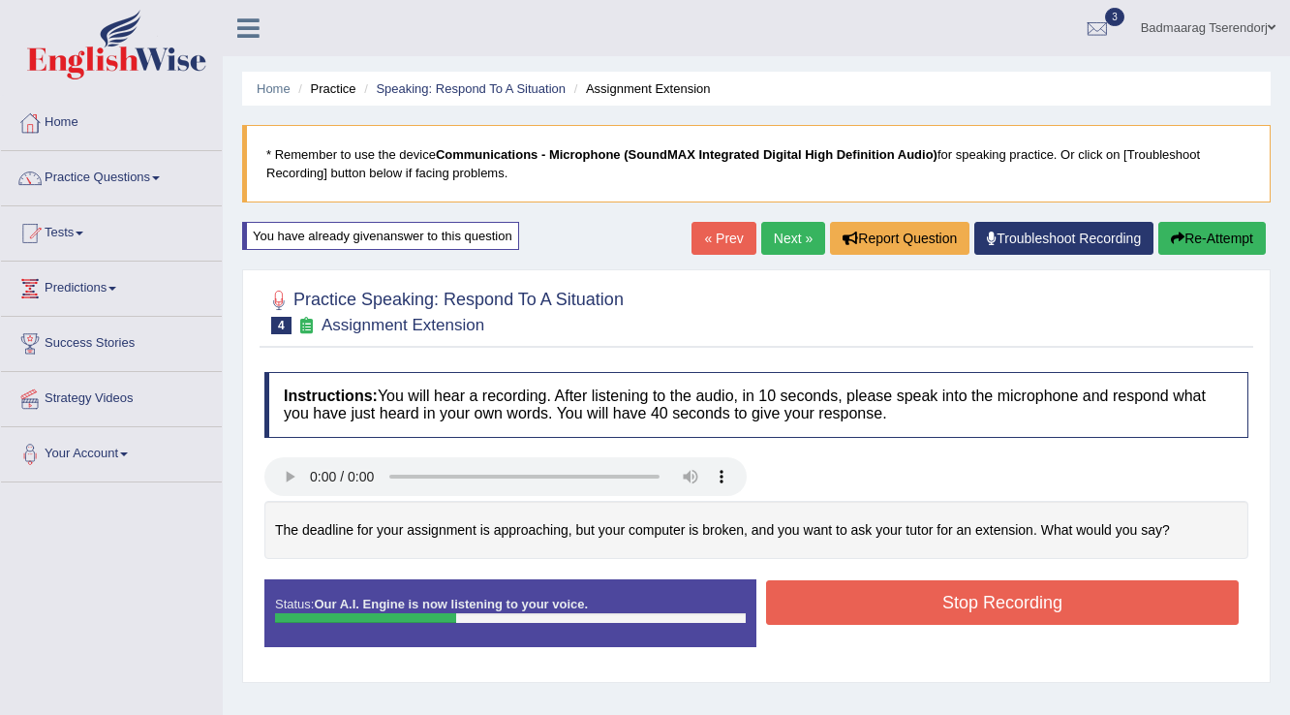
click at [1136, 601] on button "Stop Recording" at bounding box center [1002, 602] width 473 height 45
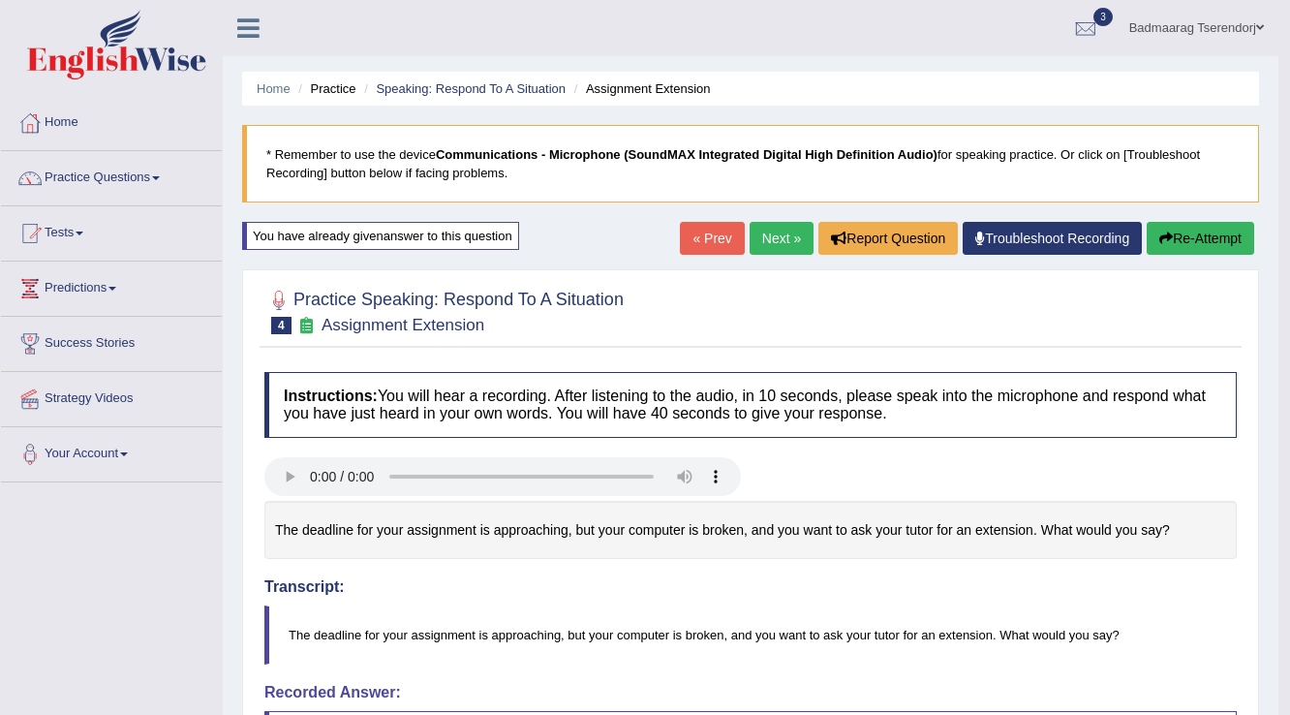
click at [765, 236] on link "Next »" at bounding box center [782, 238] width 64 height 33
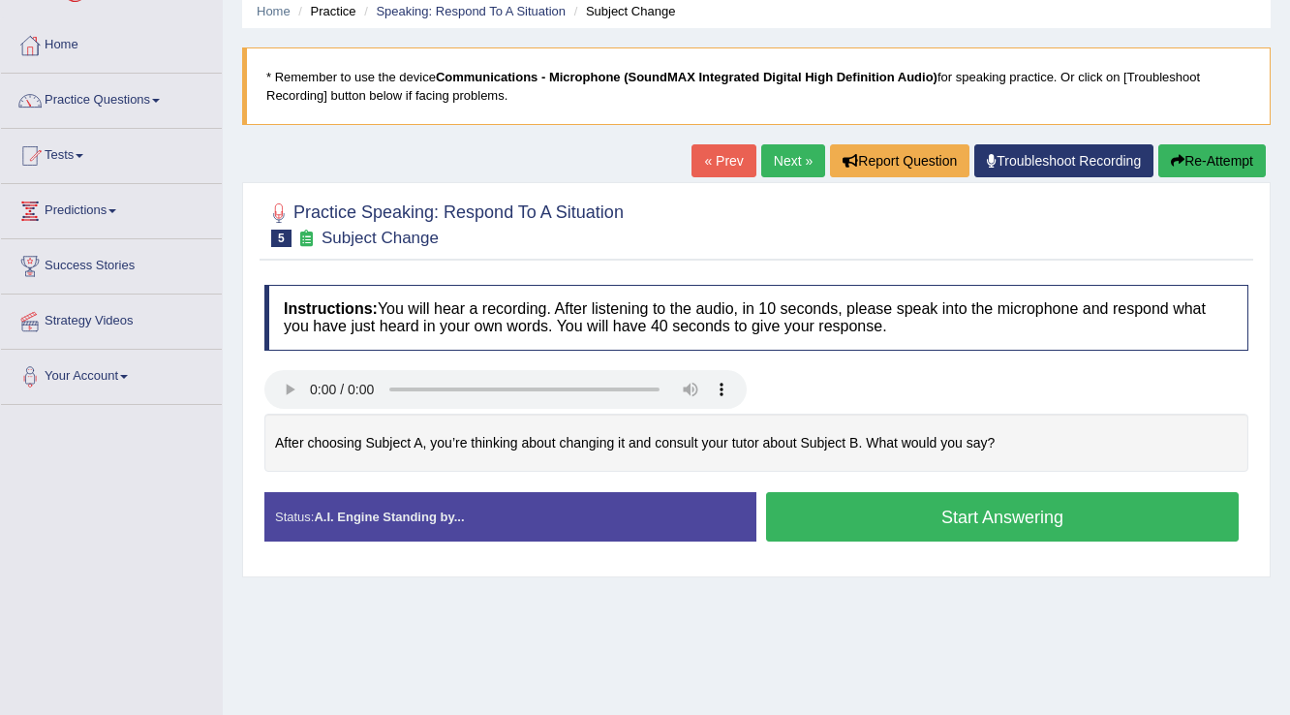
click at [1139, 514] on button "Start Answering" at bounding box center [1002, 516] width 473 height 49
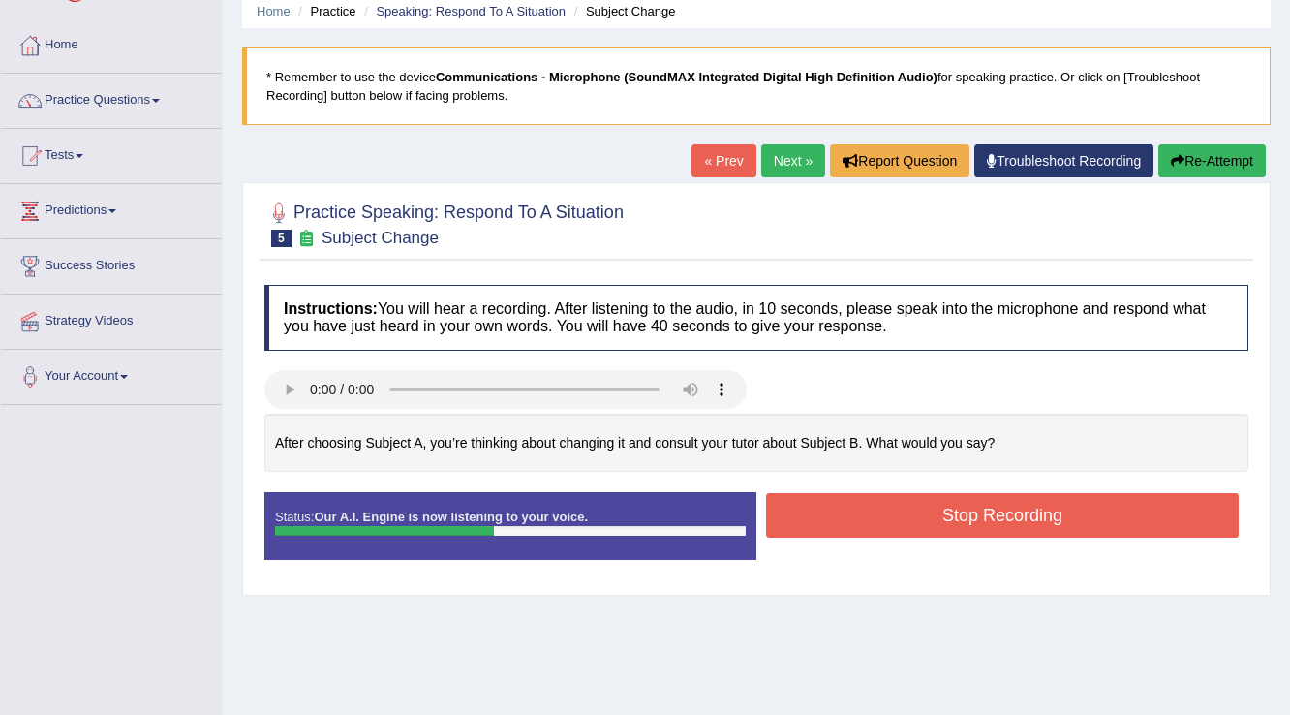
click at [1164, 502] on button "Stop Recording" at bounding box center [1002, 515] width 473 height 45
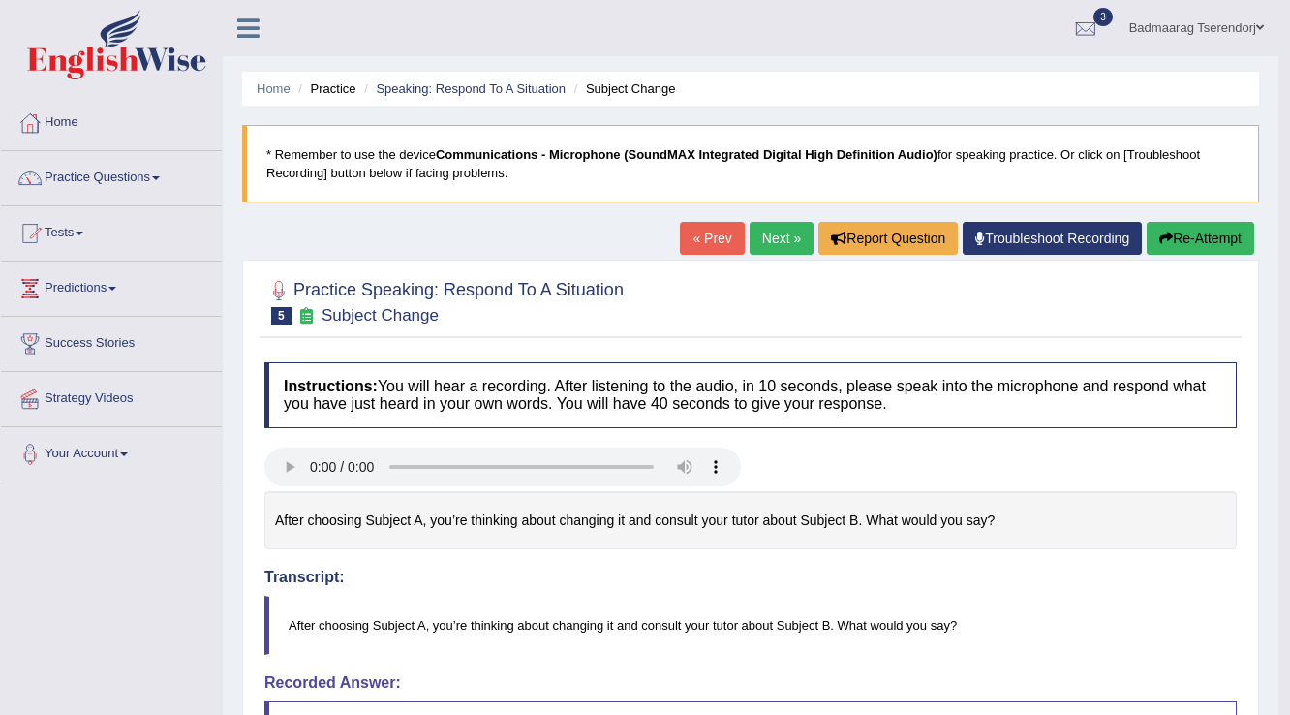
click at [1212, 238] on button "Re-Attempt" at bounding box center [1201, 238] width 108 height 33
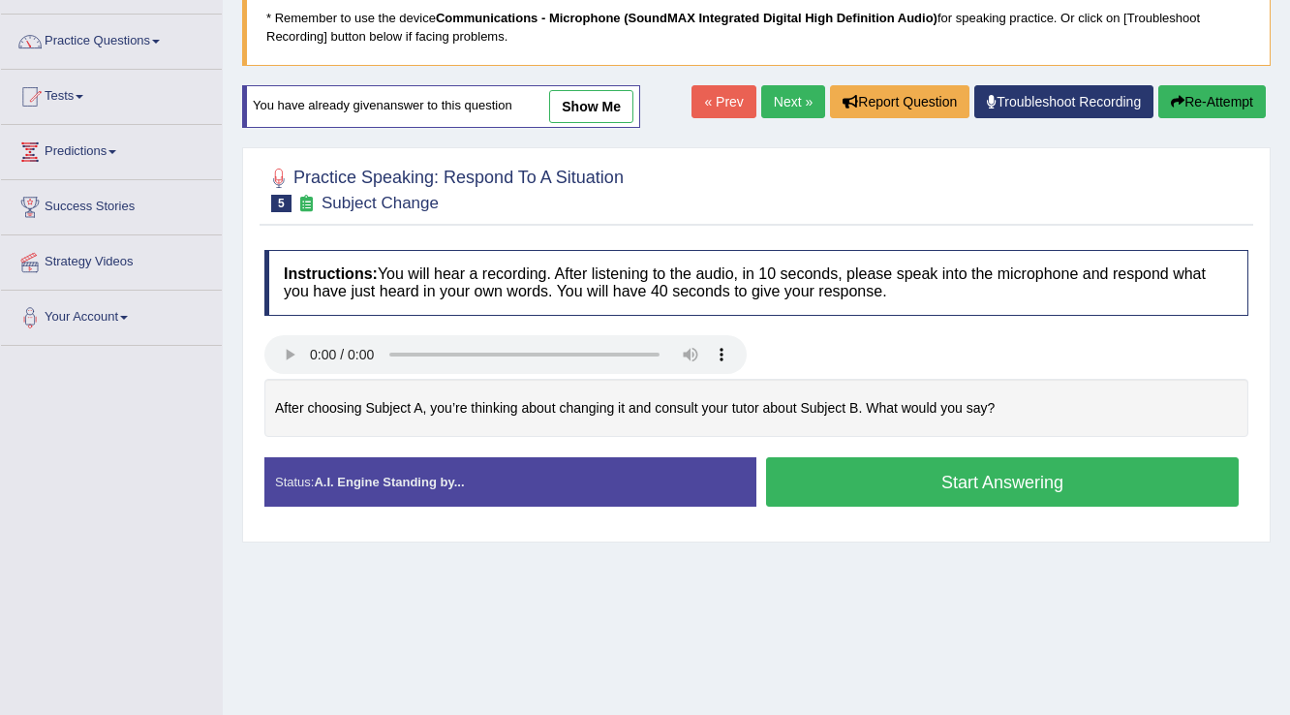
scroll to position [155, 0]
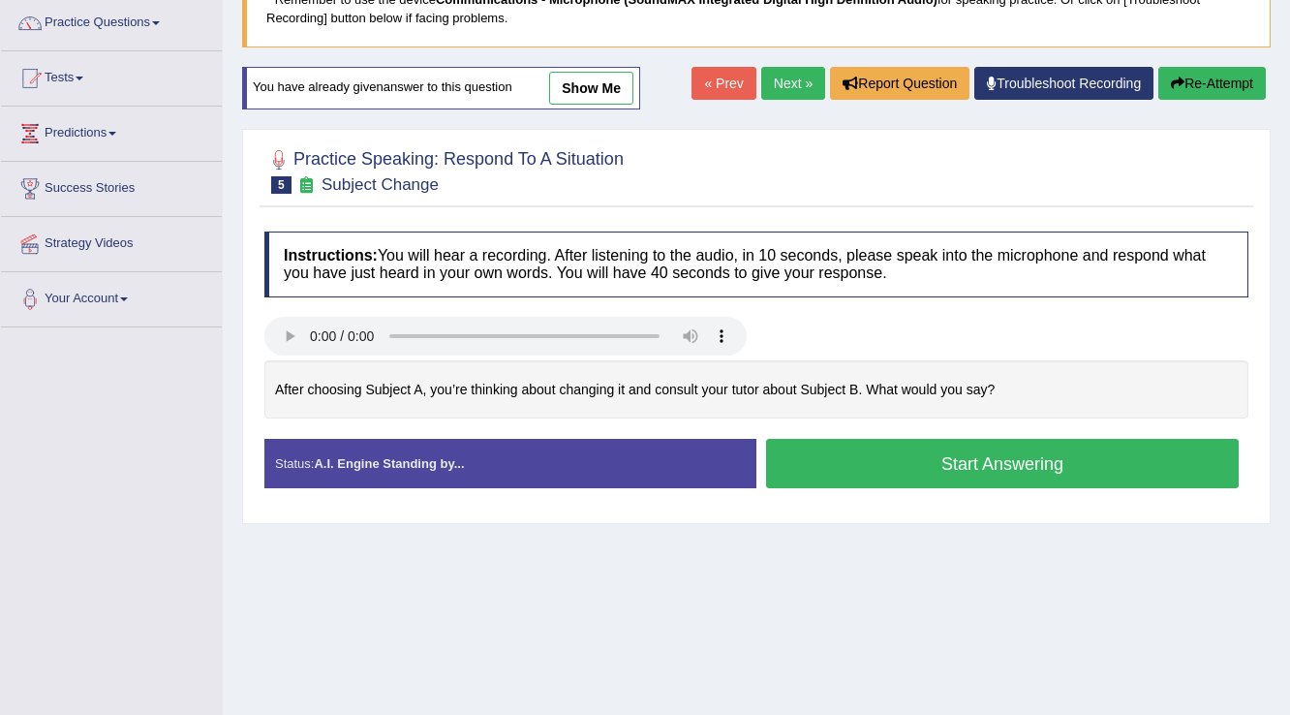
click at [1148, 450] on button "Start Answering" at bounding box center [1002, 463] width 473 height 49
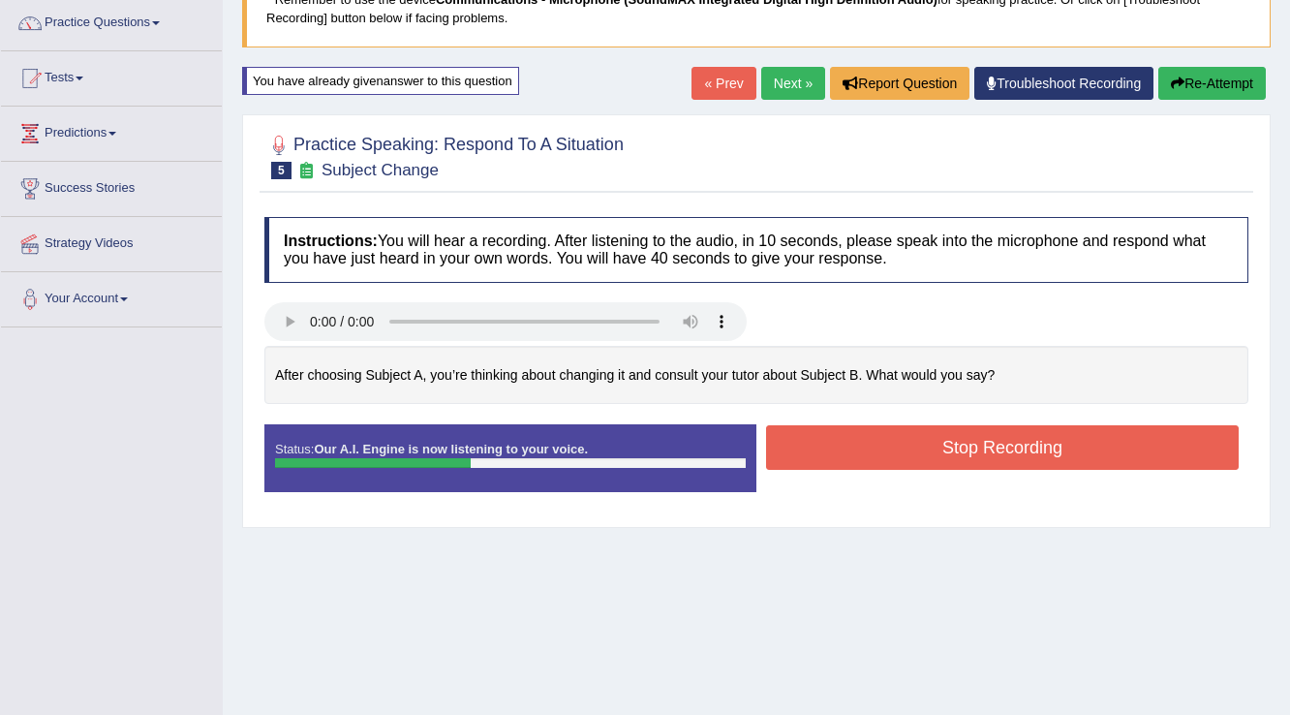
click at [1190, 439] on button "Stop Recording" at bounding box center [1002, 447] width 473 height 45
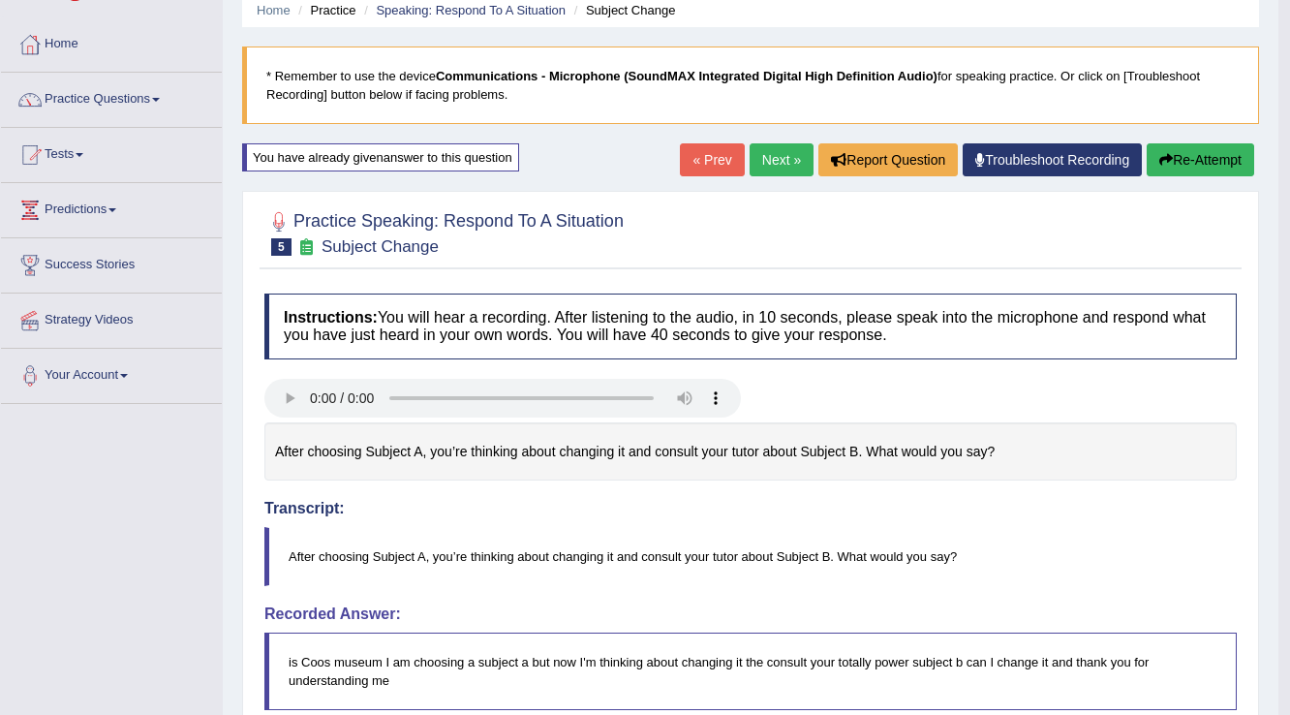
scroll to position [77, 0]
click at [1201, 161] on button "Re-Attempt" at bounding box center [1201, 160] width 108 height 33
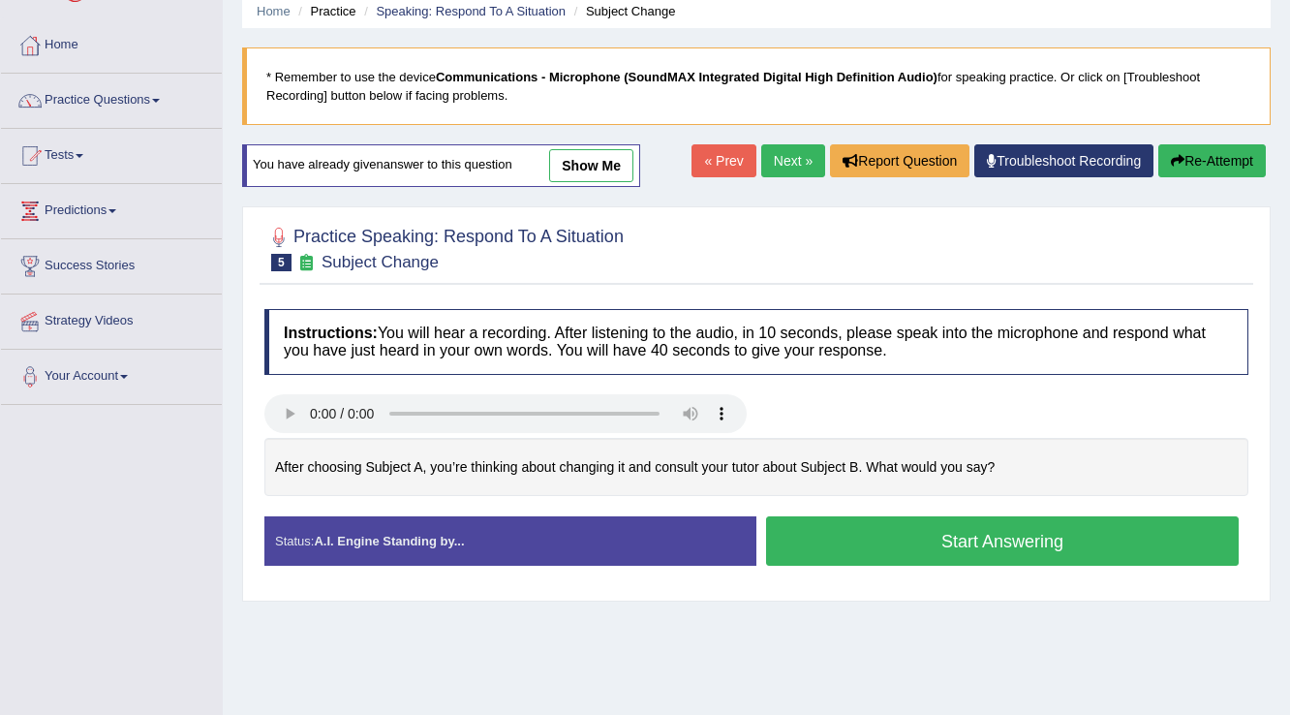
scroll to position [77, 0]
click at [895, 530] on button "Start Answering" at bounding box center [1002, 540] width 473 height 49
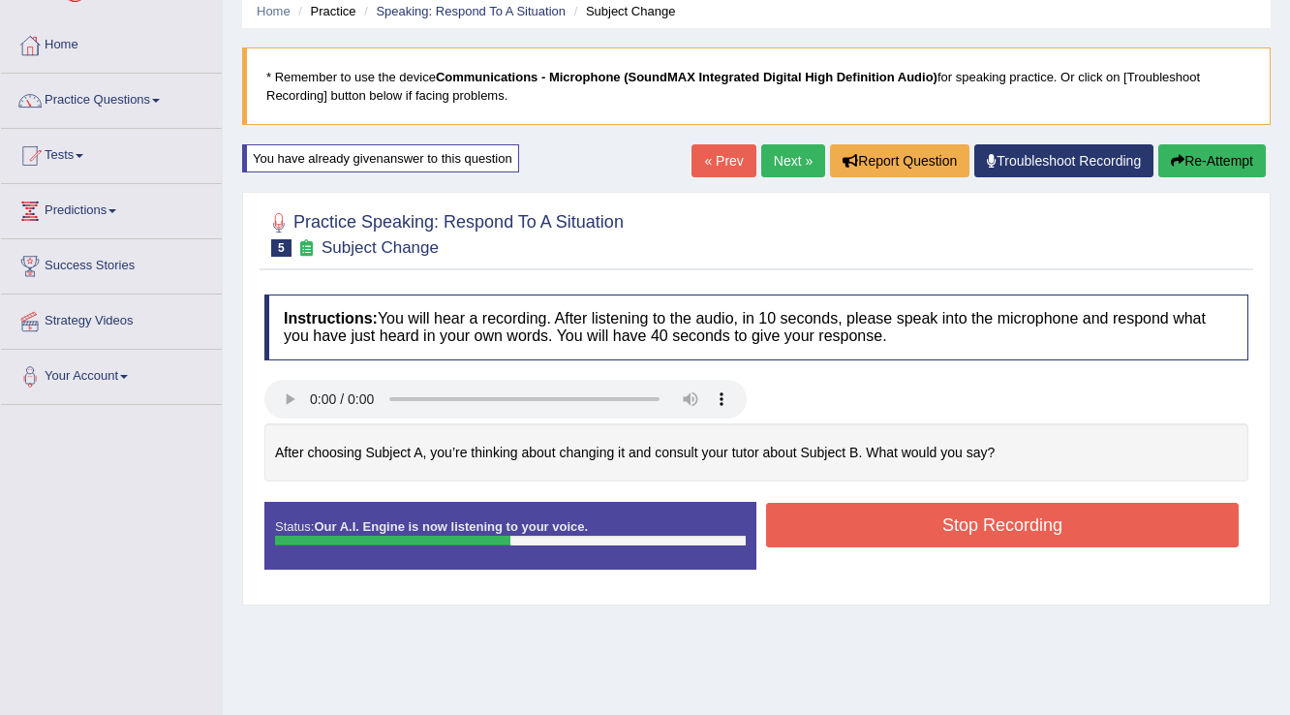
click at [893, 524] on button "Stop Recording" at bounding box center [1002, 525] width 473 height 45
click at [893, 524] on div "Status: Our A.I. Engine is now listening to your voice. Start Answering Stop Re…" at bounding box center [756, 545] width 984 height 87
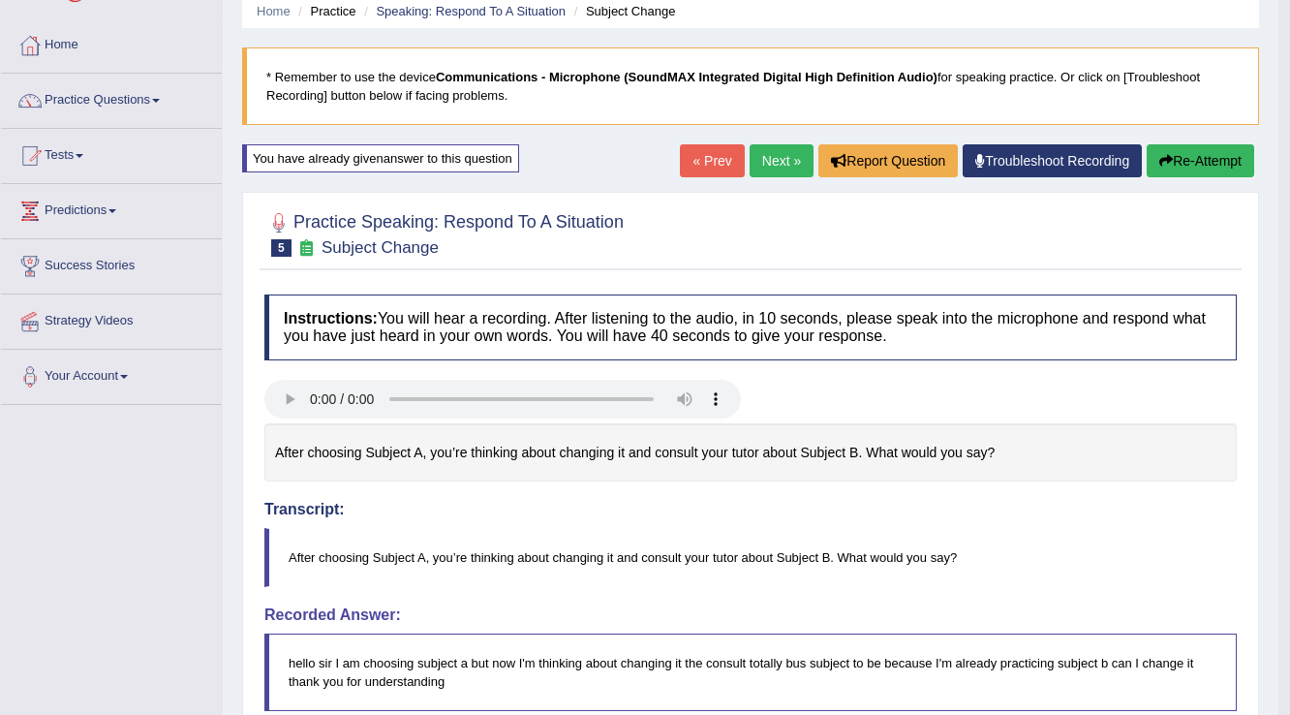
click at [1217, 165] on button "Re-Attempt" at bounding box center [1201, 160] width 108 height 33
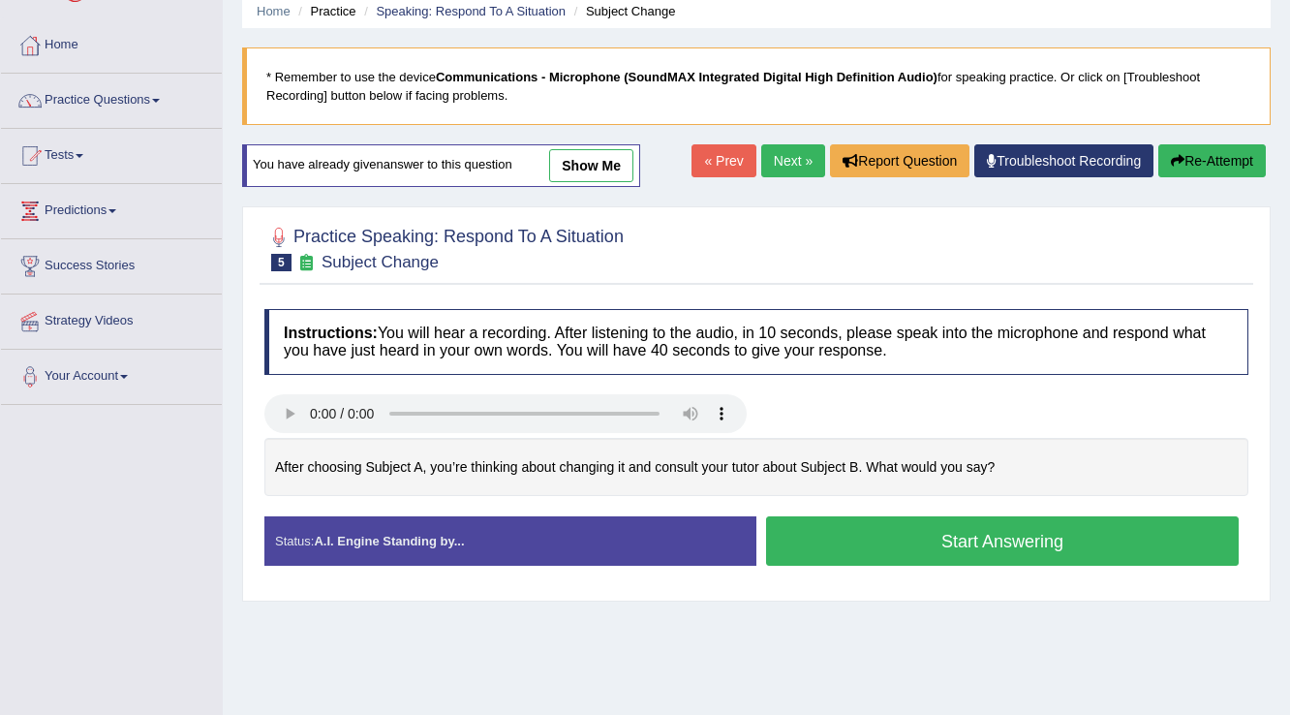
click at [793, 155] on link "Next »" at bounding box center [793, 160] width 64 height 33
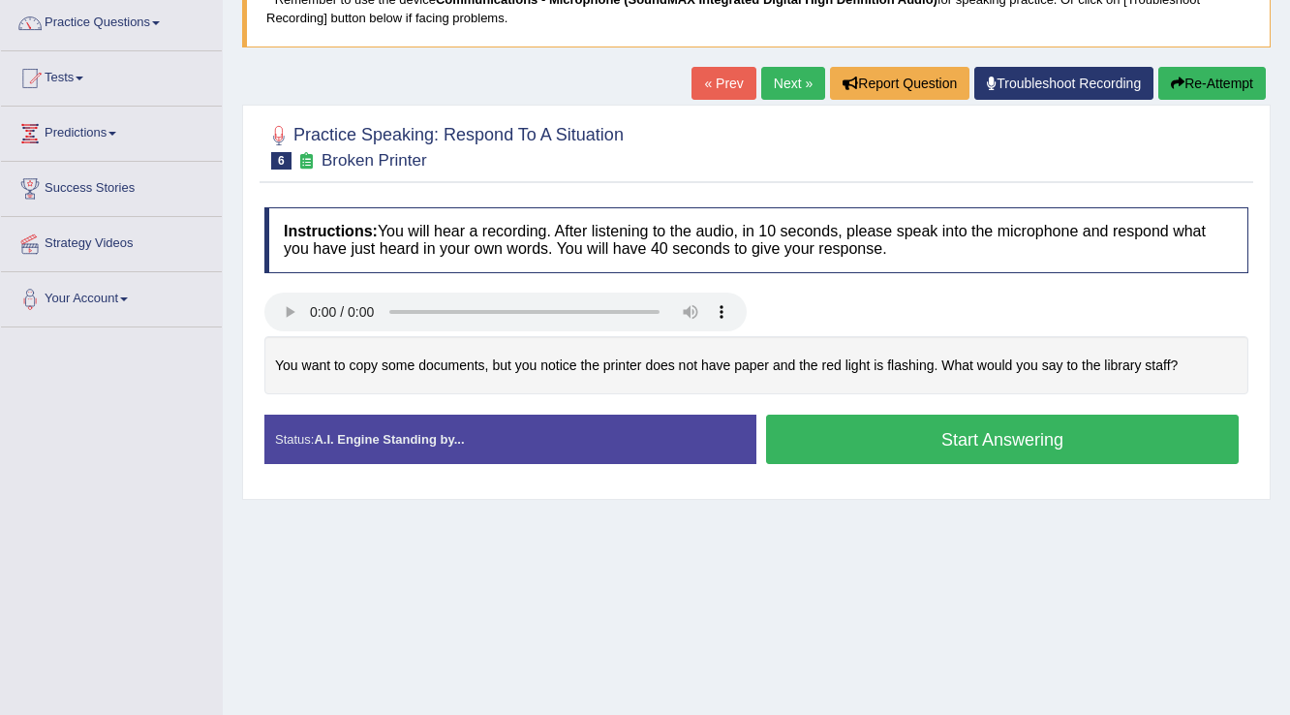
click at [909, 430] on button "Start Answering" at bounding box center [1002, 439] width 473 height 49
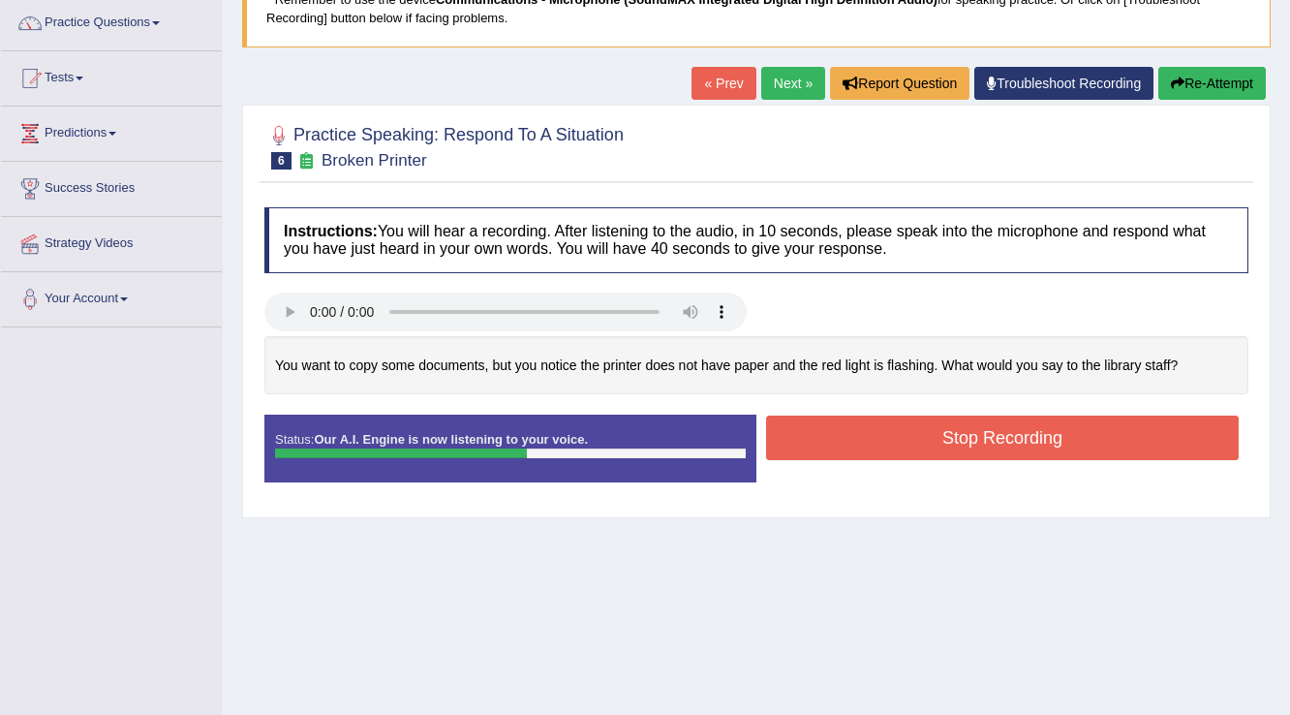
click at [881, 442] on button "Stop Recording" at bounding box center [1002, 438] width 473 height 45
click at [881, 442] on div "Status: Our A.I. Engine is now listening to your voice. Start Answering Stop Re…" at bounding box center [756, 458] width 984 height 87
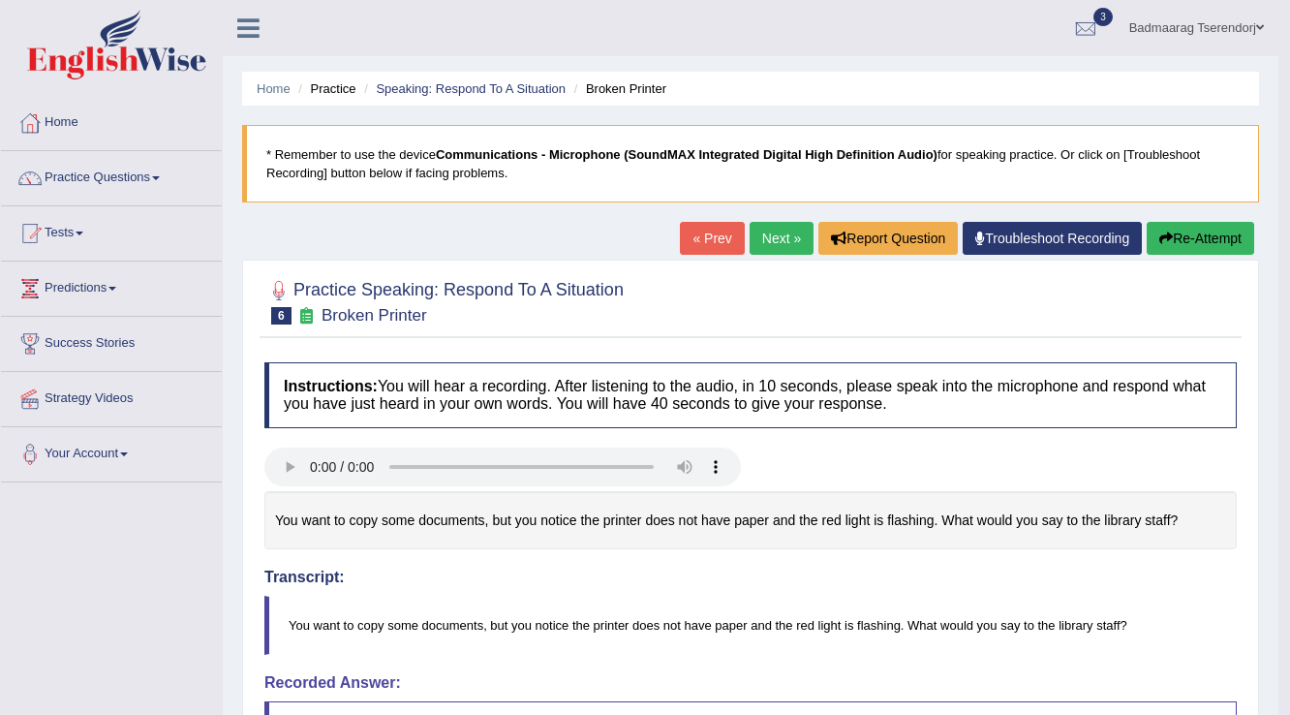
click at [1182, 243] on button "Re-Attempt" at bounding box center [1201, 238] width 108 height 33
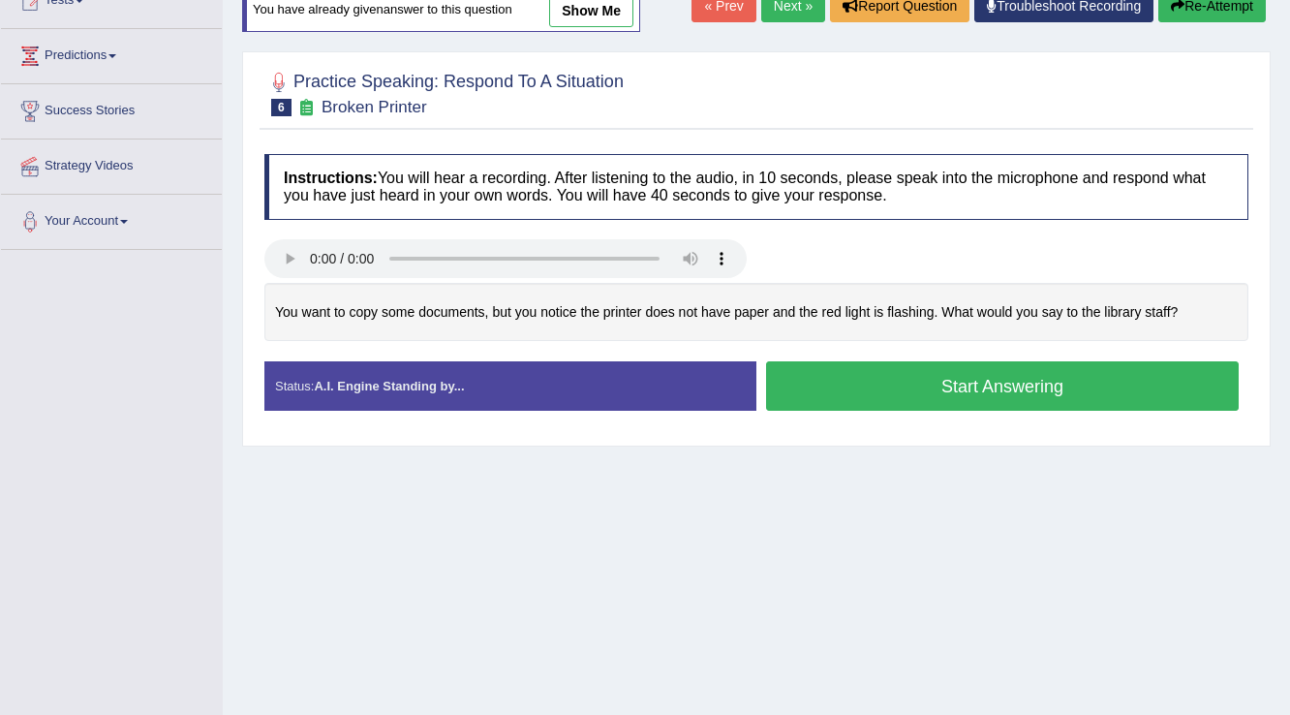
click at [1107, 375] on button "Start Answering" at bounding box center [1002, 385] width 473 height 49
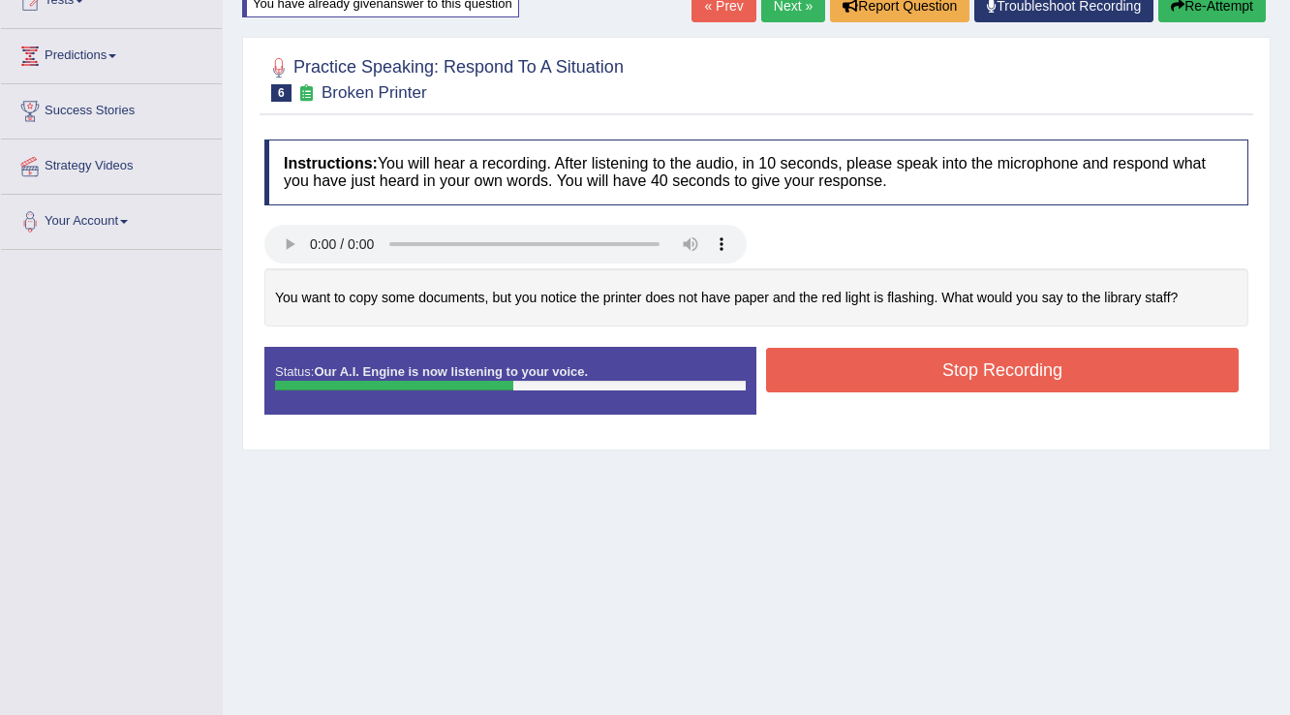
click at [1135, 373] on button "Stop Recording" at bounding box center [1002, 370] width 473 height 45
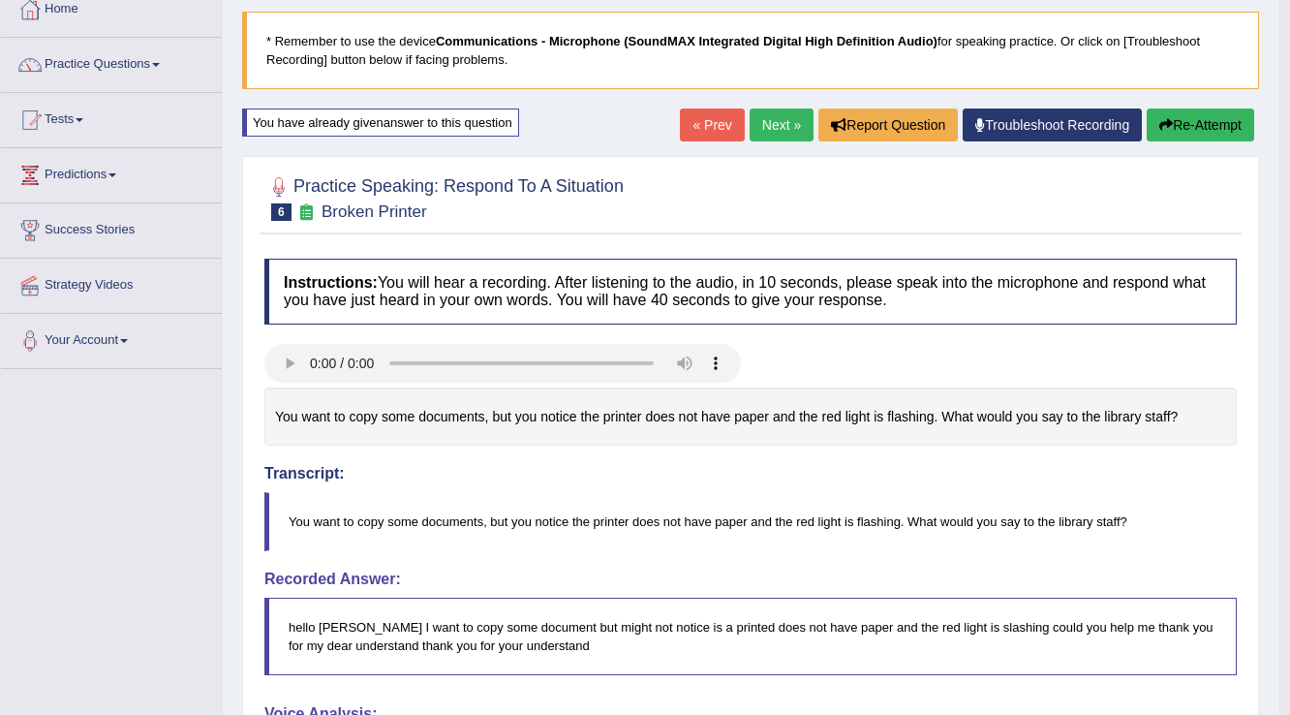
scroll to position [77, 0]
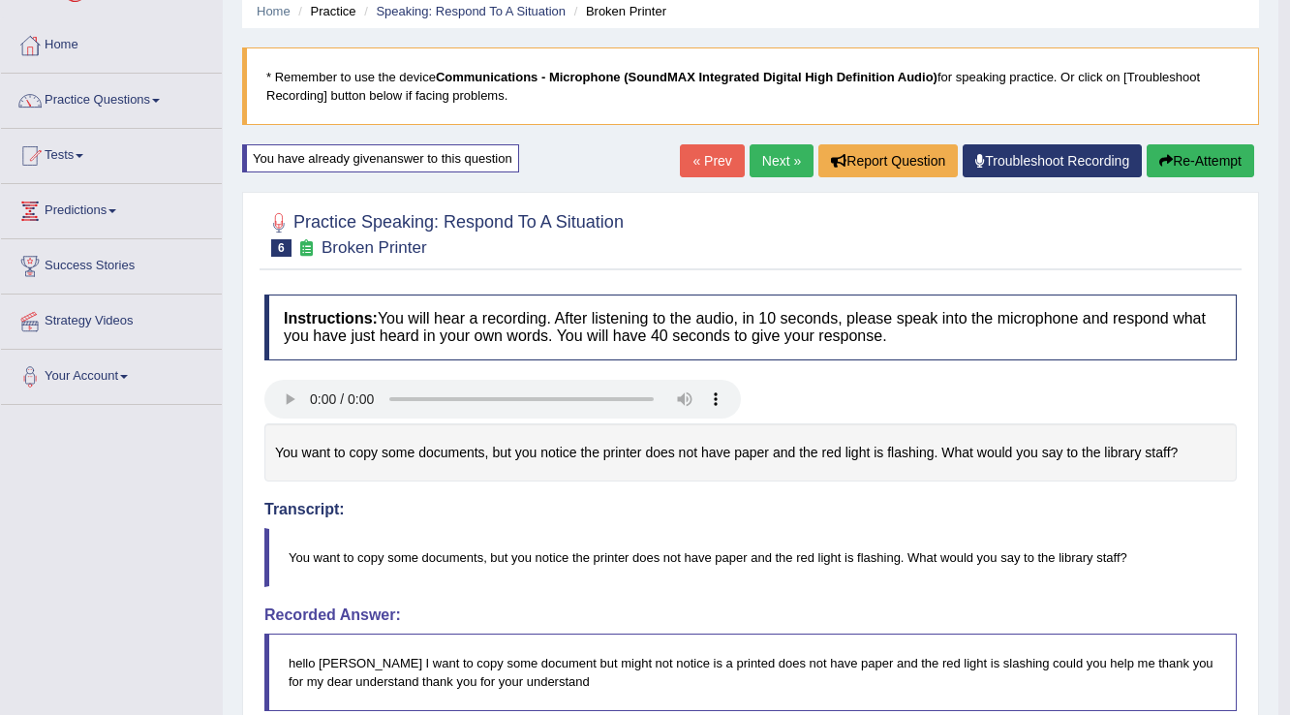
click at [784, 157] on link "Next »" at bounding box center [782, 160] width 64 height 33
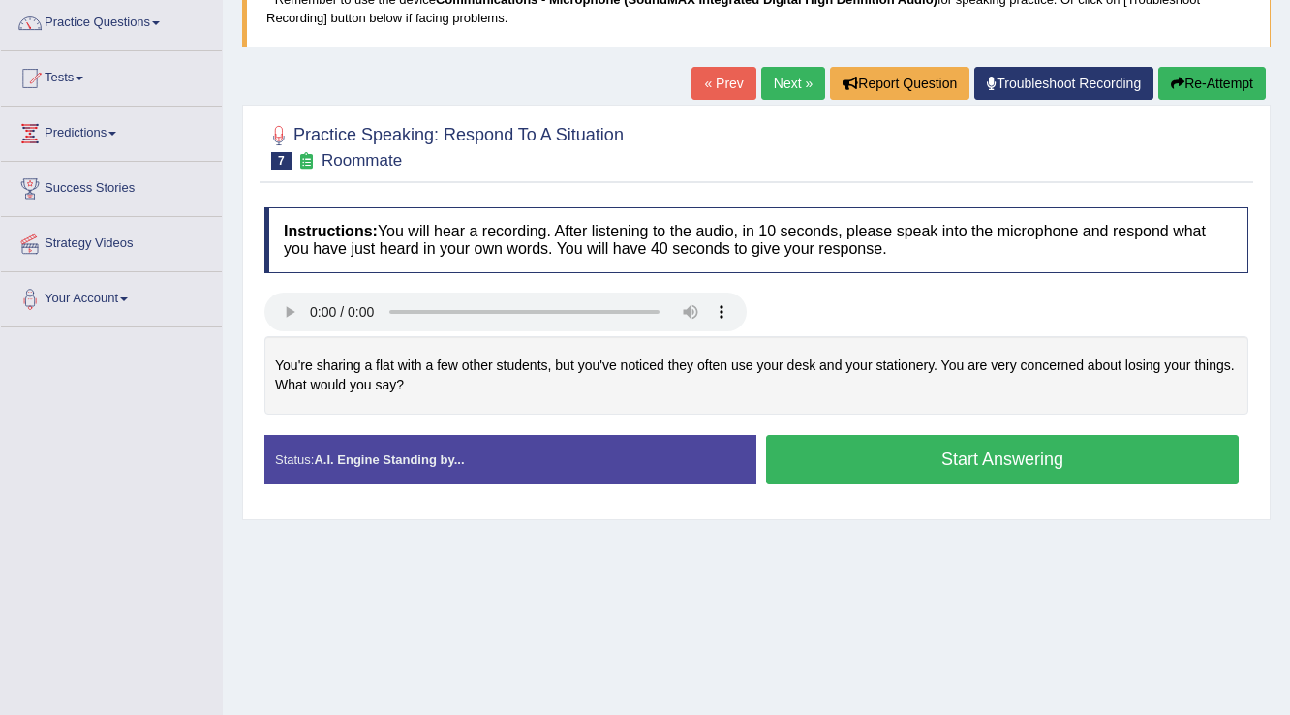
click at [860, 453] on button "Start Answering" at bounding box center [1002, 459] width 473 height 49
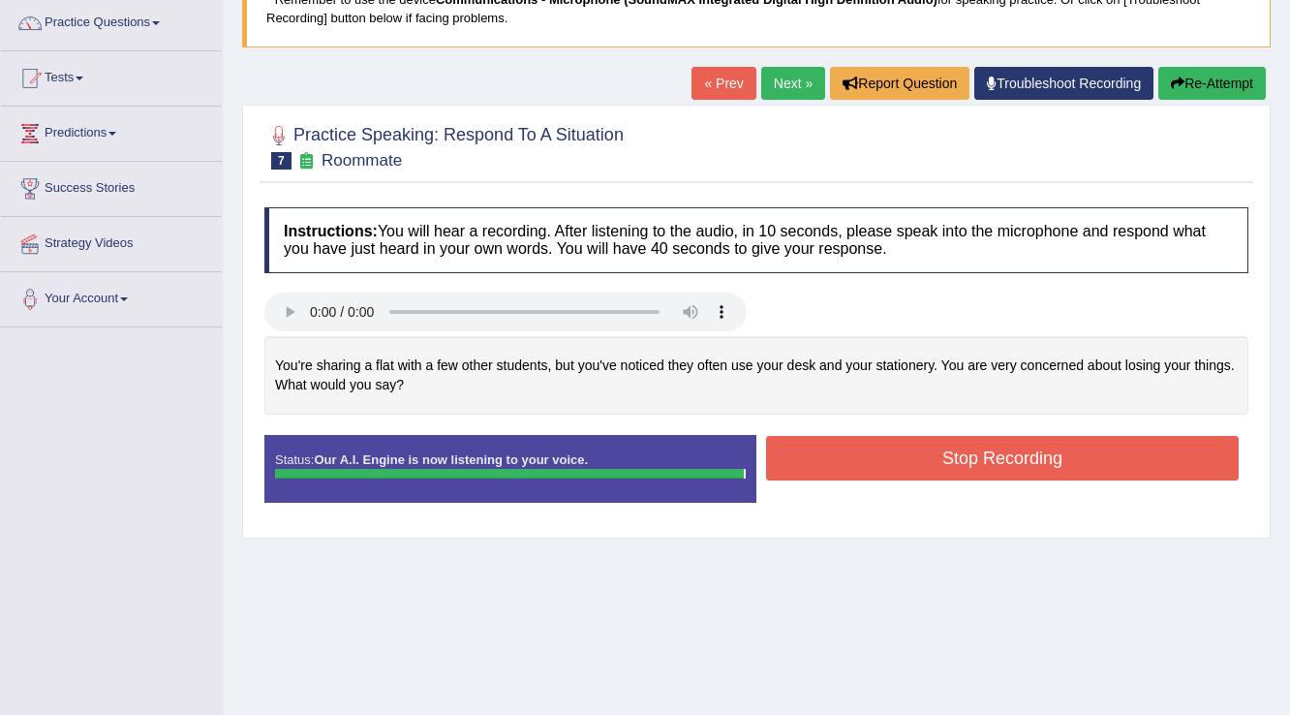
click at [889, 462] on button "Stop Recording" at bounding box center [1002, 458] width 473 height 45
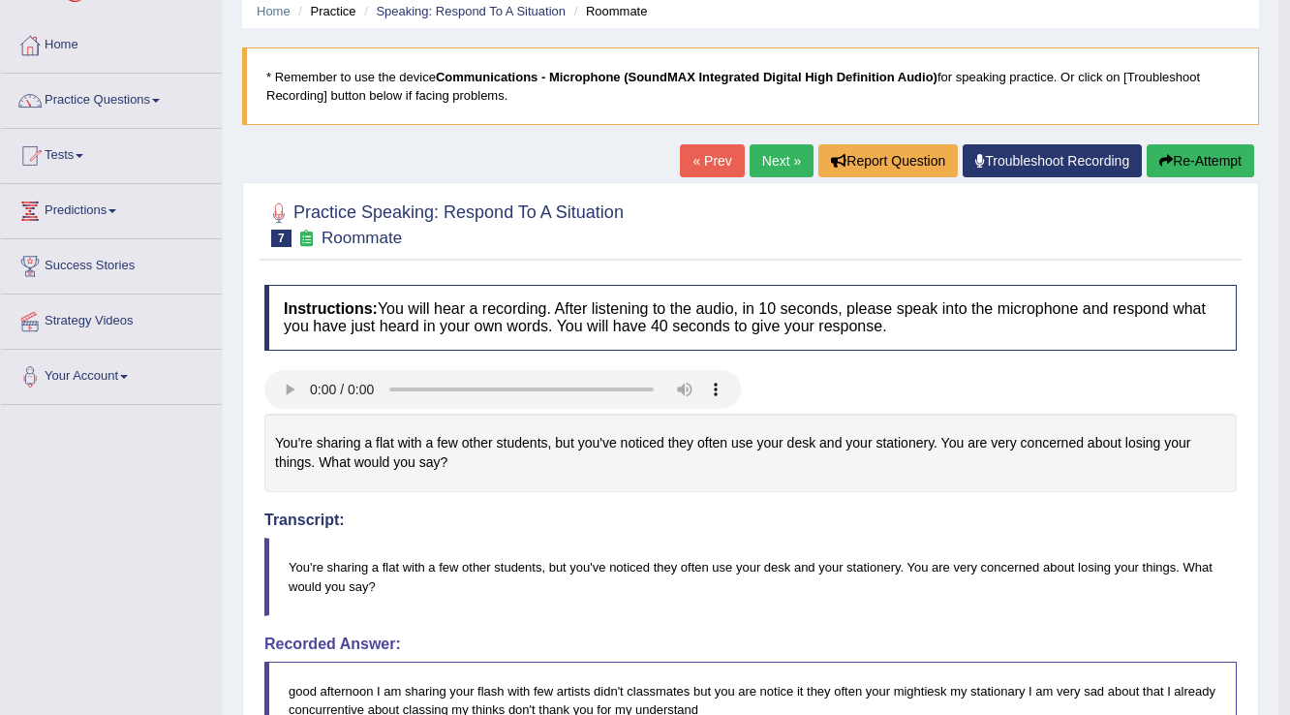
scroll to position [77, 0]
click at [1192, 154] on button "Re-Attempt" at bounding box center [1201, 160] width 108 height 33
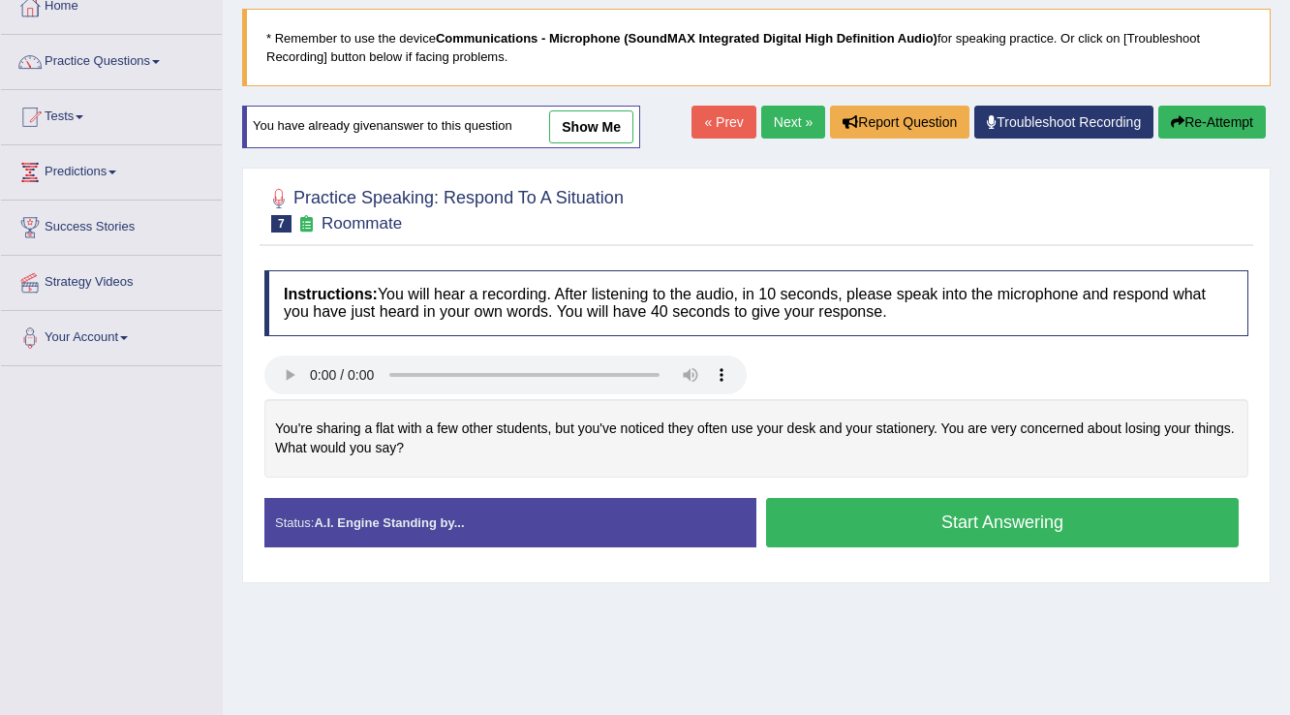
scroll to position [155, 0]
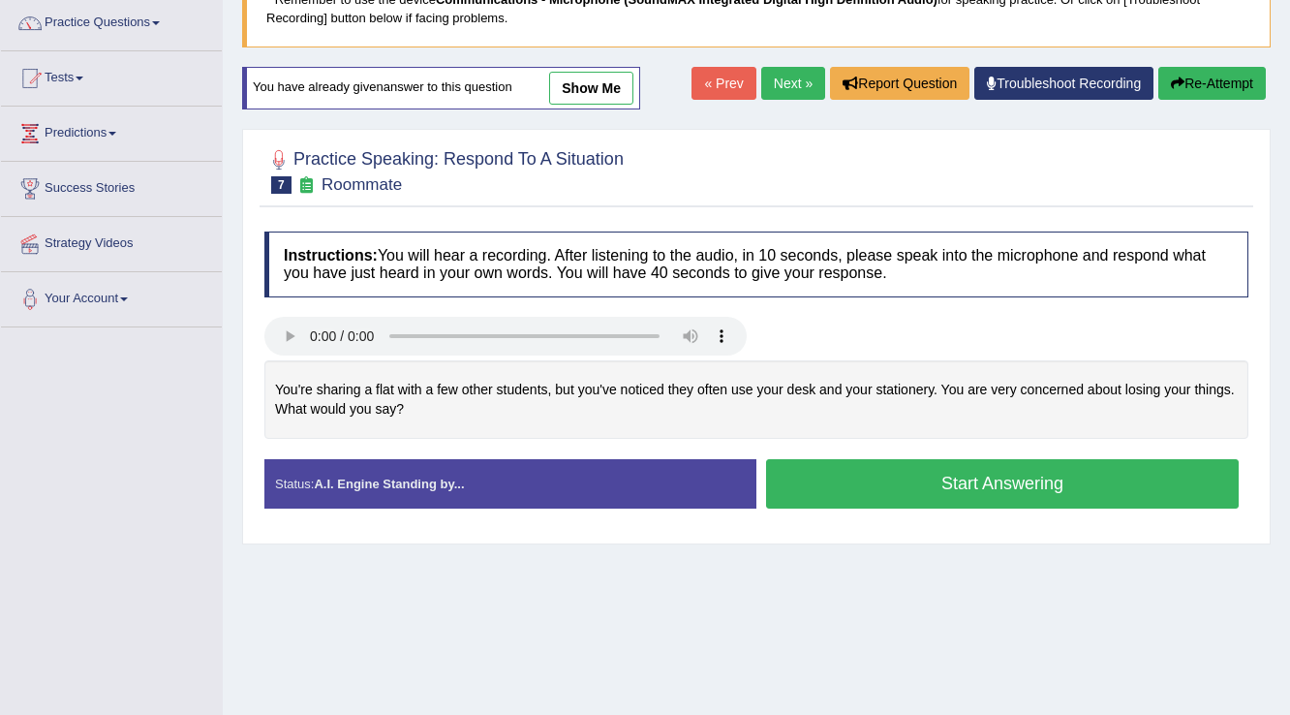
click at [893, 484] on button "Start Answering" at bounding box center [1002, 483] width 473 height 49
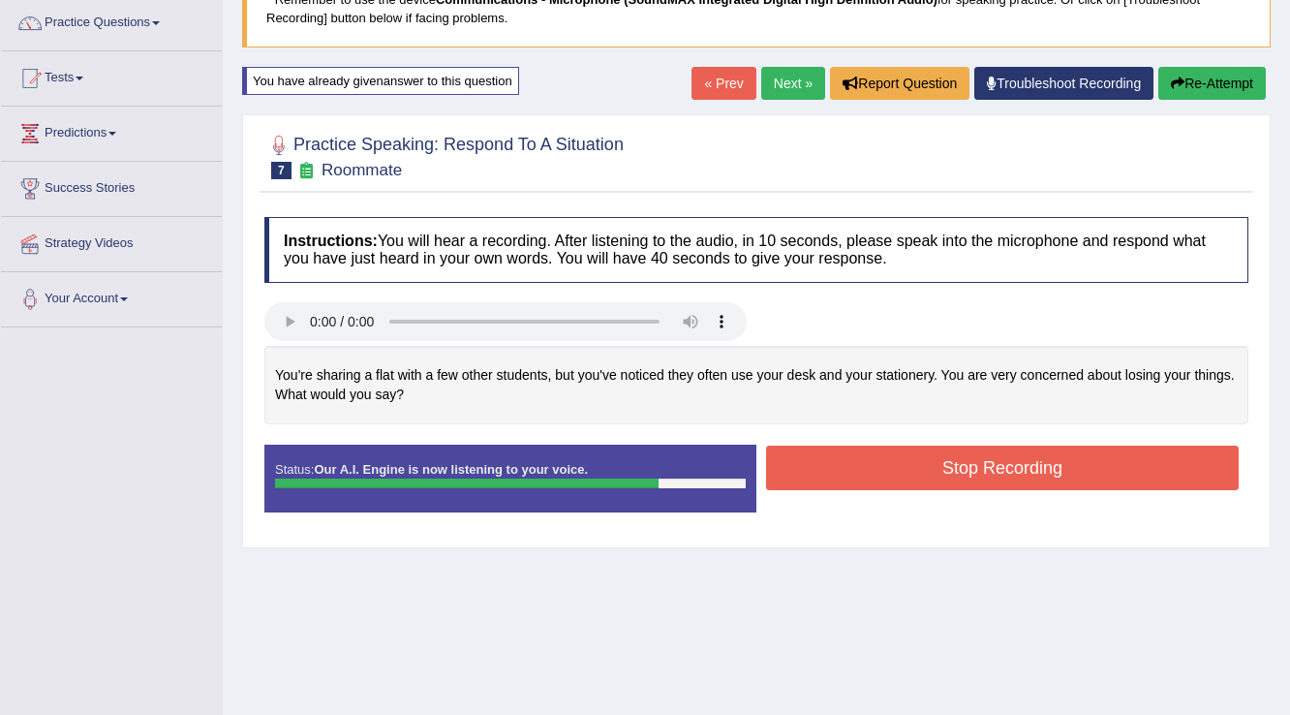
click at [893, 484] on button "Stop Recording" at bounding box center [1002, 468] width 473 height 45
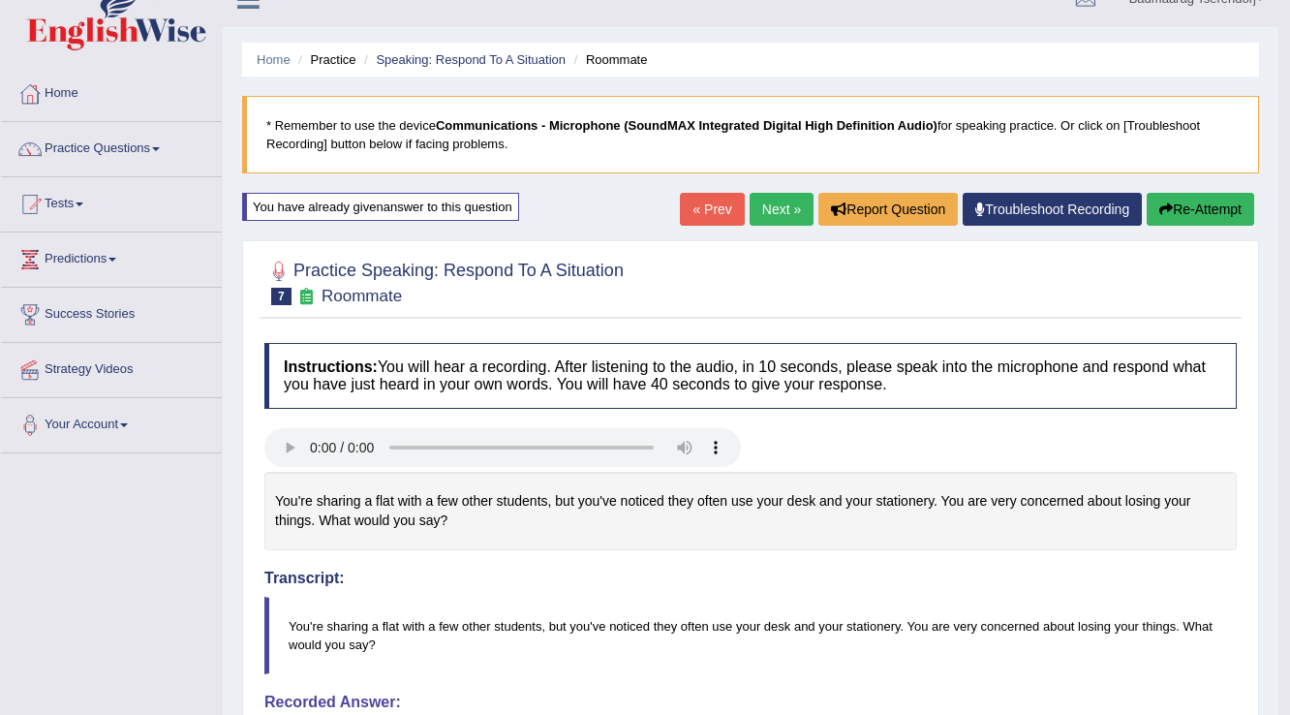
scroll to position [27, 0]
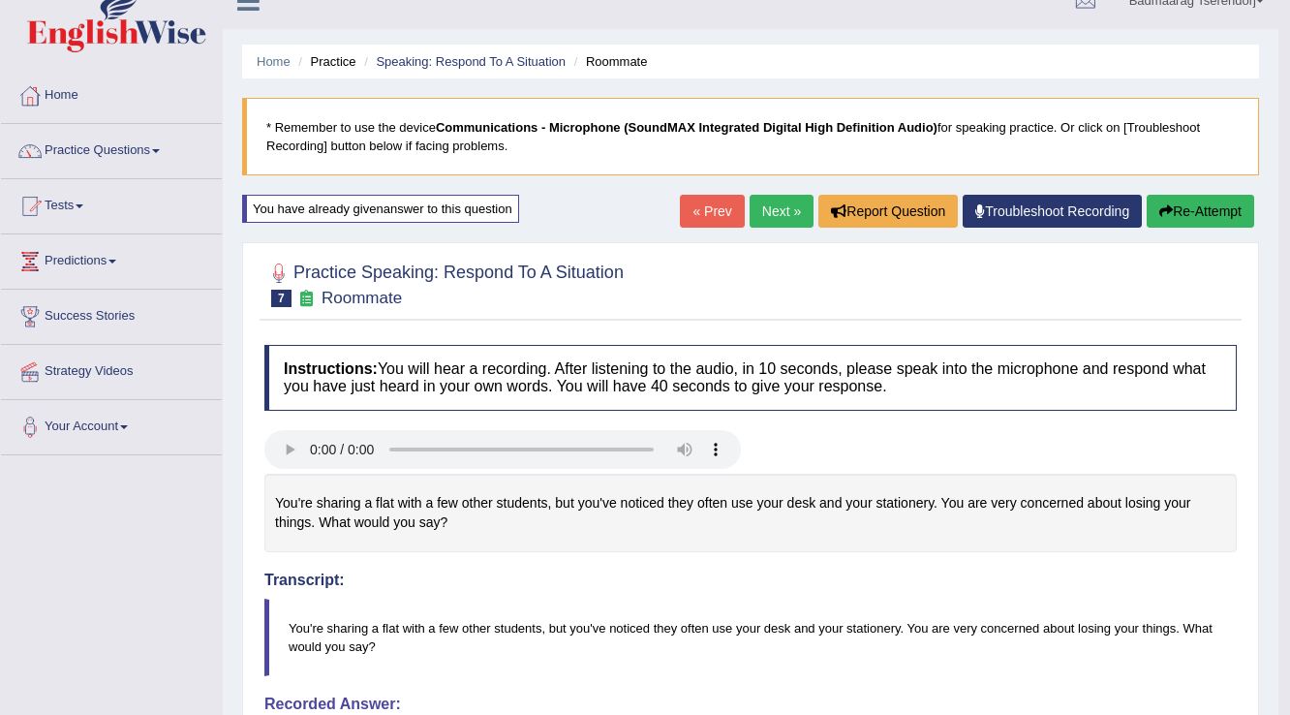
click at [1182, 207] on button "Re-Attempt" at bounding box center [1201, 211] width 108 height 33
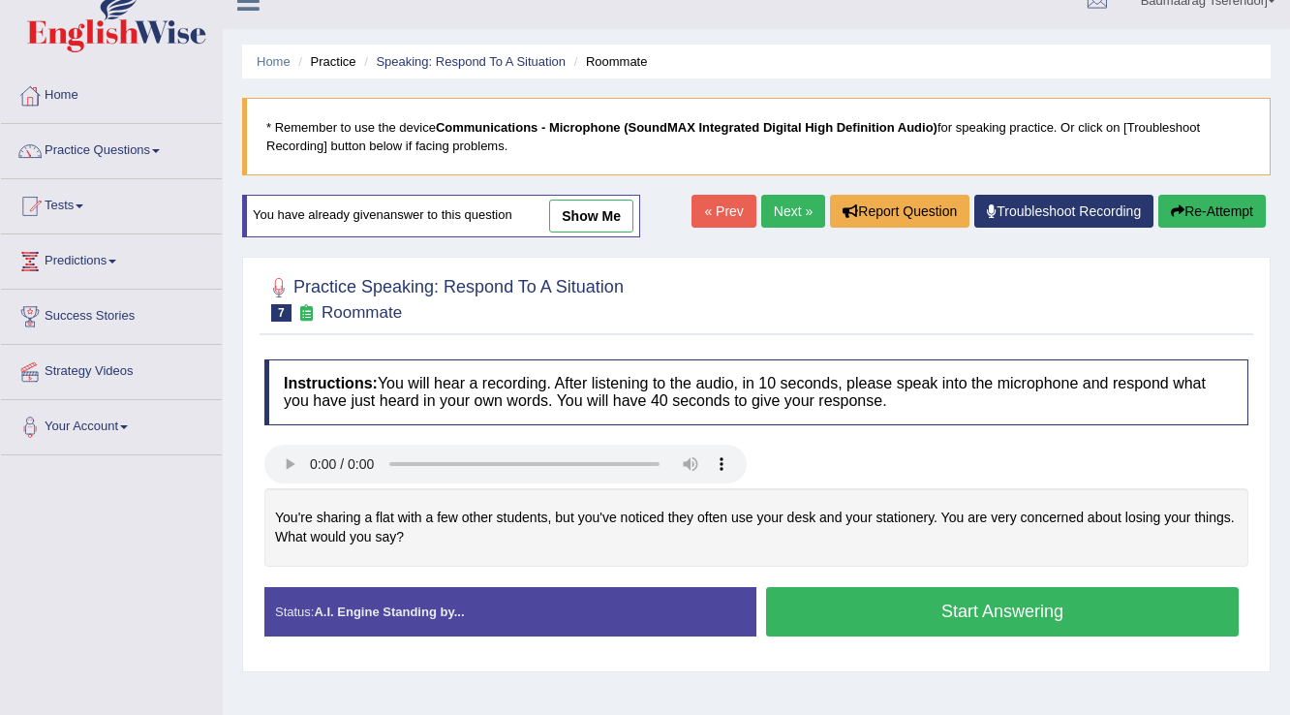
scroll to position [27, 0]
click at [900, 598] on button "Start Answering" at bounding box center [1002, 611] width 473 height 49
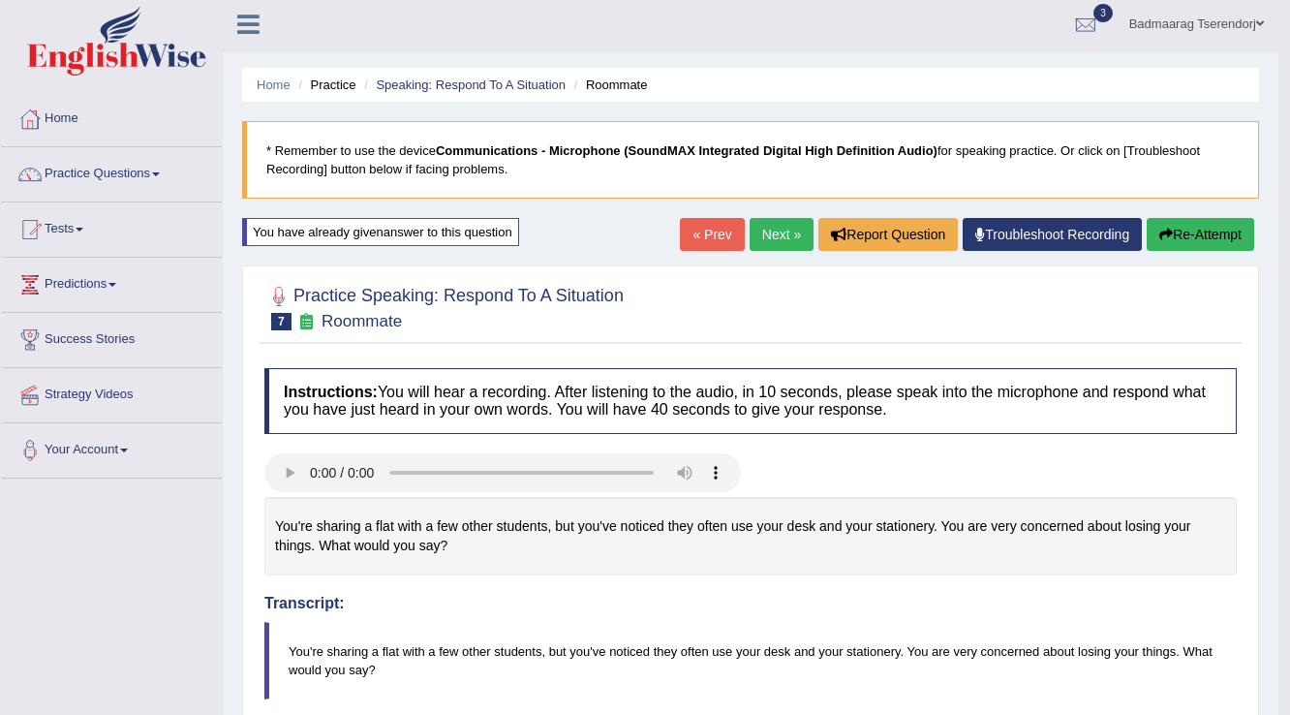
scroll to position [0, 0]
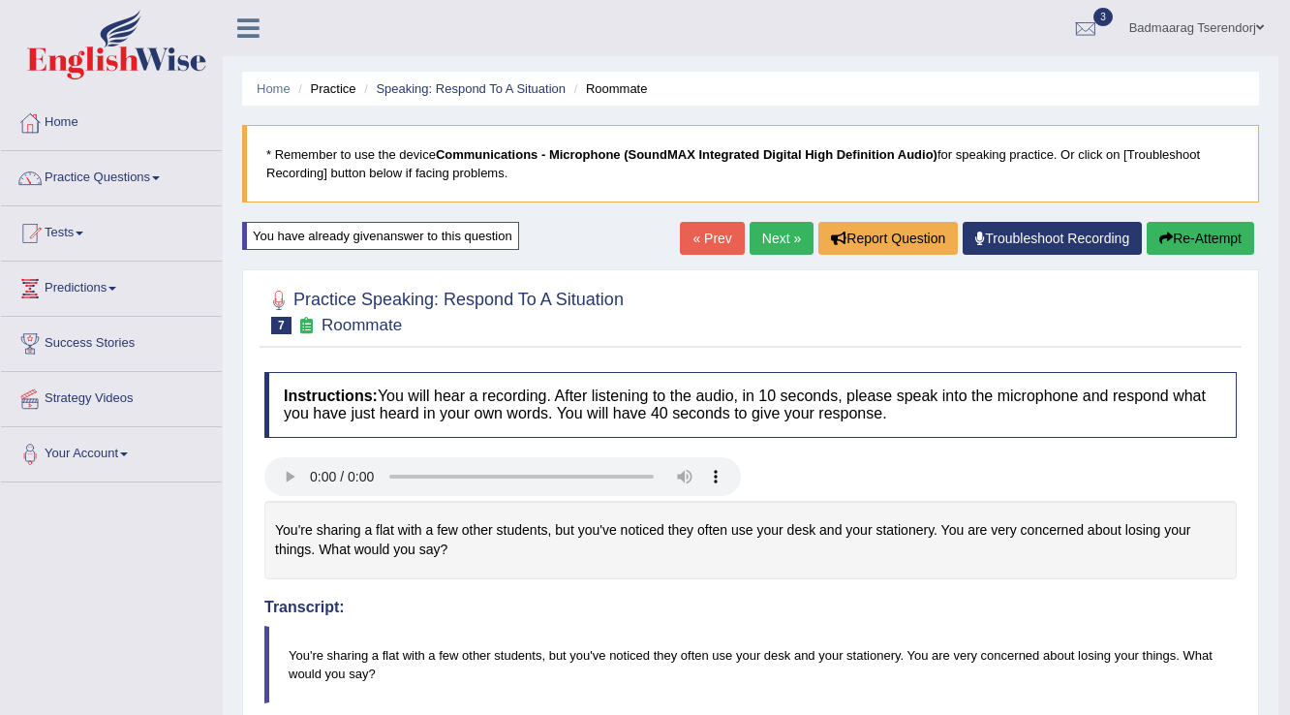
click at [1184, 240] on button "Re-Attempt" at bounding box center [1201, 238] width 108 height 33
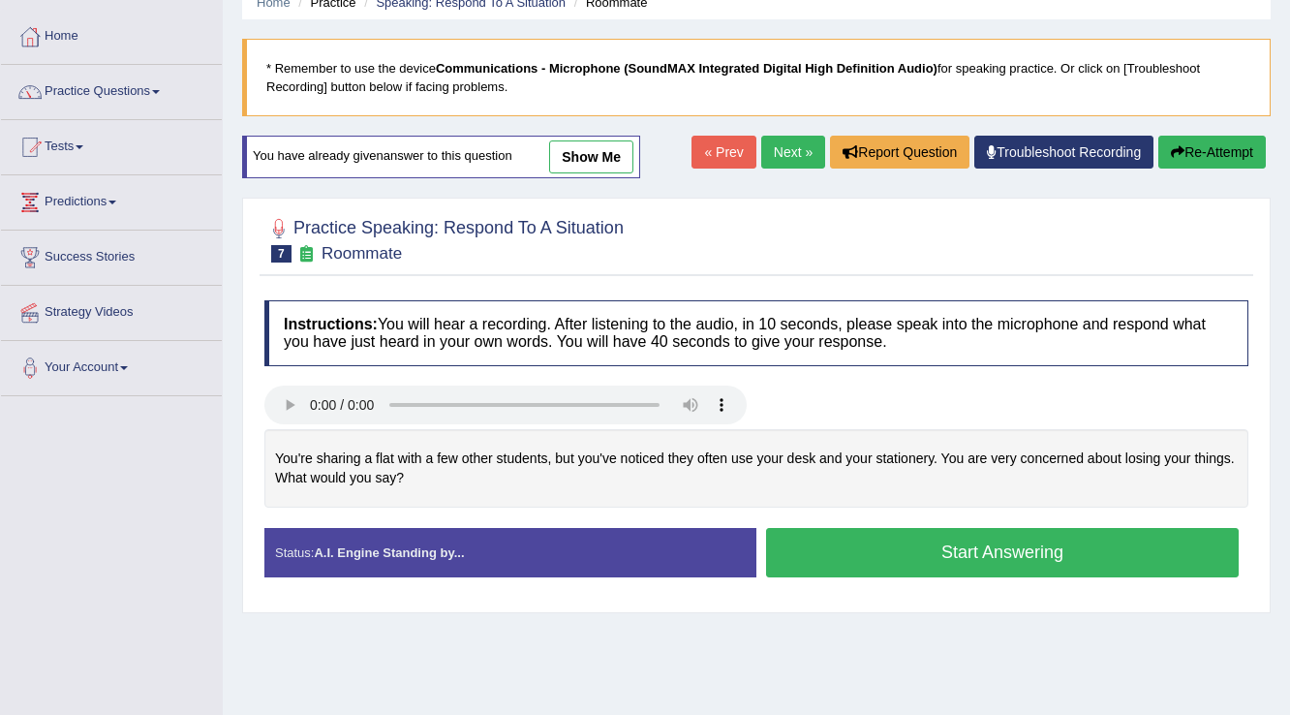
scroll to position [155, 0]
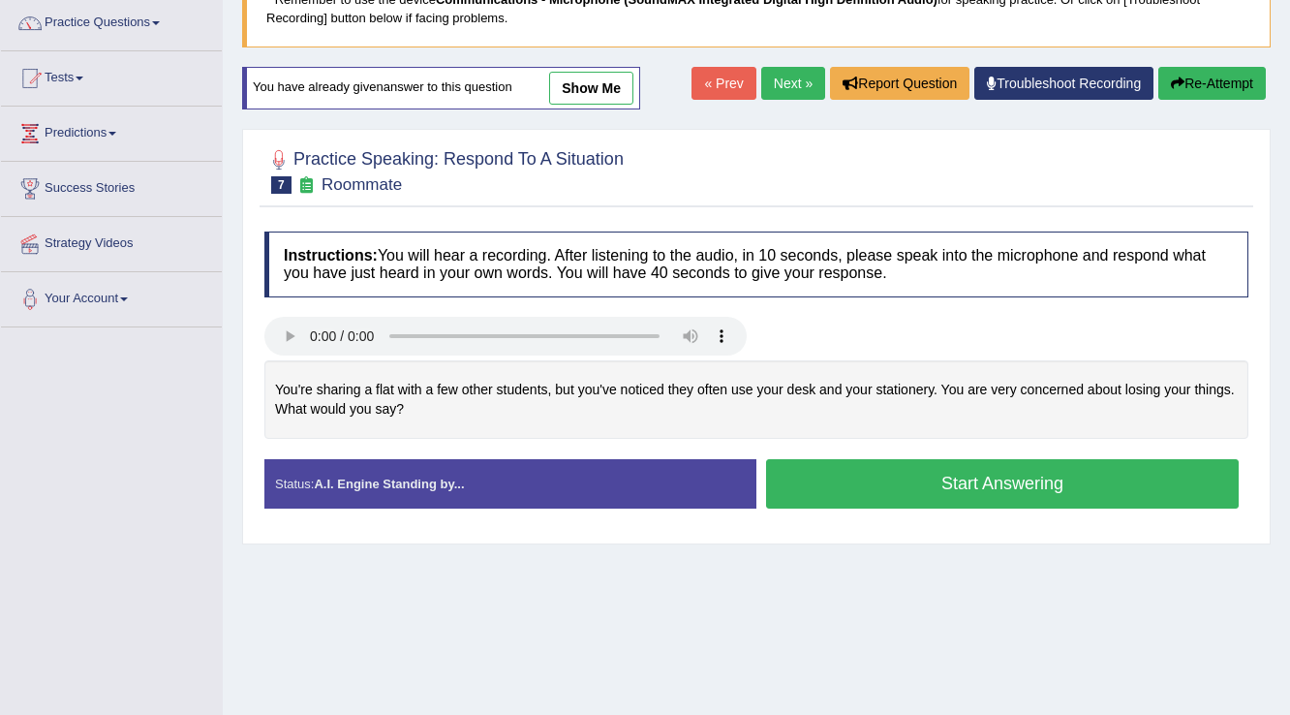
click at [839, 486] on button "Start Answering" at bounding box center [1002, 483] width 473 height 49
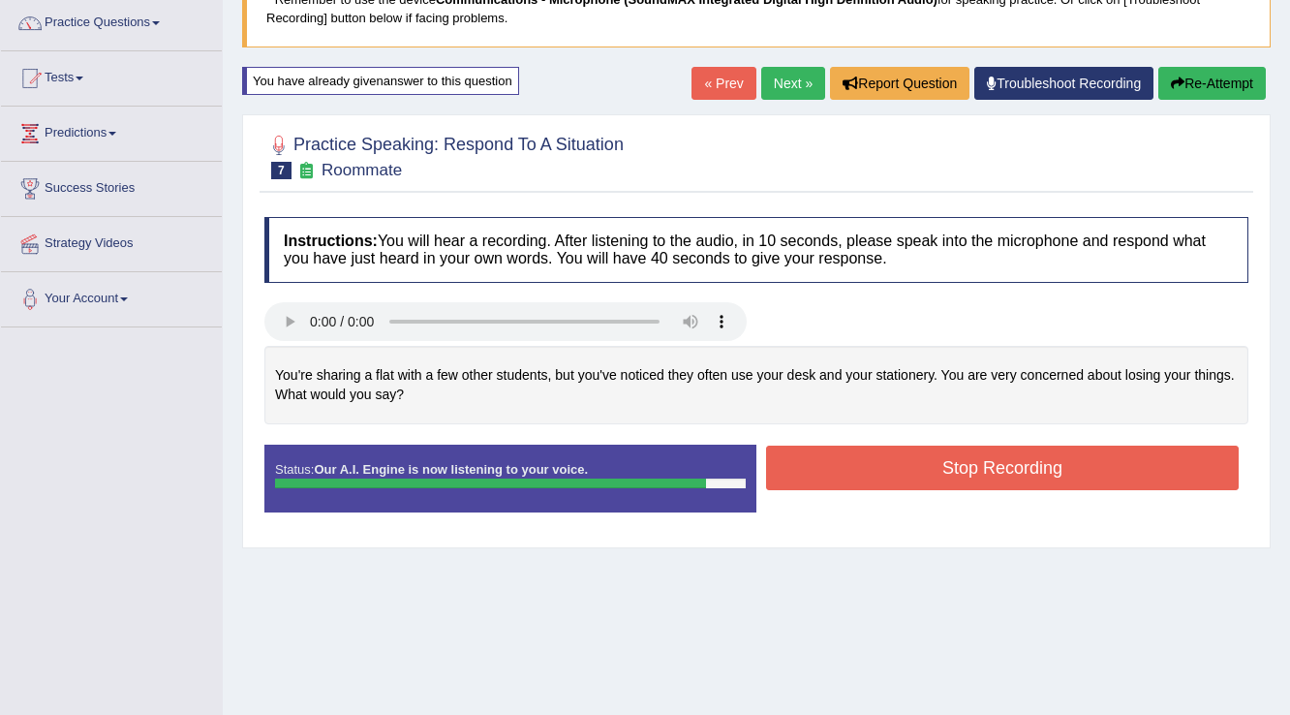
click at [857, 473] on button "Stop Recording" at bounding box center [1002, 468] width 473 height 45
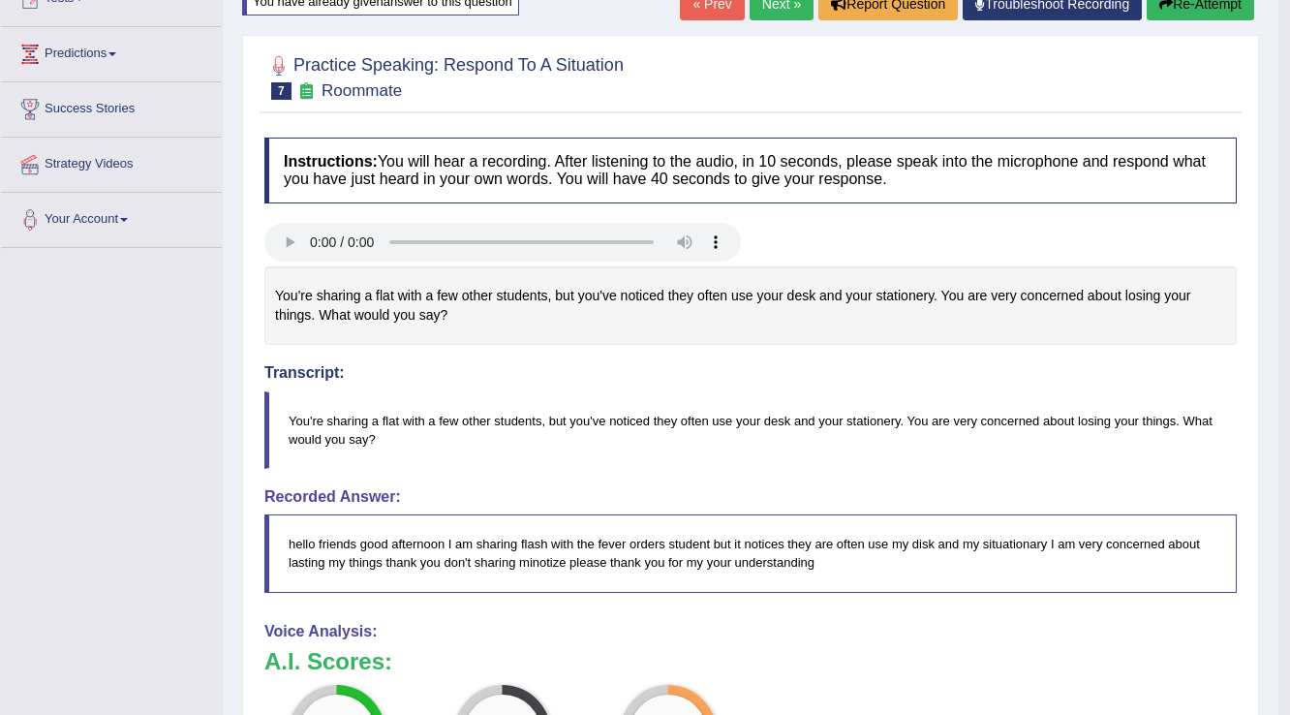
scroll to position [77, 0]
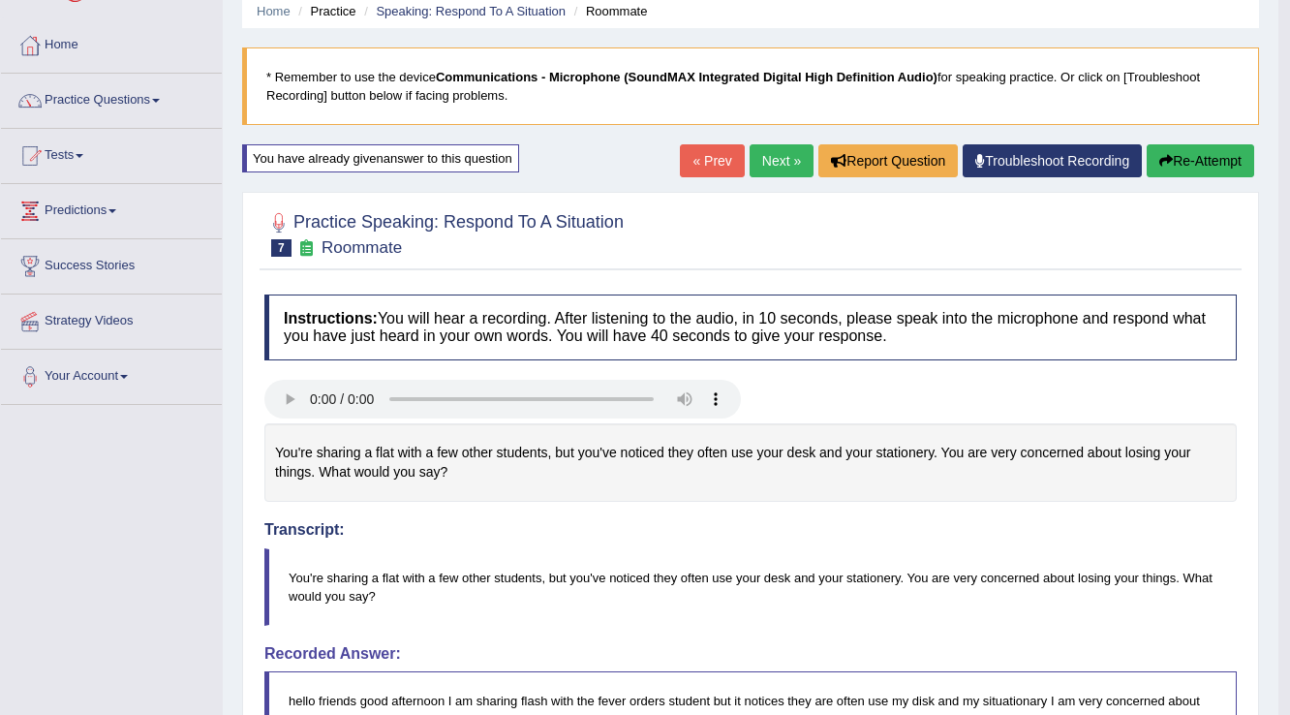
click at [1224, 155] on button "Re-Attempt" at bounding box center [1201, 160] width 108 height 33
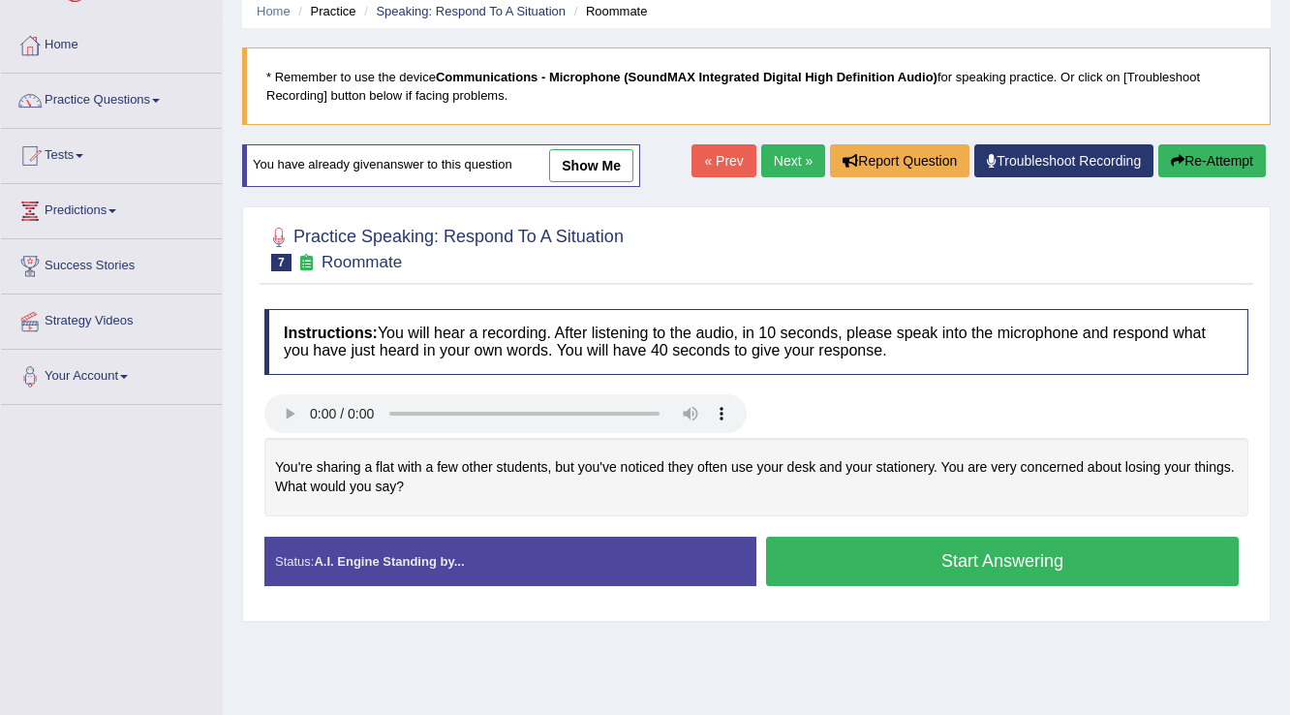
scroll to position [155, 0]
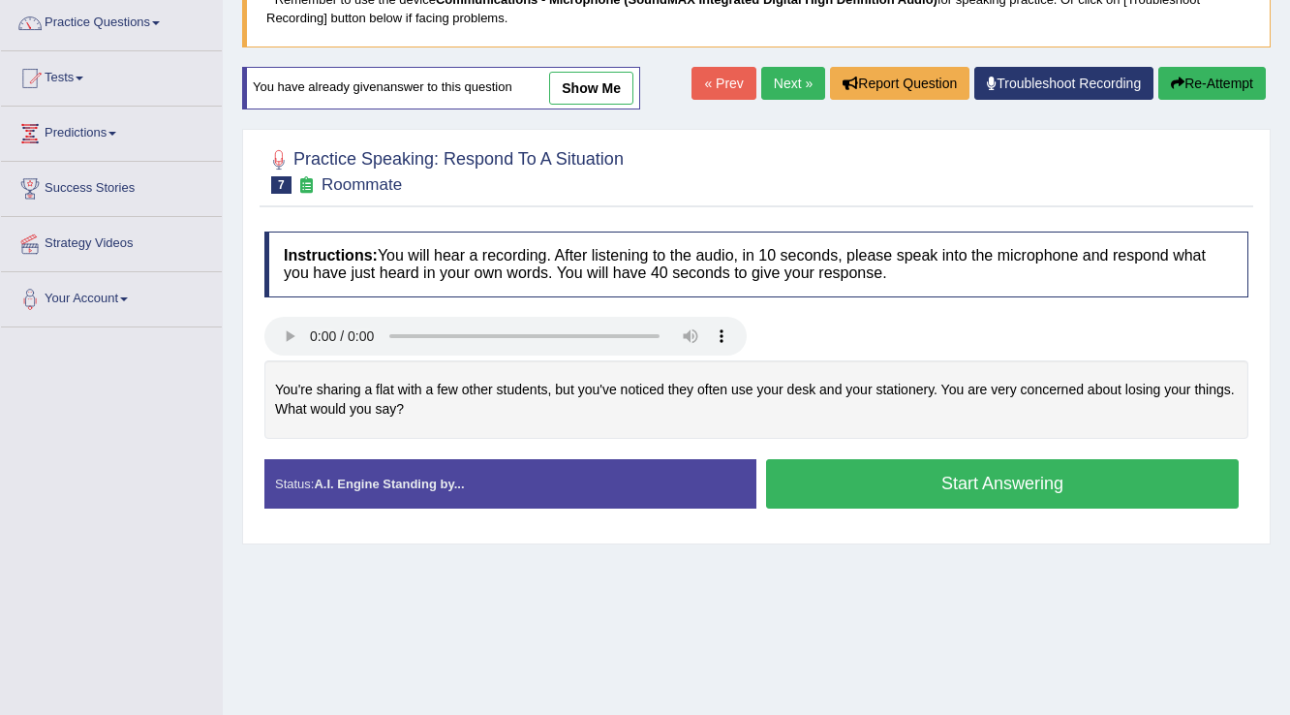
click at [919, 480] on button "Start Answering" at bounding box center [1002, 483] width 473 height 49
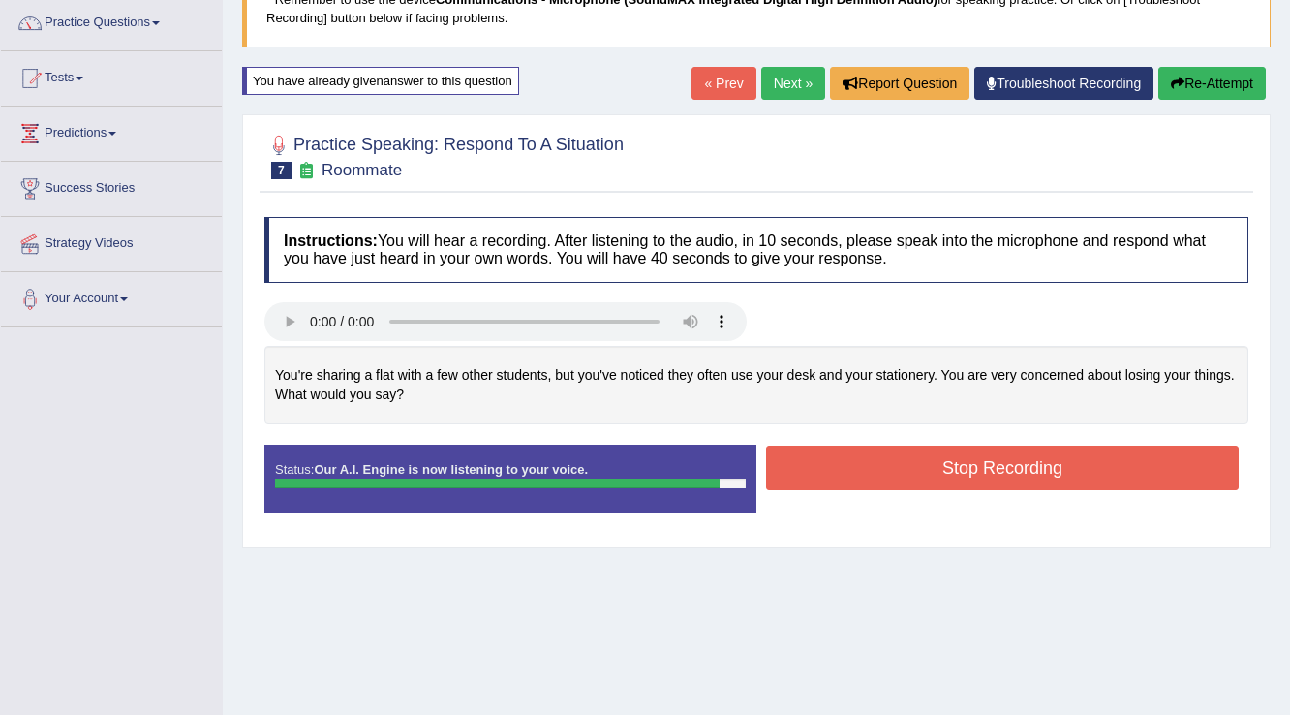
click at [880, 475] on button "Stop Recording" at bounding box center [1002, 468] width 473 height 45
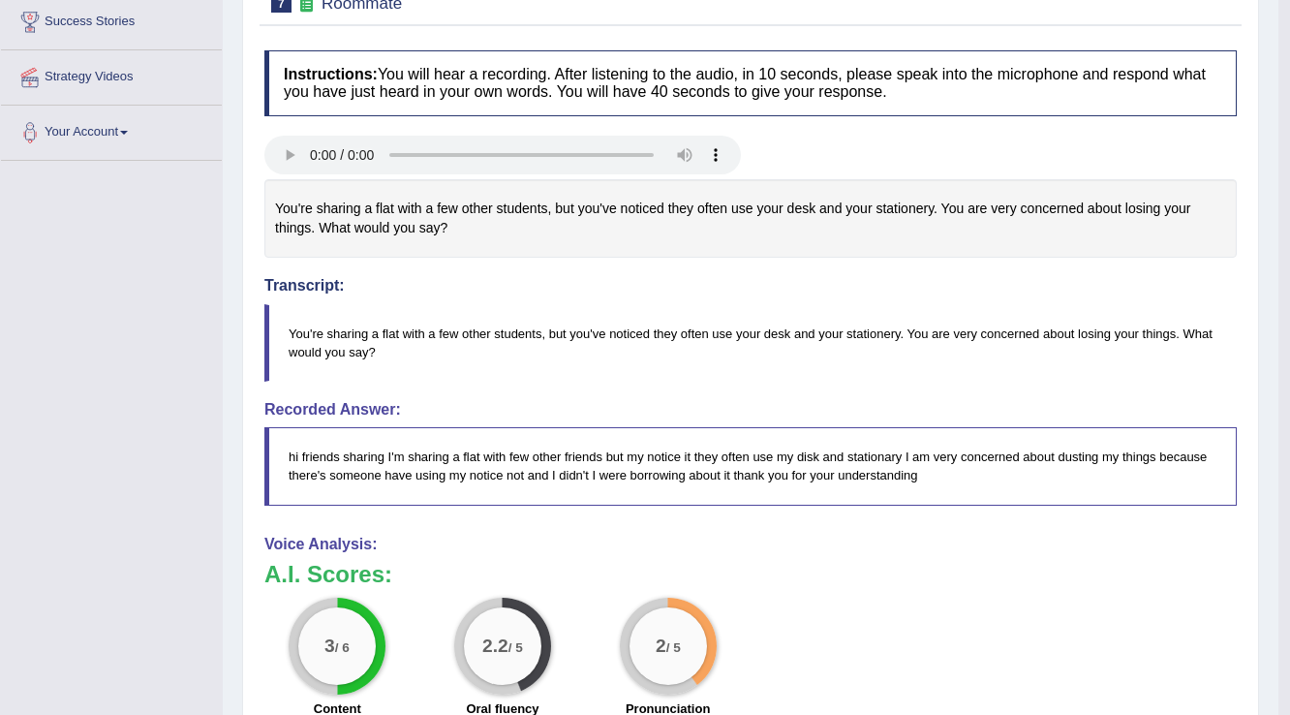
scroll to position [77, 0]
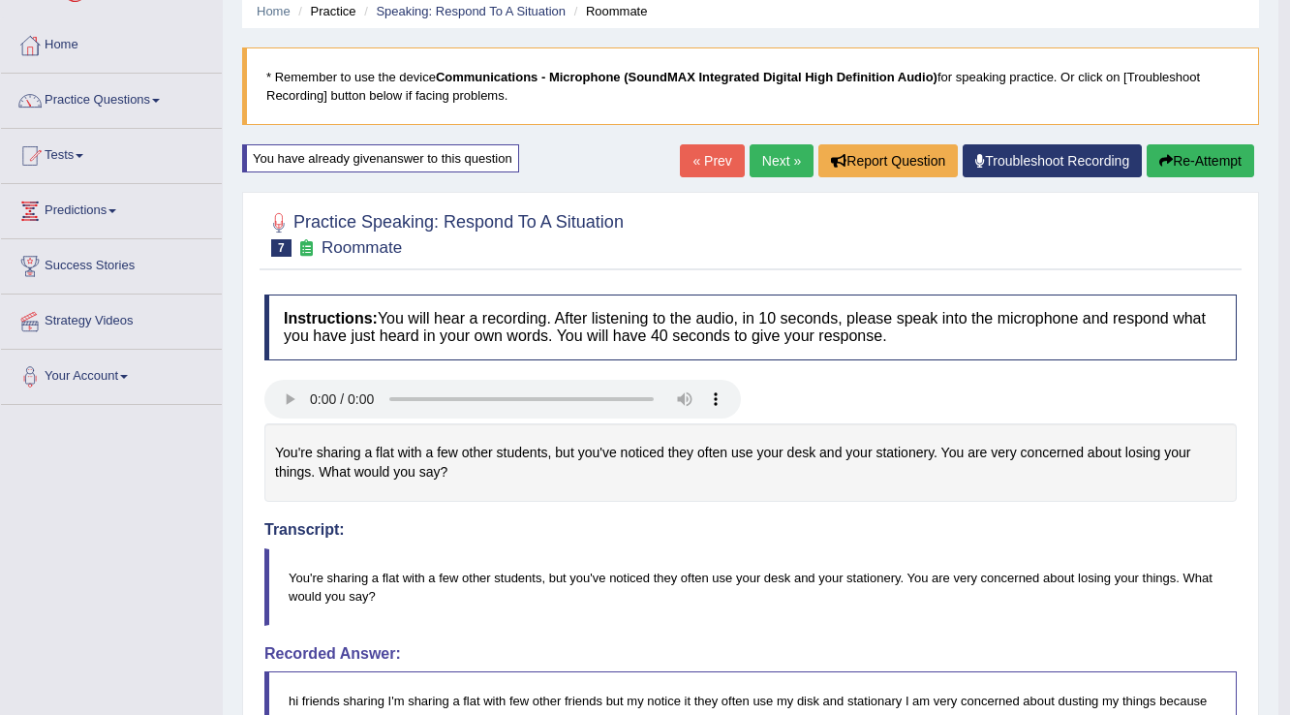
click at [1216, 157] on button "Re-Attempt" at bounding box center [1201, 160] width 108 height 33
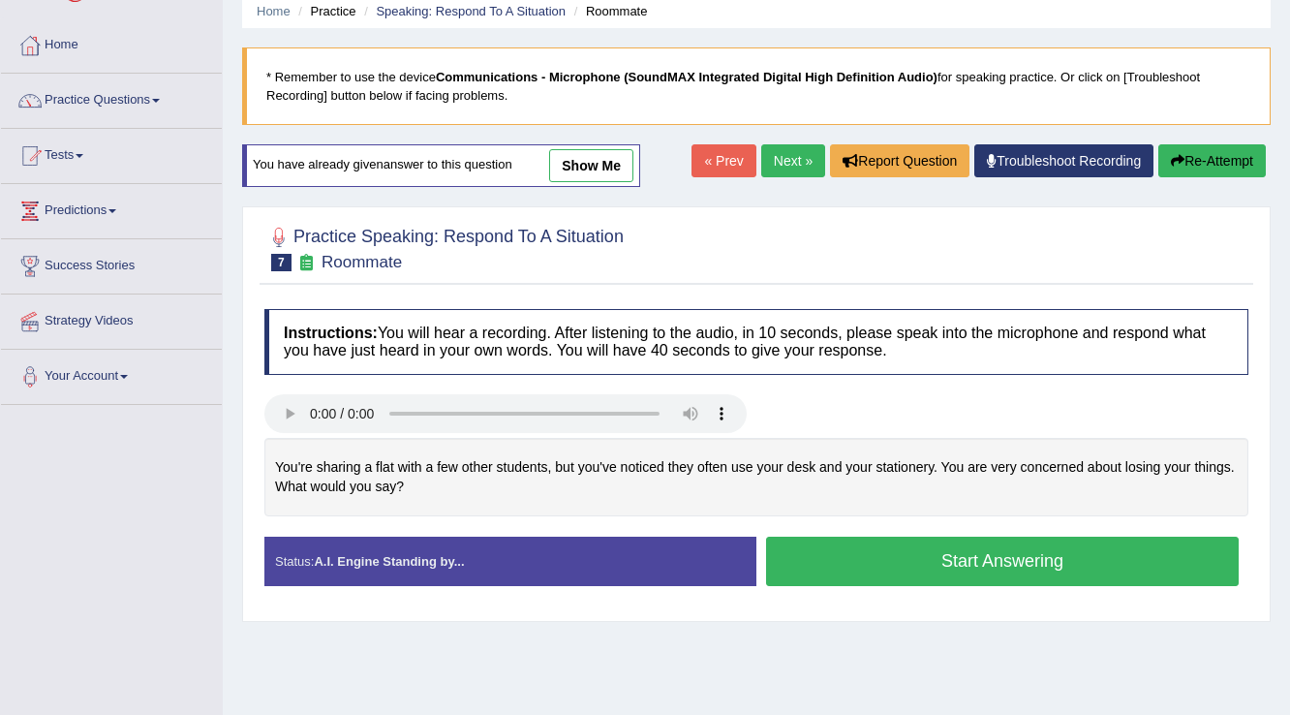
click at [787, 149] on link "Next »" at bounding box center [793, 160] width 64 height 33
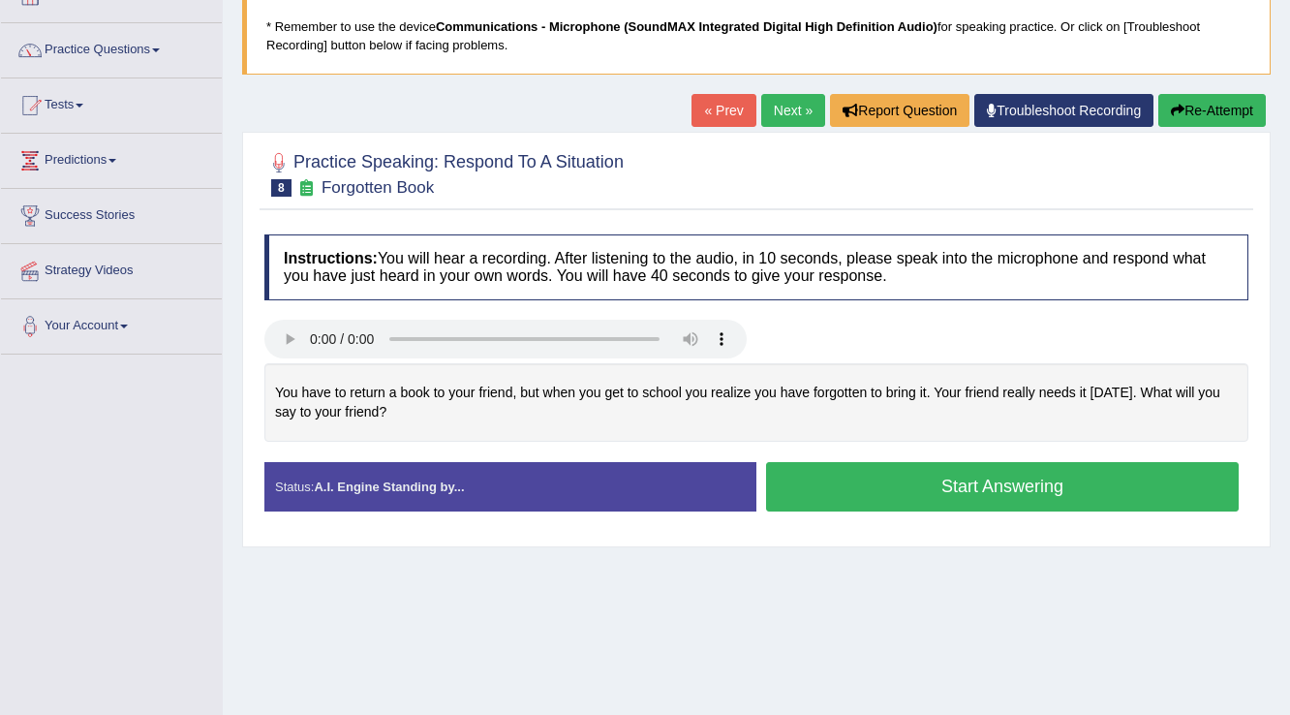
scroll to position [155, 0]
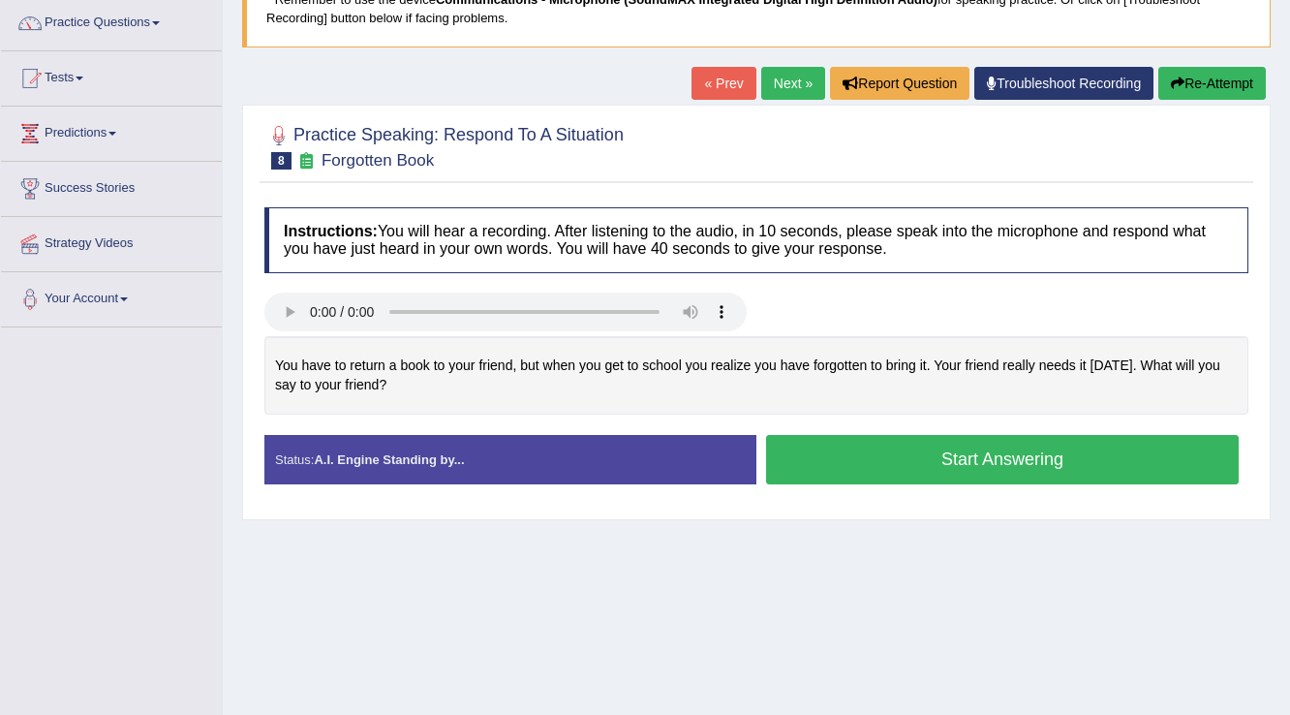
click at [894, 457] on button "Start Answering" at bounding box center [1002, 459] width 473 height 49
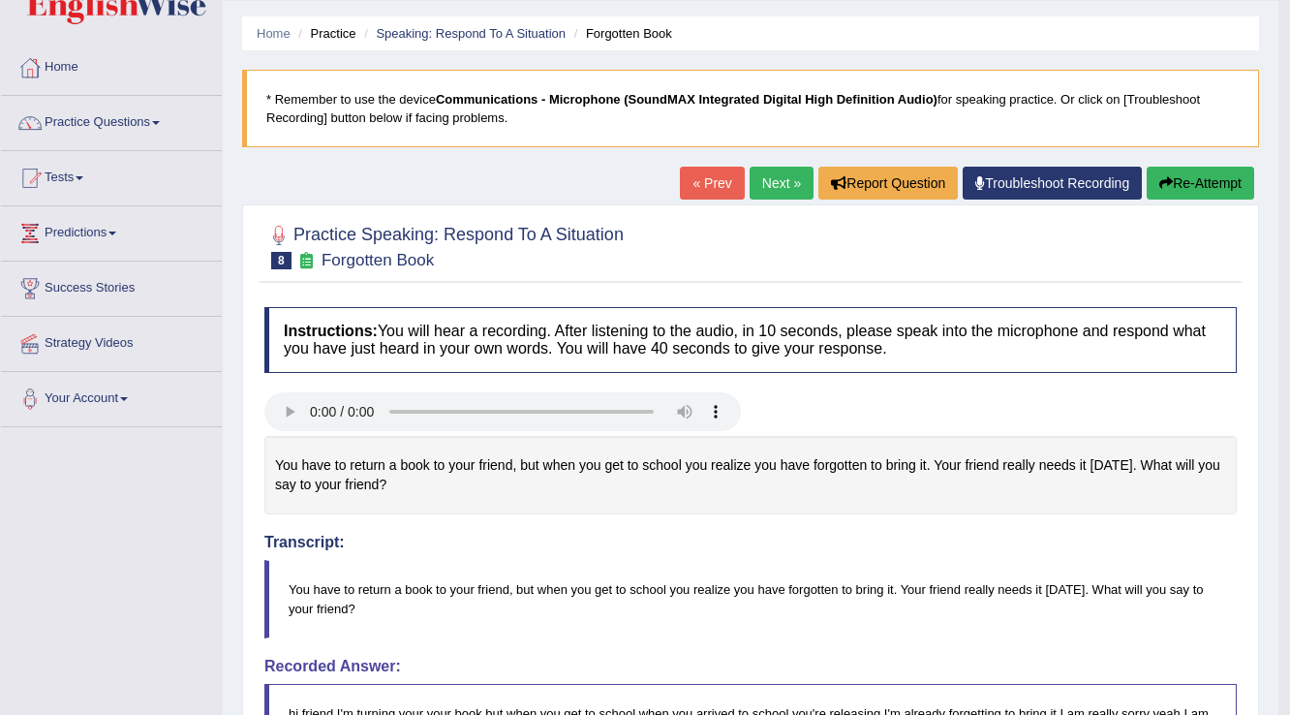
scroll to position [0, 0]
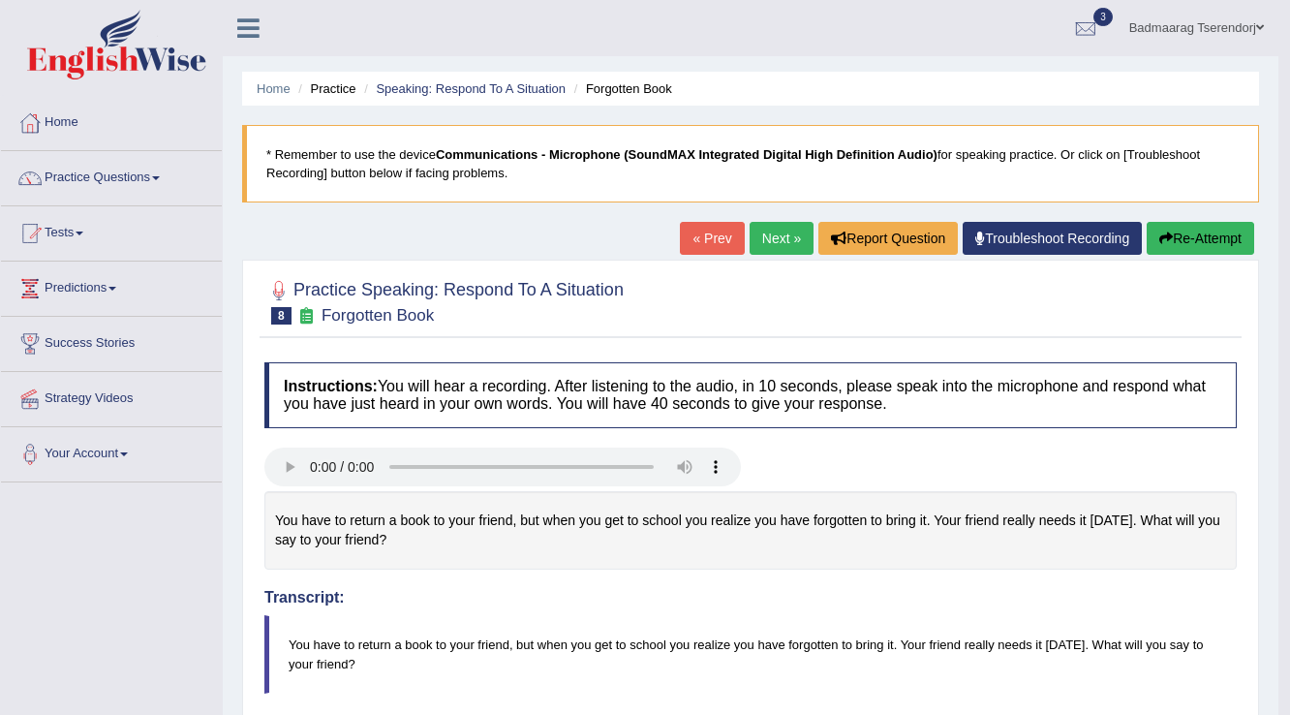
click at [1234, 232] on button "Re-Attempt" at bounding box center [1201, 238] width 108 height 33
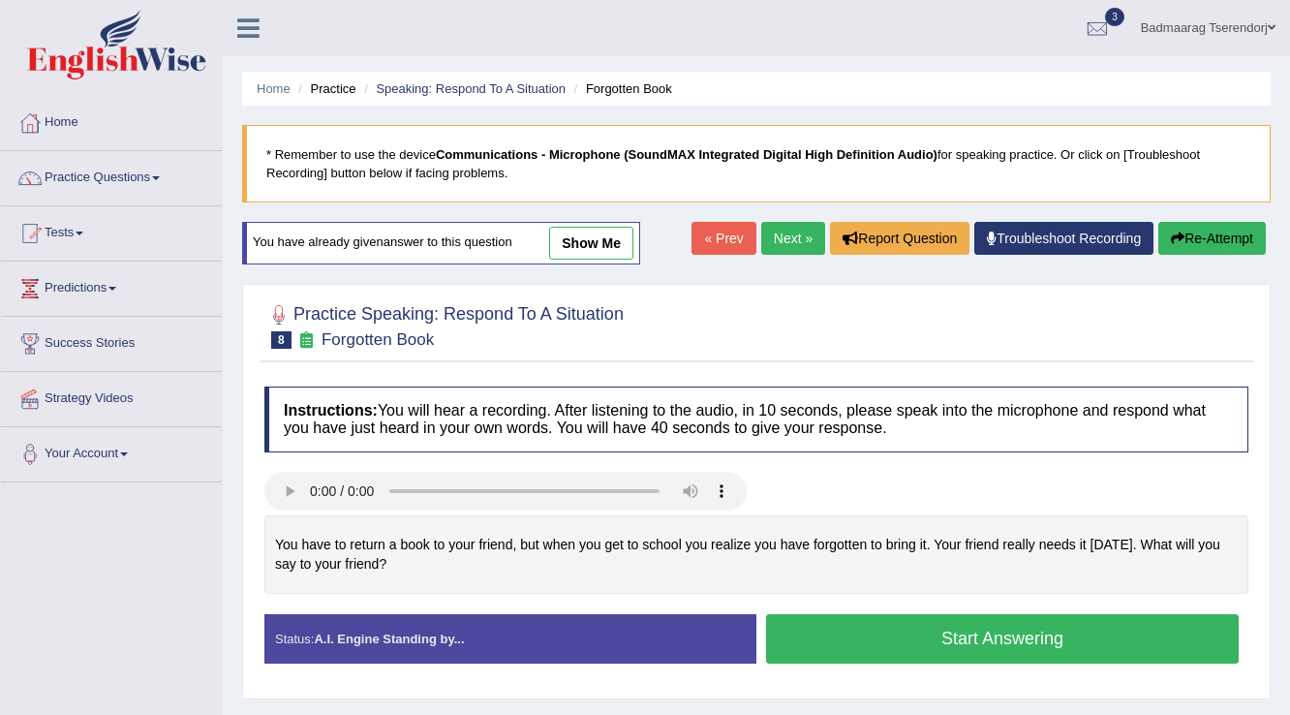
click at [887, 632] on button "Start Answering" at bounding box center [1002, 638] width 473 height 49
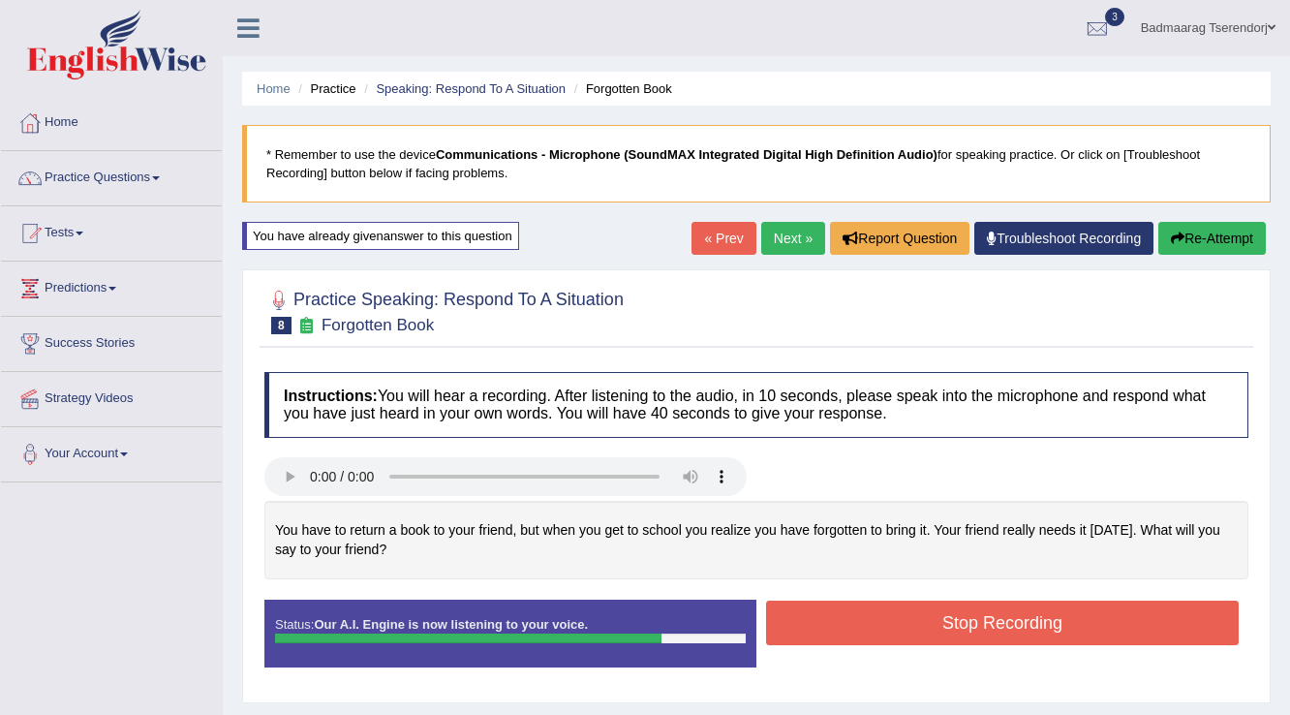
click at [890, 607] on button "Stop Recording" at bounding box center [1002, 623] width 473 height 45
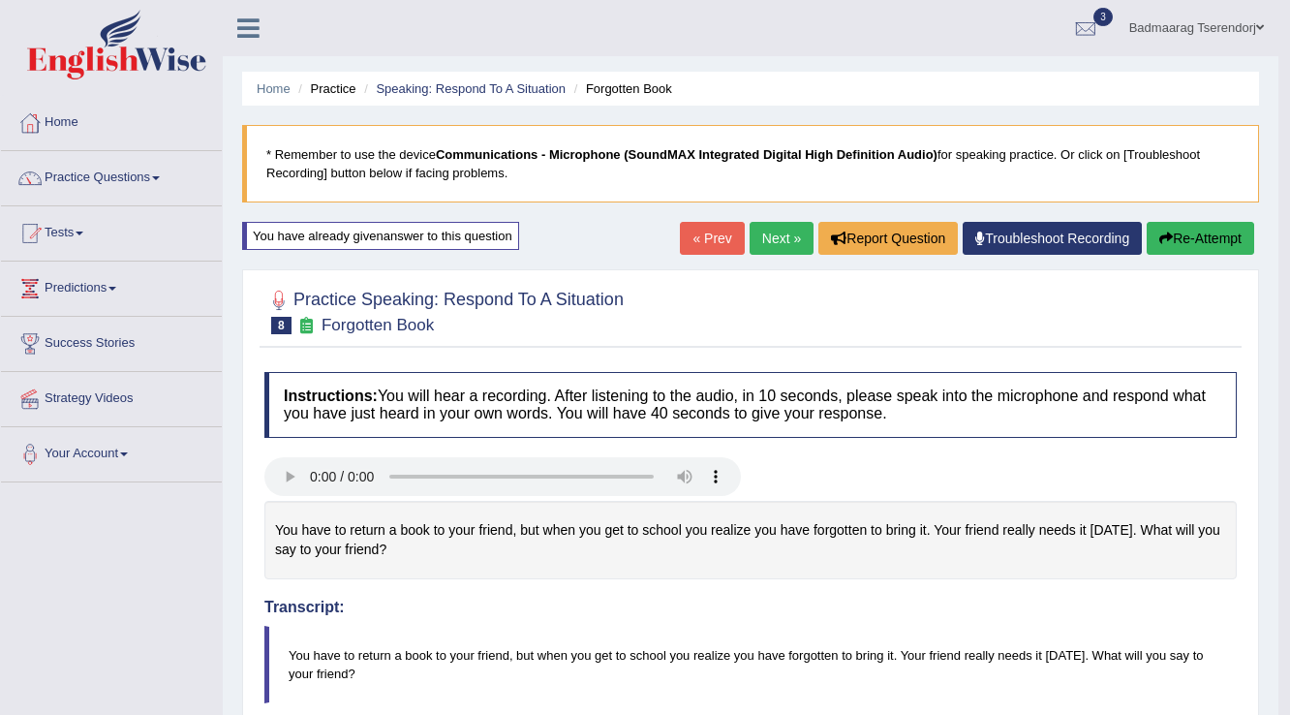
click at [785, 236] on link "Next »" at bounding box center [782, 238] width 64 height 33
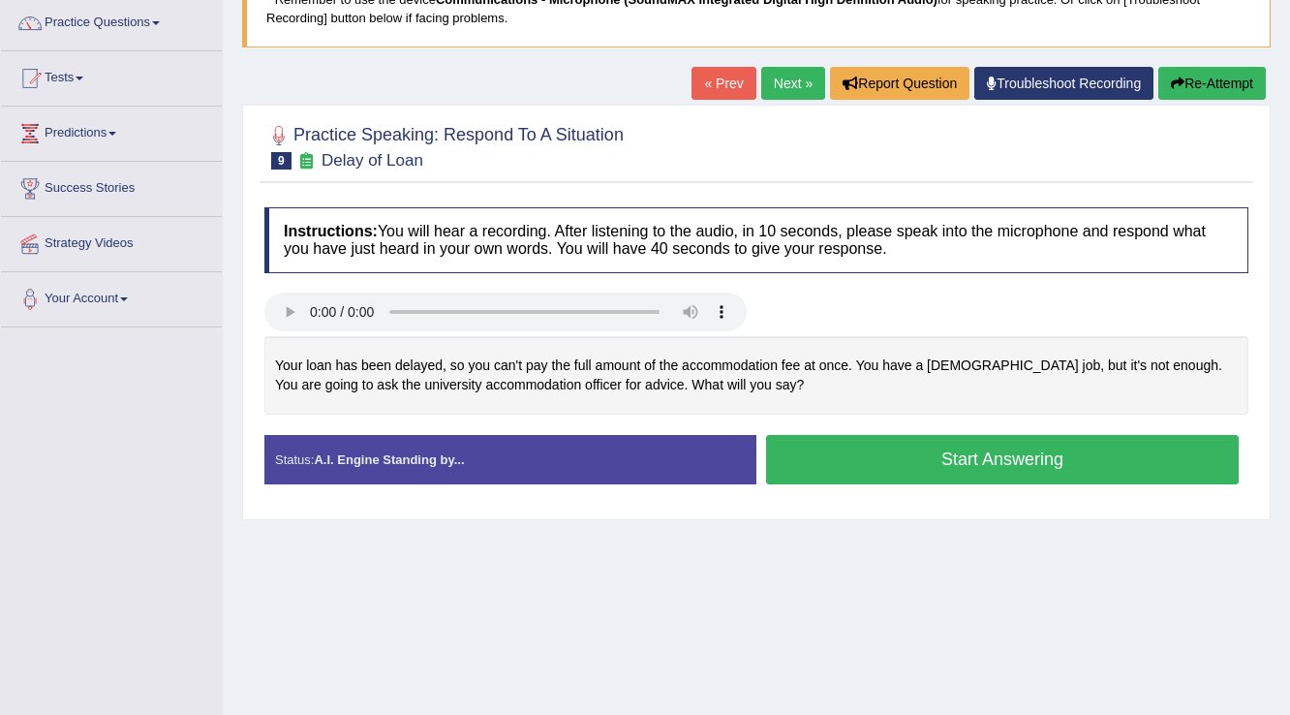
click at [868, 461] on button "Start Answering" at bounding box center [1002, 459] width 473 height 49
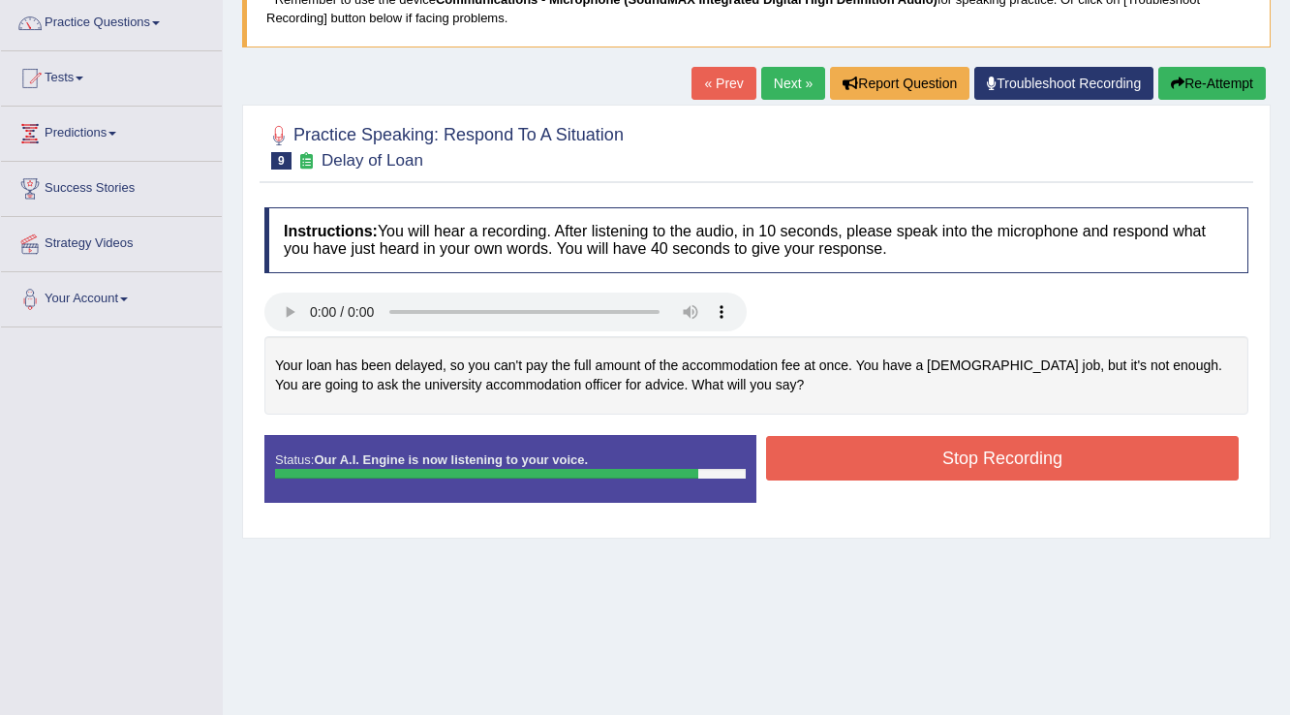
click at [860, 453] on button "Stop Recording" at bounding box center [1002, 458] width 473 height 45
click at [860, 453] on div "Instructions: You will hear a recording. After listening to the audio, in 10 se…" at bounding box center [757, 363] width 994 height 330
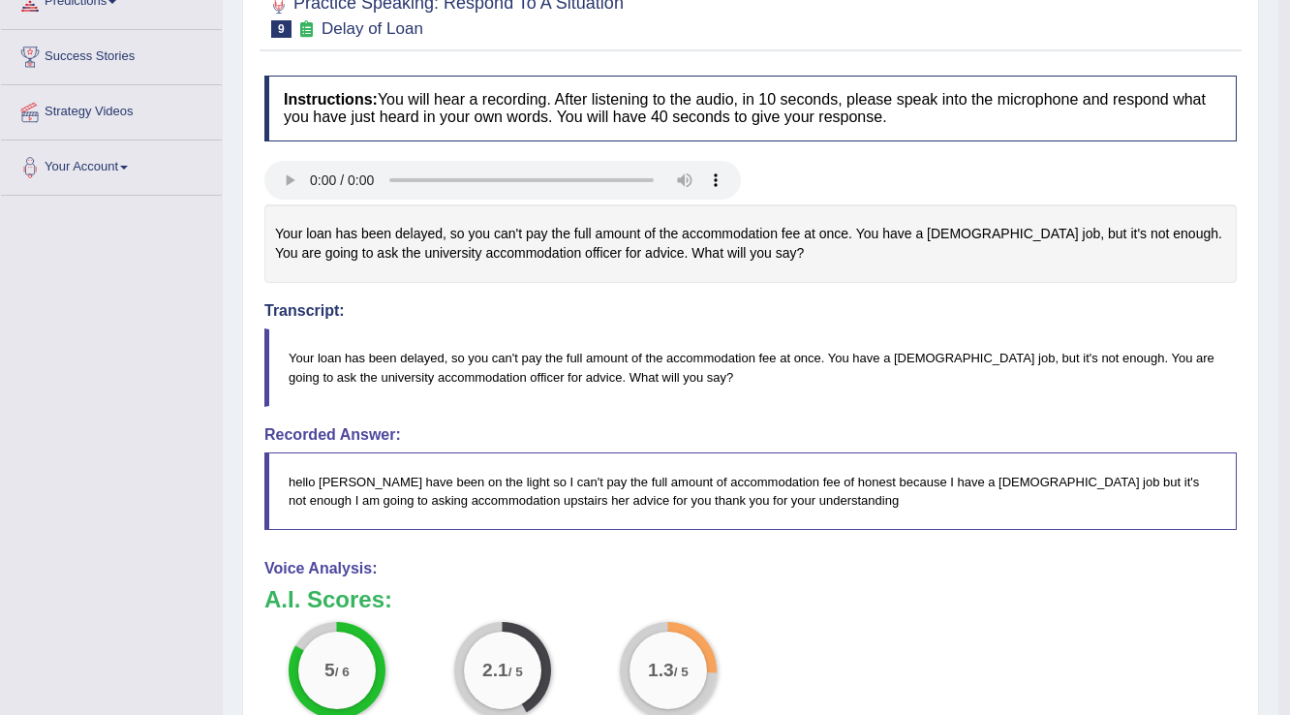
scroll to position [155, 0]
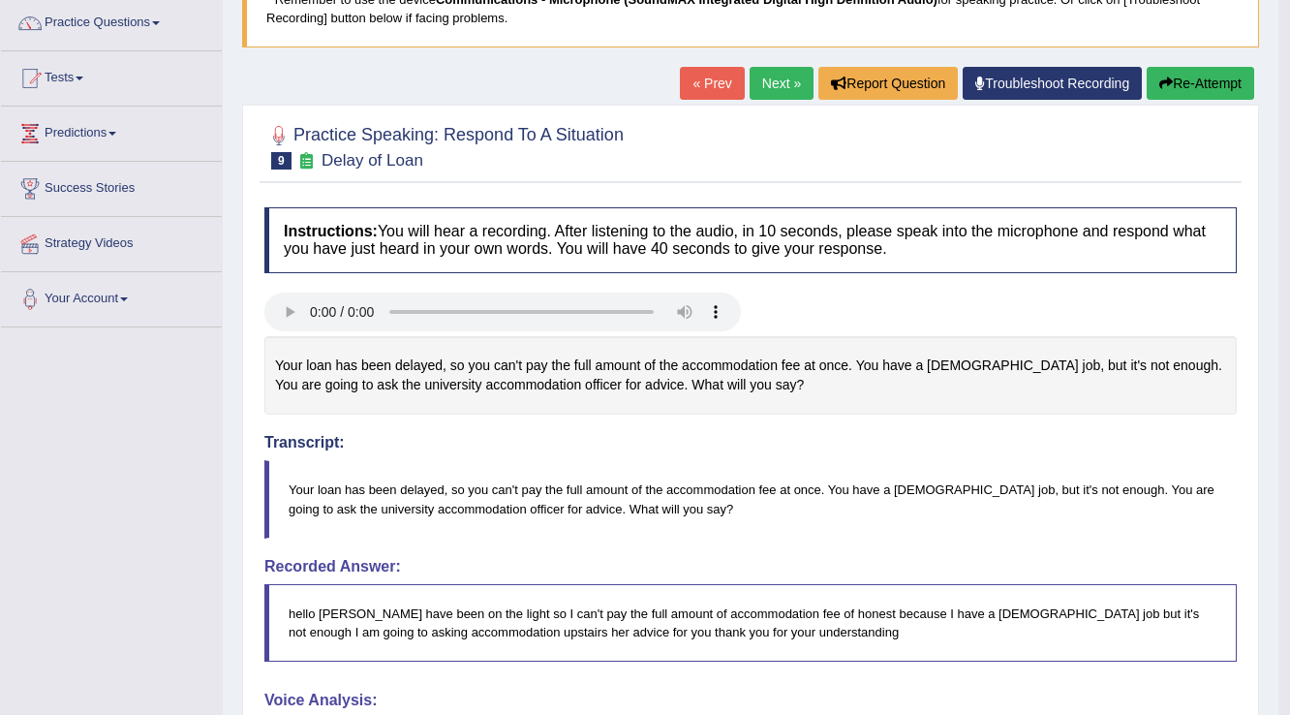
click at [1221, 77] on button "Re-Attempt" at bounding box center [1201, 83] width 108 height 33
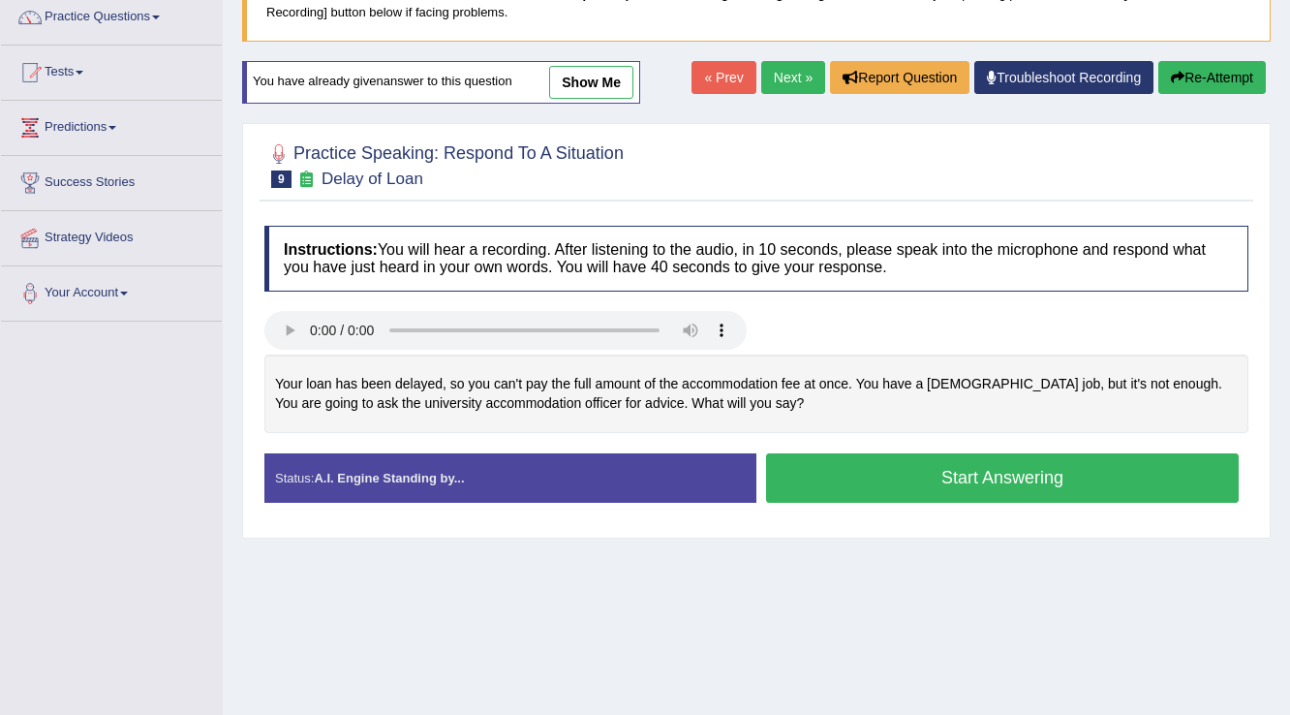
click at [908, 479] on button "Start Answering" at bounding box center [1002, 477] width 473 height 49
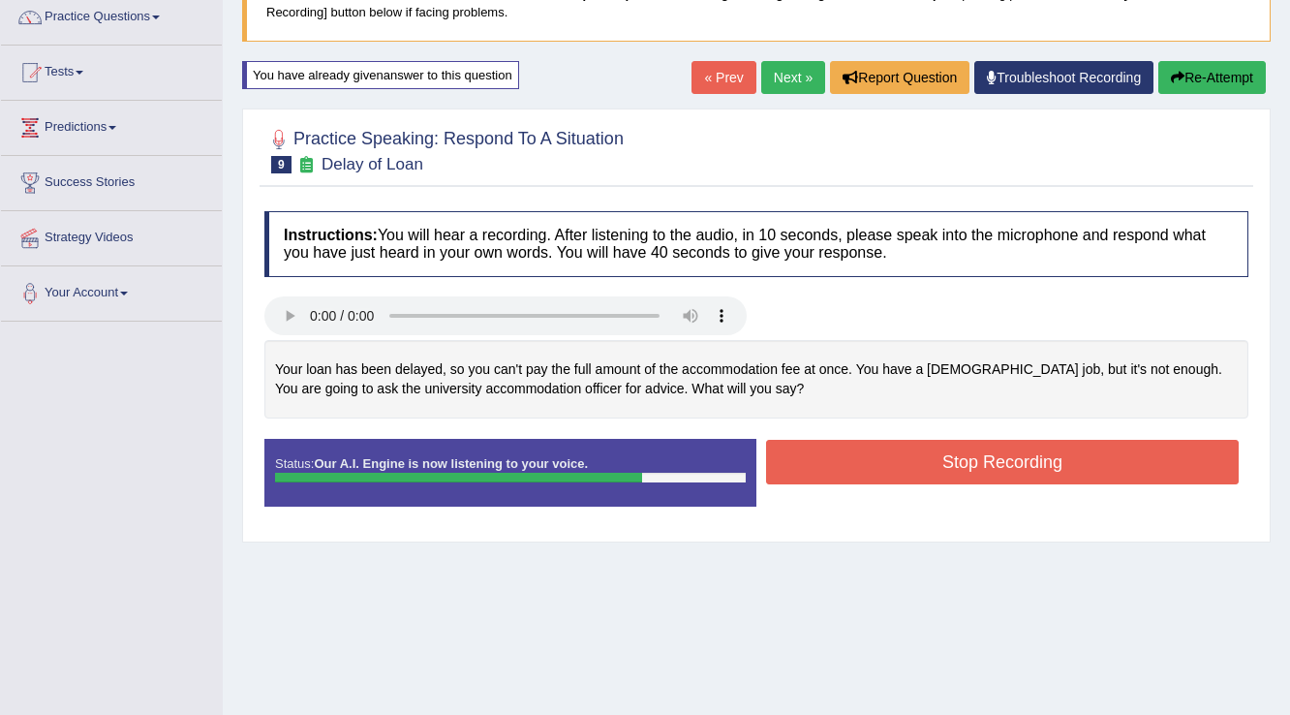
click at [907, 451] on button "Stop Recording" at bounding box center [1002, 462] width 473 height 45
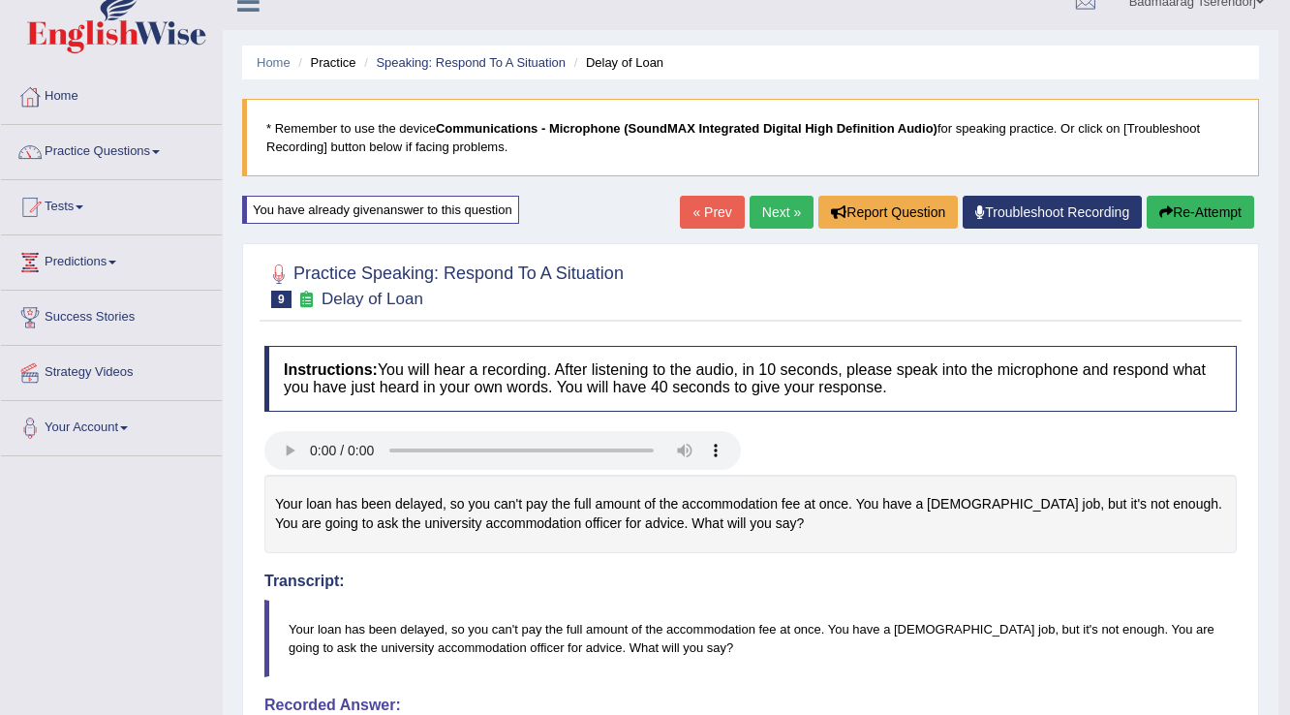
scroll to position [77, 0]
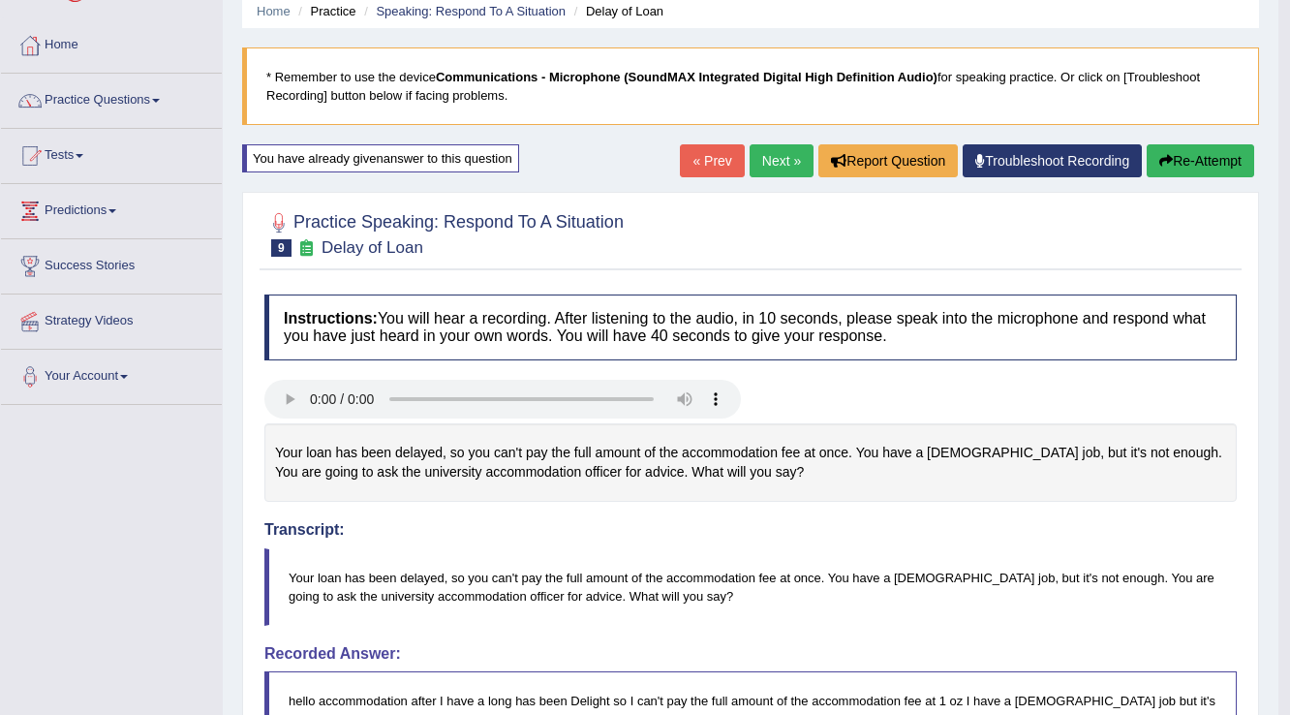
click at [1193, 153] on button "Re-Attempt" at bounding box center [1201, 160] width 108 height 33
